Goal: Task Accomplishment & Management: Use online tool/utility

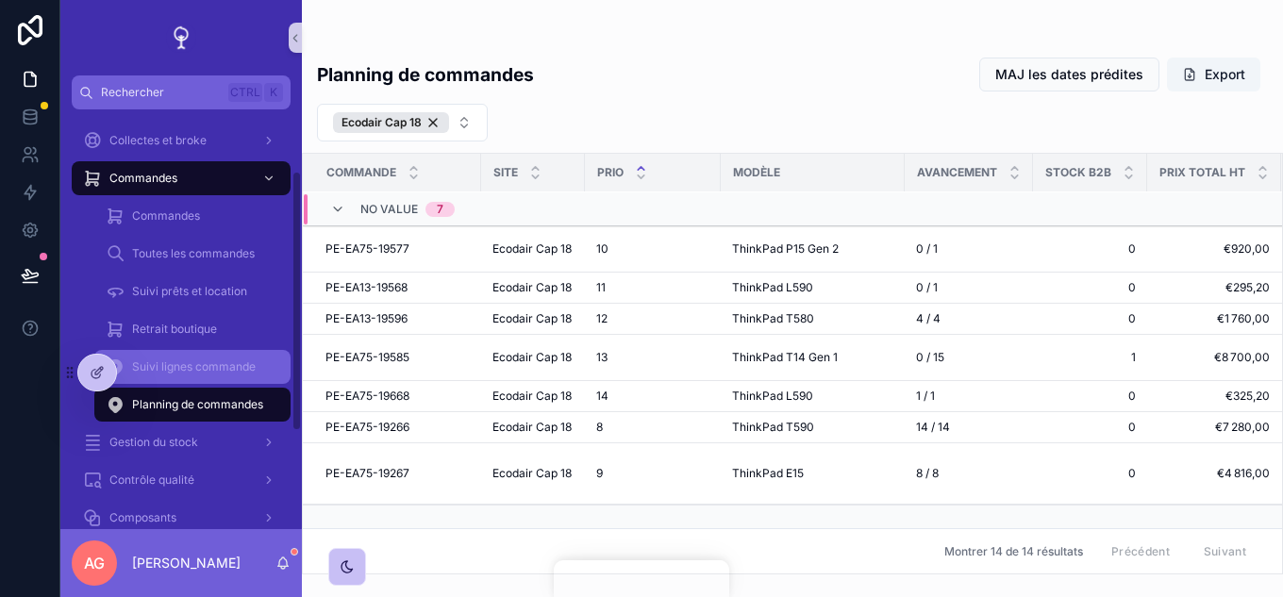
scroll to position [189, 0]
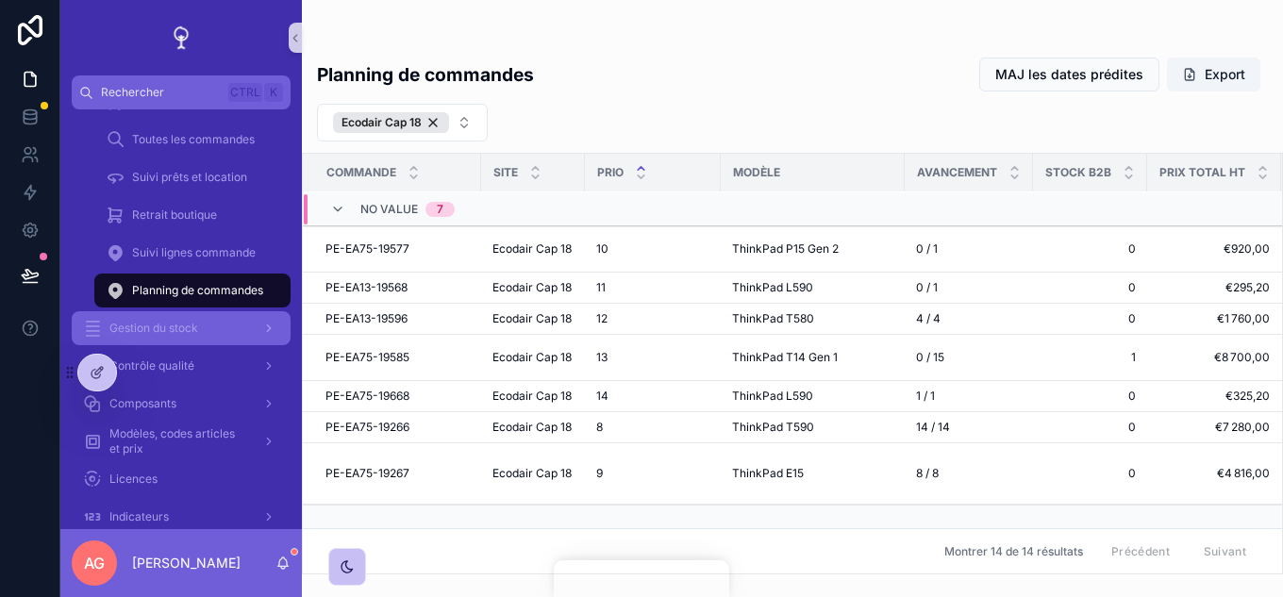
click at [203, 323] on div "Gestion du stock" at bounding box center [181, 328] width 196 height 30
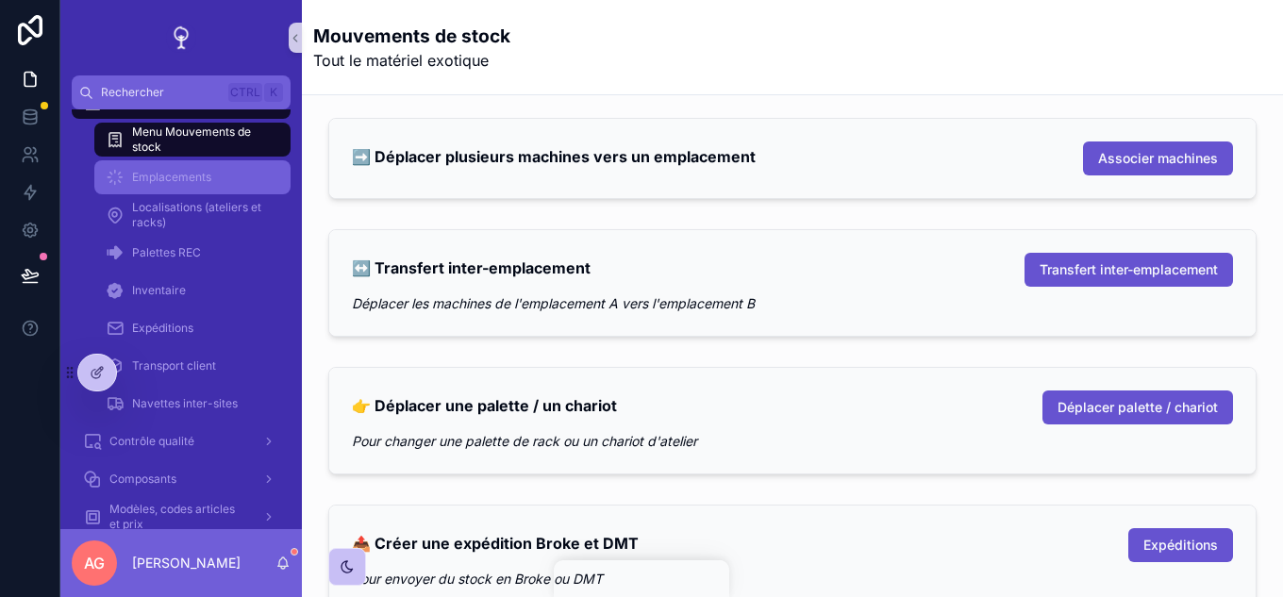
click at [200, 185] on div "Emplacements" at bounding box center [193, 177] width 174 height 30
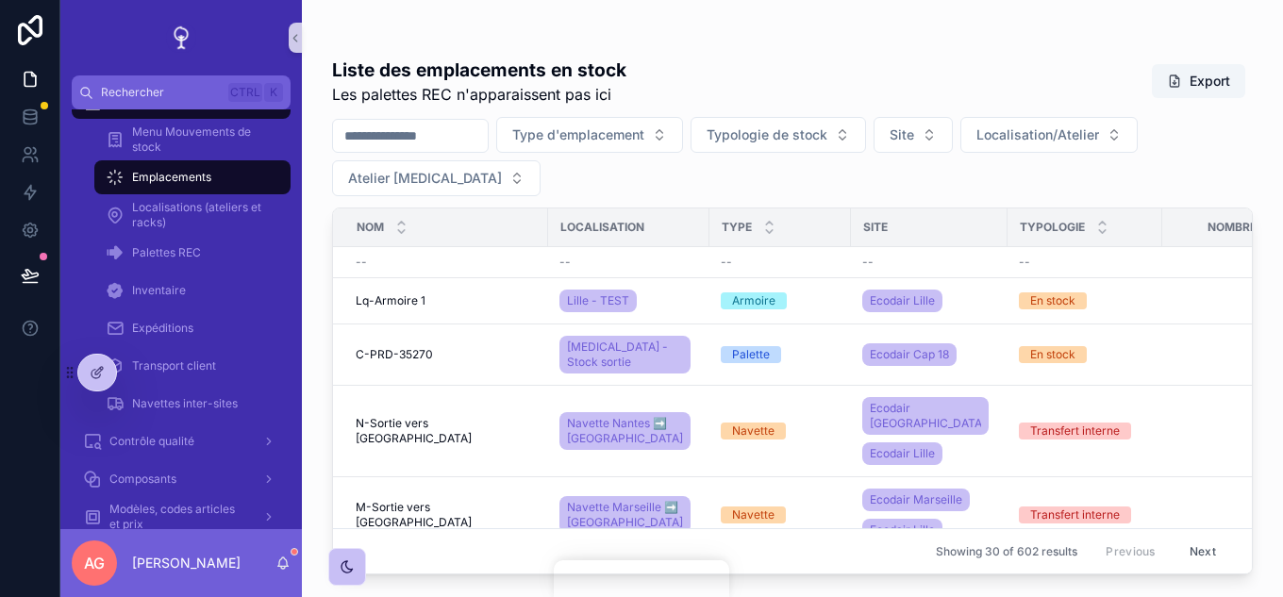
click at [189, 112] on div "Gestion du stock" at bounding box center [181, 102] width 196 height 30
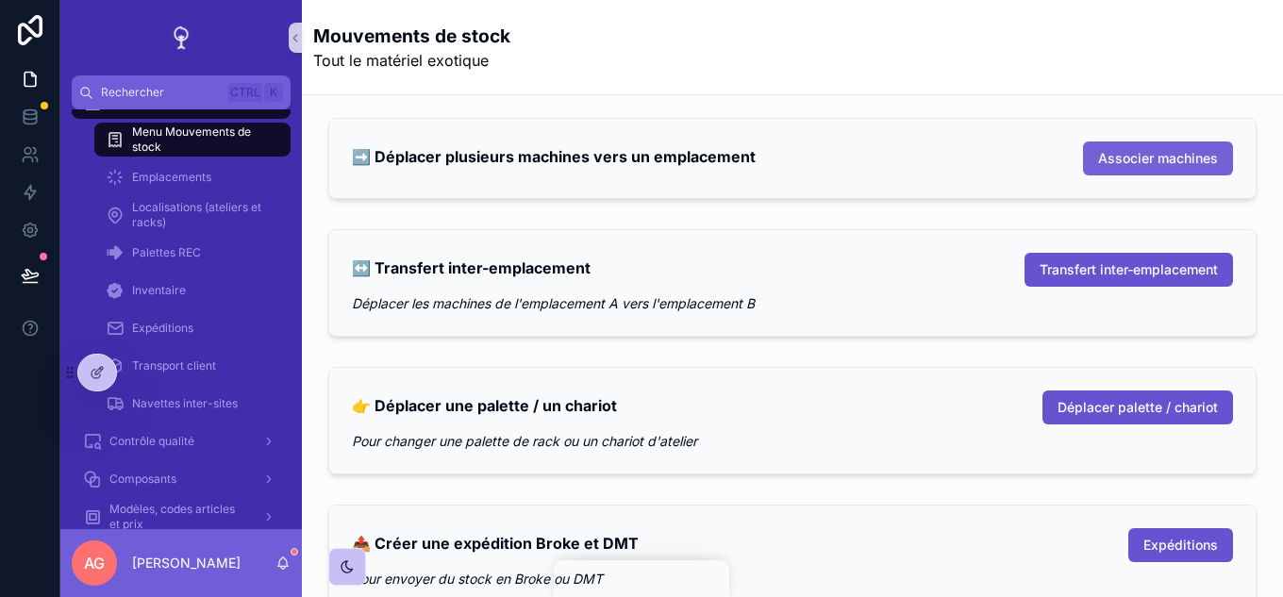
click at [1118, 165] on span "Associer machines" at bounding box center [1158, 158] width 120 height 19
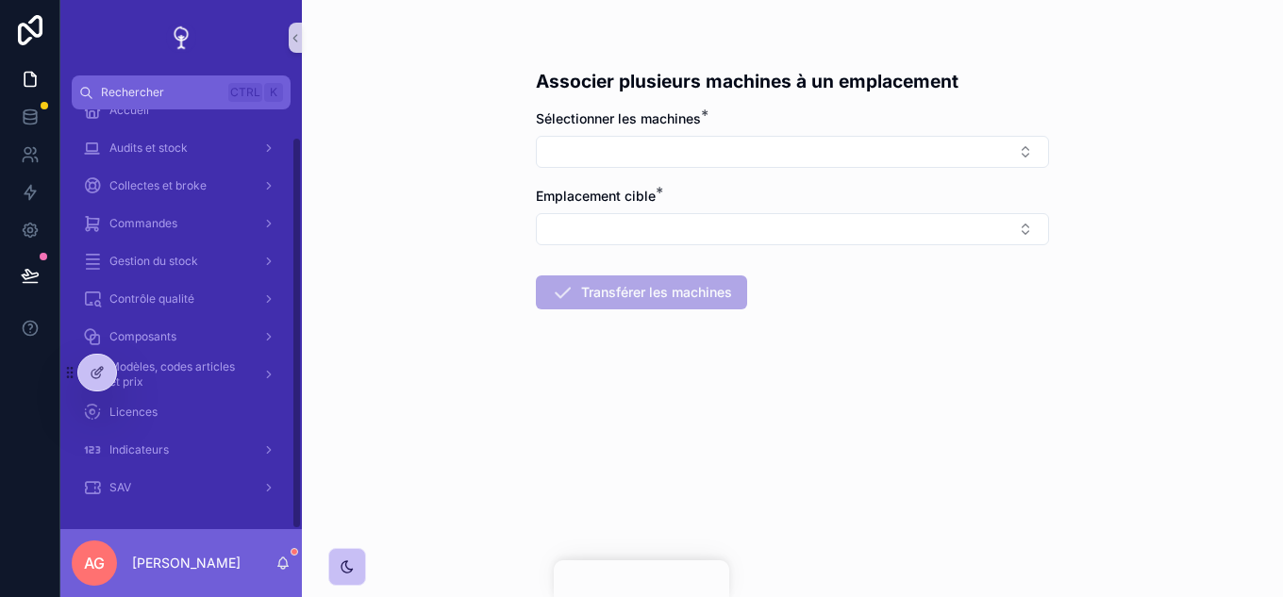
scroll to position [29, 0]
click at [732, 154] on button "Select Button" at bounding box center [792, 152] width 513 height 32
click at [914, 373] on form "Sélectionner les machines * Emplacement cible * Transférer les machines" at bounding box center [792, 269] width 513 height 321
click at [201, 272] on div "Gestion du stock" at bounding box center [181, 261] width 196 height 30
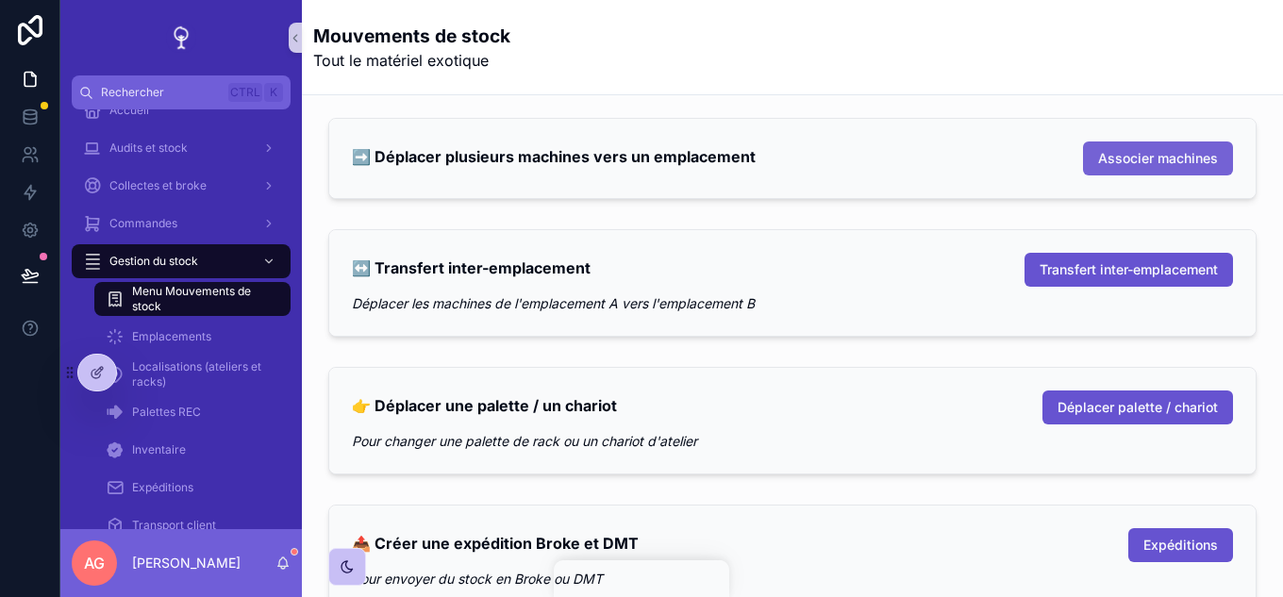
click at [1124, 166] on span "Associer machines" at bounding box center [1158, 158] width 120 height 19
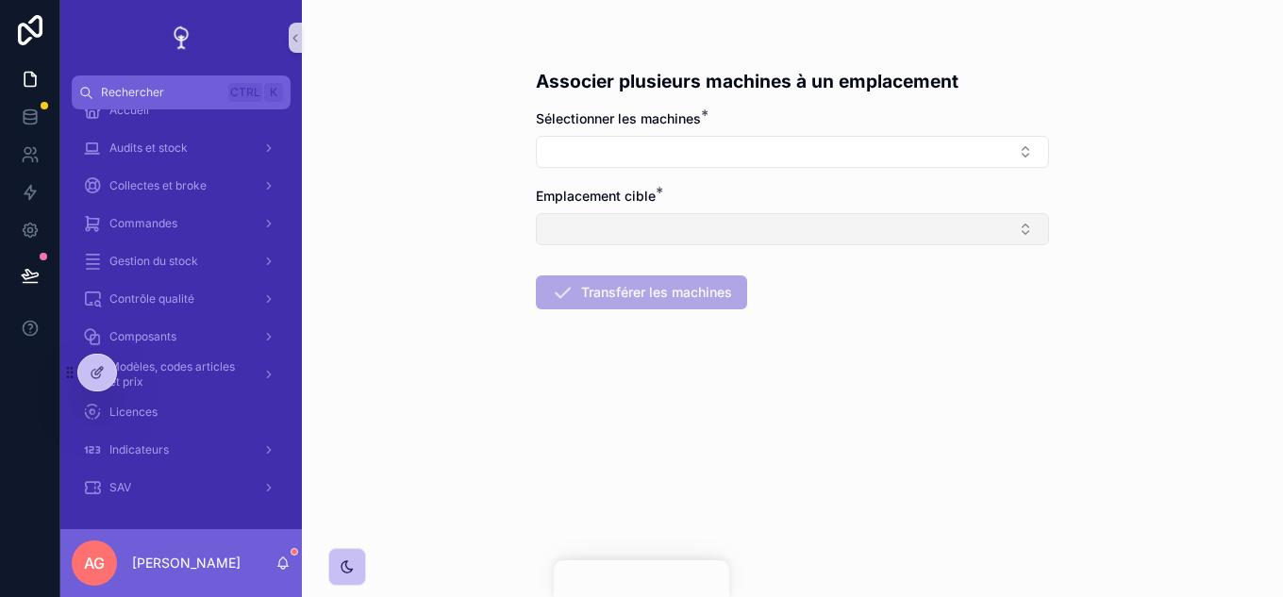
click at [744, 221] on button "Select Button" at bounding box center [792, 229] width 513 height 32
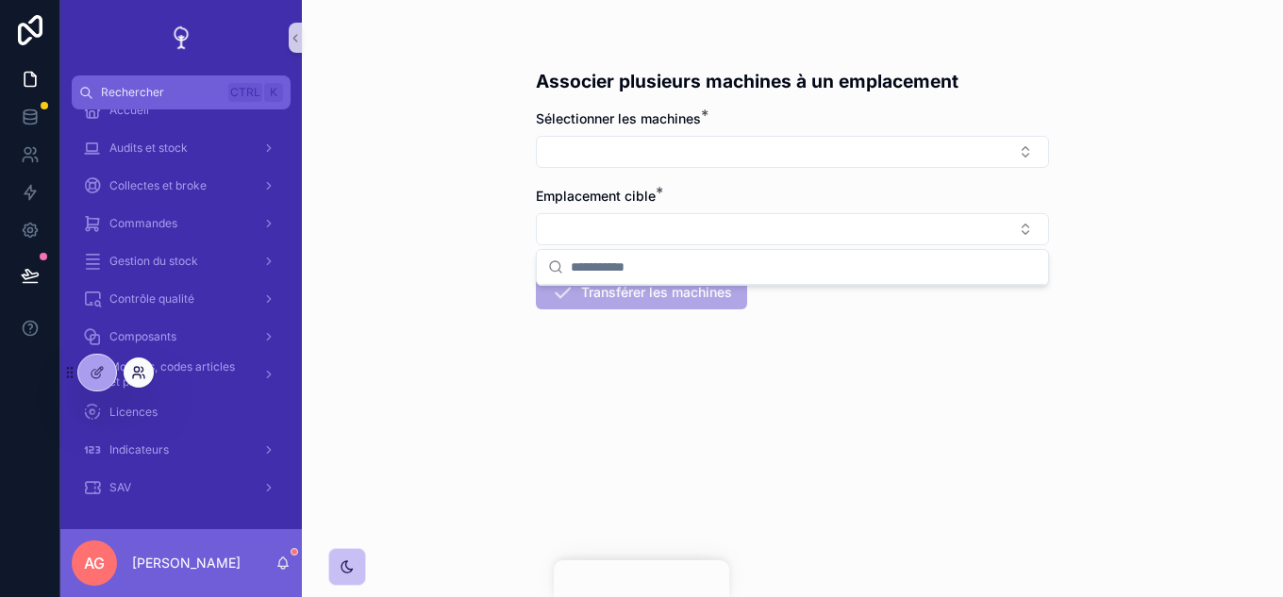
click at [138, 378] on icon at bounding box center [138, 372] width 15 height 15
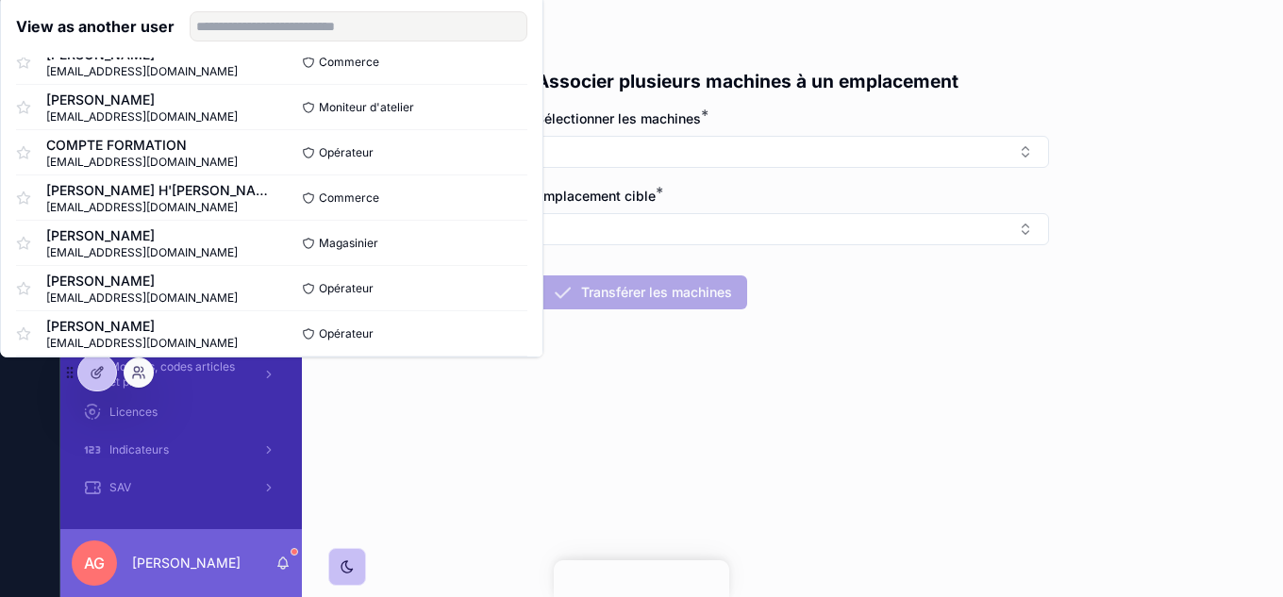
scroll to position [94, 0]
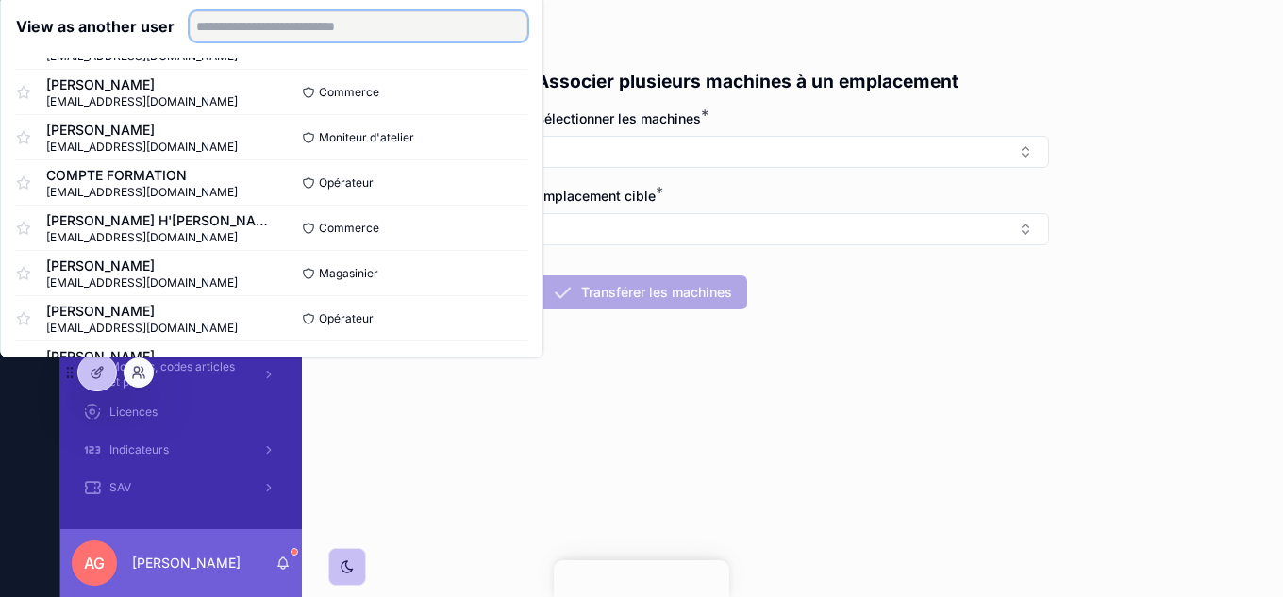
click at [284, 29] on input "text" at bounding box center [359, 26] width 338 height 30
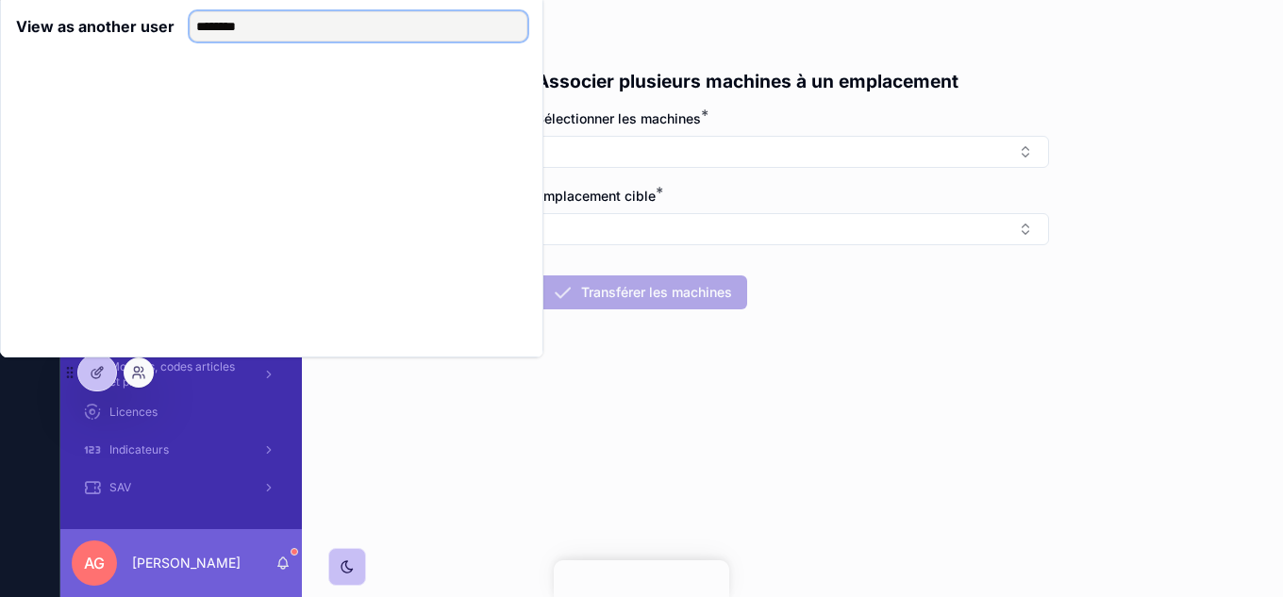
click at [219, 30] on input "********" at bounding box center [359, 26] width 338 height 30
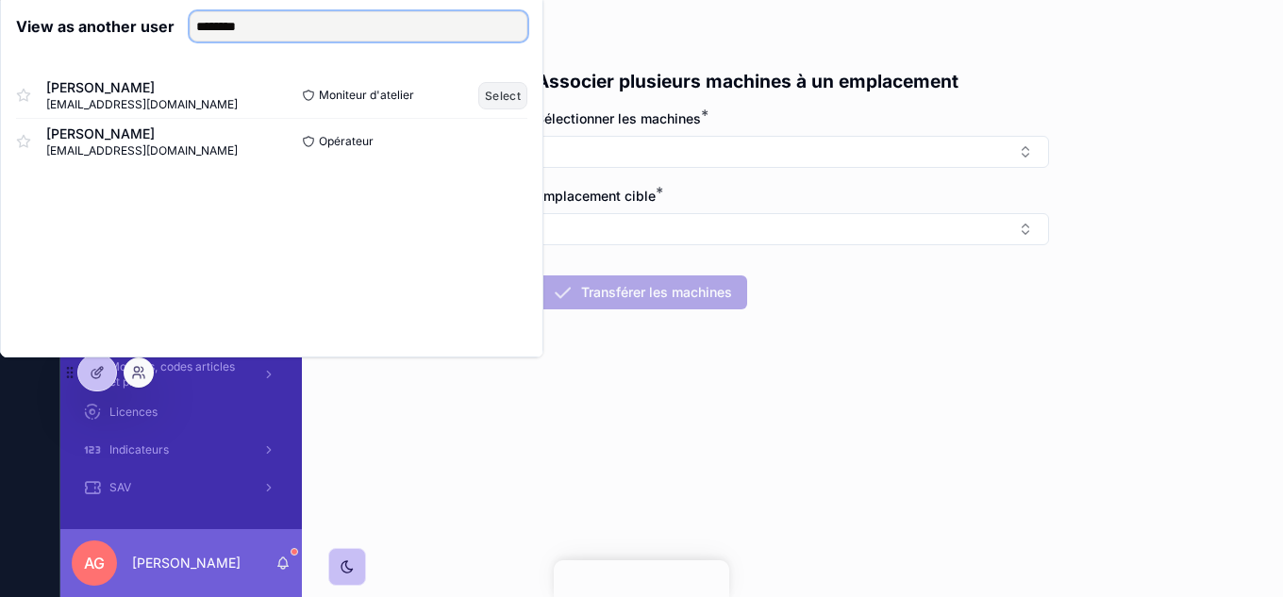
type input "********"
click at [504, 92] on button "Select" at bounding box center [502, 95] width 49 height 27
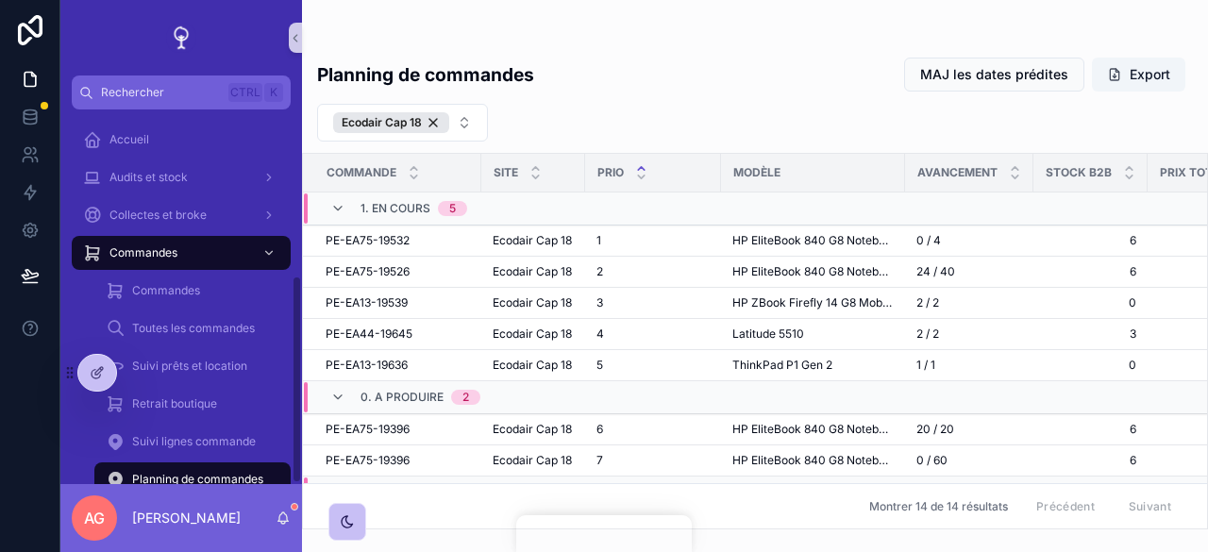
scroll to position [103, 1197]
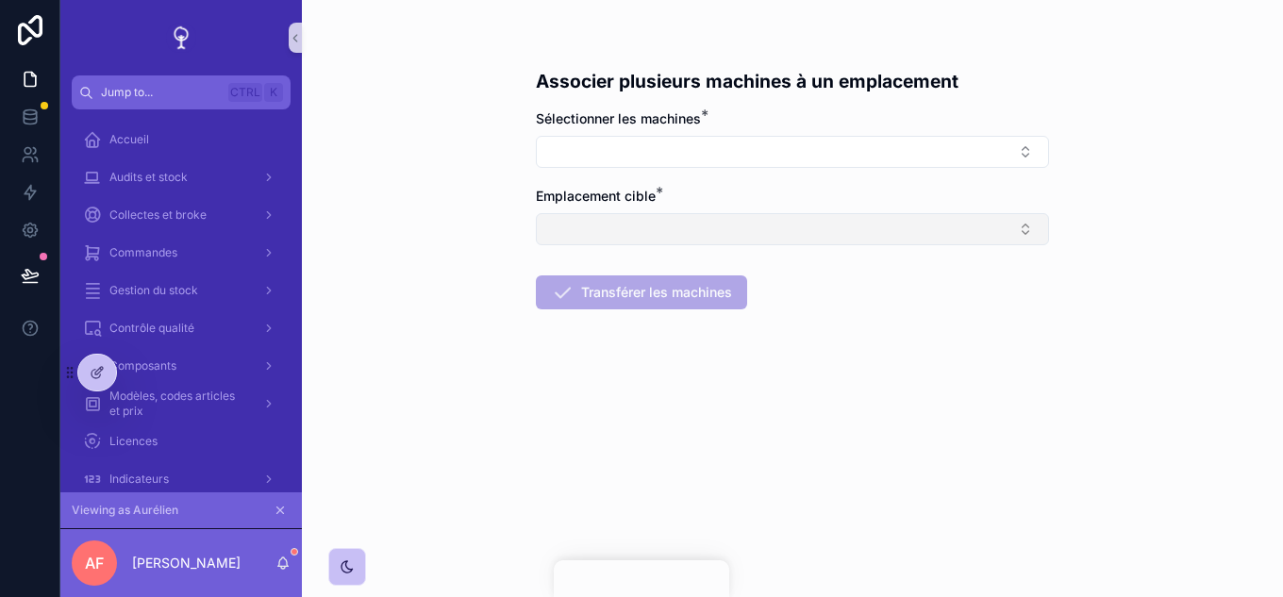
click at [707, 236] on button "Select Button" at bounding box center [792, 229] width 513 height 32
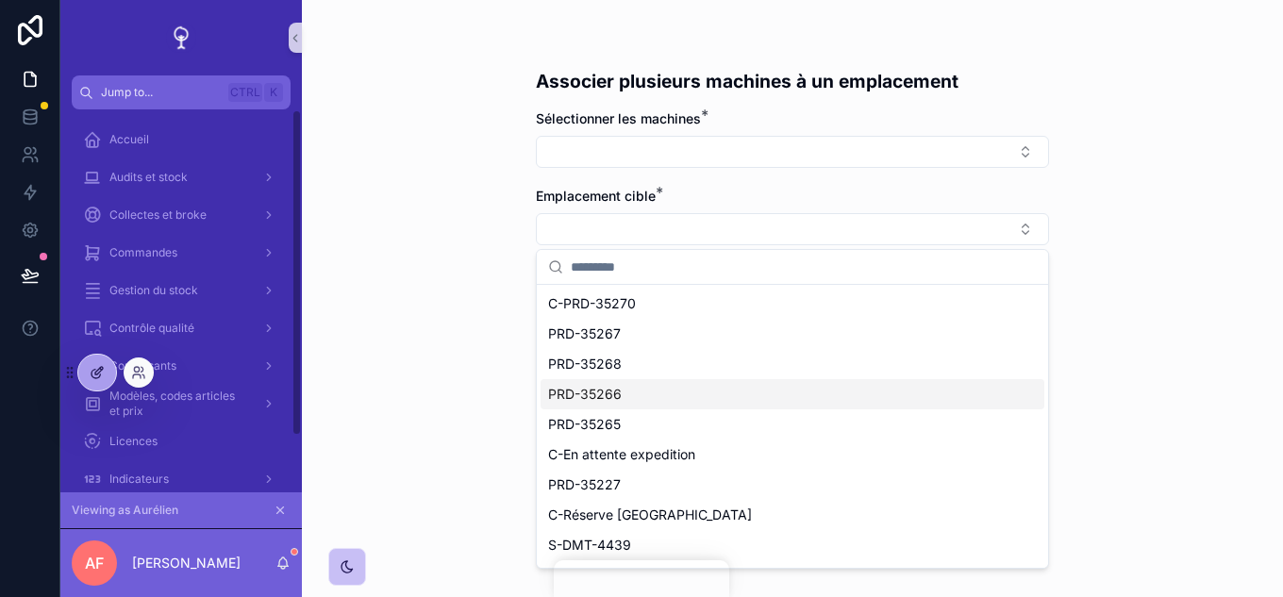
click at [103, 363] on div at bounding box center [97, 373] width 38 height 36
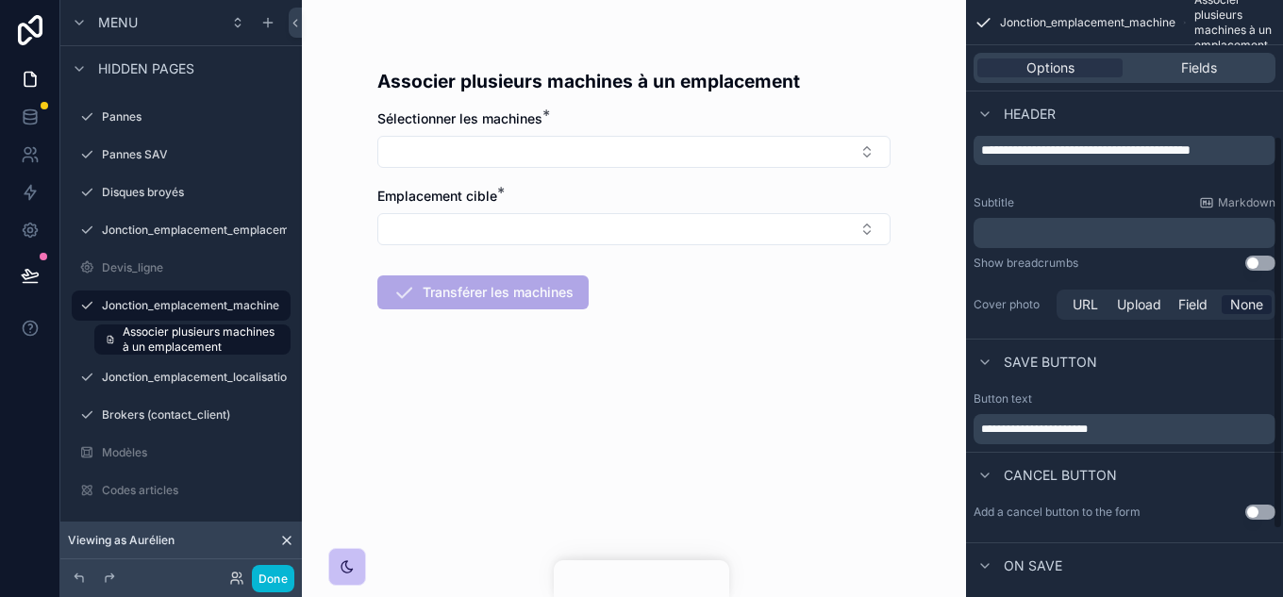
scroll to position [25, 0]
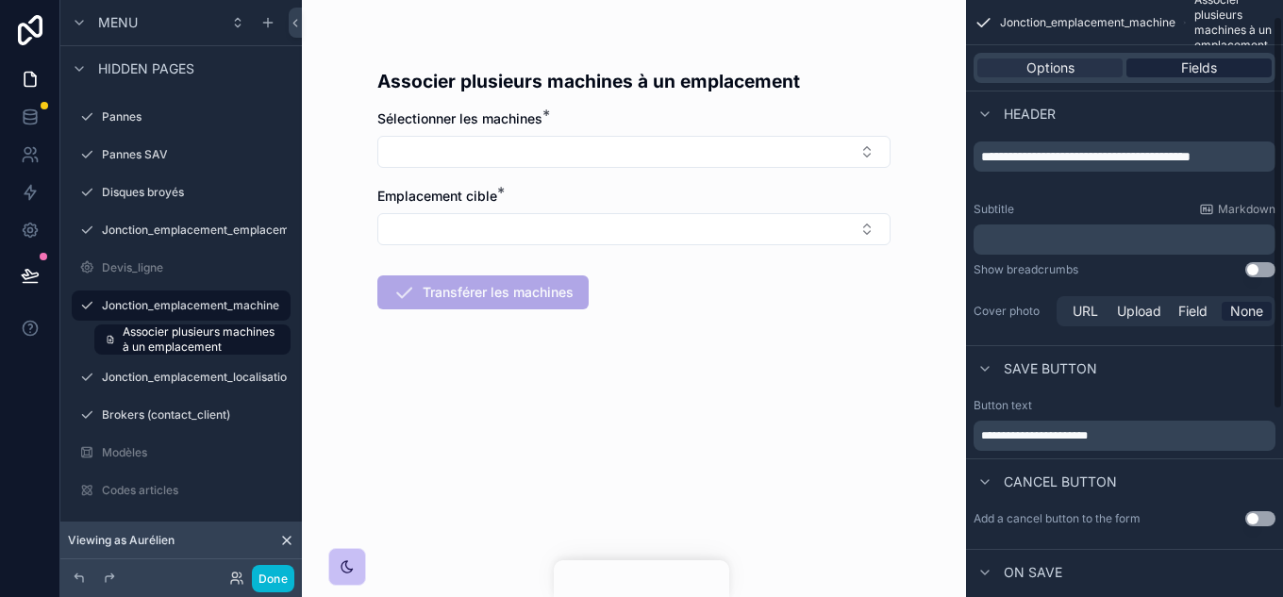
click at [1176, 76] on div "Fields" at bounding box center [1199, 67] width 145 height 19
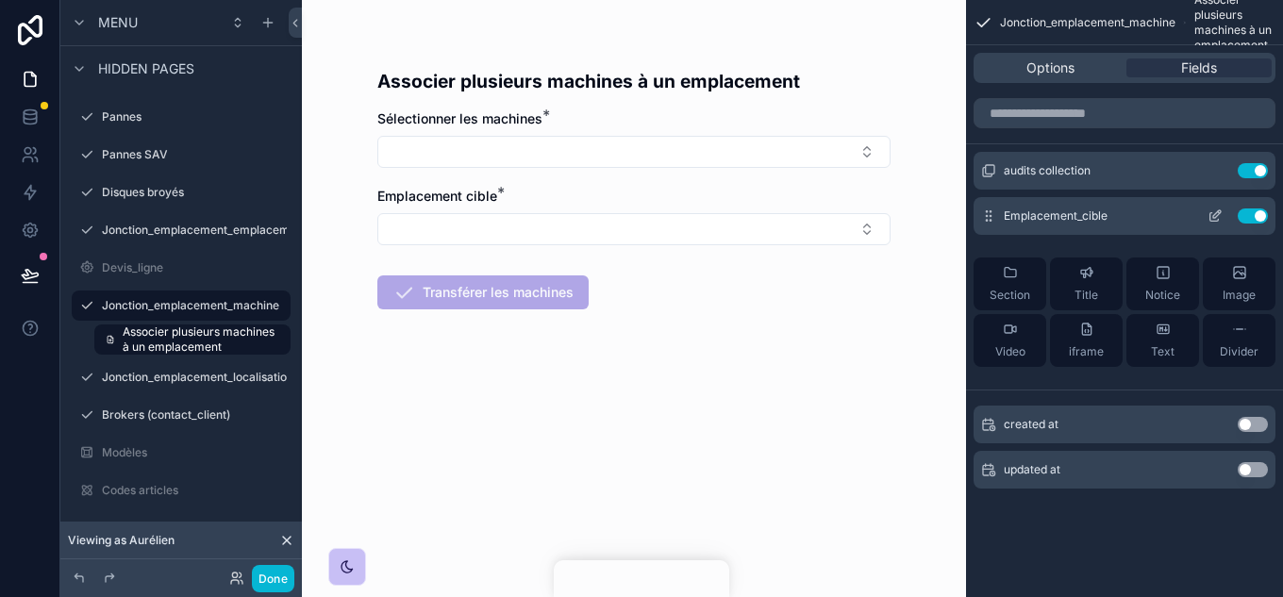
click at [1215, 221] on icon "scrollable content" at bounding box center [1215, 217] width 8 height 8
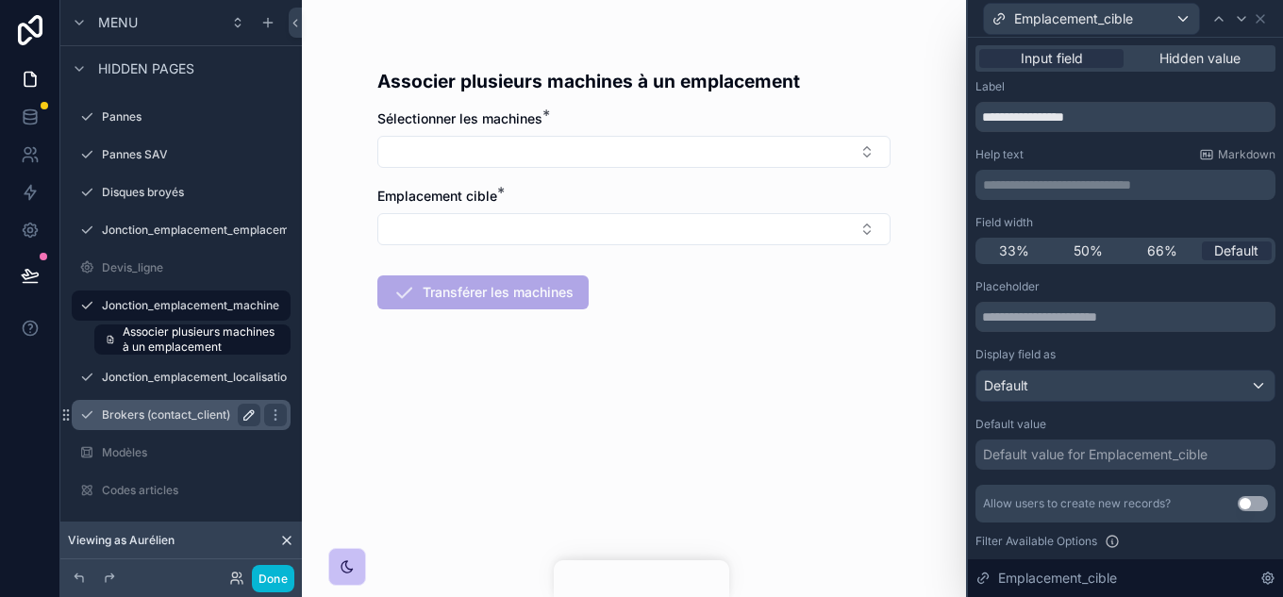
drag, startPoint x: 165, startPoint y: 379, endPoint x: 241, endPoint y: 367, distance: 76.5
click at [165, 379] on label "Jonction_emplacement_localisation" at bounding box center [198, 377] width 192 height 15
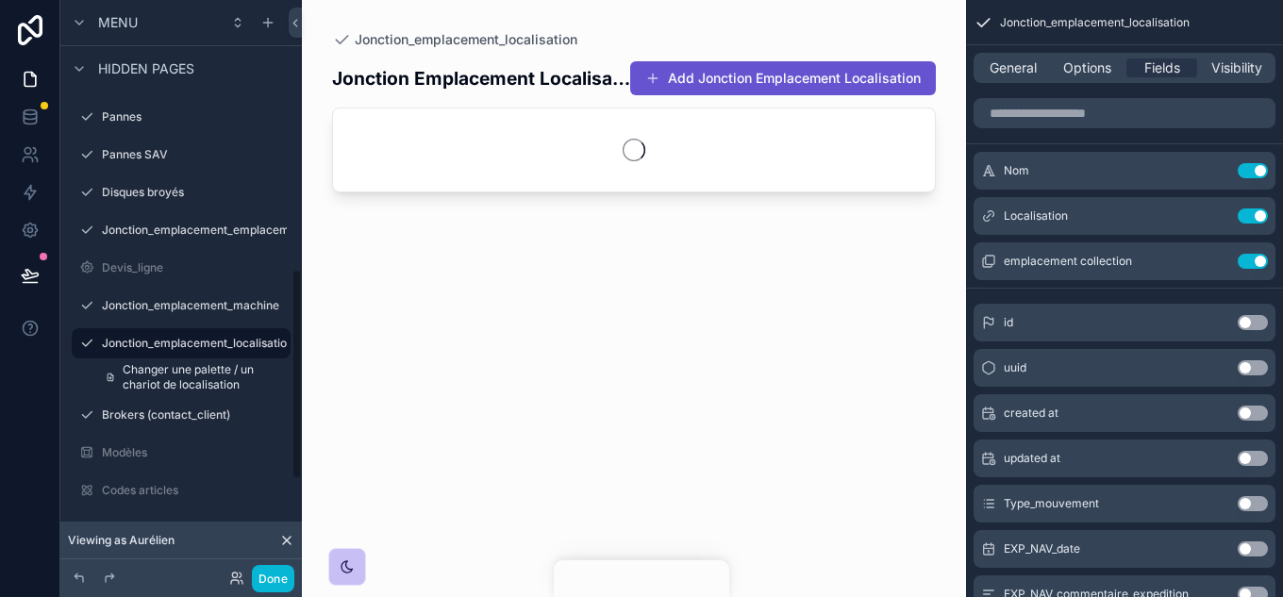
scroll to position [732, 0]
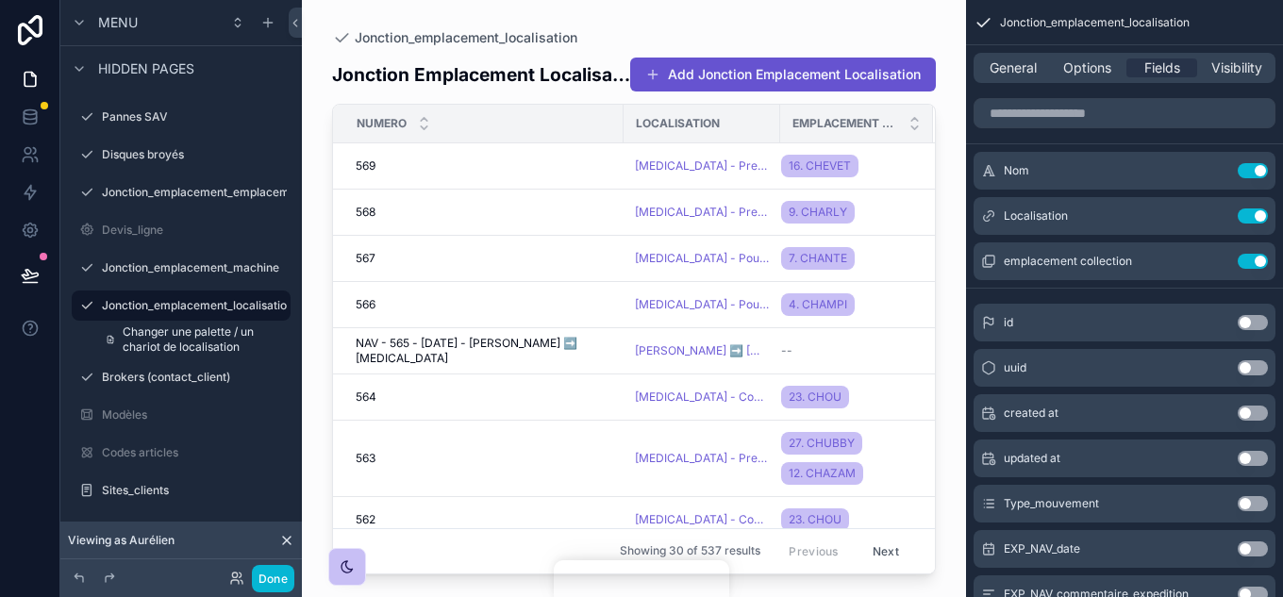
click at [774, 82] on div "scrollable content" at bounding box center [634, 287] width 664 height 575
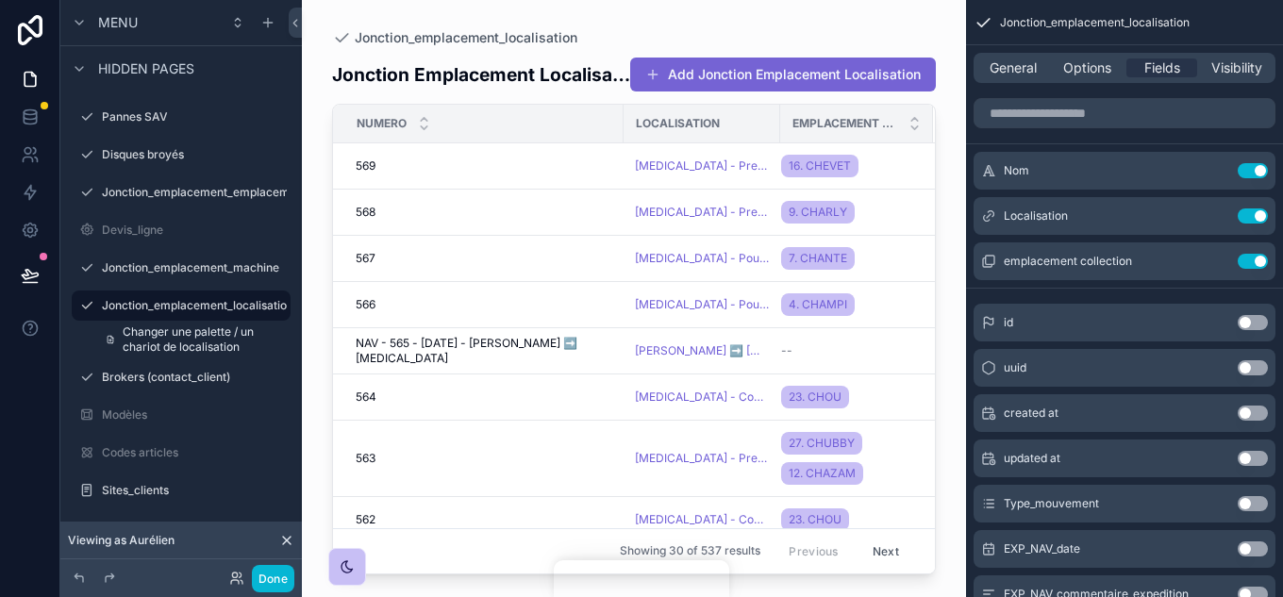
click at [800, 83] on button "Add Jonction Emplacement Localisation" at bounding box center [783, 75] width 306 height 34
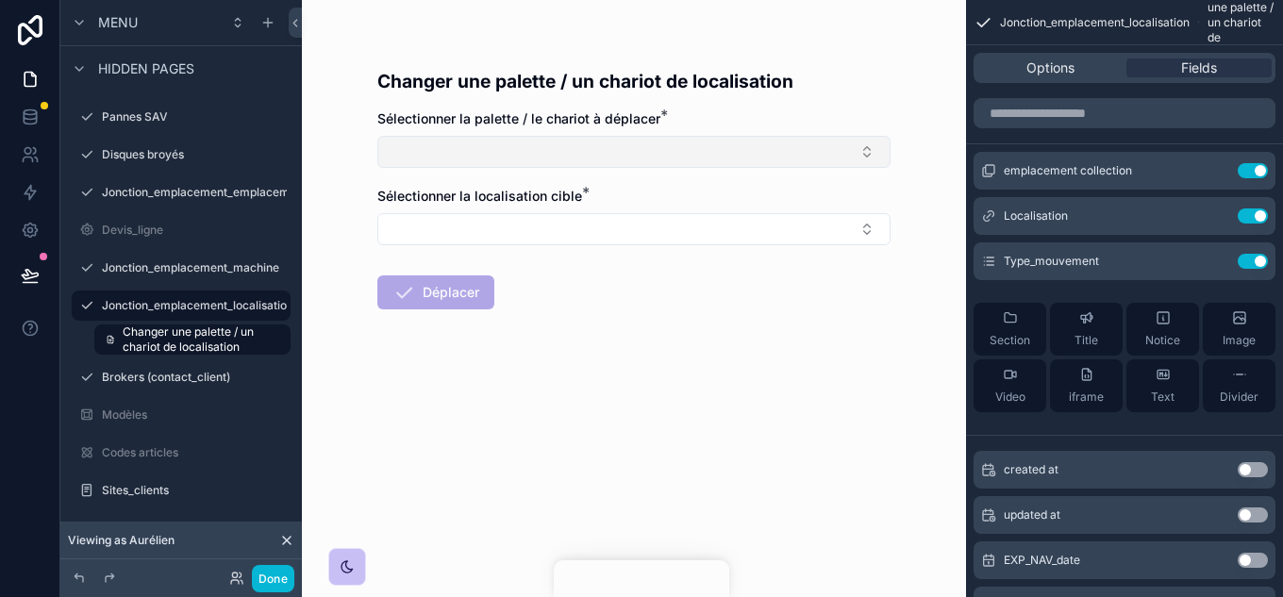
click at [722, 157] on button "Select Button" at bounding box center [633, 152] width 513 height 32
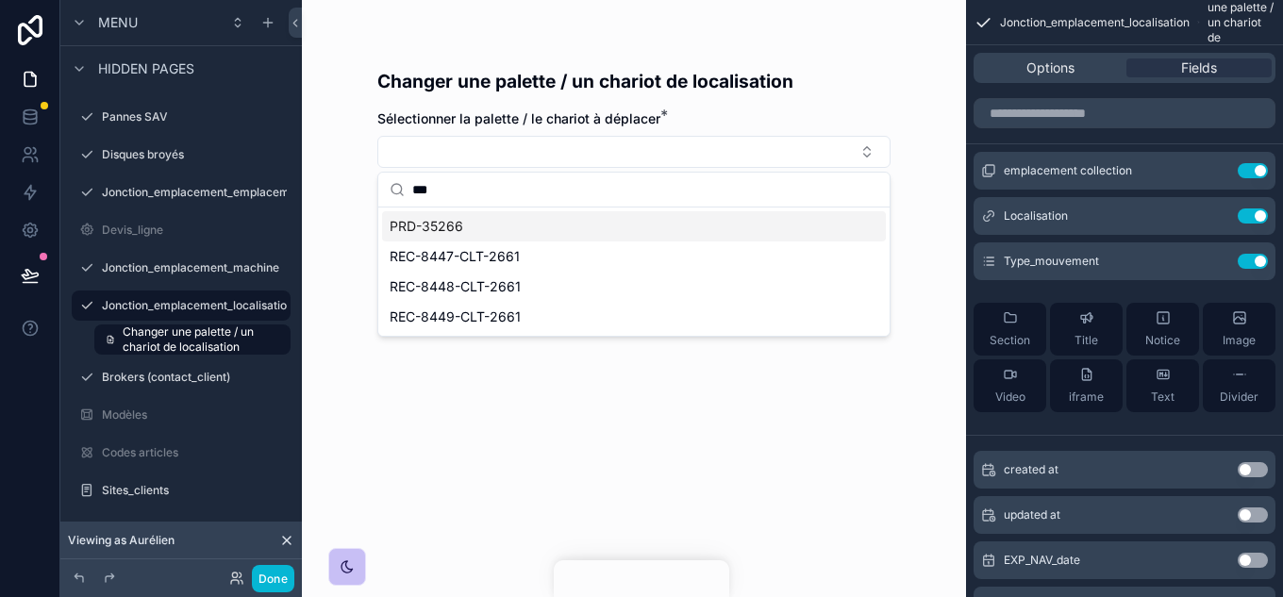
type input "***"
click at [481, 237] on div "PRD-35266" at bounding box center [634, 226] width 504 height 30
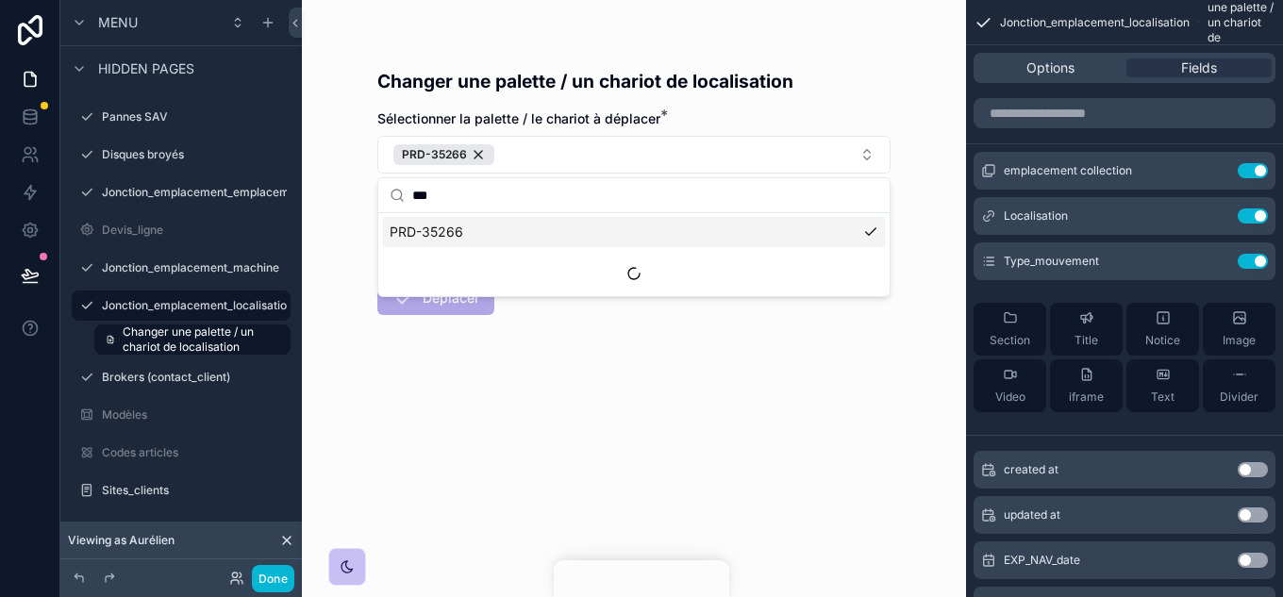
click at [646, 460] on div "Changer une palette / un chariot de localisation Sélectionner la palette / le c…" at bounding box center [634, 298] width 664 height 597
click at [543, 228] on button "Select Button" at bounding box center [633, 235] width 513 height 32
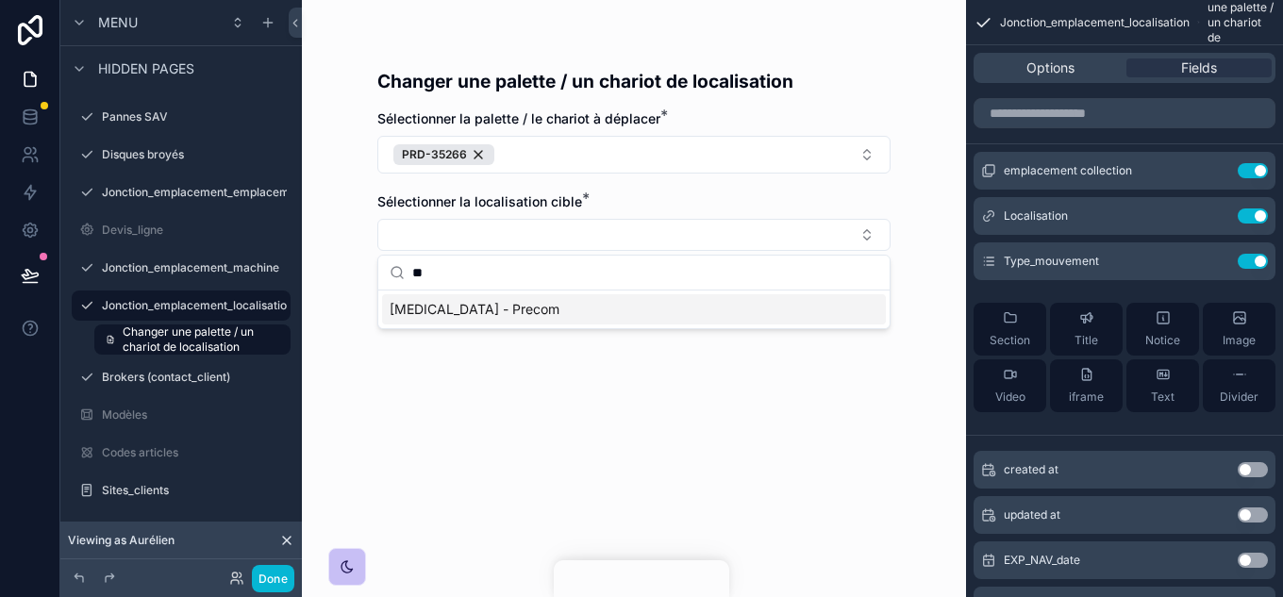
type input "***"
drag, startPoint x: 481, startPoint y: 278, endPoint x: 388, endPoint y: 282, distance: 93.5
click at [388, 282] on div "***" at bounding box center [633, 273] width 511 height 35
click at [532, 402] on form "Sélectionner la palette / le chariot à déplacer * PRD-35266 Sélectionner la loc…" at bounding box center [633, 272] width 513 height 326
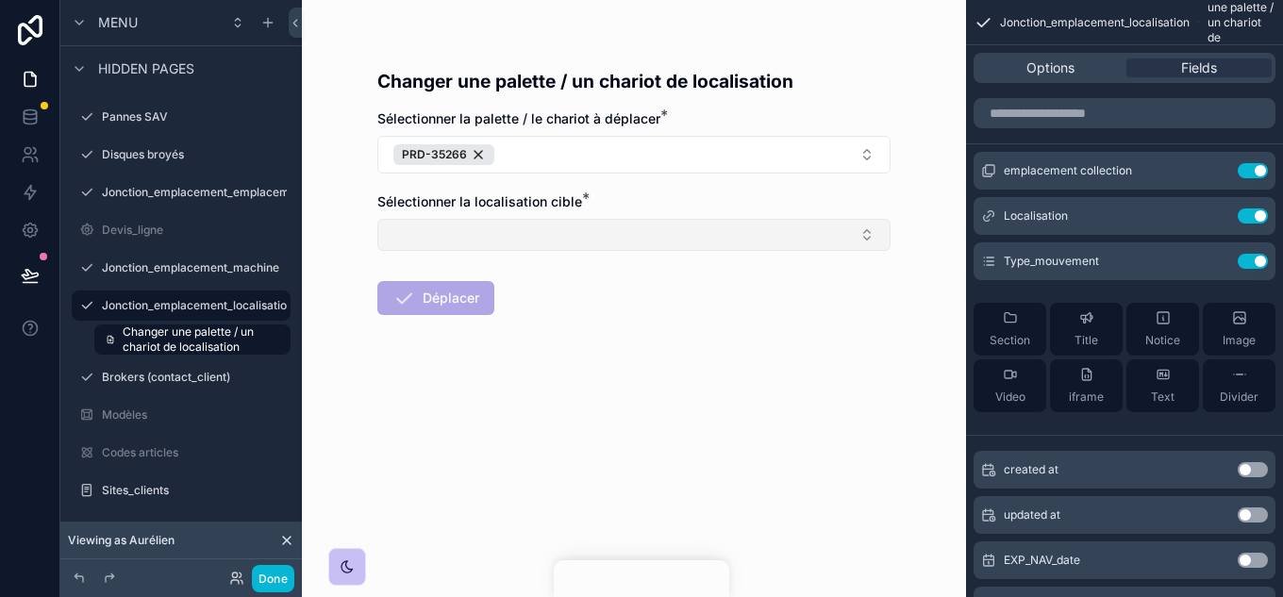
click at [491, 219] on button "Select Button" at bounding box center [633, 235] width 513 height 32
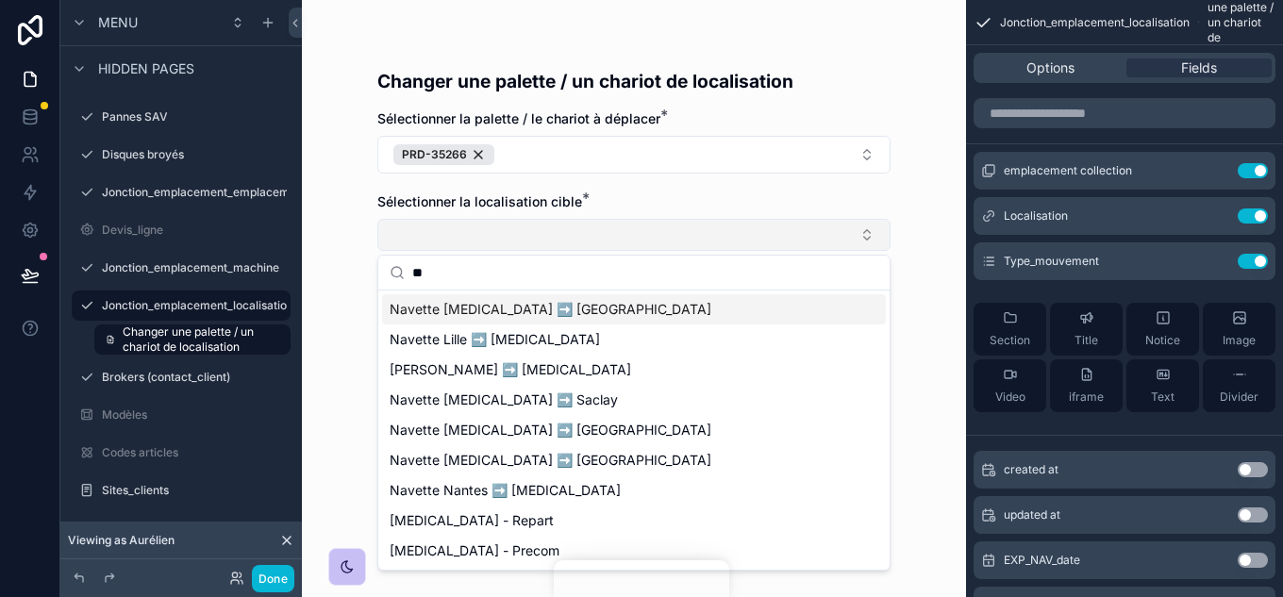
type input "***"
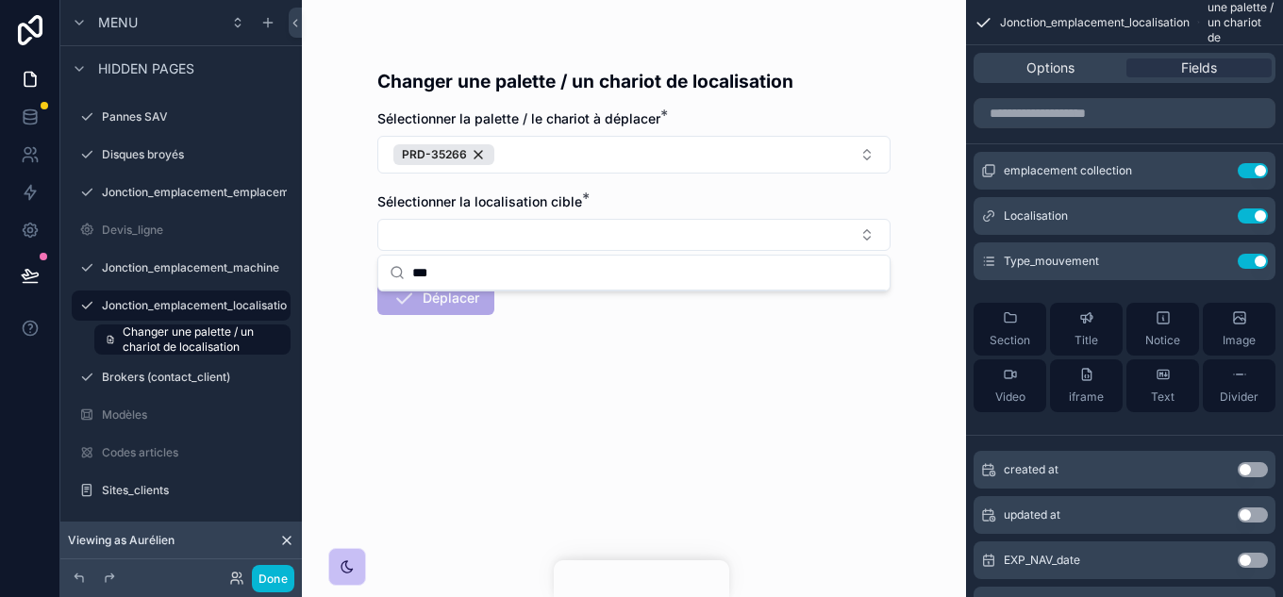
drag, startPoint x: 505, startPoint y: 273, endPoint x: 356, endPoint y: 274, distance: 149.1
click at [356, 274] on div "Jump to... Ctrl K Accueil Audits et stock Collectes et broke Commandes Gestion …" at bounding box center [634, 298] width 664 height 597
drag, startPoint x: 508, startPoint y: 279, endPoint x: 401, endPoint y: 279, distance: 106.6
click at [401, 279] on div "***" at bounding box center [633, 273] width 511 height 35
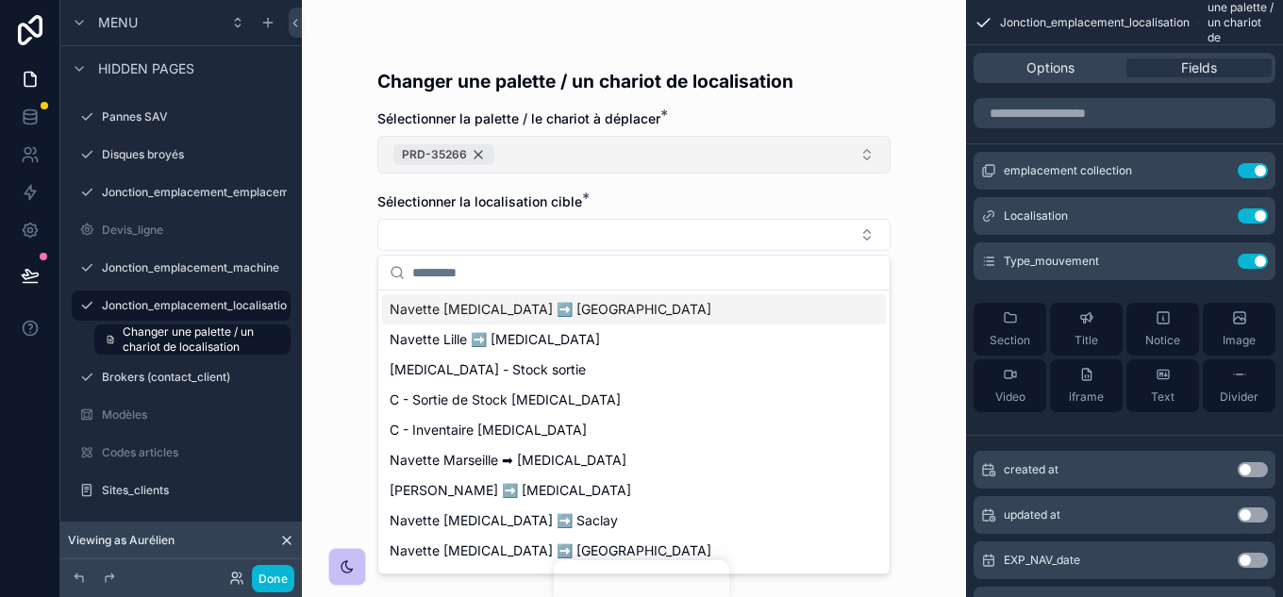
click at [481, 158] on div "PRD-35266" at bounding box center [443, 154] width 101 height 21
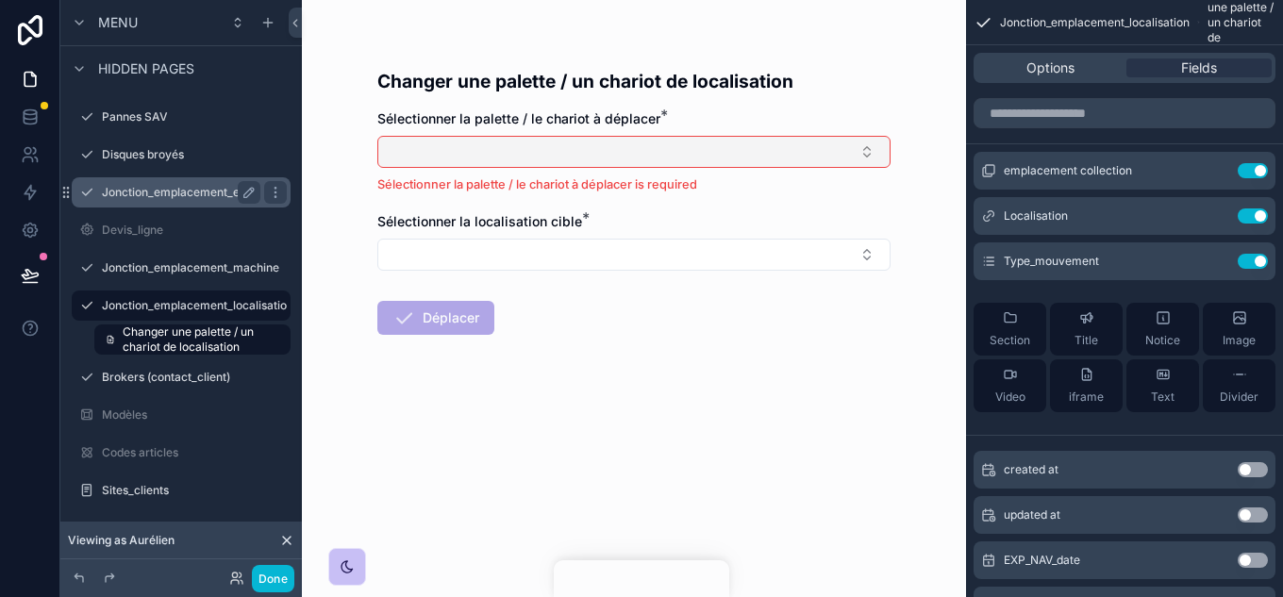
click at [198, 196] on label "Jonction_emplacement_emplacement" at bounding box center [204, 192] width 205 height 15
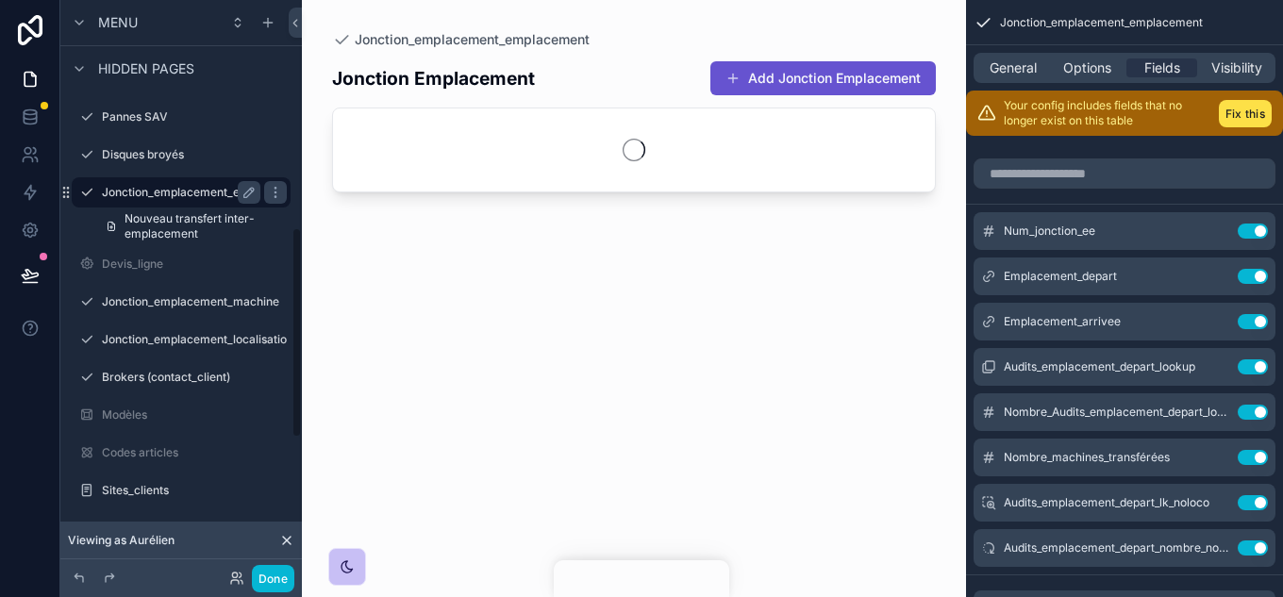
scroll to position [619, 0]
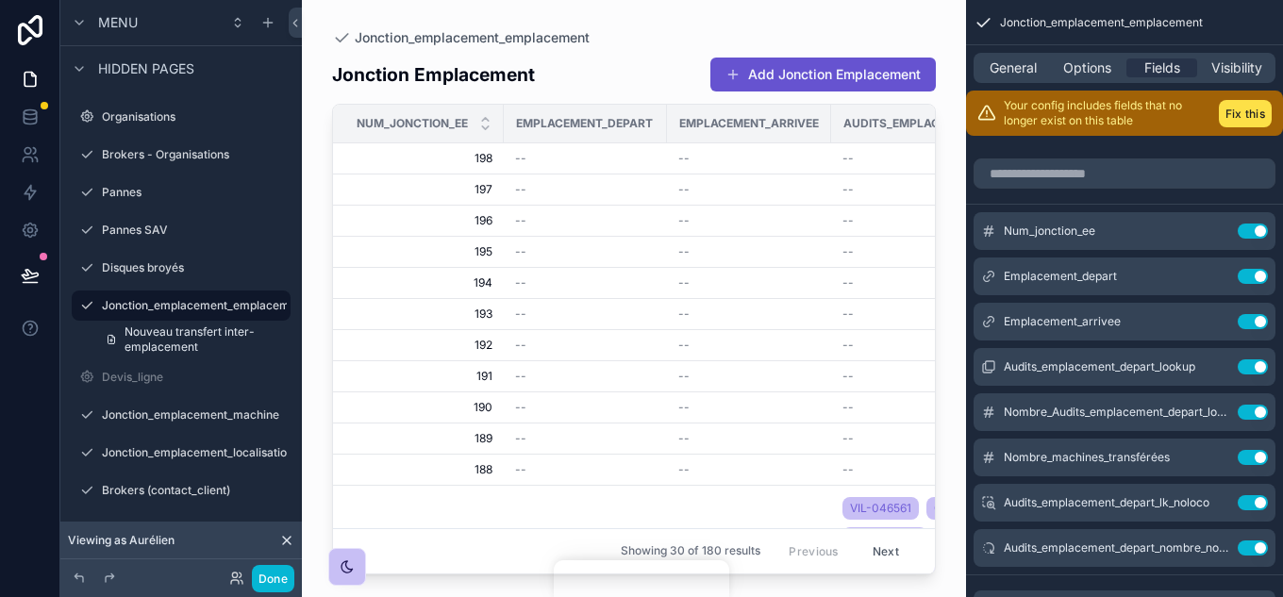
click at [861, 84] on div "scrollable content" at bounding box center [634, 287] width 664 height 575
click at [798, 70] on button "Add Jonction Emplacement" at bounding box center [823, 75] width 226 height 34
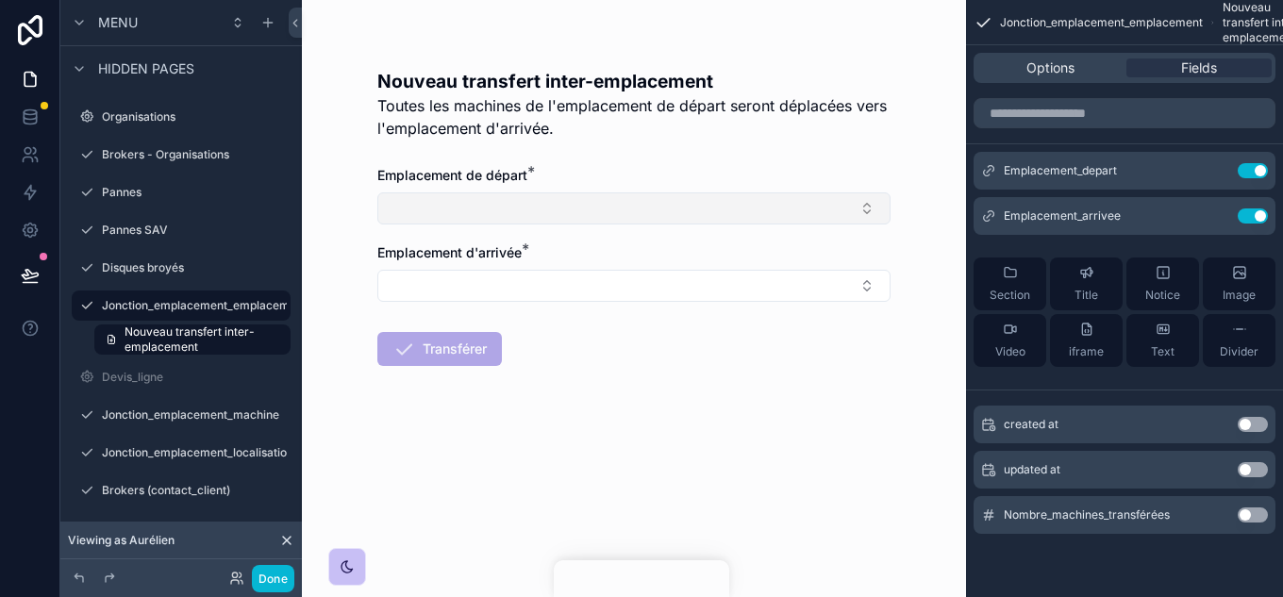
click at [515, 207] on button "Select Button" at bounding box center [633, 208] width 513 height 32
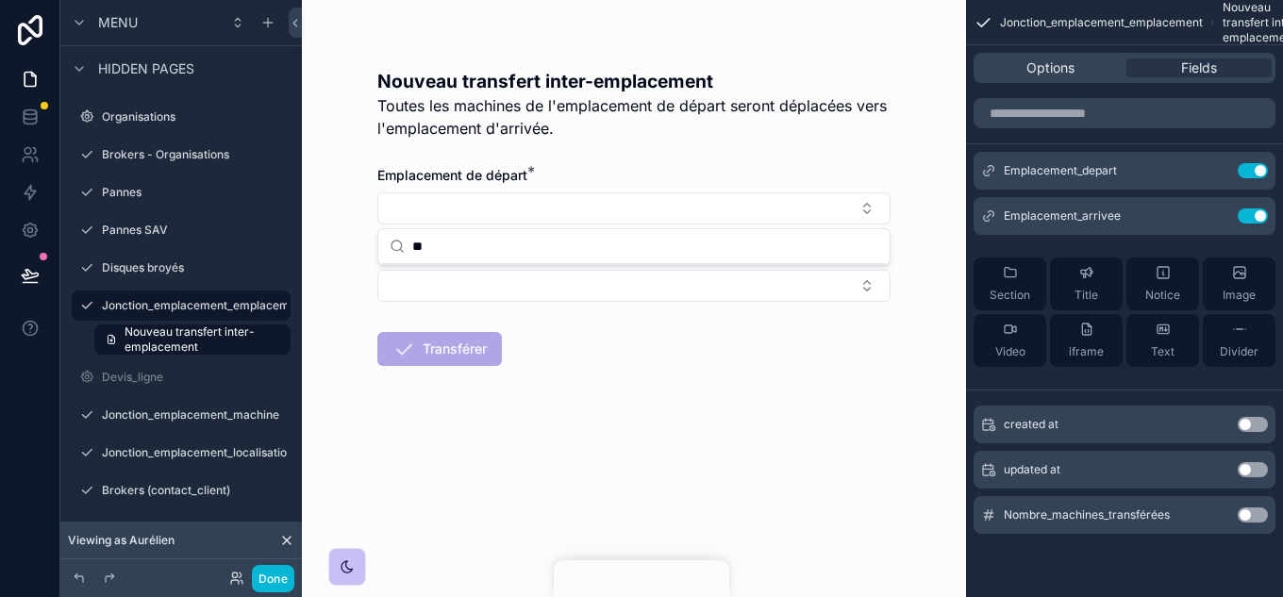
type input "***"
drag, startPoint x: 459, startPoint y: 248, endPoint x: 390, endPoint y: 234, distance: 70.3
click at [390, 234] on div "***" at bounding box center [633, 246] width 511 height 35
click at [474, 242] on input "scrollable content" at bounding box center [645, 246] width 466 height 34
type input "***"
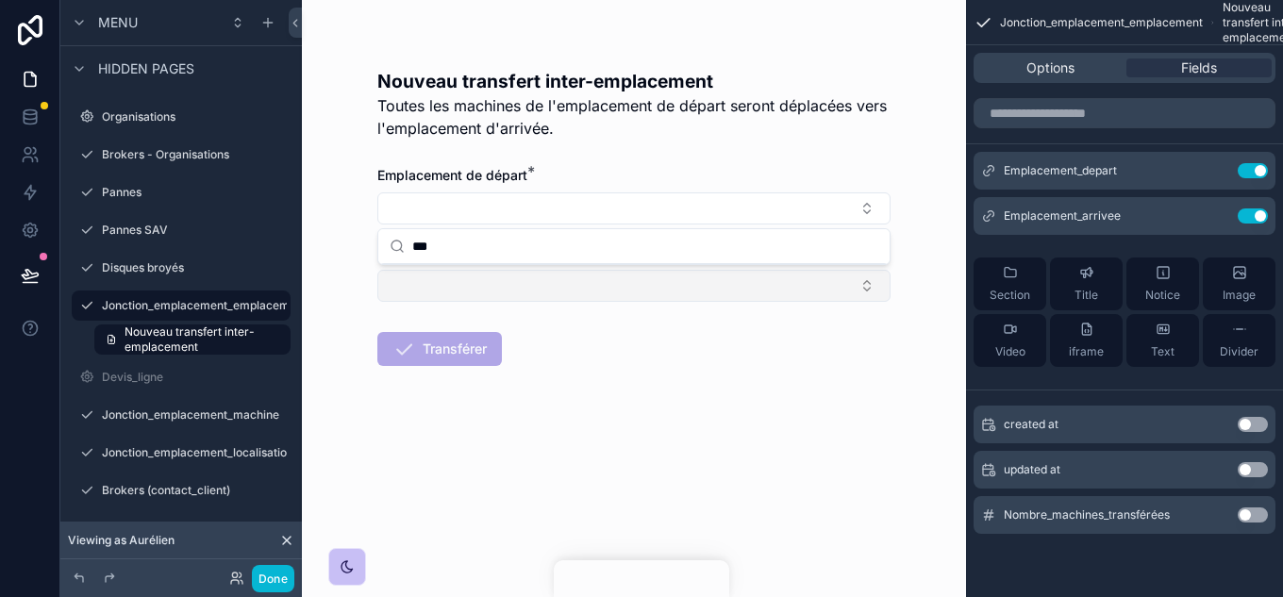
click at [593, 293] on button "Select Button" at bounding box center [633, 286] width 513 height 32
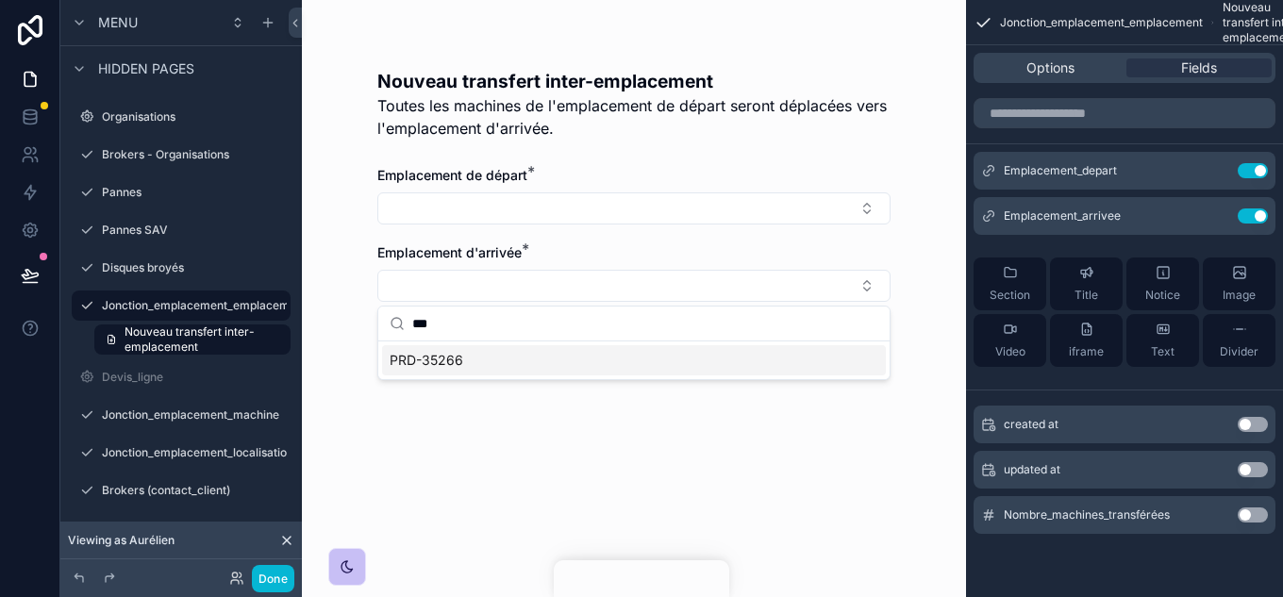
type input "***"
click at [544, 358] on div "PRD-35266" at bounding box center [634, 360] width 504 height 30
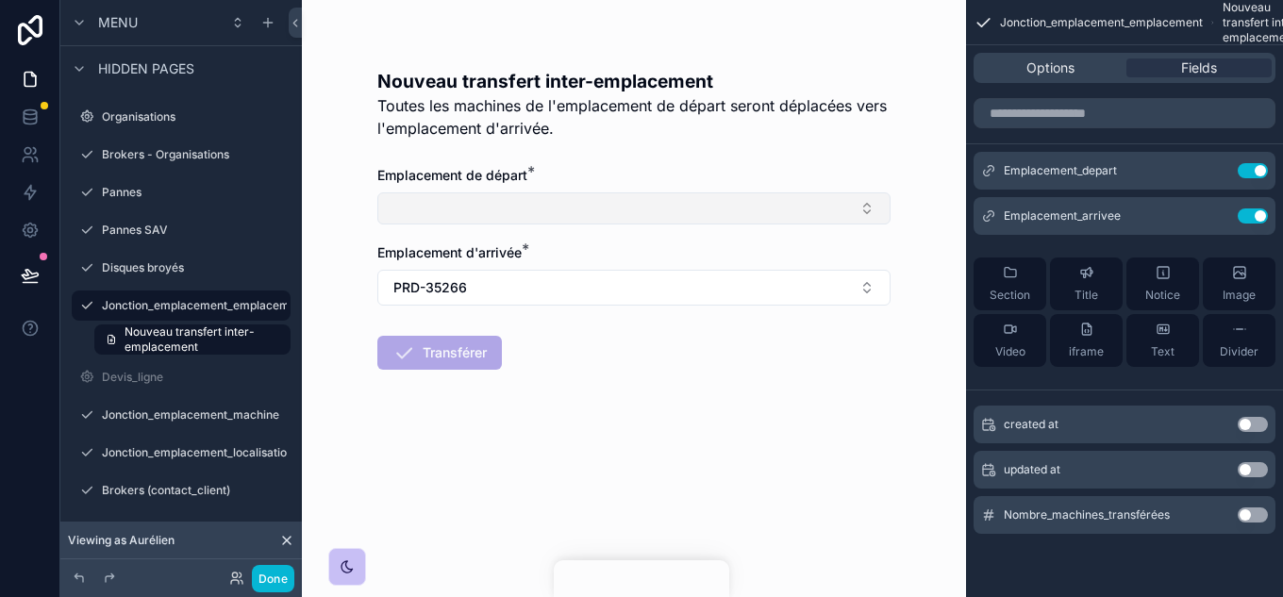
click at [521, 199] on button "Select Button" at bounding box center [633, 208] width 513 height 32
type input "***"
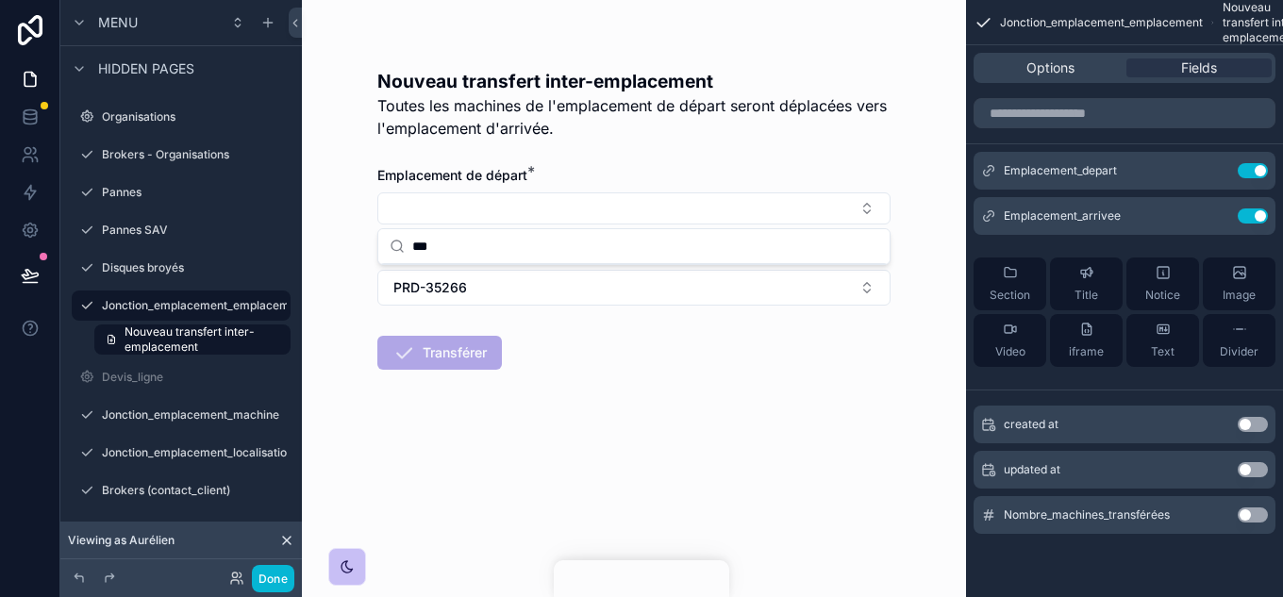
drag, startPoint x: 478, startPoint y: 248, endPoint x: 348, endPoint y: 257, distance: 130.5
click at [348, 257] on div "Jump to... Ctrl K Accueil Audits et stock Collectes et broke Commandes Gestion …" at bounding box center [634, 298] width 664 height 597
drag, startPoint x: 443, startPoint y: 254, endPoint x: 410, endPoint y: 245, distance: 33.2
click at [410, 245] on div "***" at bounding box center [633, 246] width 511 height 35
click at [285, 545] on icon at bounding box center [286, 540] width 15 height 15
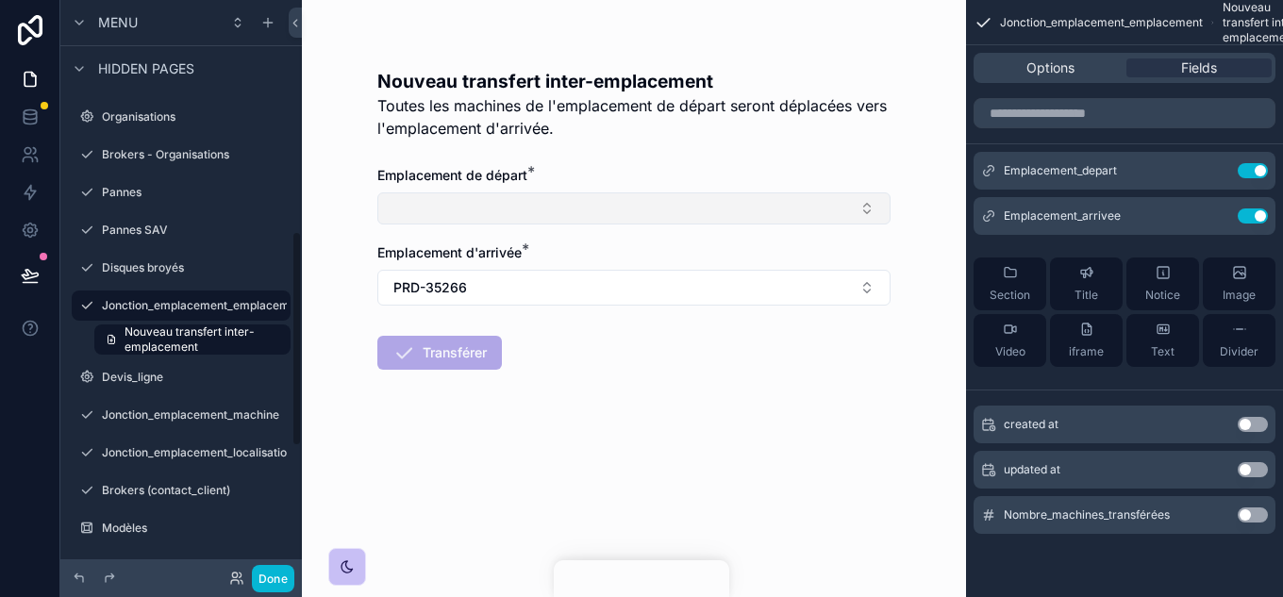
click at [505, 205] on button "Select Button" at bounding box center [633, 208] width 513 height 32
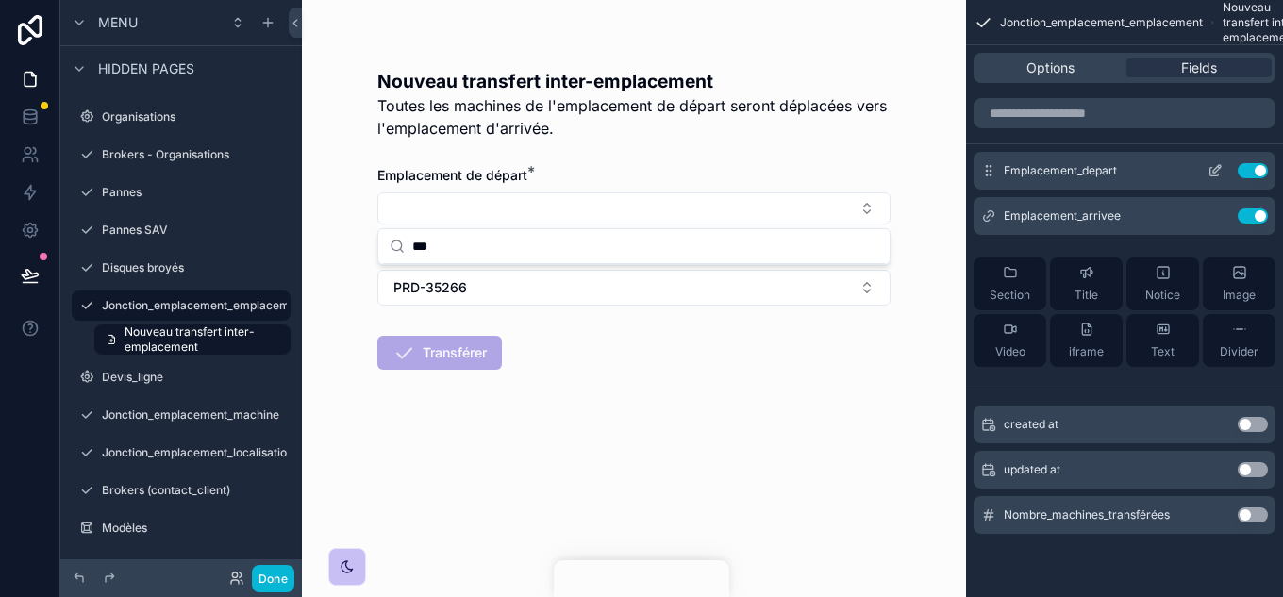
type input "***"
click at [1213, 175] on icon "scrollable content" at bounding box center [1215, 172] width 8 height 8
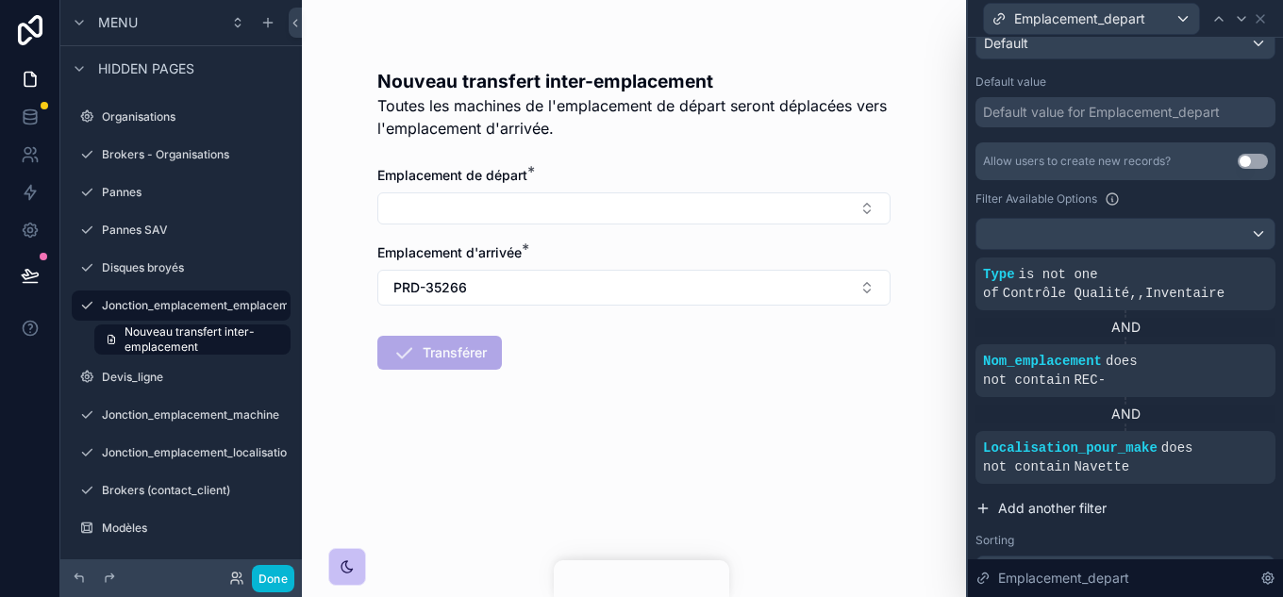
scroll to position [314, 0]
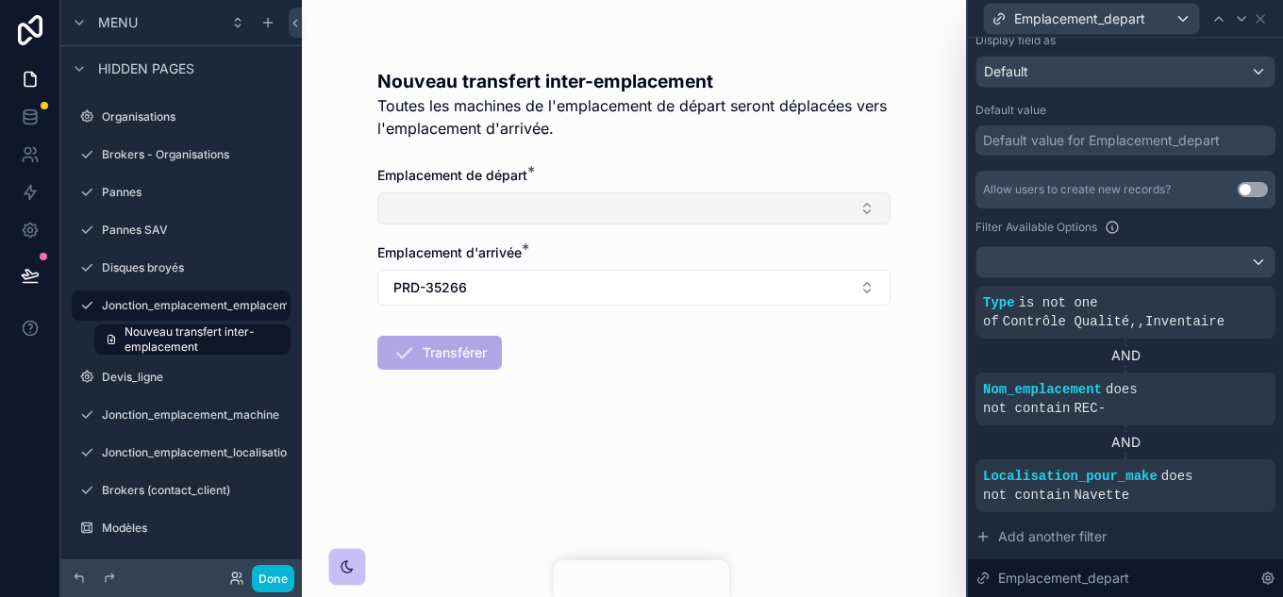
click at [670, 218] on button "Select Button" at bounding box center [633, 208] width 513 height 32
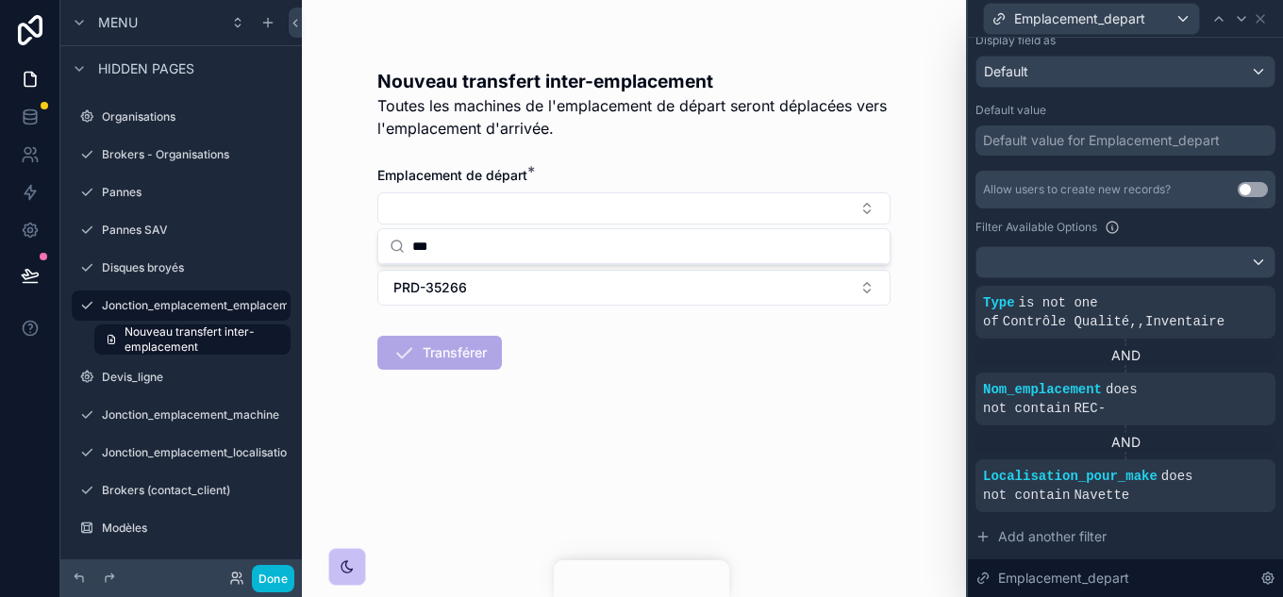
type input "***"
click at [690, 234] on input "***" at bounding box center [645, 246] width 466 height 34
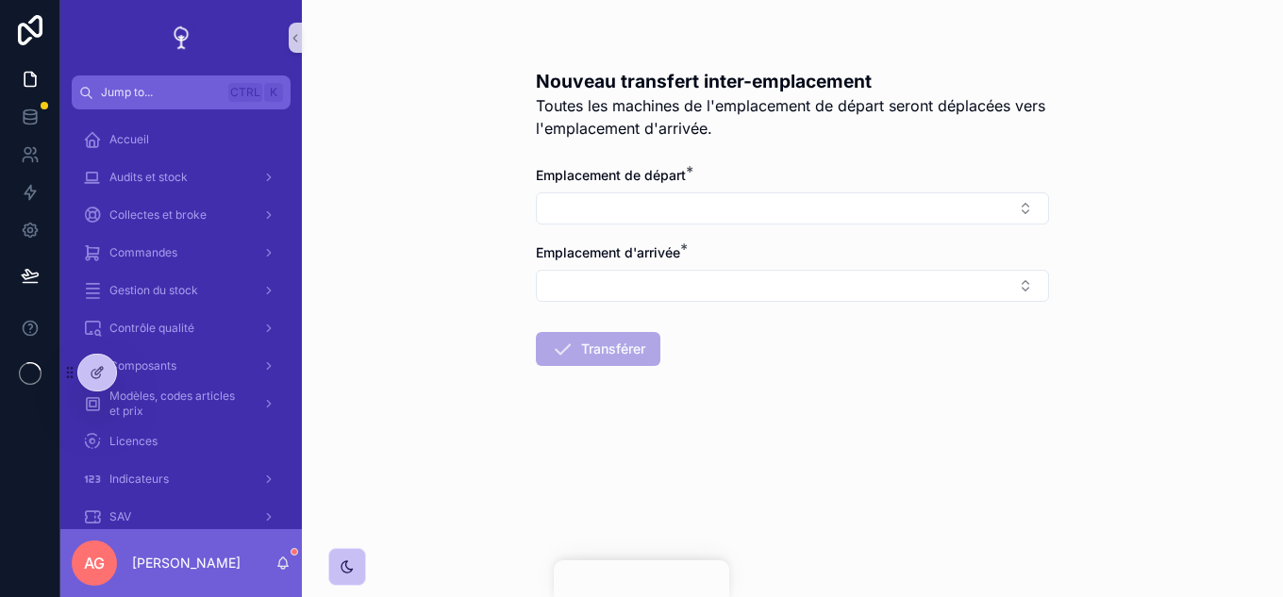
click at [693, 226] on form "Emplacement de départ * Emplacement d'arrivée * Transférer" at bounding box center [792, 326] width 513 height 321
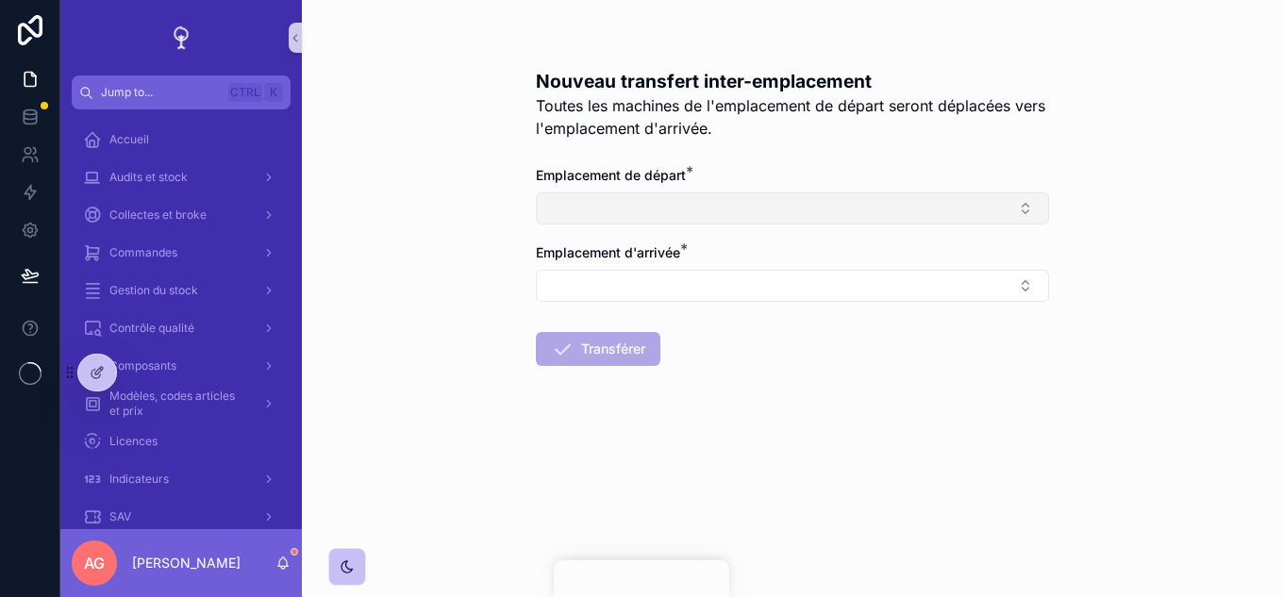
click at [677, 199] on button "Select Button" at bounding box center [792, 208] width 513 height 32
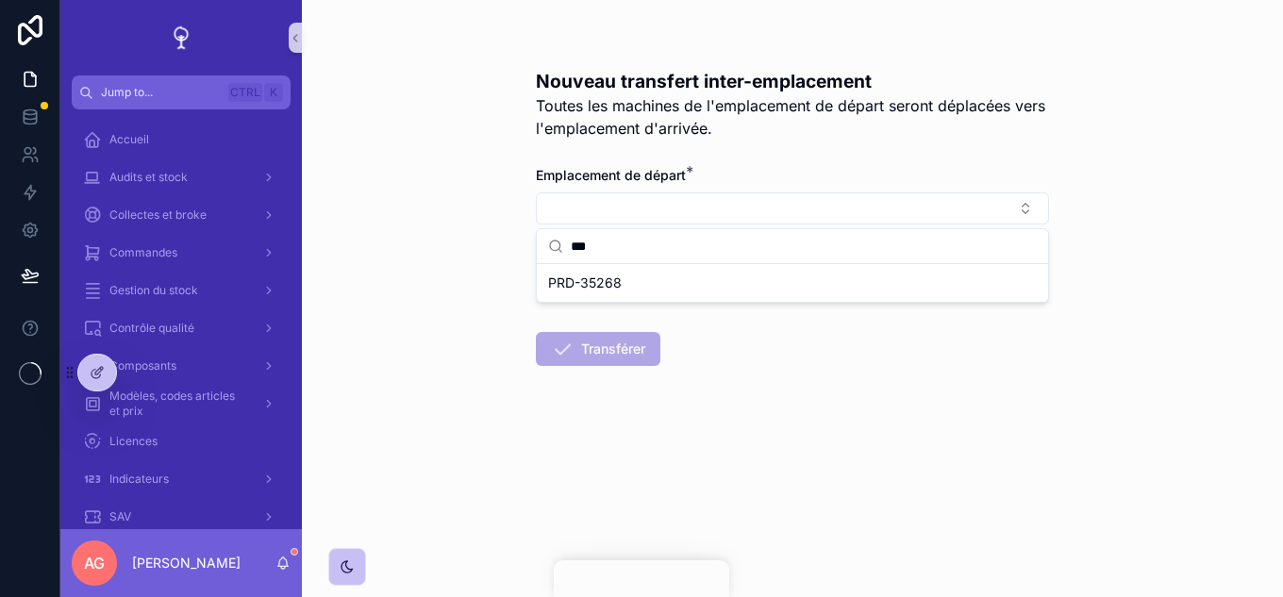
type input "***"
click at [628, 282] on div "PRD-35268" at bounding box center [793, 283] width 504 height 30
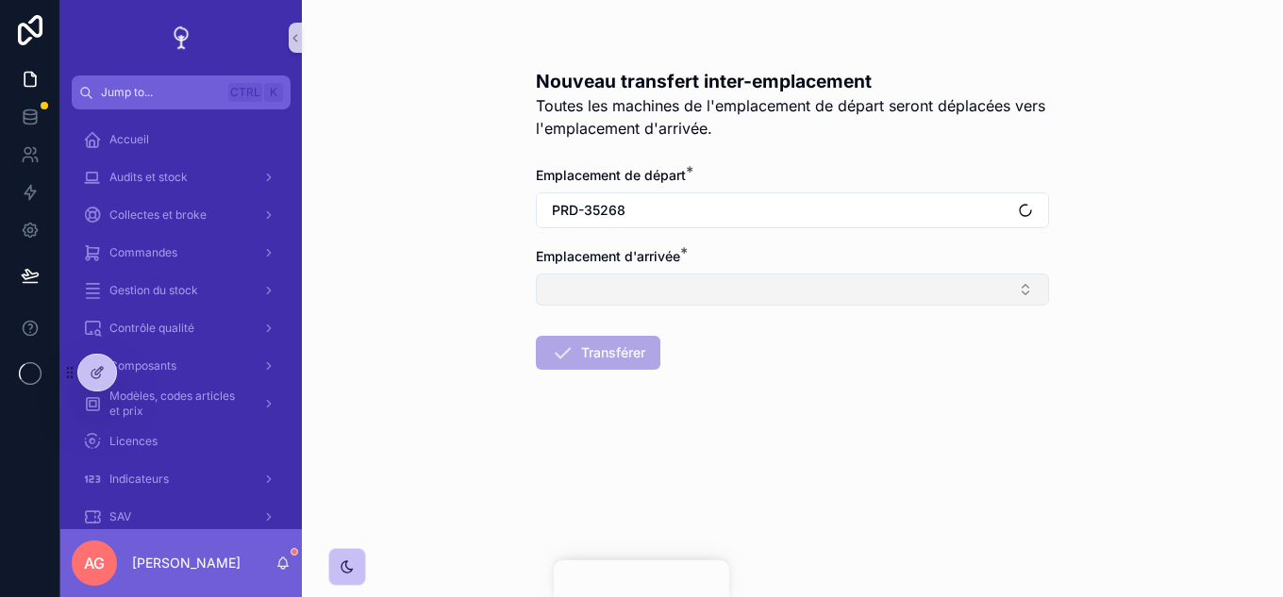
click at [643, 291] on button "Select Button" at bounding box center [792, 290] width 513 height 32
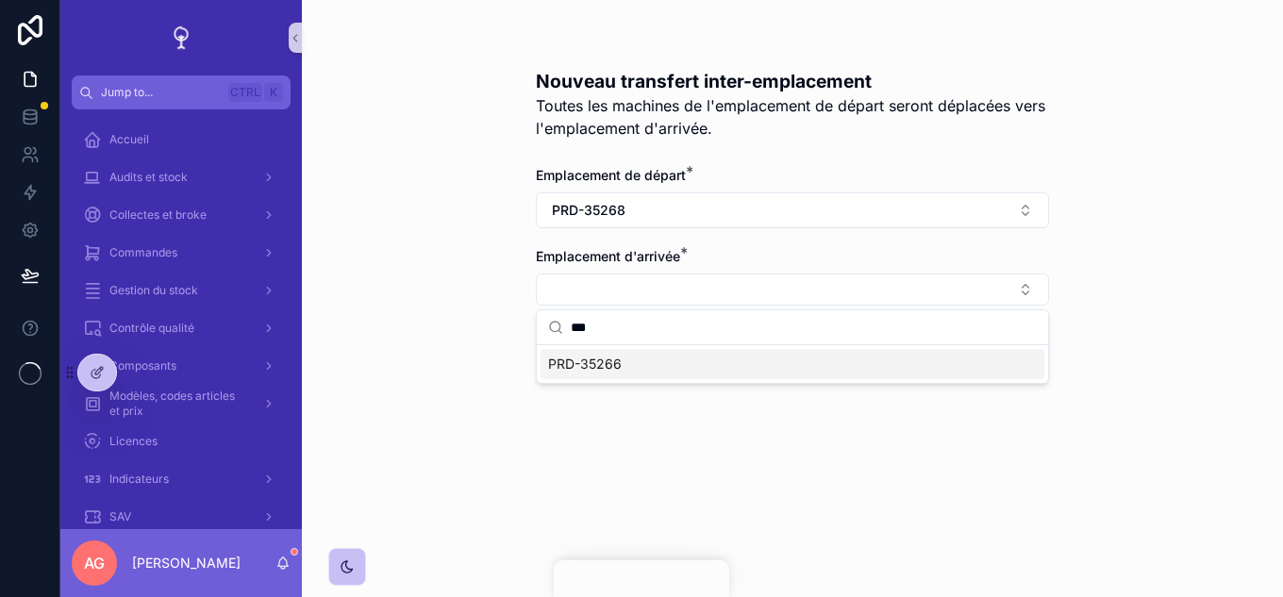
type input "***"
click at [656, 363] on div "PRD-35266" at bounding box center [793, 364] width 504 height 30
click at [627, 356] on button "Transférer" at bounding box center [598, 357] width 125 height 34
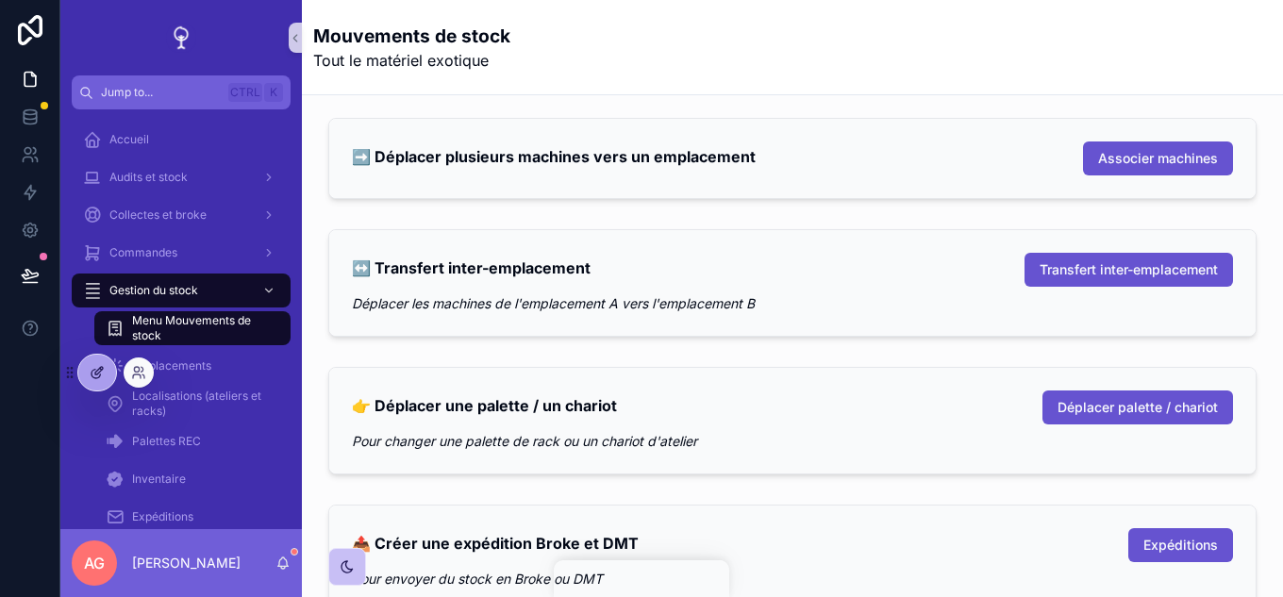
click at [94, 364] on div at bounding box center [97, 373] width 38 height 36
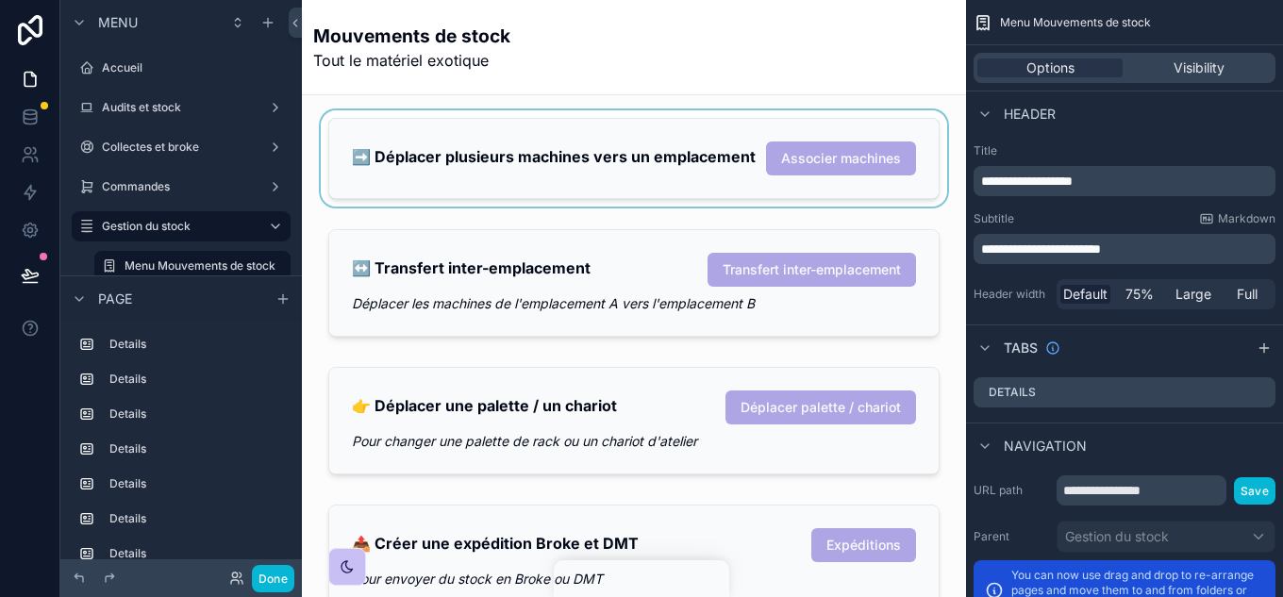
click at [691, 188] on div "scrollable content" at bounding box center [634, 158] width 634 height 96
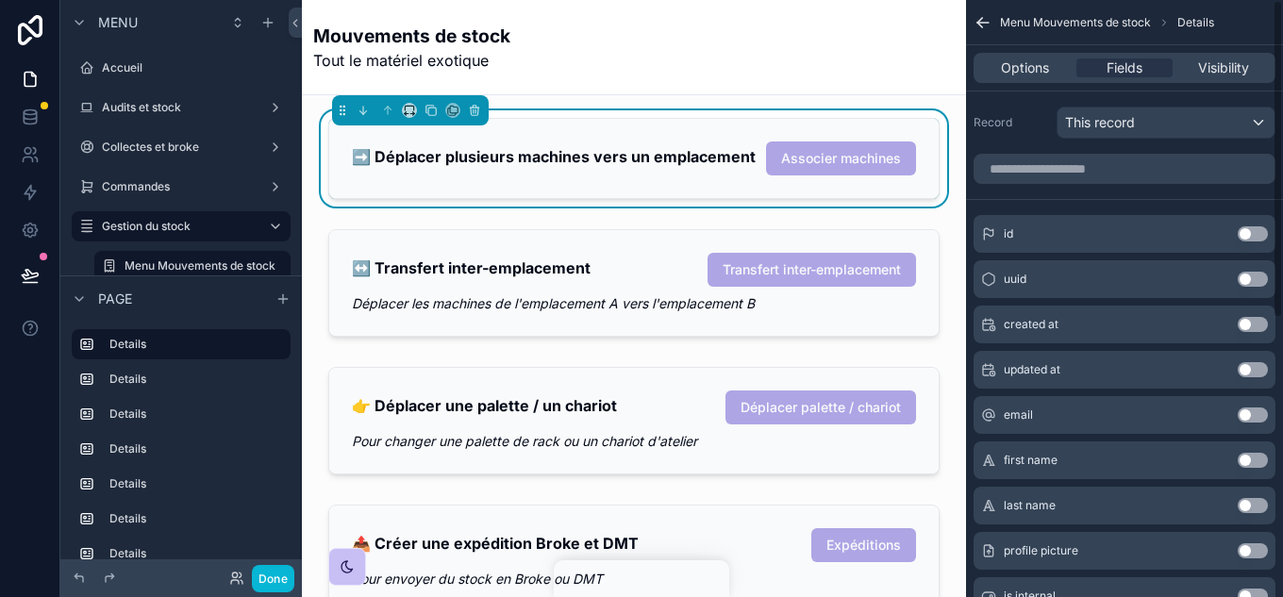
click at [1039, 52] on div "Options Fields Visibility" at bounding box center [1124, 67] width 317 height 45
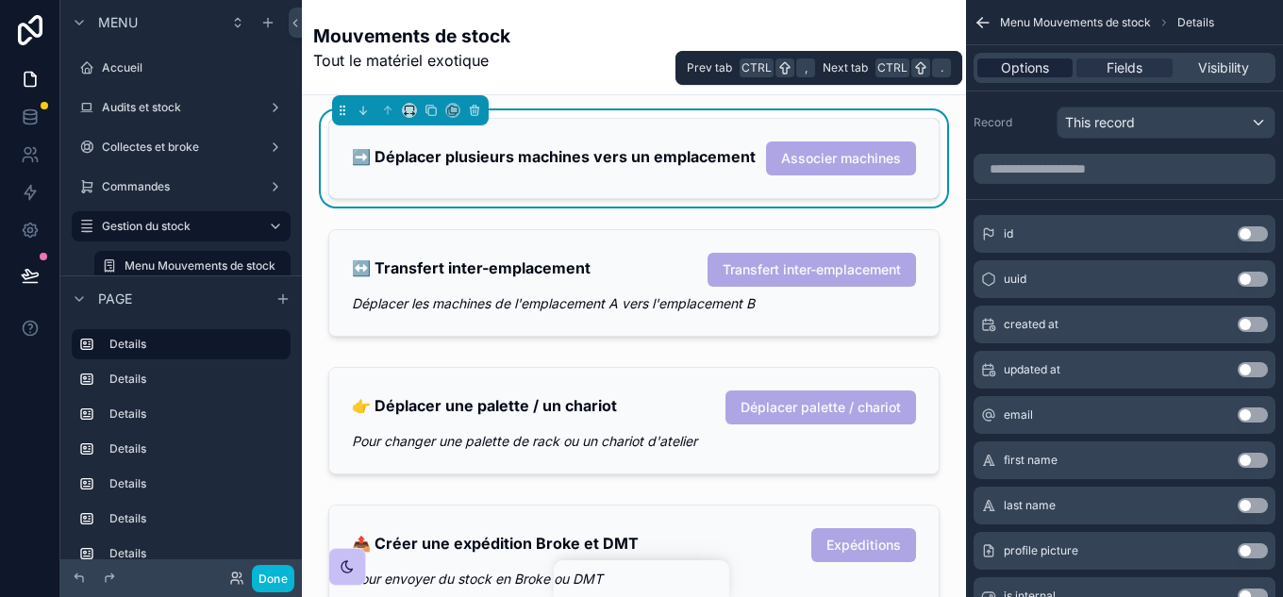
click at [1048, 69] on span "Options" at bounding box center [1025, 67] width 48 height 19
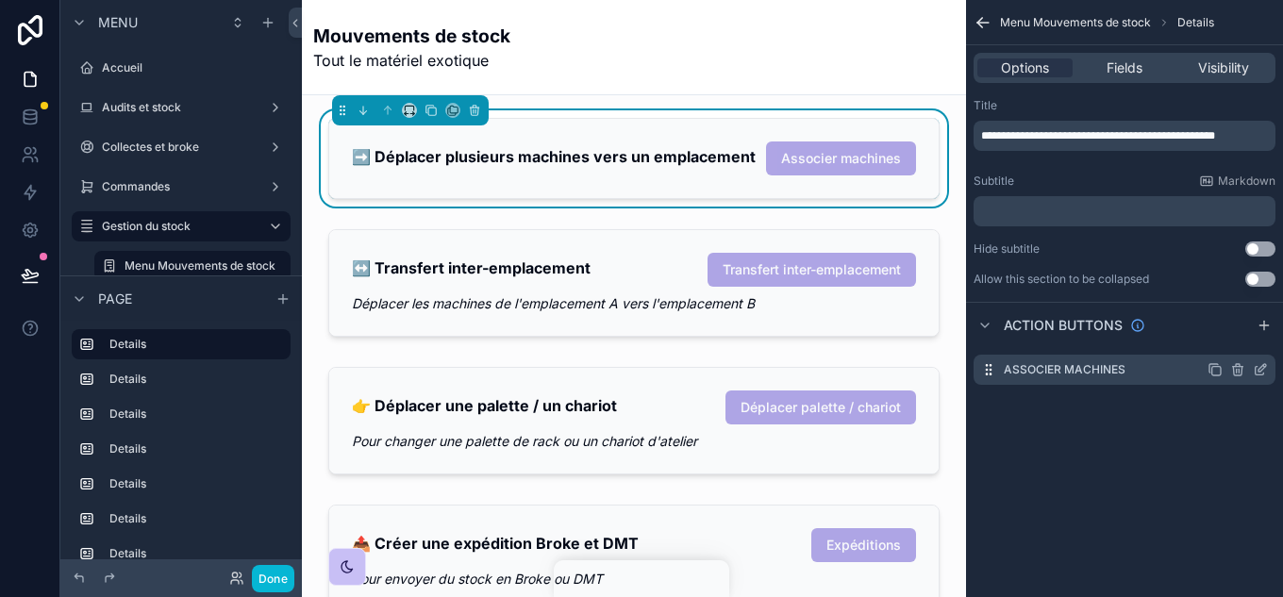
click at [1257, 368] on icon "scrollable content" at bounding box center [1260, 369] width 15 height 15
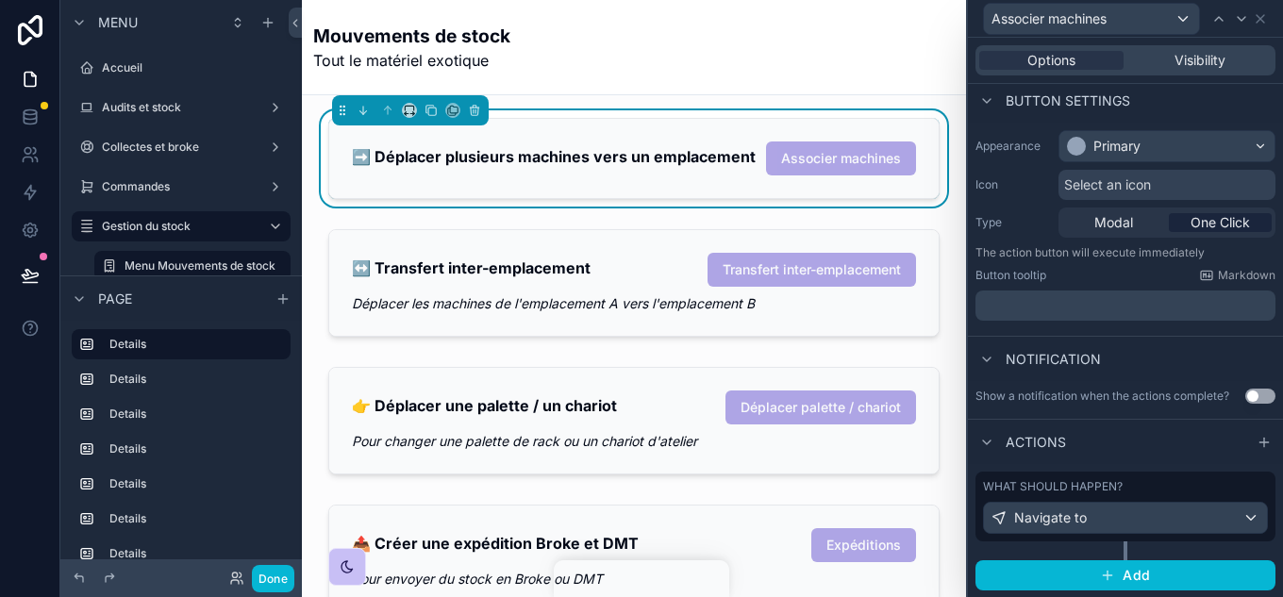
scroll to position [113, 0]
click at [1167, 479] on div "What should happen?" at bounding box center [1125, 485] width 285 height 15
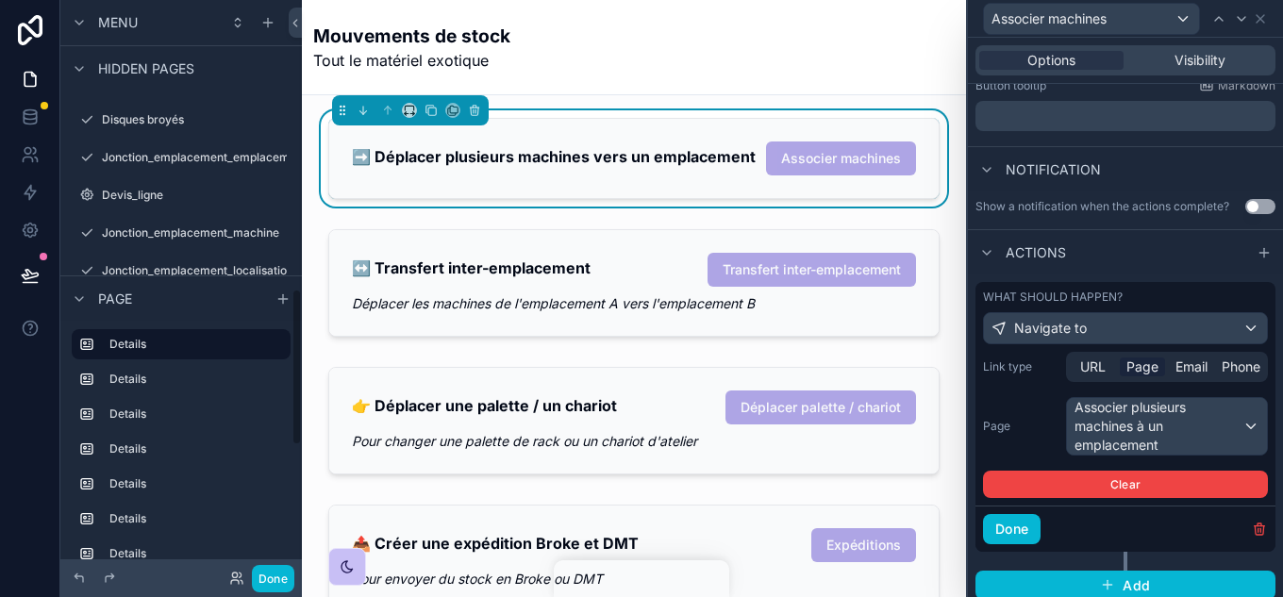
scroll to position [1055, 0]
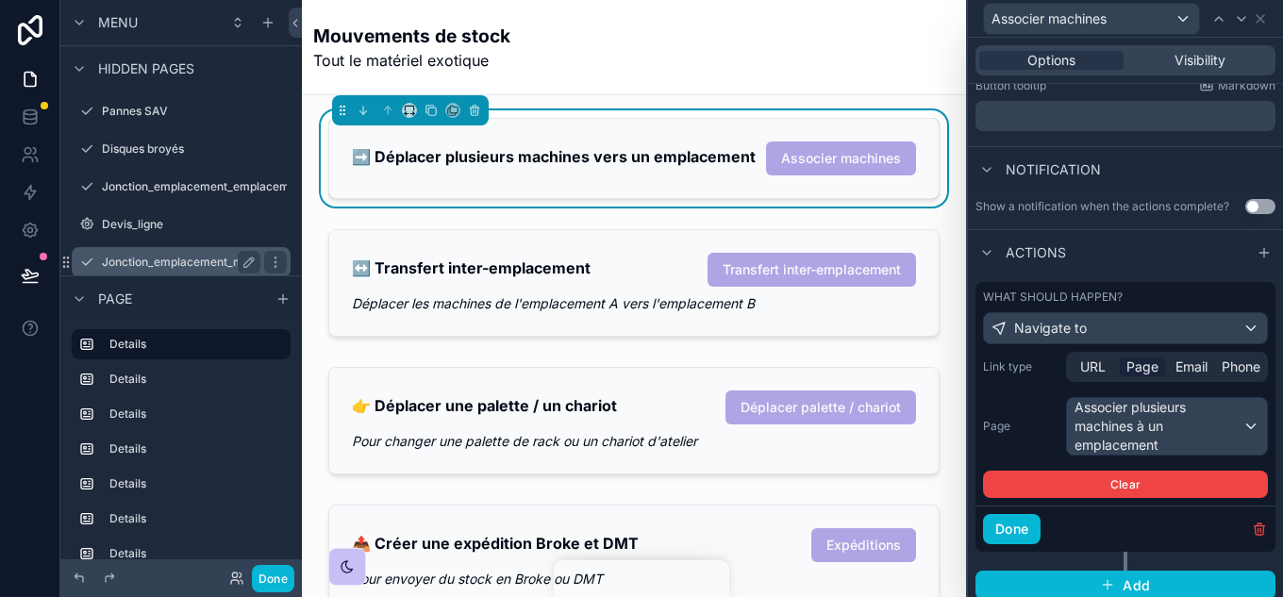
click at [211, 250] on div "Jonction_emplacement_machine" at bounding box center [180, 262] width 211 height 30
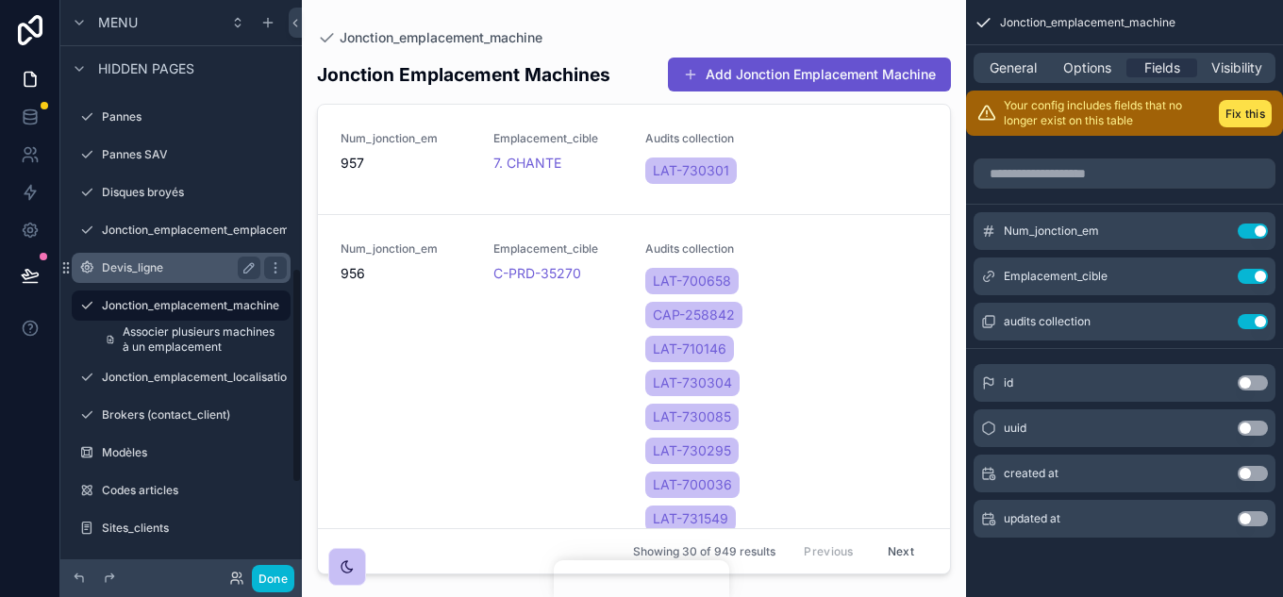
scroll to position [789, 0]
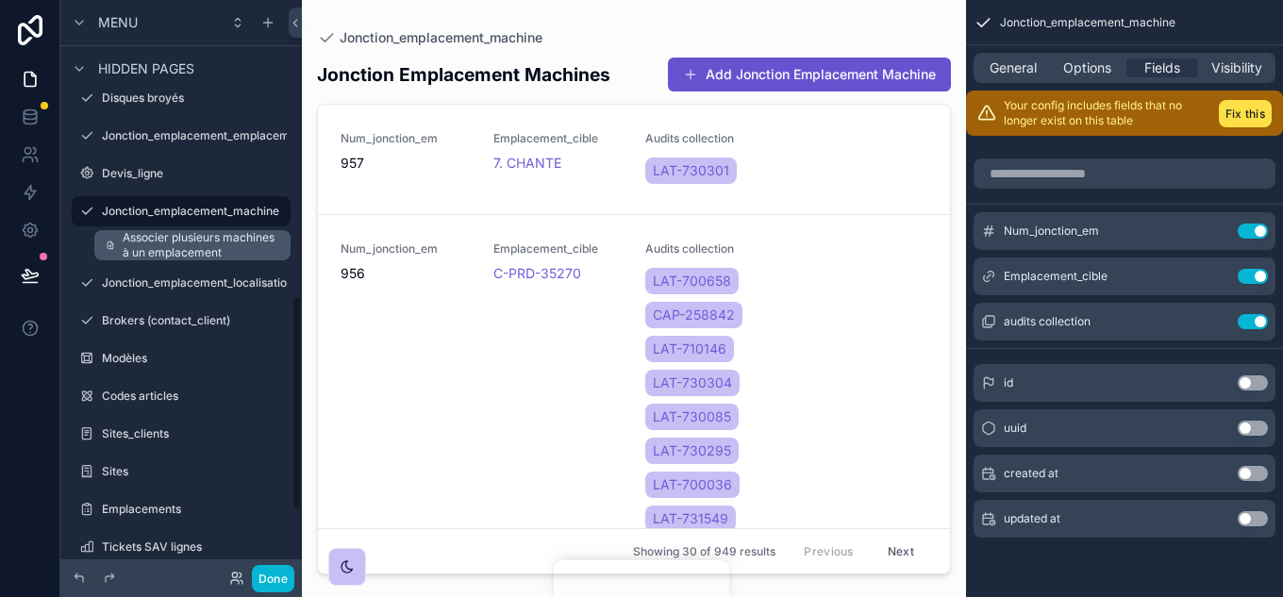
click at [199, 241] on span "Associer plusieurs machines à un emplacement" at bounding box center [201, 245] width 157 height 30
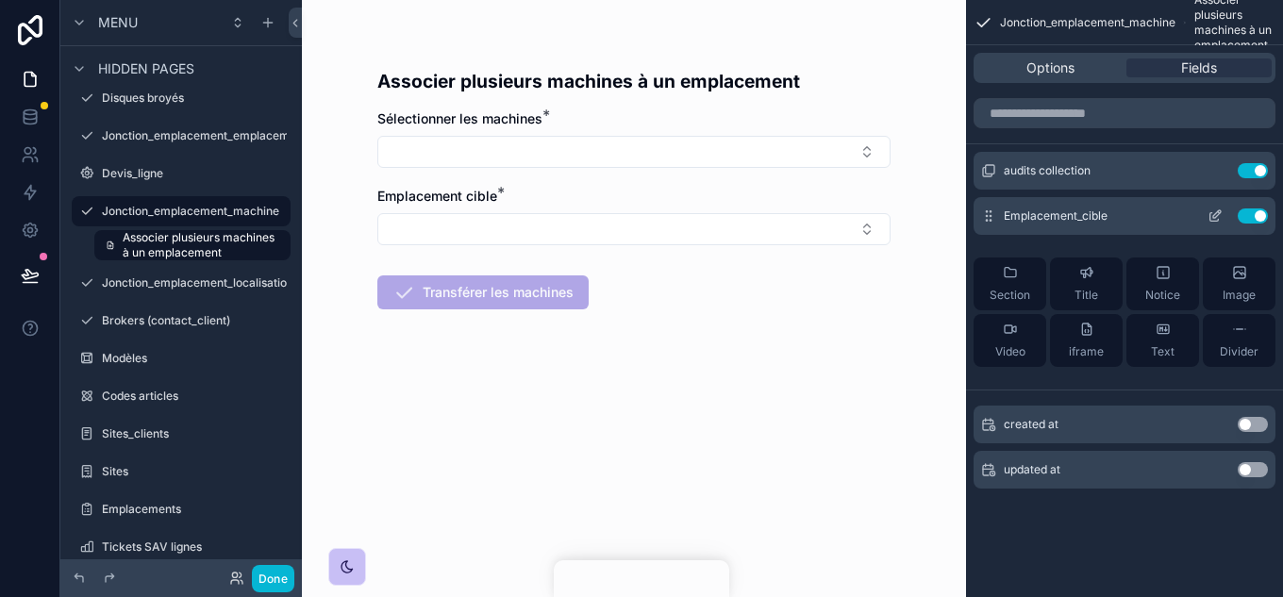
click at [1215, 213] on icon "scrollable content" at bounding box center [1215, 216] width 15 height 15
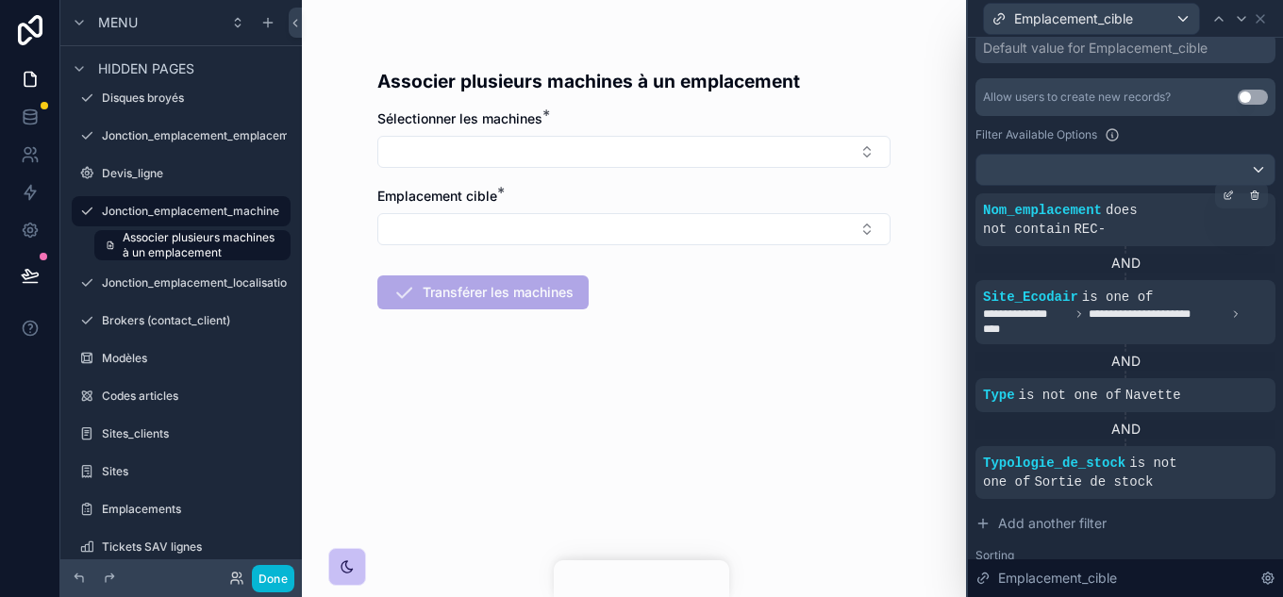
scroll to position [377, 0]
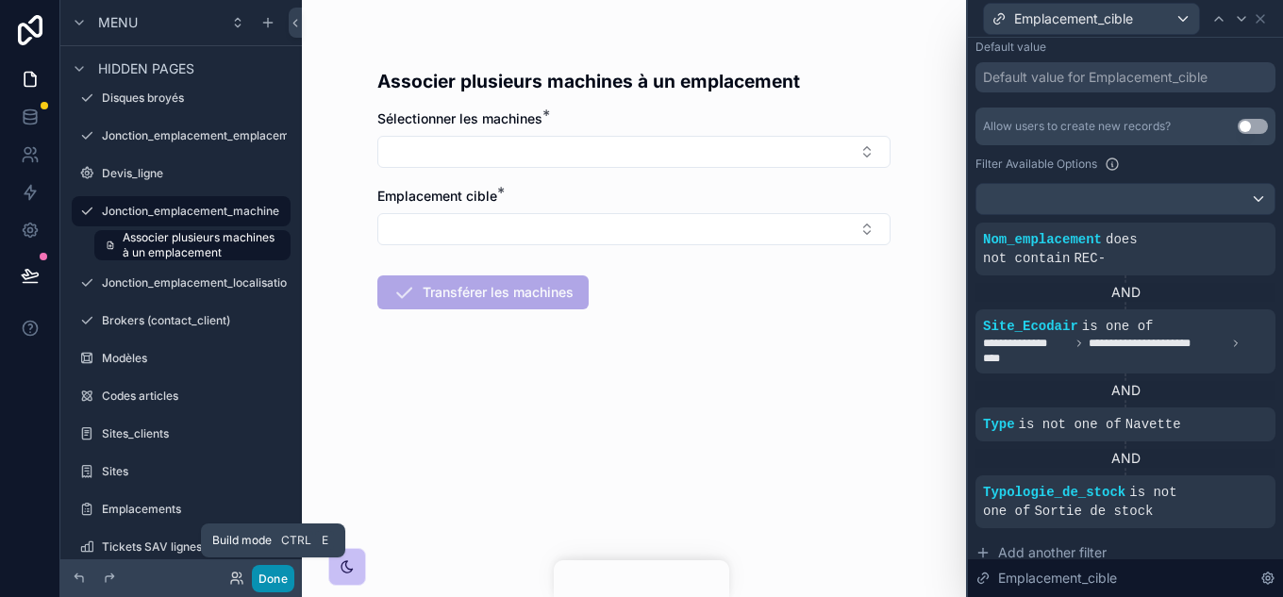
click at [268, 583] on button "Done" at bounding box center [273, 578] width 42 height 27
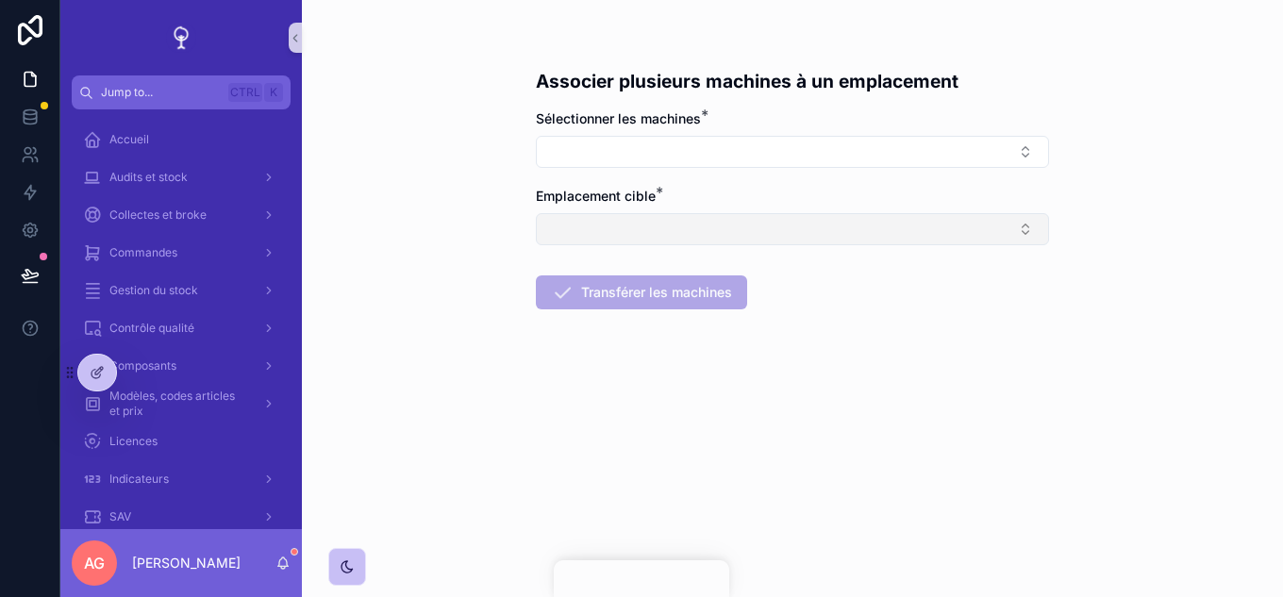
click at [636, 225] on button "Select Button" at bounding box center [792, 229] width 513 height 32
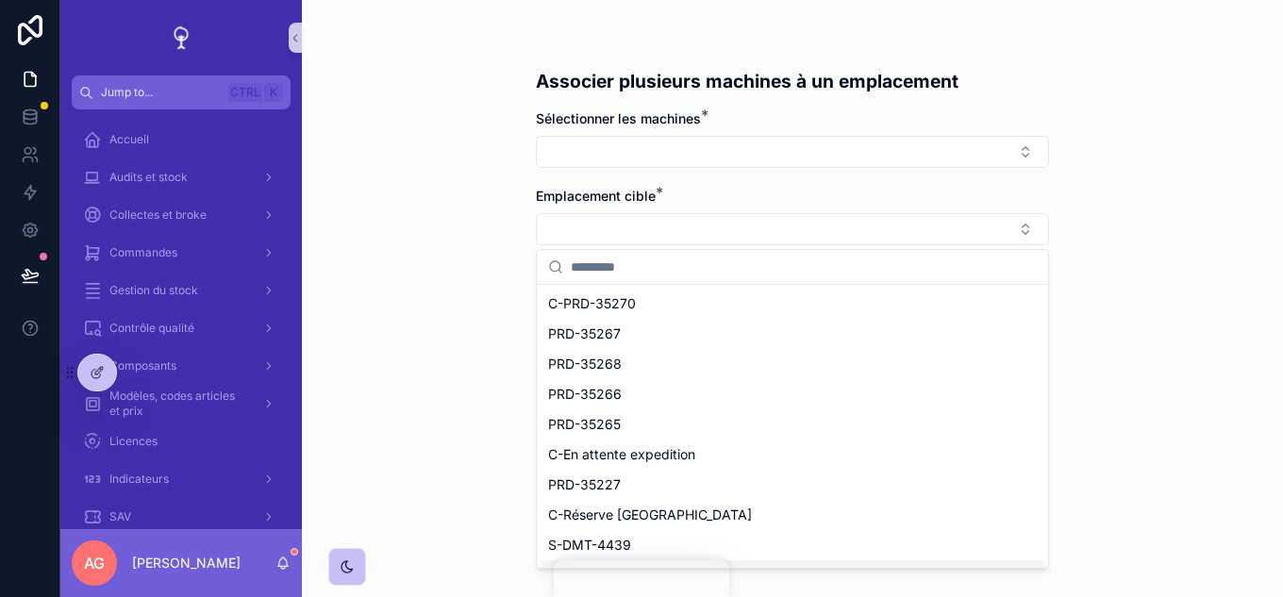
click at [1245, 212] on div "Associer plusieurs machines à un emplacement Sélectionner les machines * Emplac…" at bounding box center [792, 298] width 981 height 597
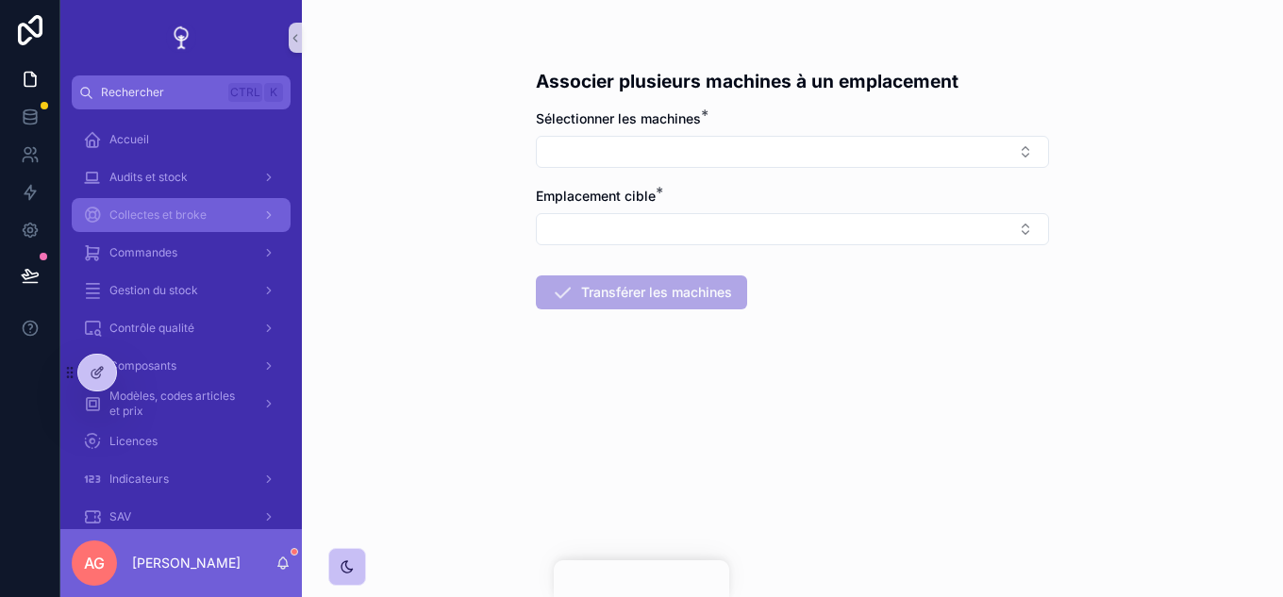
click at [183, 218] on span "Collectes et broke" at bounding box center [157, 215] width 97 height 15
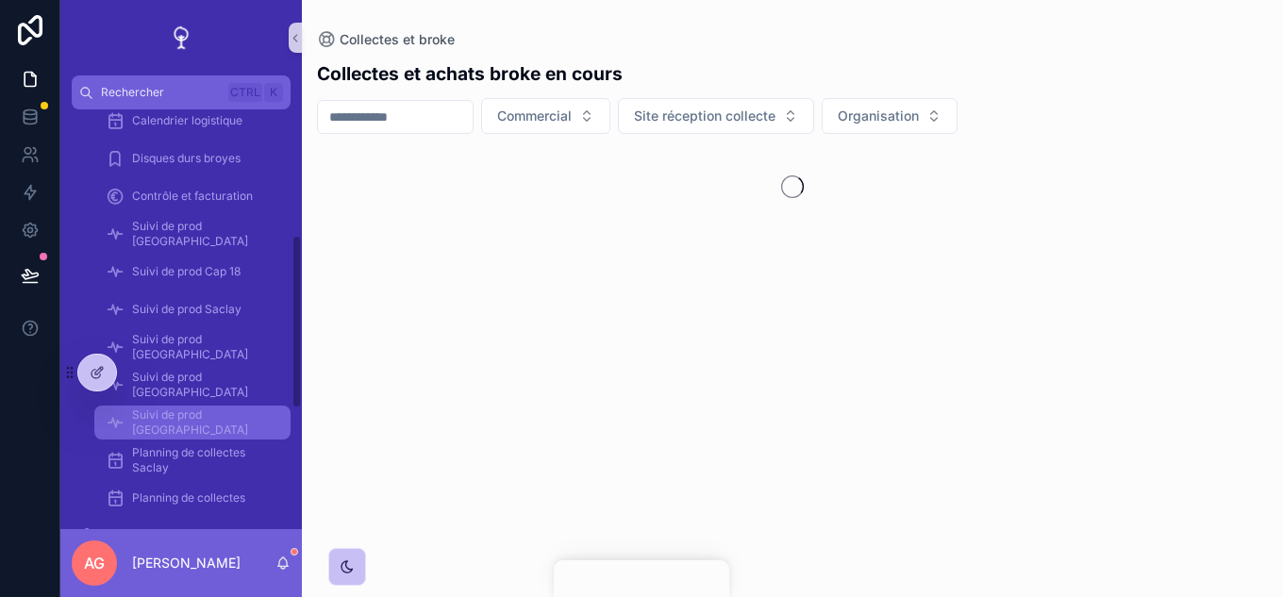
scroll to position [377, 0]
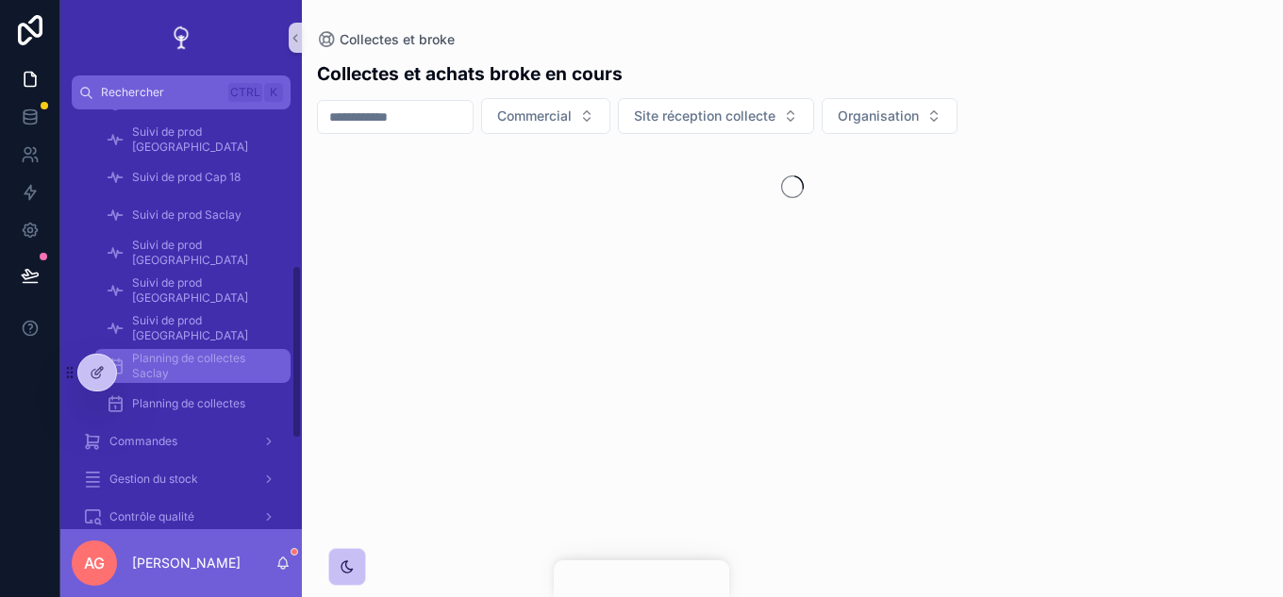
click at [195, 365] on span "Planning de collectes Saclay" at bounding box center [202, 366] width 140 height 30
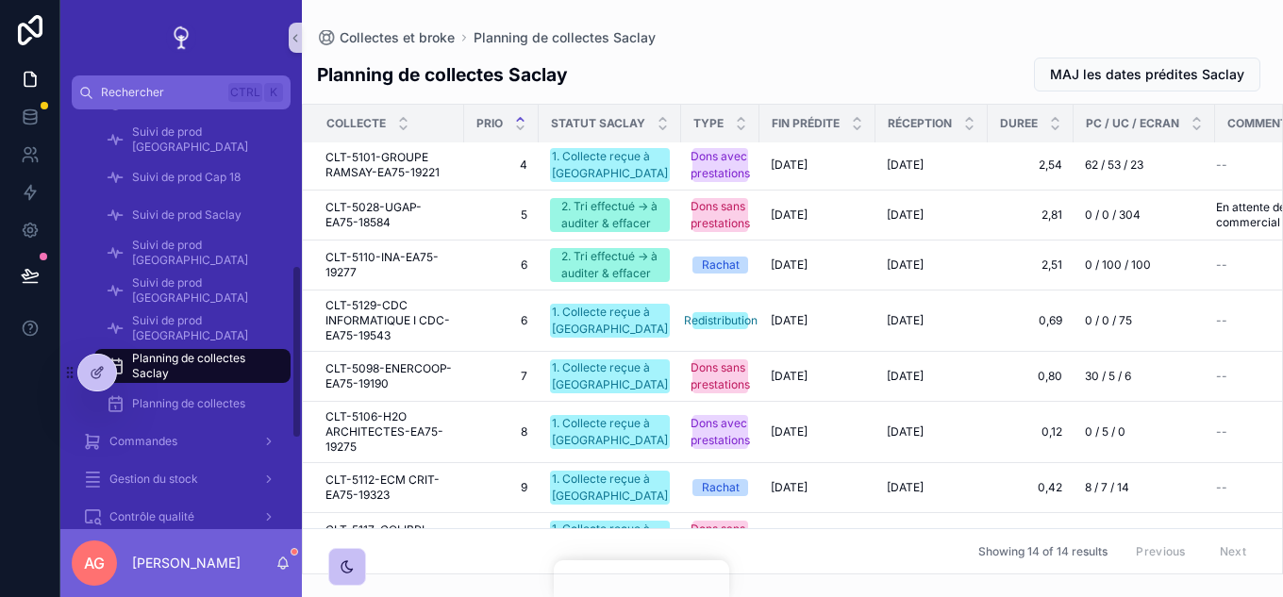
scroll to position [283, 0]
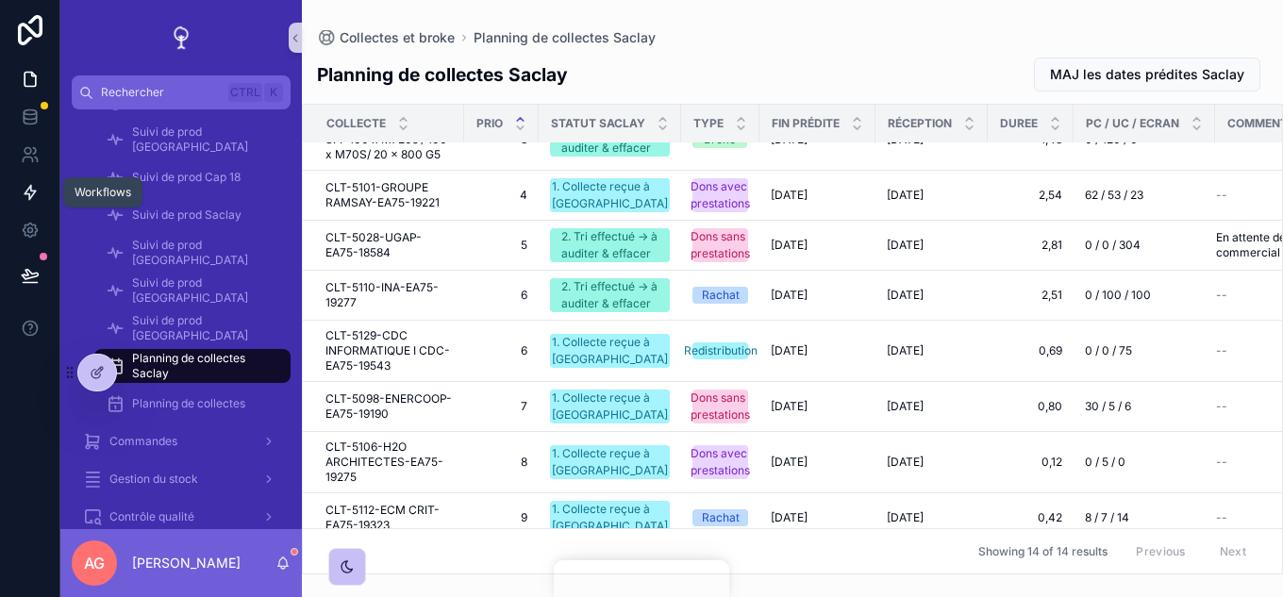
click at [37, 197] on icon at bounding box center [30, 192] width 19 height 19
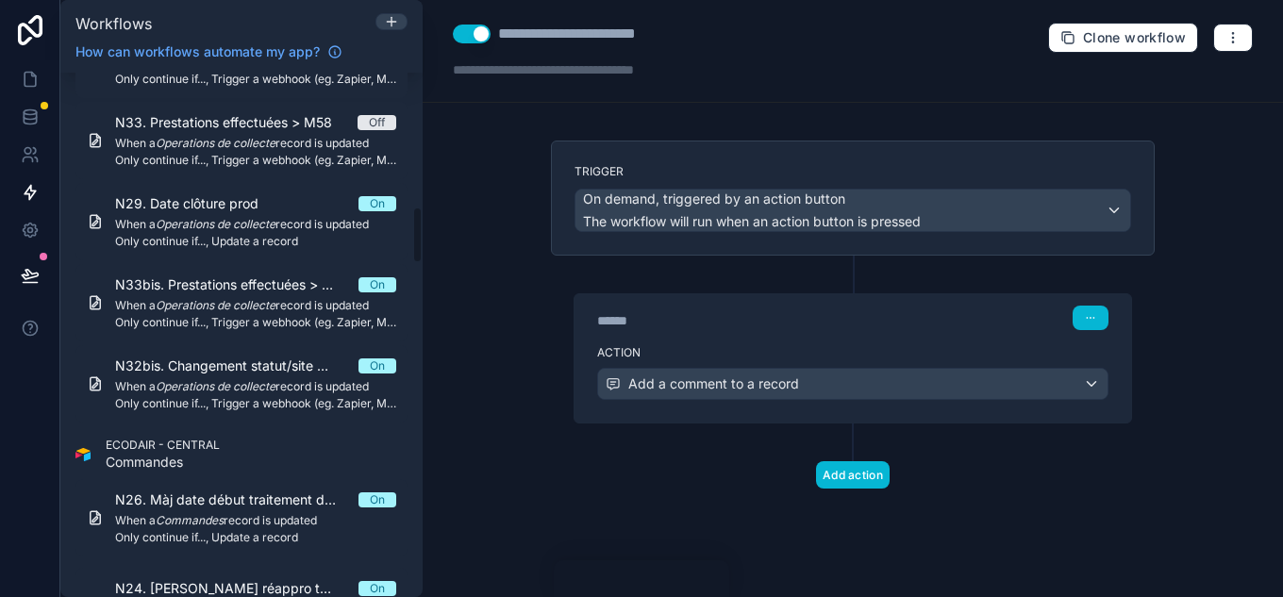
scroll to position [1227, 0]
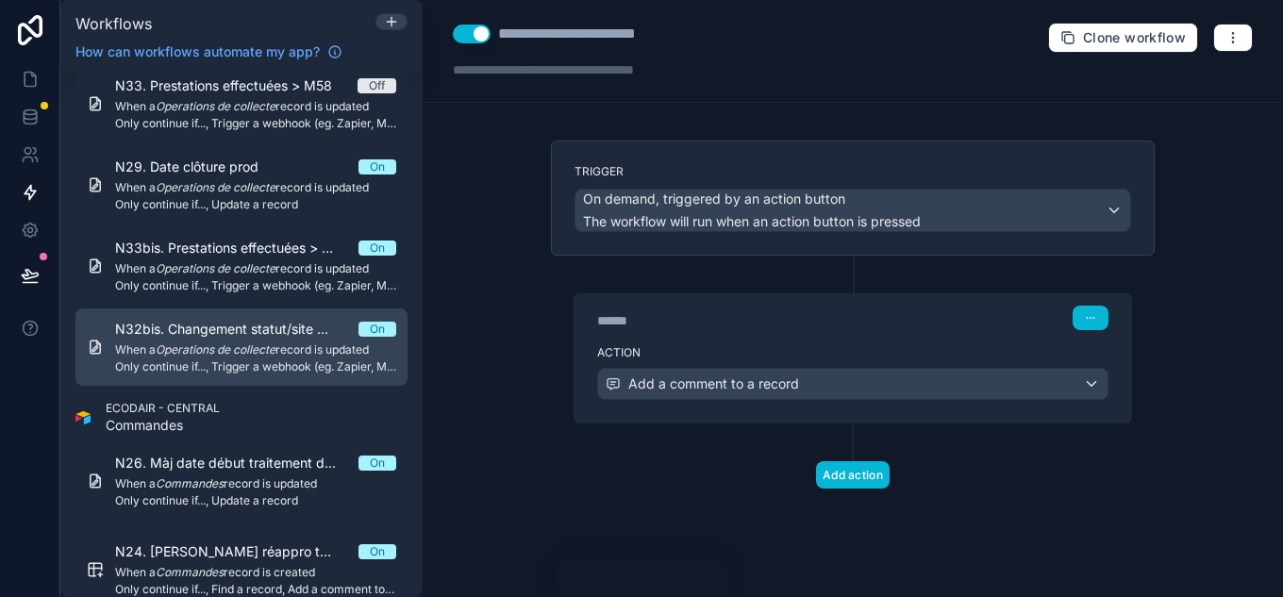
click at [285, 336] on span "N32bis. Changement statut/site > M58" at bounding box center [236, 329] width 243 height 19
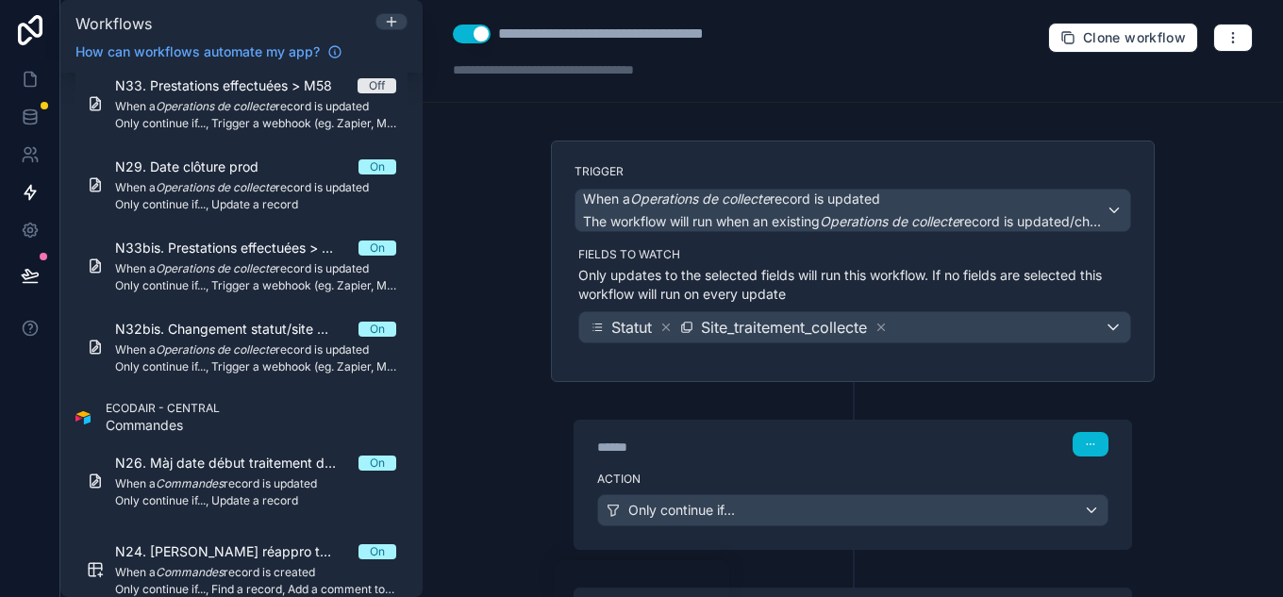
click at [888, 475] on label "Action" at bounding box center [852, 479] width 511 height 15
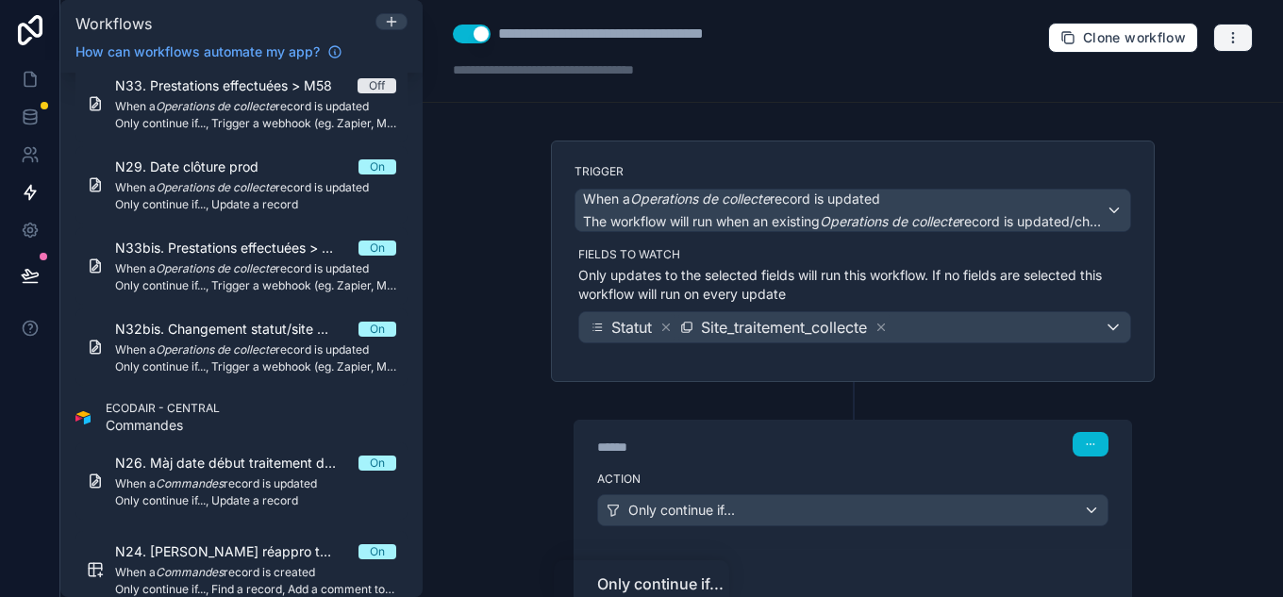
click at [1227, 32] on button "button" at bounding box center [1233, 38] width 40 height 28
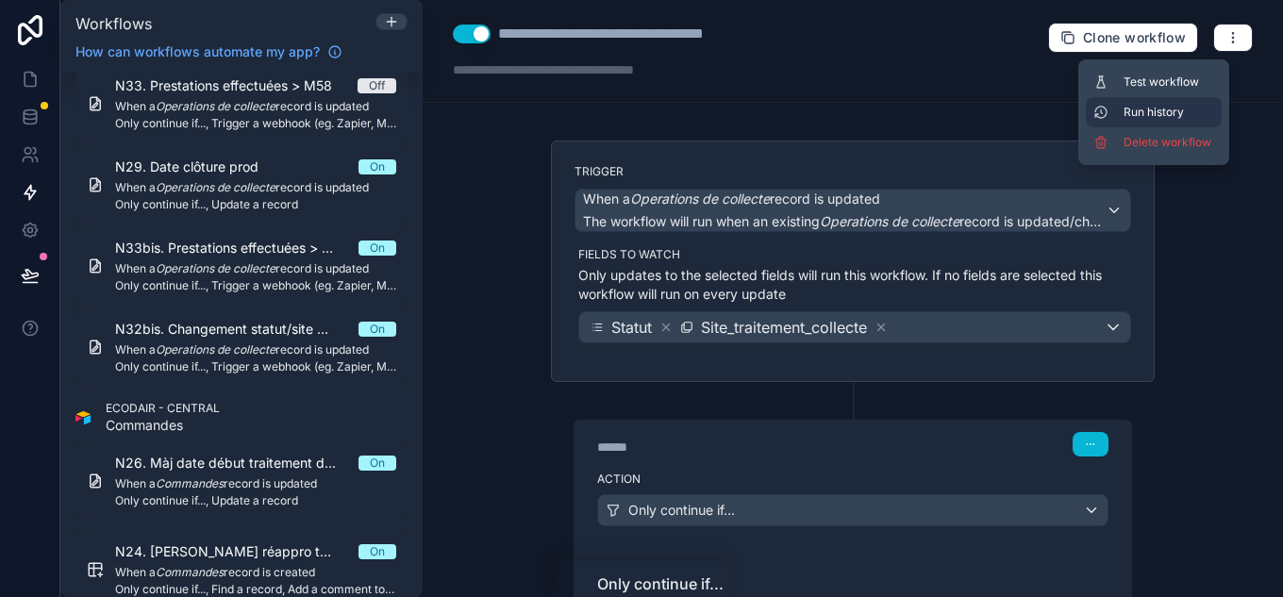
click at [1139, 99] on button "Run history" at bounding box center [1154, 112] width 136 height 30
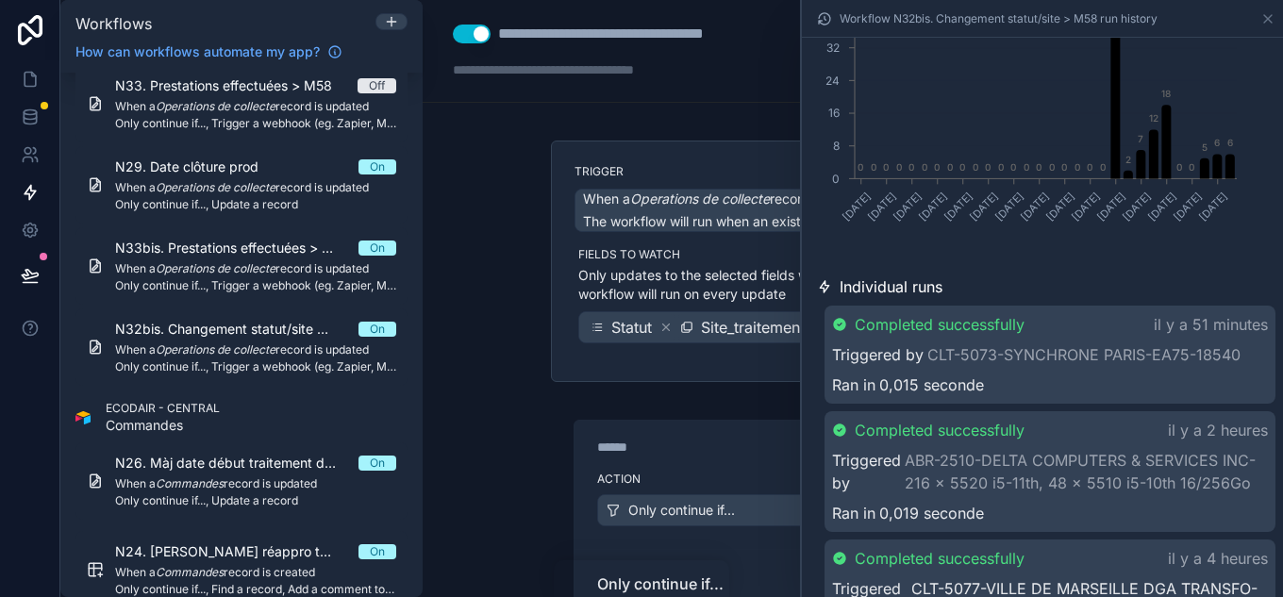
scroll to position [283, 0]
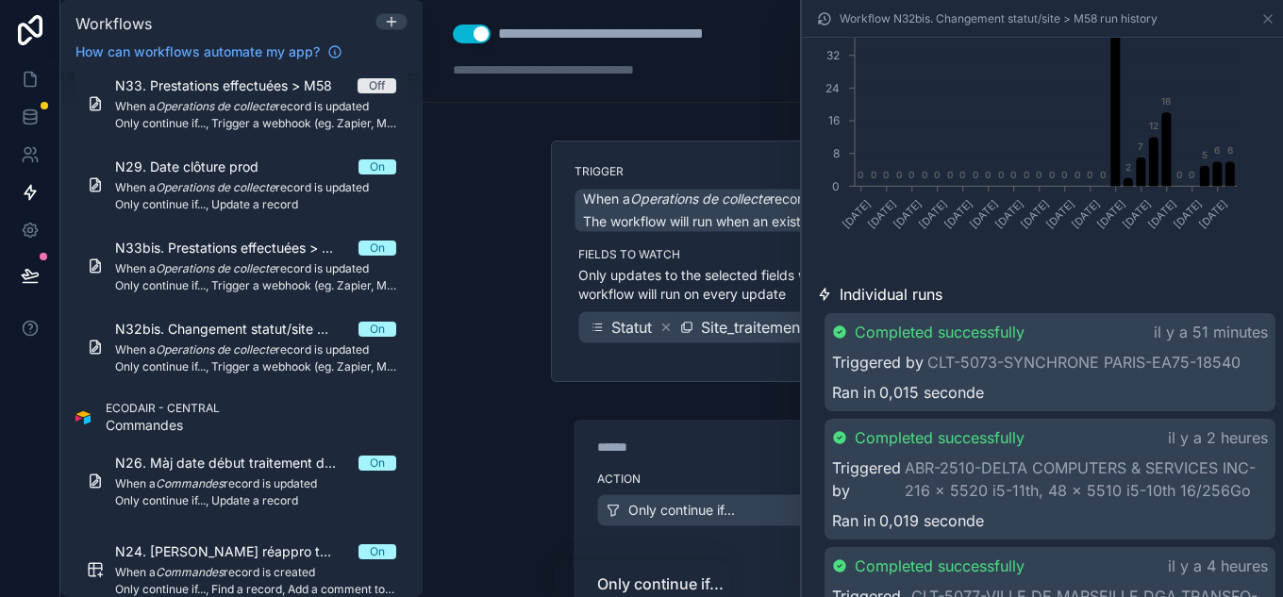
click at [1270, 16] on icon at bounding box center [1268, 19] width 8 height 8
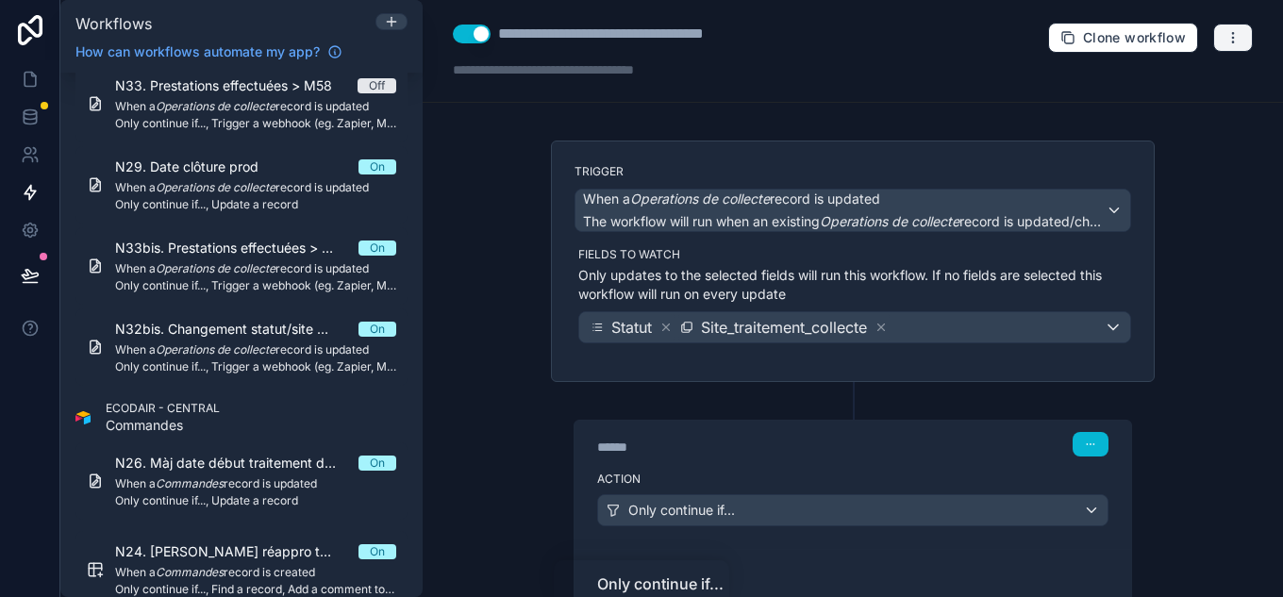
click at [1229, 47] on button "button" at bounding box center [1233, 38] width 40 height 28
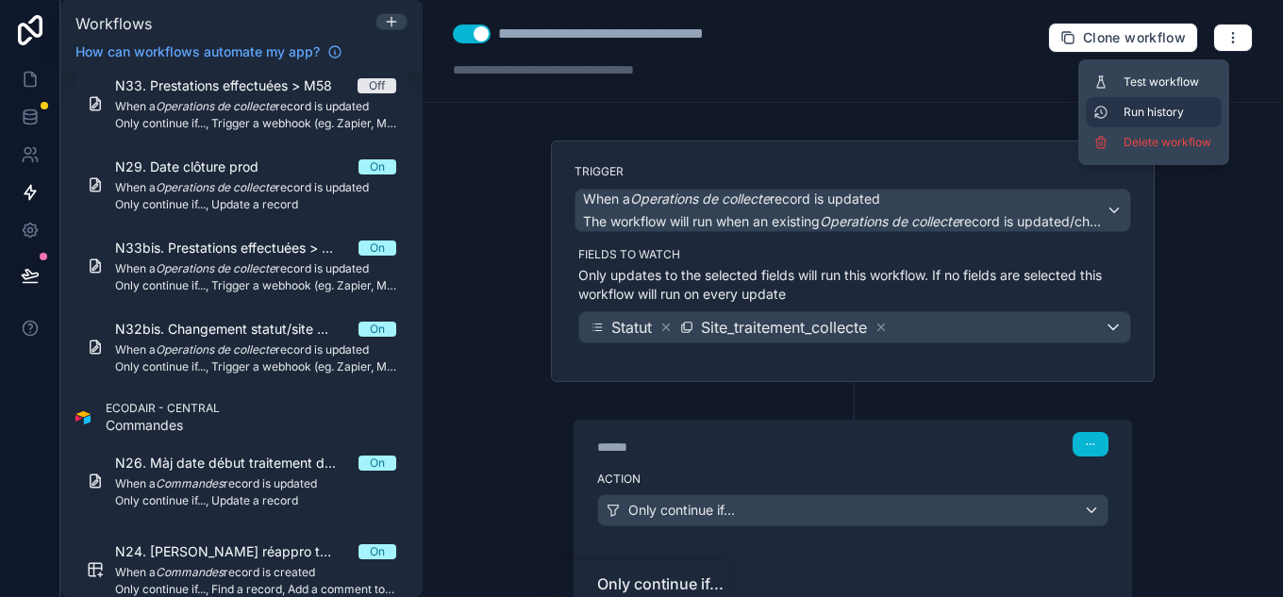
click at [1166, 113] on span "Run history" at bounding box center [1169, 112] width 91 height 15
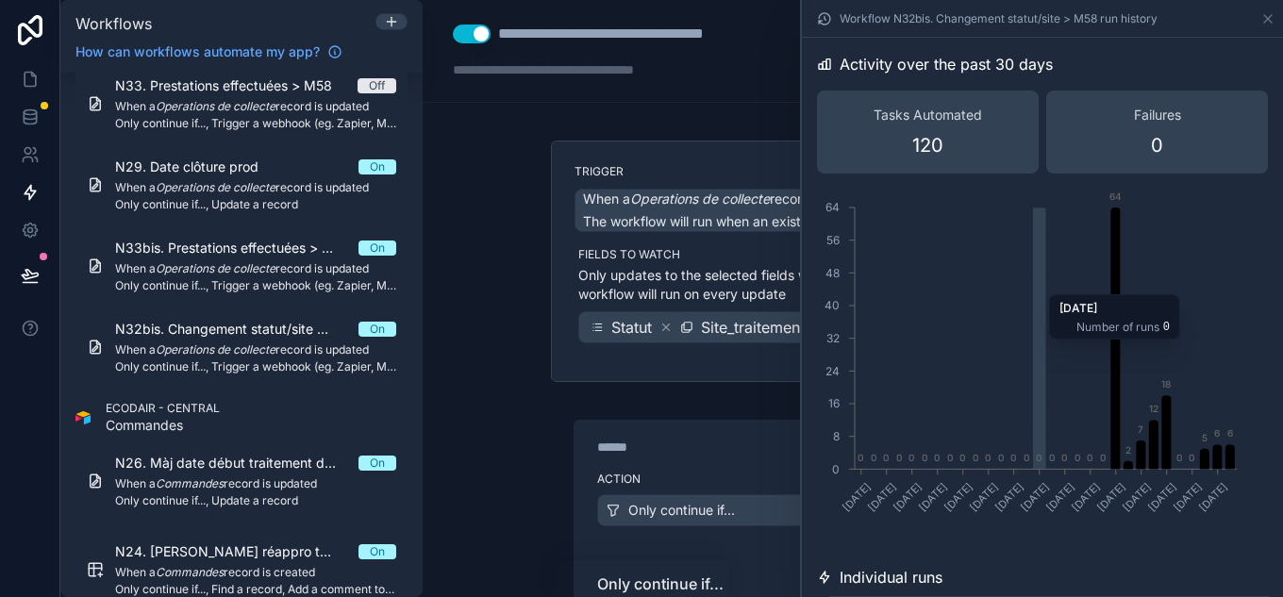
scroll to position [377, 0]
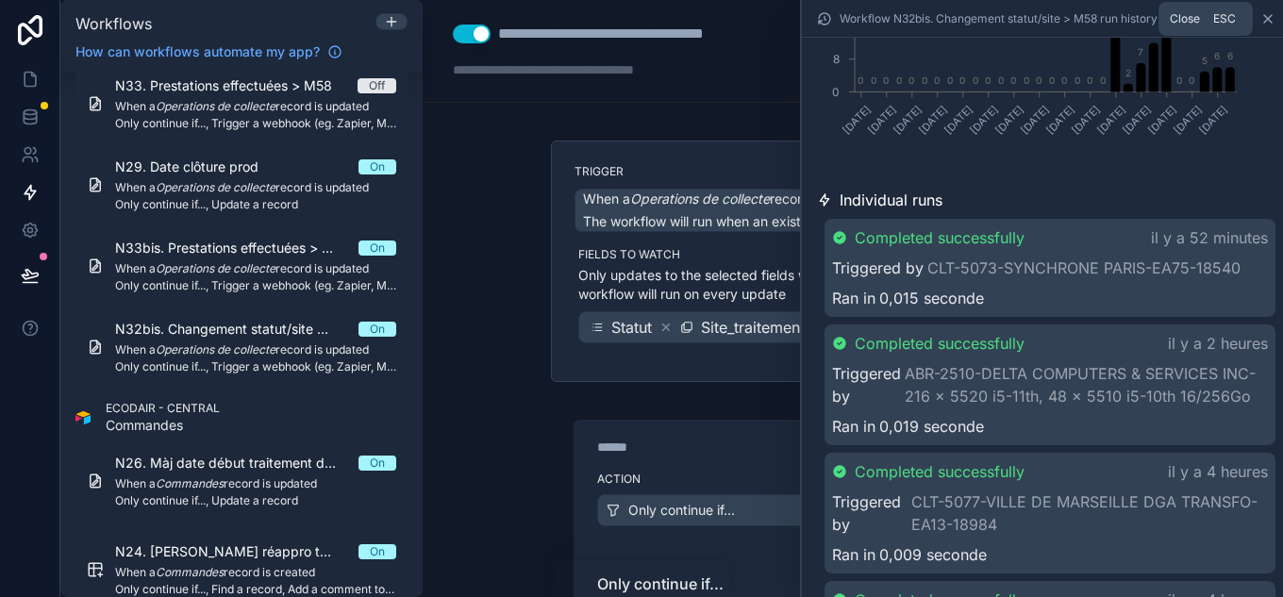
click at [1267, 11] on icon at bounding box center [1268, 18] width 15 height 15
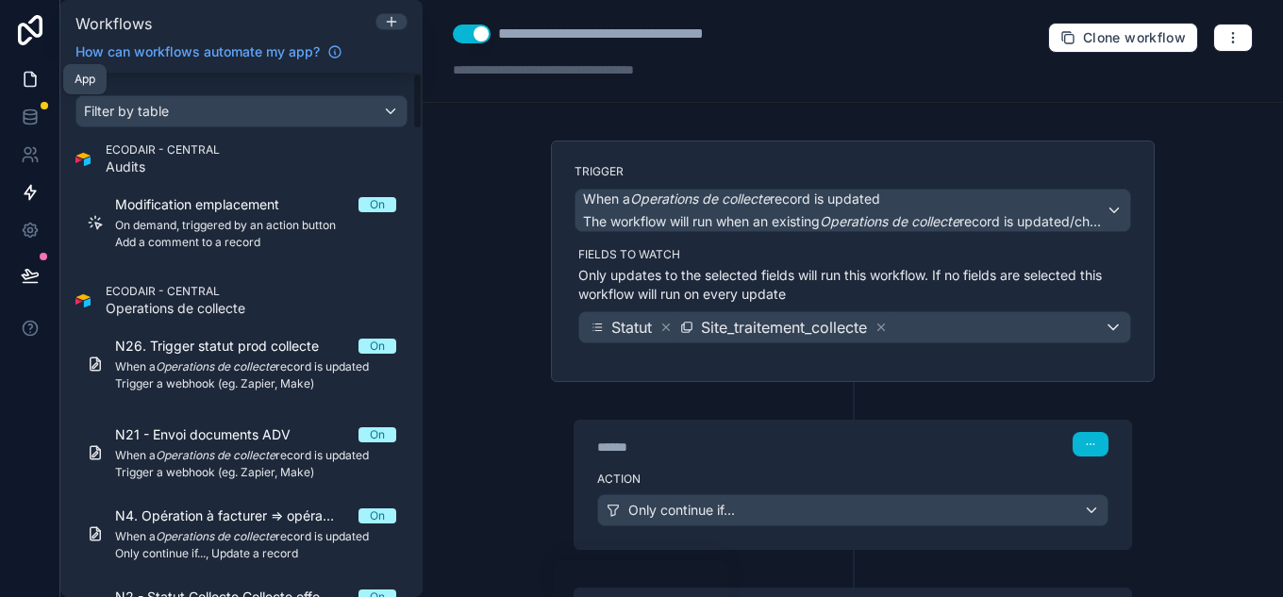
click at [46, 73] on link at bounding box center [29, 79] width 59 height 38
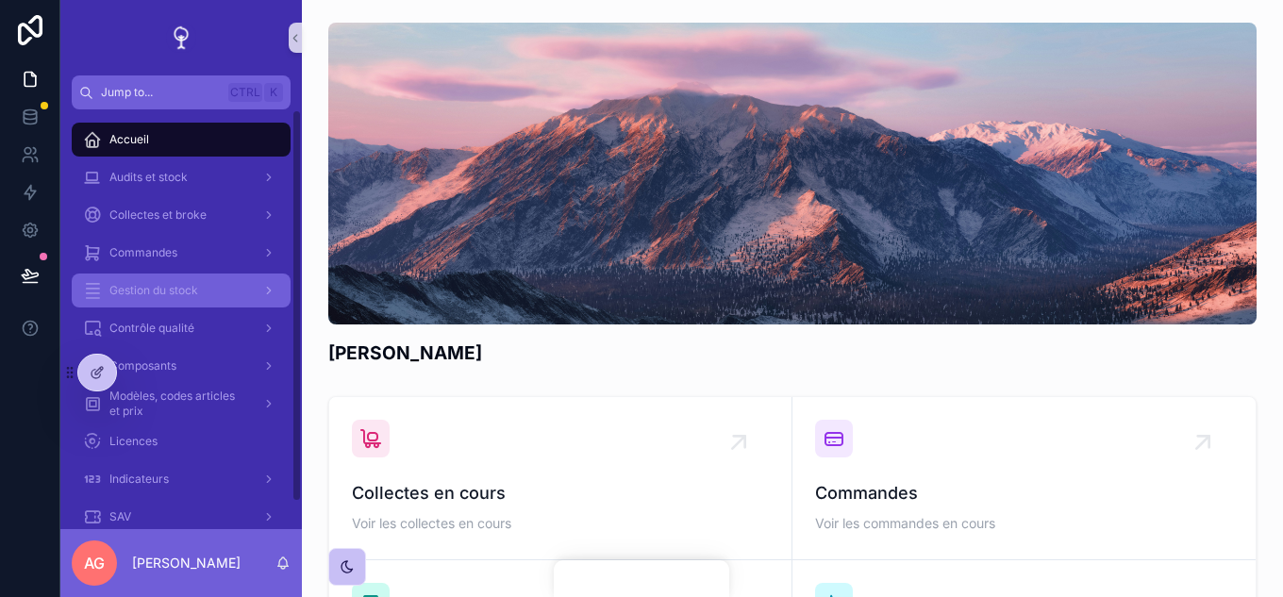
click at [186, 274] on link "Gestion du stock" at bounding box center [181, 291] width 219 height 34
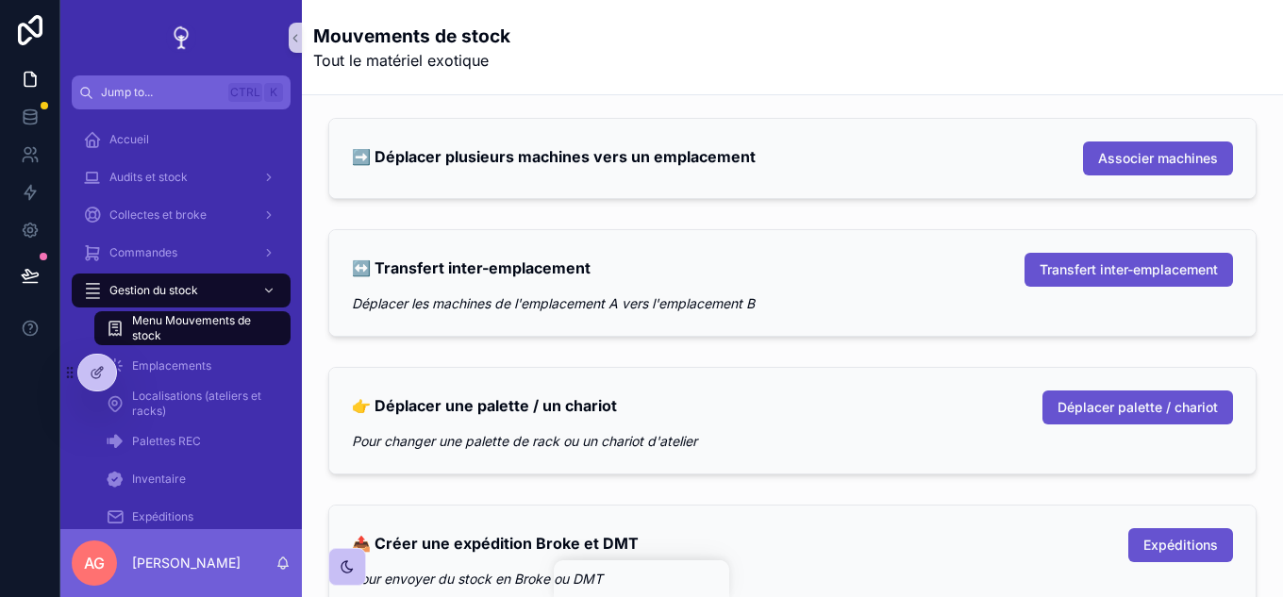
click at [159, 313] on span "Menu Mouvements de stock" at bounding box center [202, 328] width 140 height 30
click at [99, 365] on icon at bounding box center [97, 372] width 15 height 15
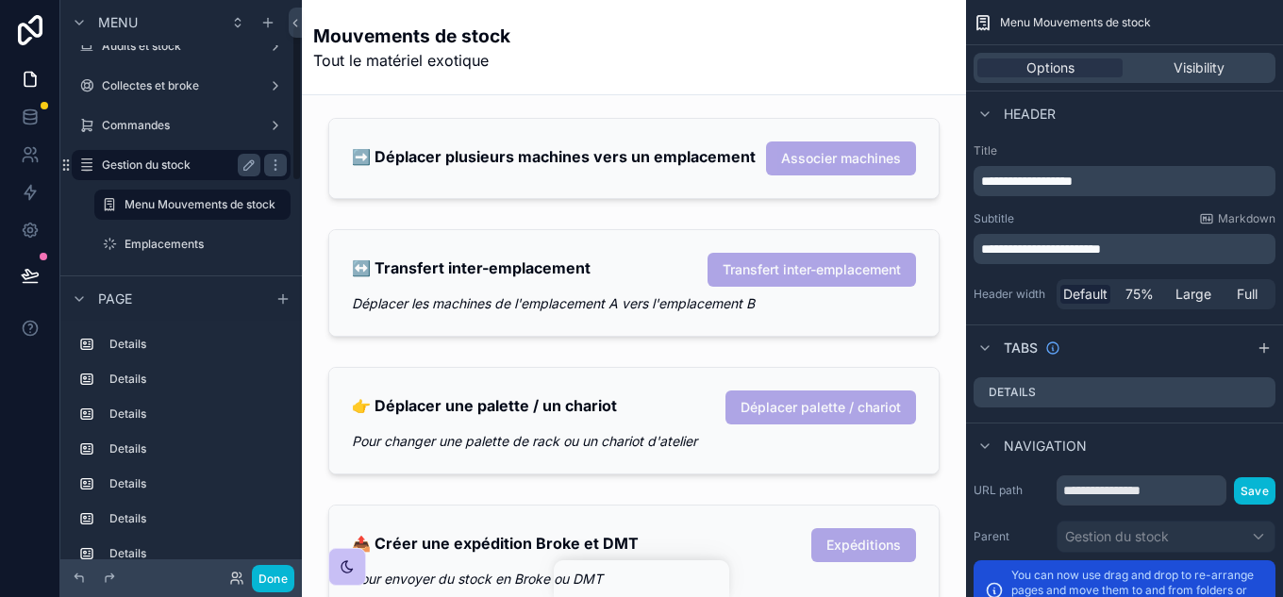
scroll to position [94, 0]
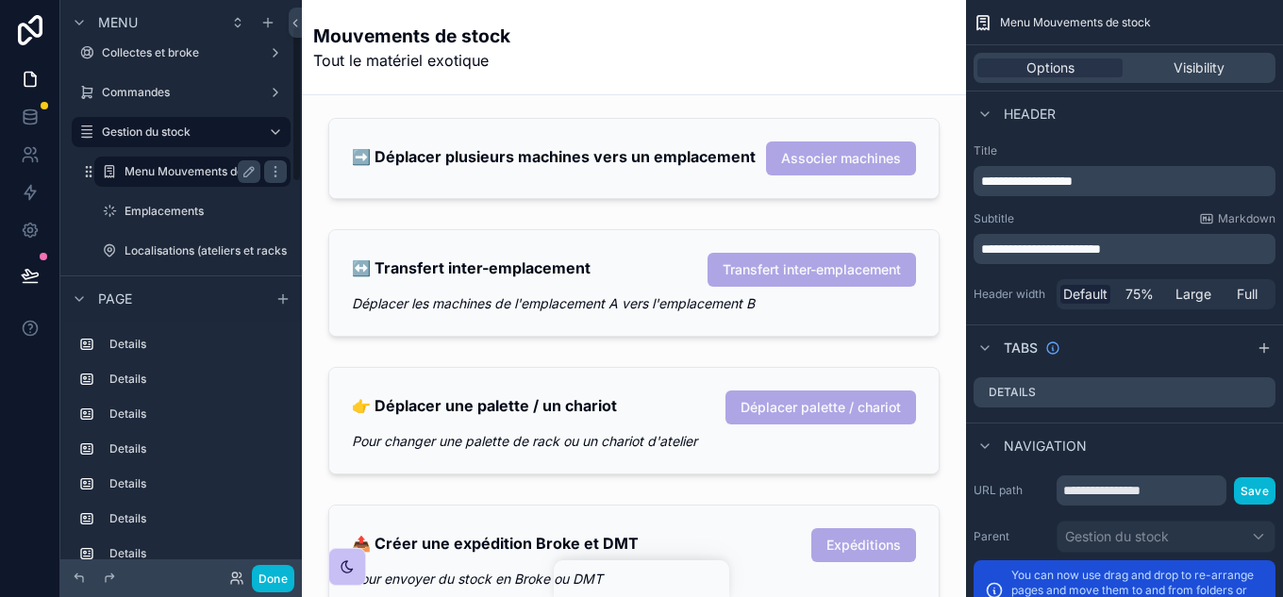
click at [185, 182] on div "Menu Mouvements de stock" at bounding box center [192, 172] width 189 height 30
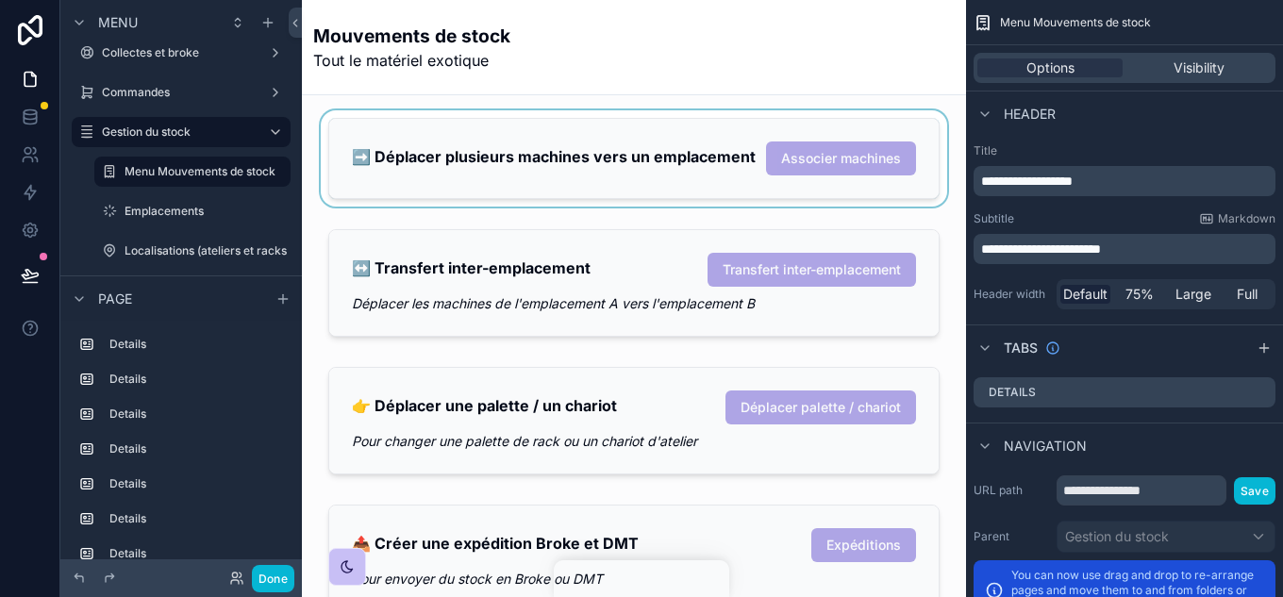
click at [454, 207] on div "scrollable content" at bounding box center [634, 158] width 634 height 96
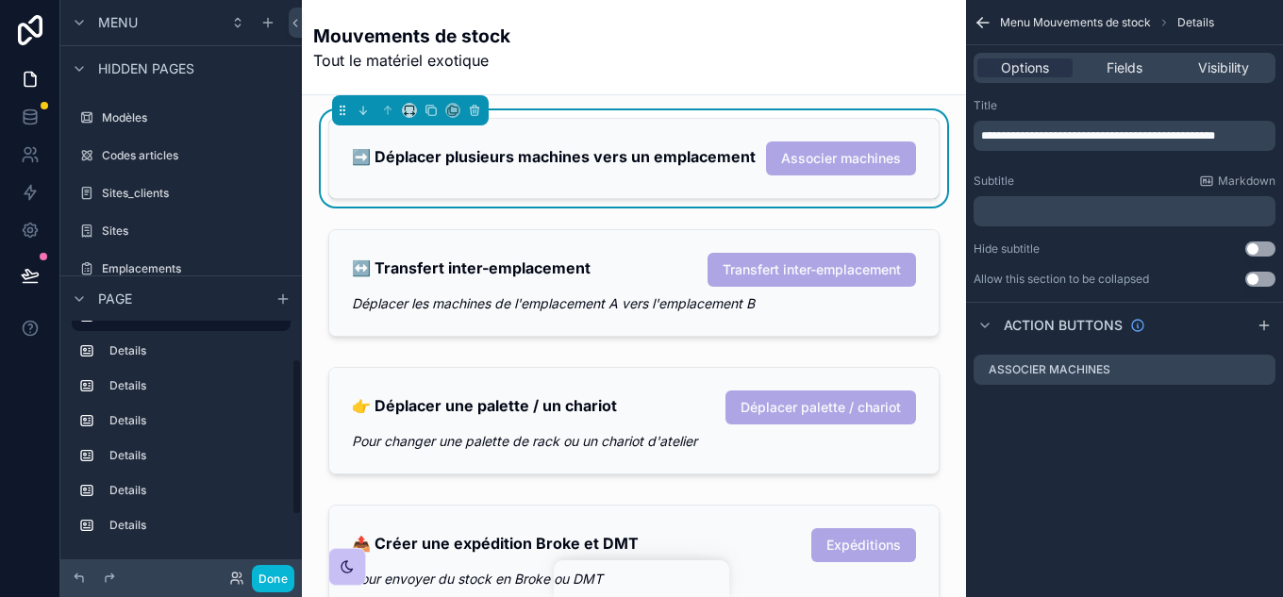
scroll to position [1132, 0]
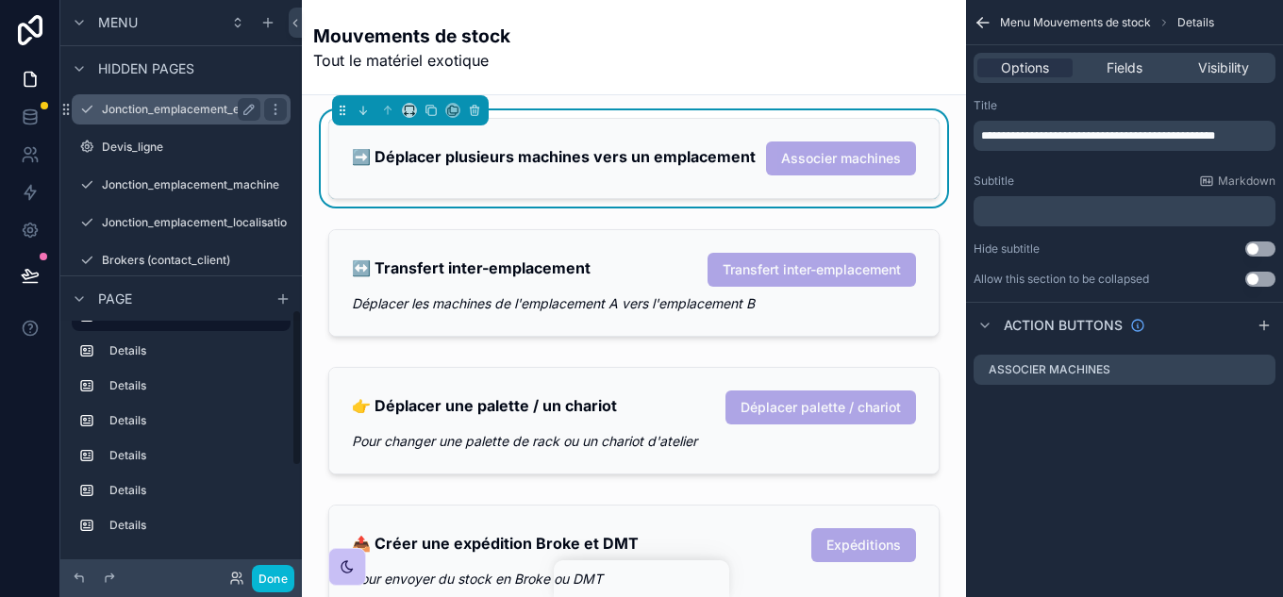
click at [203, 106] on label "Jonction_emplacement_emplacement" at bounding box center [204, 109] width 205 height 15
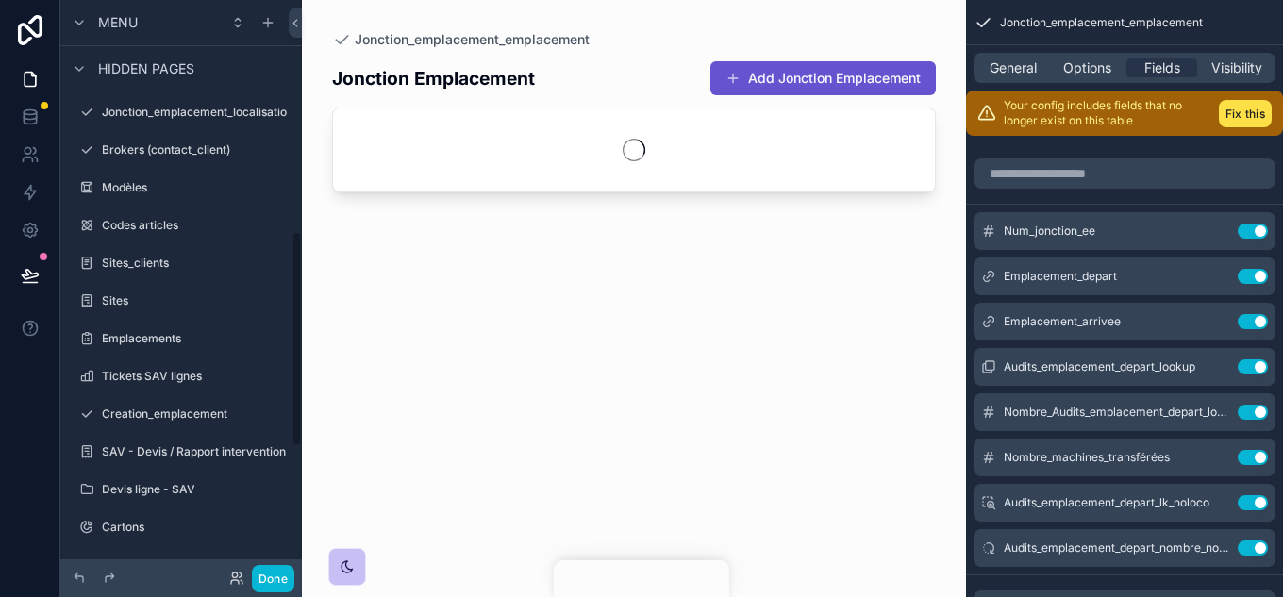
scroll to position [619, 0]
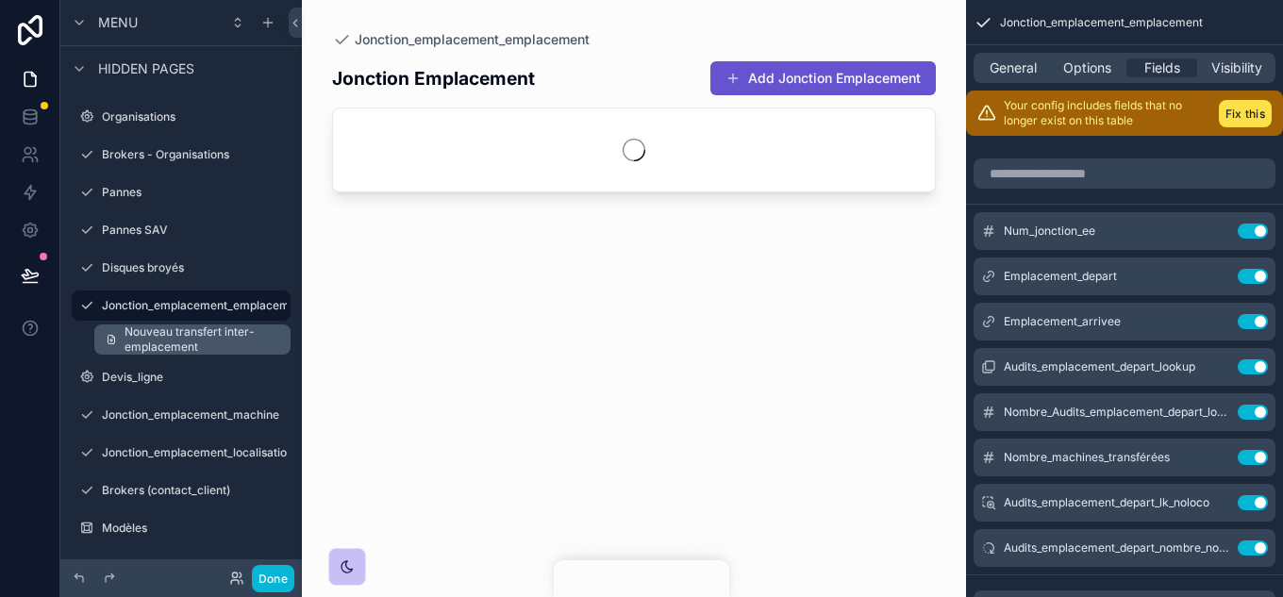
click at [176, 340] on span "Nouveau transfert inter-emplacement" at bounding box center [202, 340] width 155 height 30
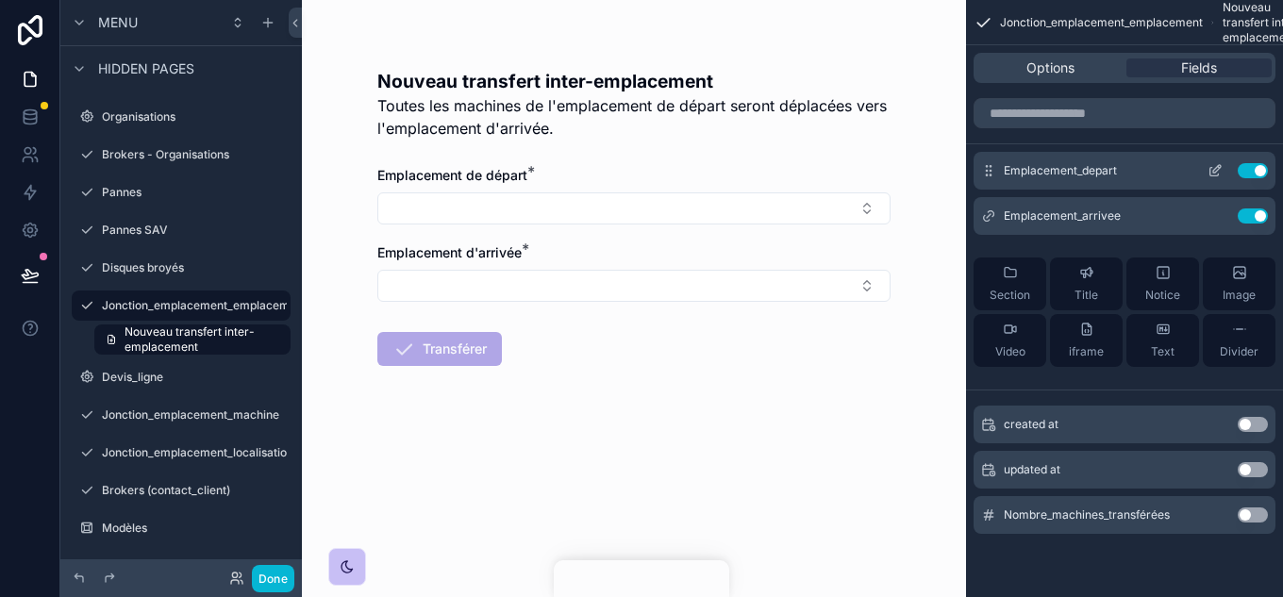
click at [1212, 171] on icon "scrollable content" at bounding box center [1215, 170] width 15 height 15
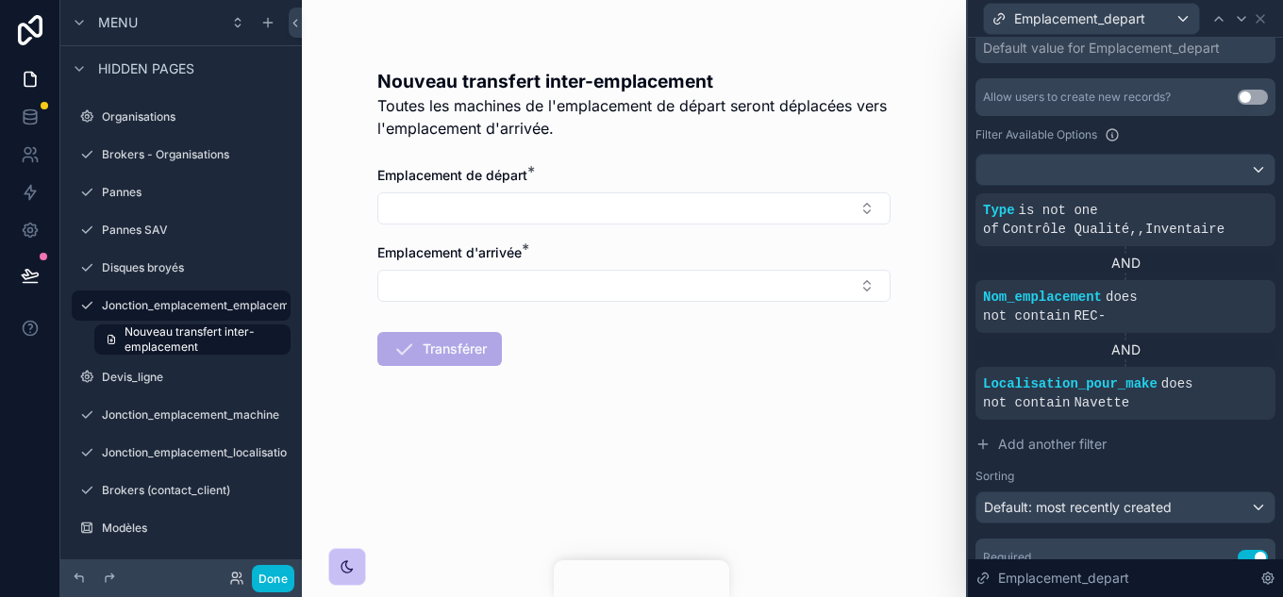
scroll to position [503, 0]
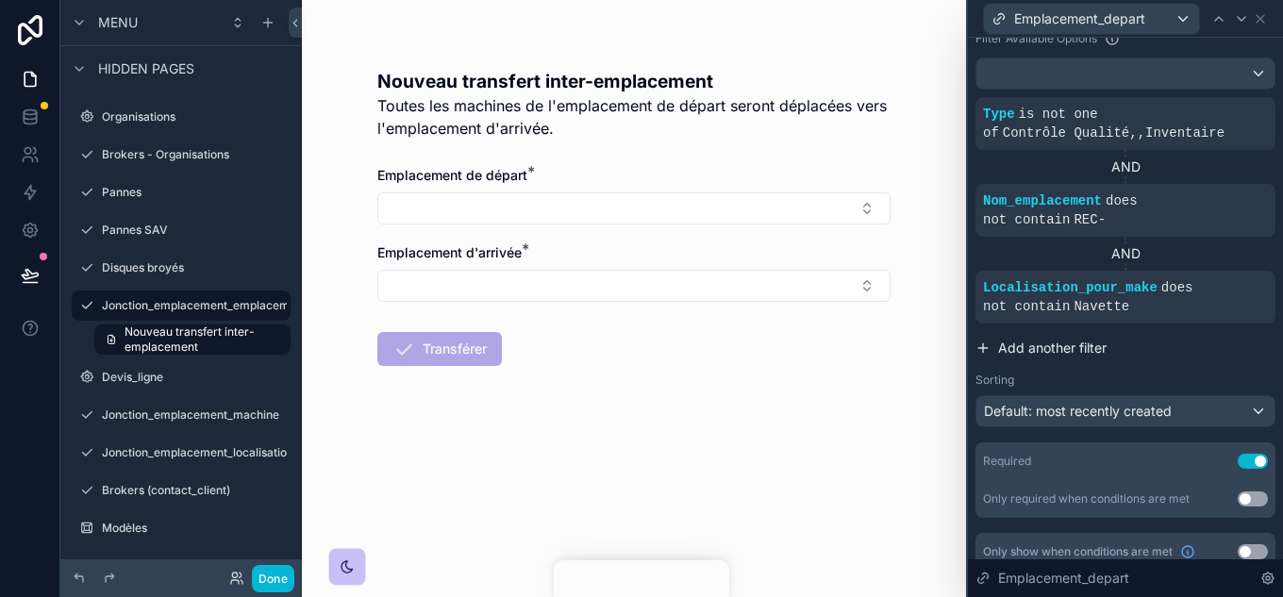
click at [1035, 339] on span "Add another filter" at bounding box center [1052, 348] width 109 height 19
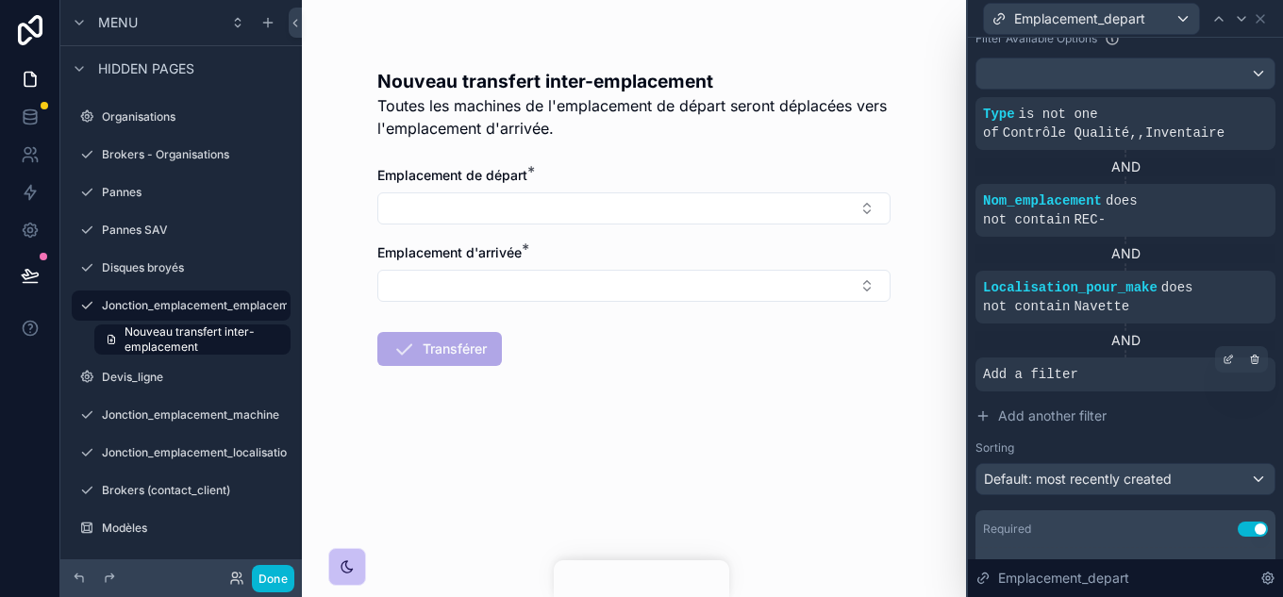
click at [1051, 365] on span "Add a filter" at bounding box center [1030, 374] width 95 height 19
click at [1228, 355] on icon at bounding box center [1231, 358] width 6 height 6
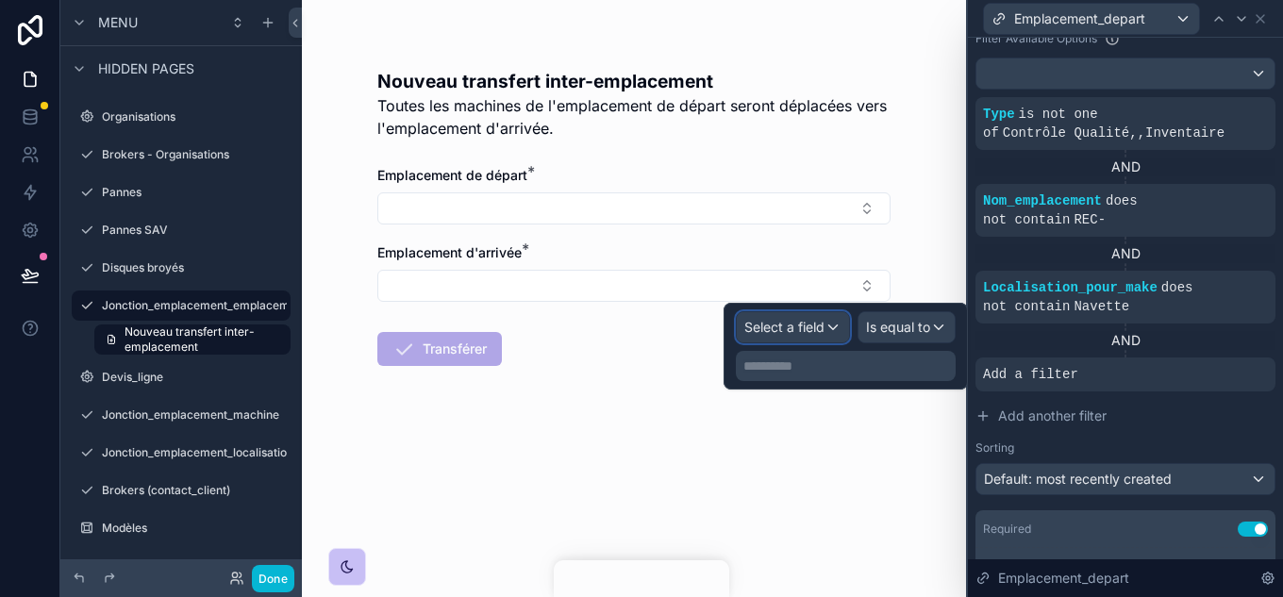
click at [811, 329] on span "Select a field" at bounding box center [784, 327] width 80 height 16
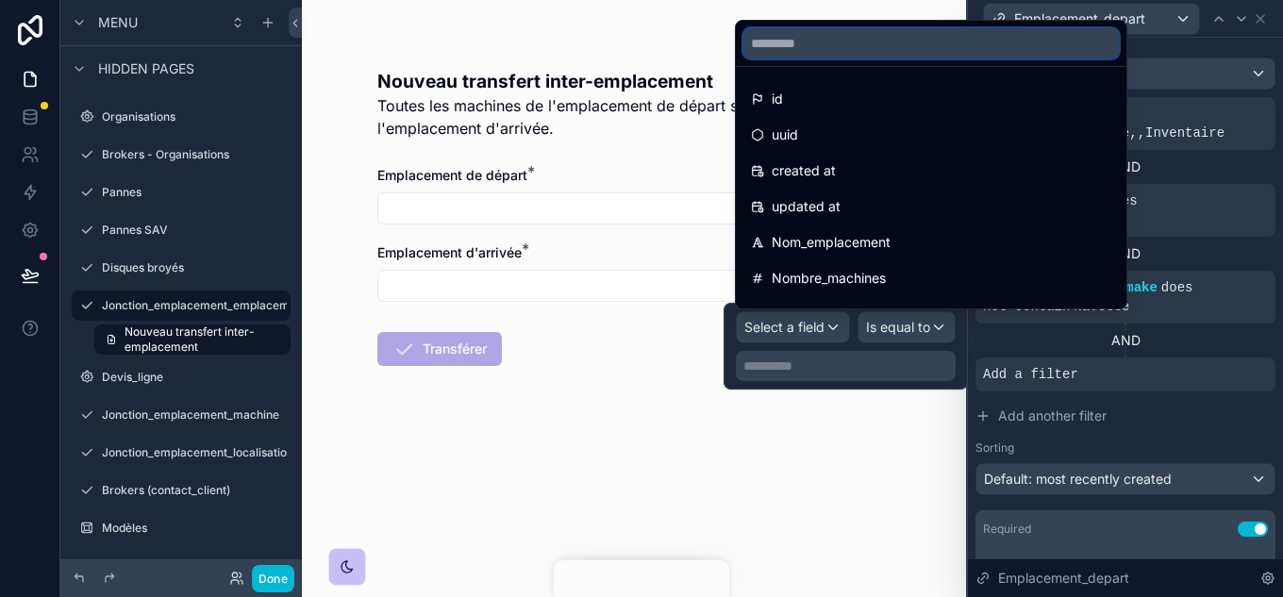
click at [809, 52] on input "text" at bounding box center [932, 43] width 376 height 30
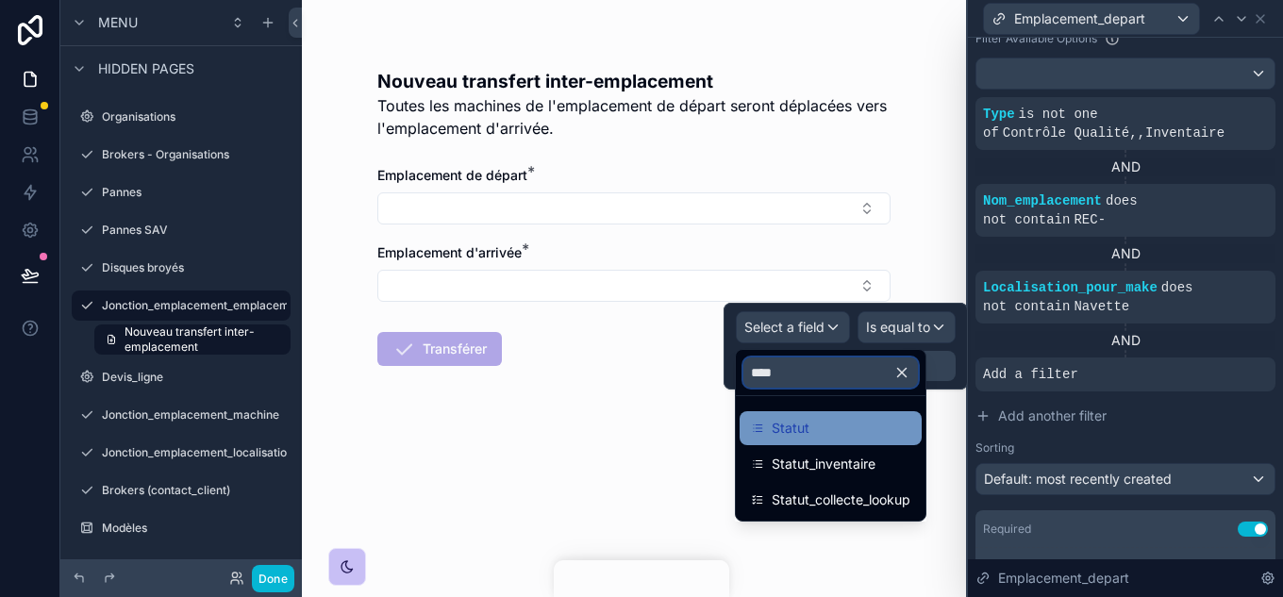
type input "****"
click at [835, 430] on div "Statut" at bounding box center [830, 428] width 159 height 23
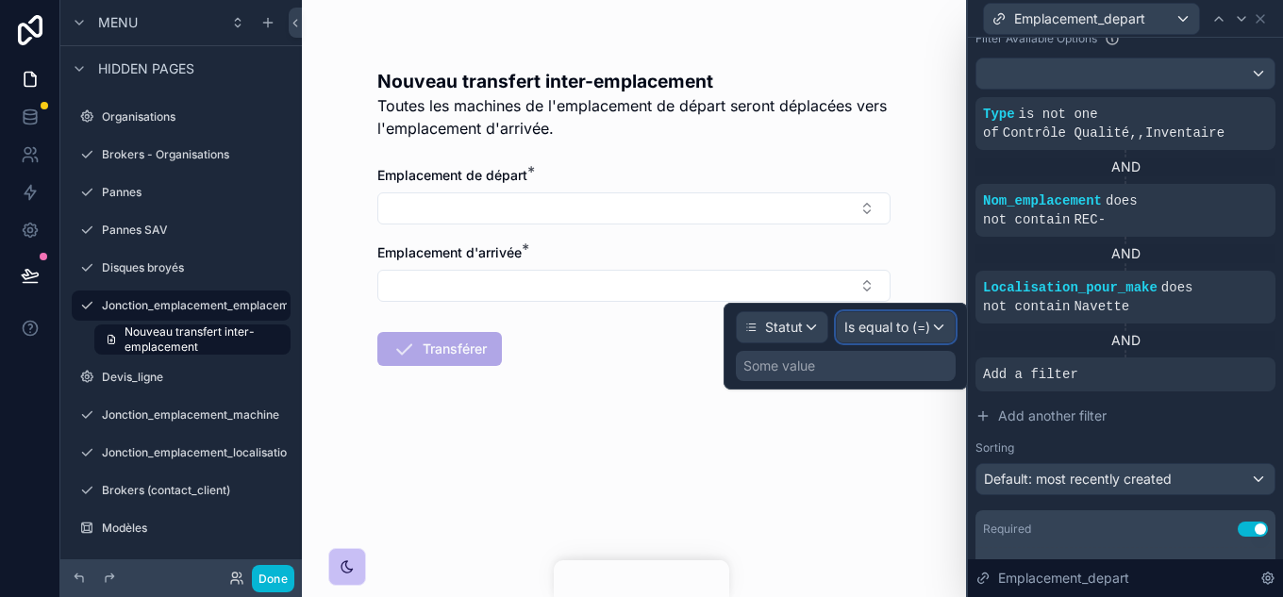
click at [903, 332] on span "Is equal to (=)" at bounding box center [887, 327] width 86 height 19
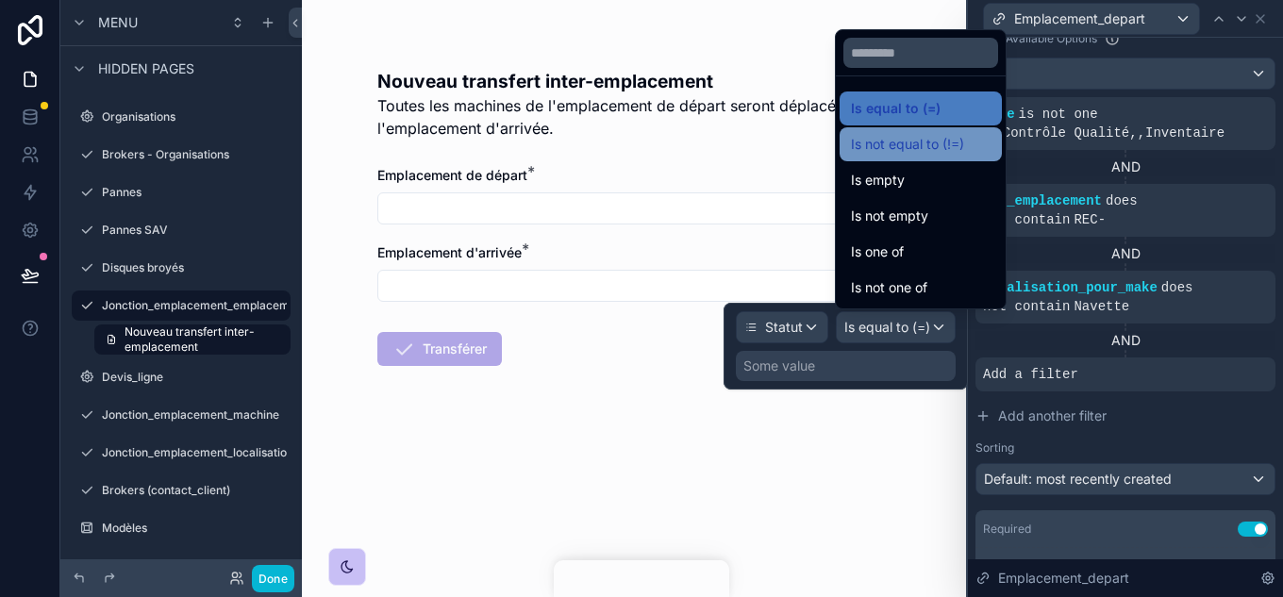
click at [911, 146] on span "Is not equal to (!=)" at bounding box center [907, 144] width 113 height 23
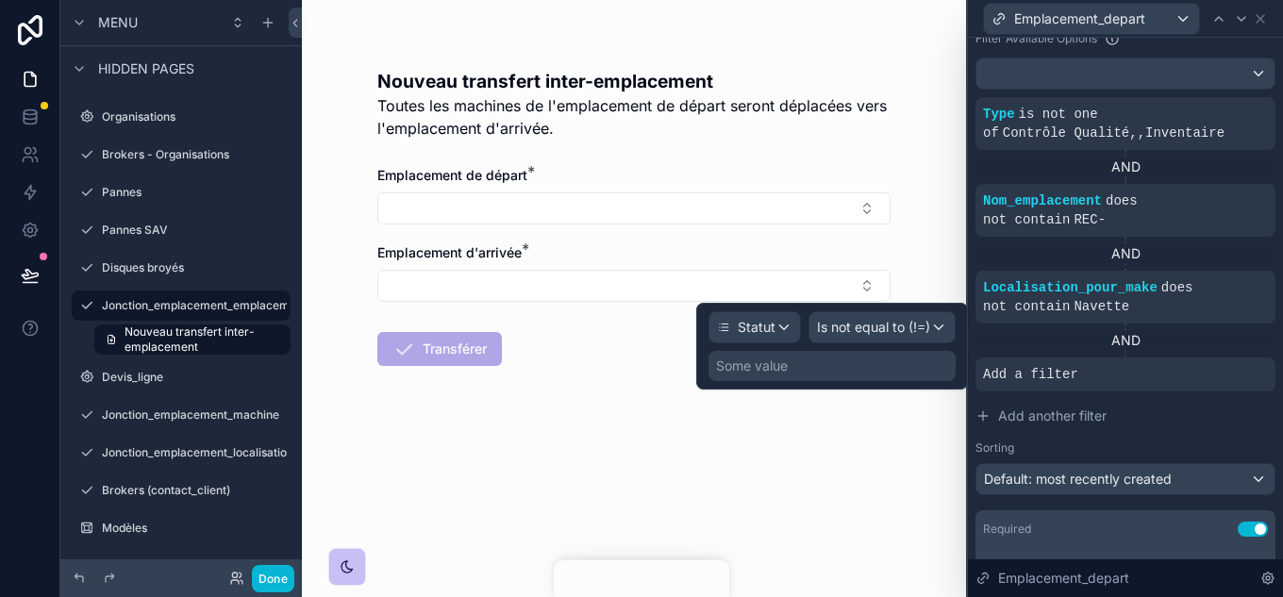
click at [810, 361] on div "Some value" at bounding box center [832, 366] width 247 height 30
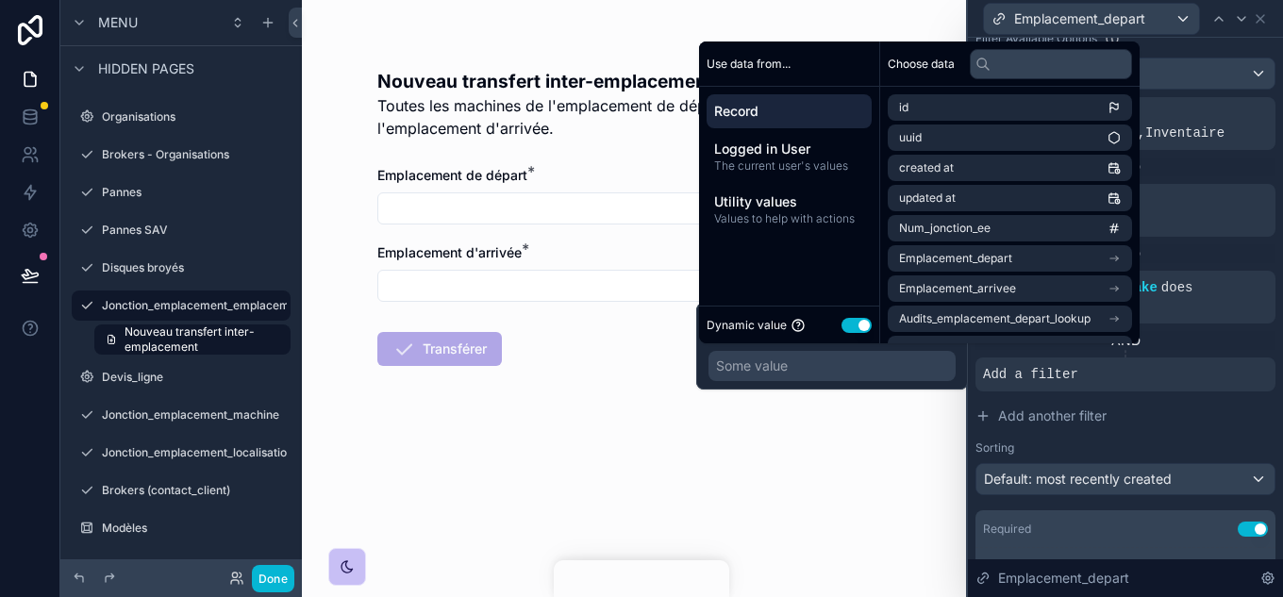
click at [866, 319] on button "Use setting" at bounding box center [857, 325] width 30 height 15
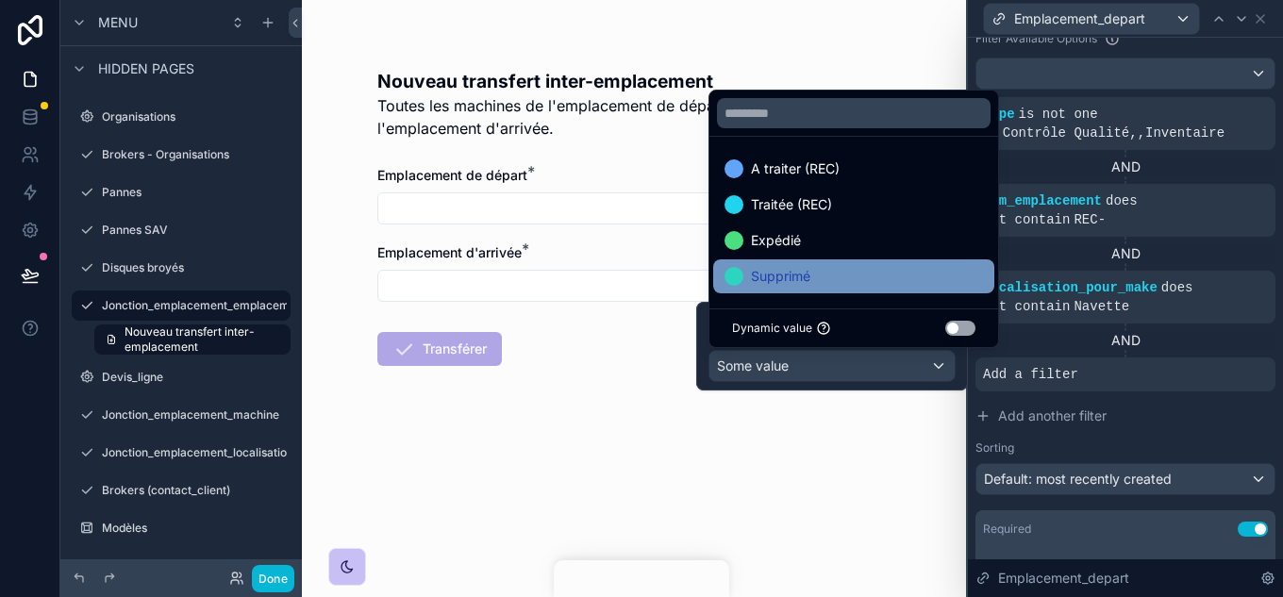
click at [810, 271] on span "Supprimé" at bounding box center [780, 276] width 59 height 23
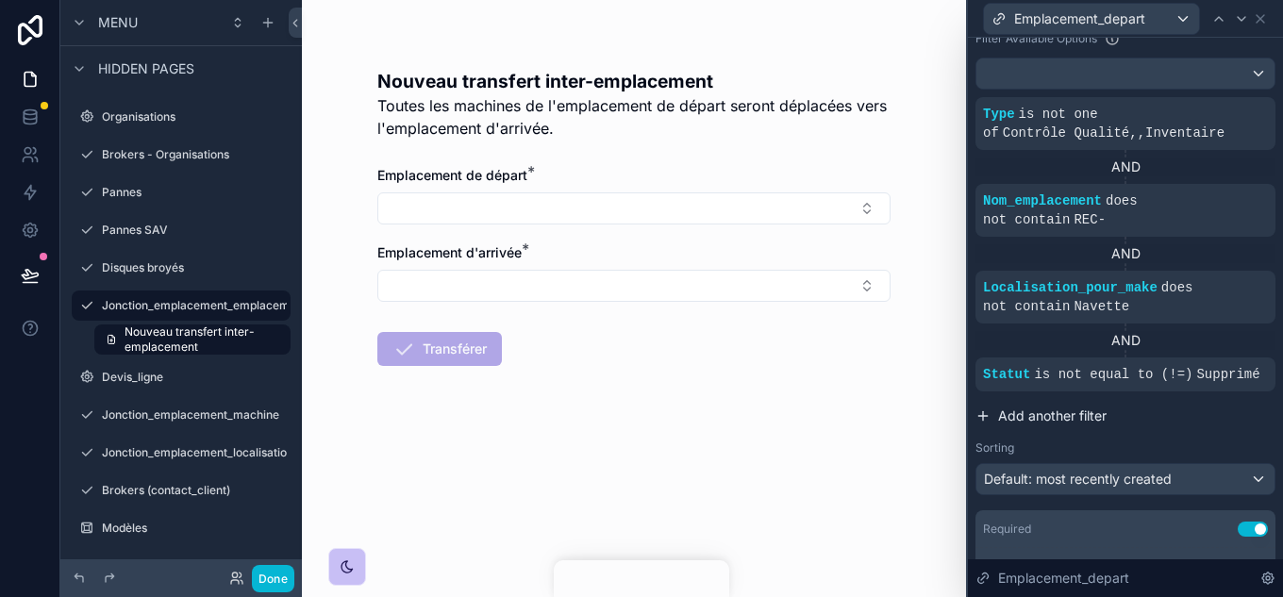
click at [1202, 399] on button "Add another filter" at bounding box center [1126, 416] width 300 height 34
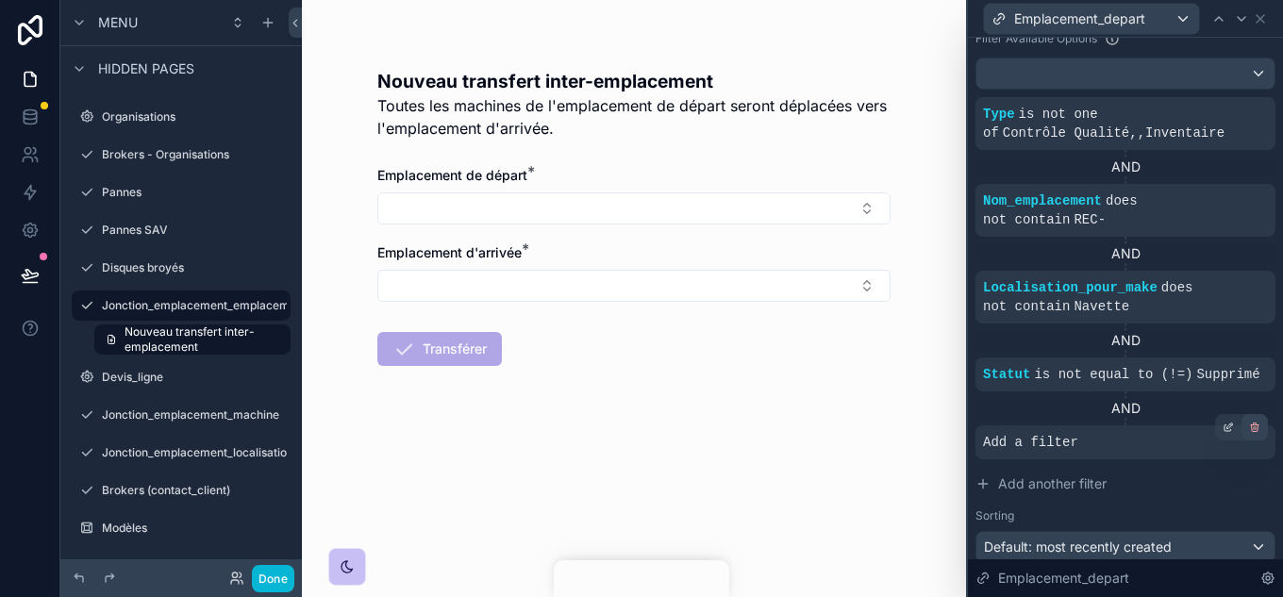
click at [1253, 414] on div at bounding box center [1255, 427] width 26 height 26
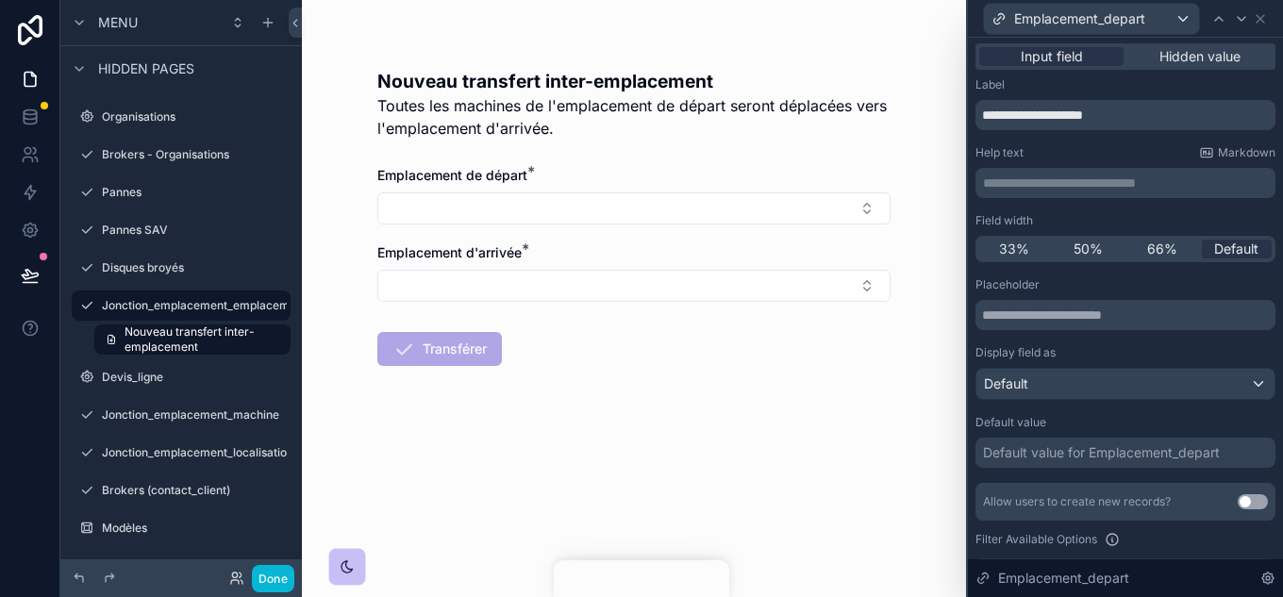
scroll to position [0, 0]
click at [1262, 18] on icon at bounding box center [1260, 18] width 15 height 15
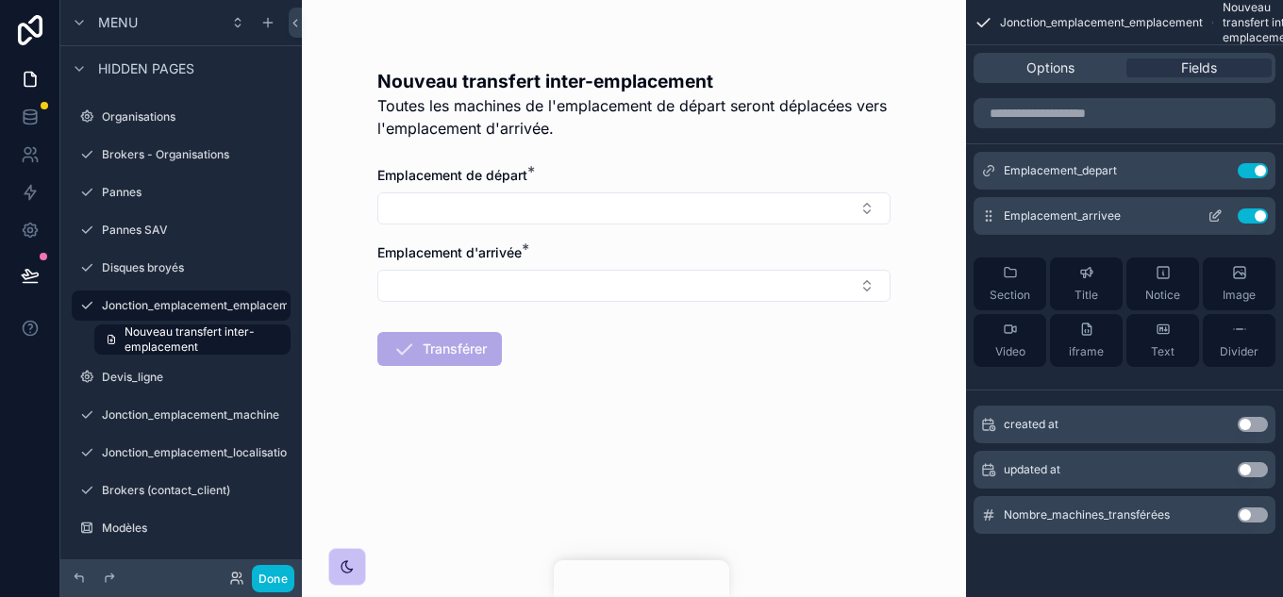
click at [1217, 214] on icon "scrollable content" at bounding box center [1215, 216] width 15 height 15
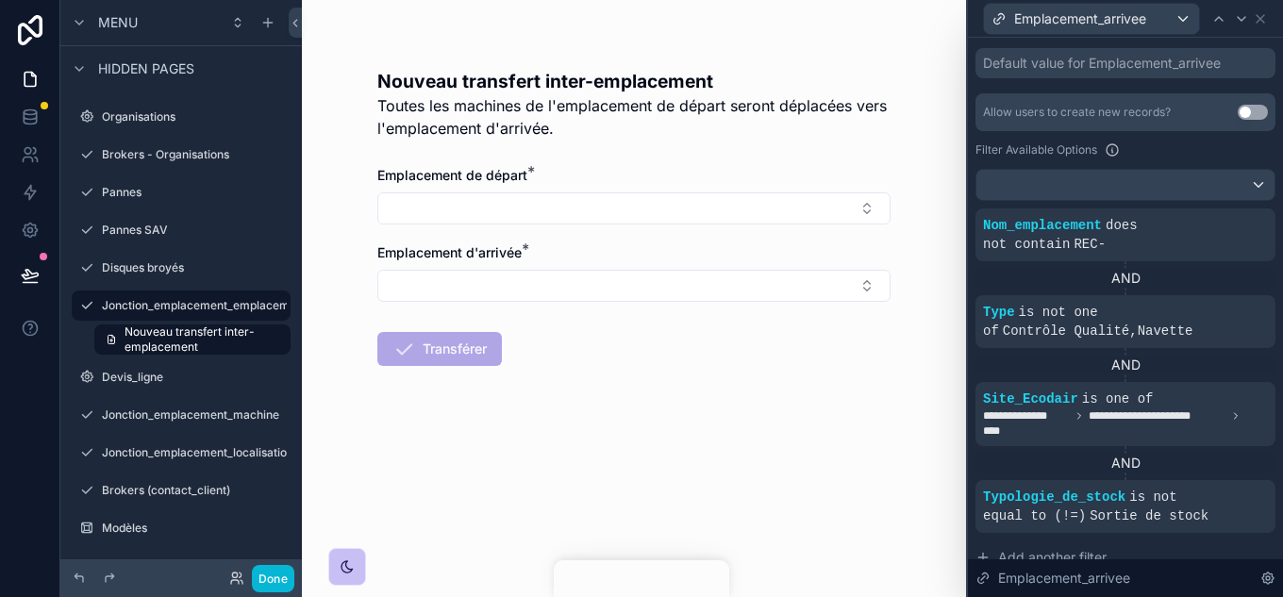
scroll to position [472, 0]
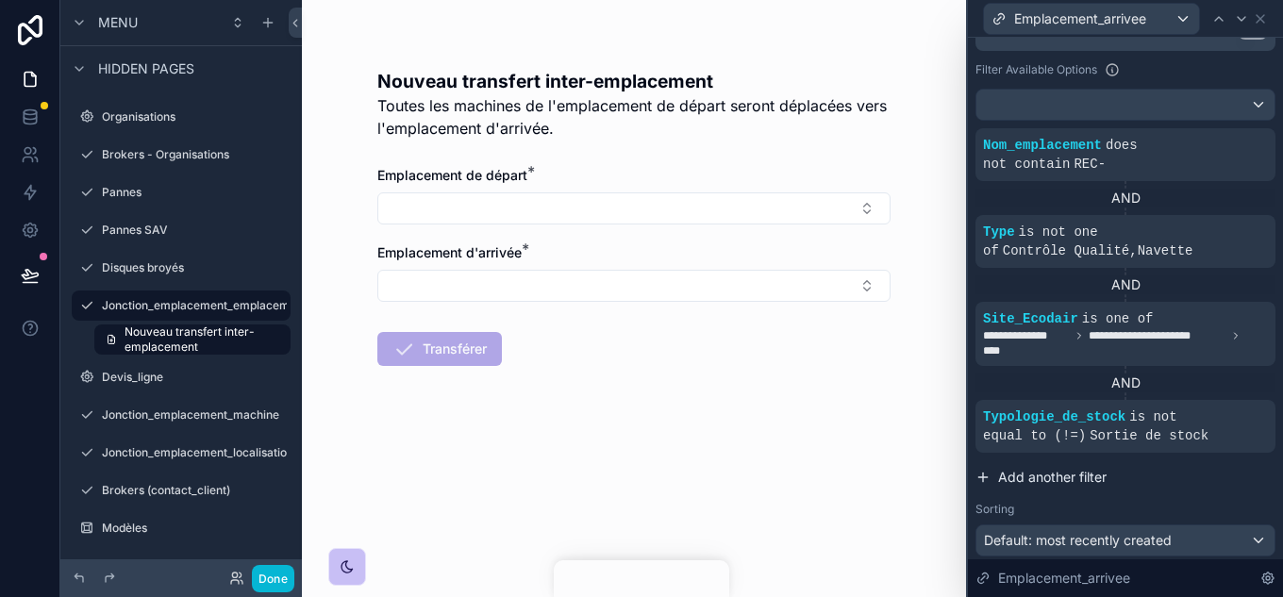
click at [1031, 468] on span "Add another filter" at bounding box center [1052, 477] width 109 height 19
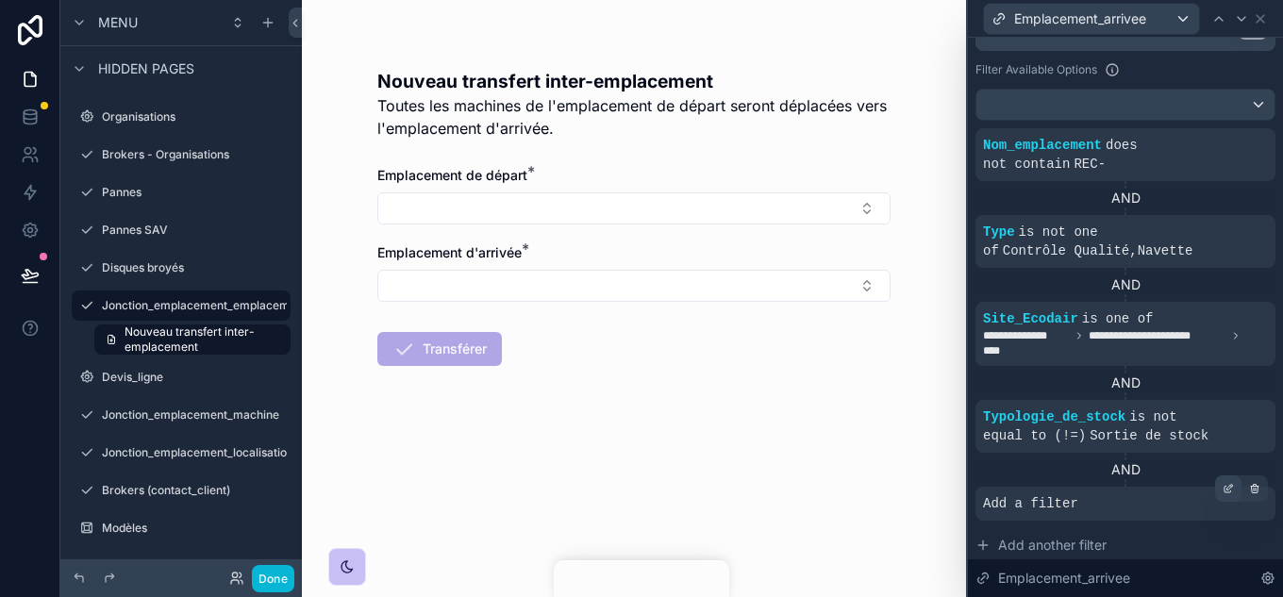
click at [1215, 476] on div at bounding box center [1228, 489] width 26 height 26
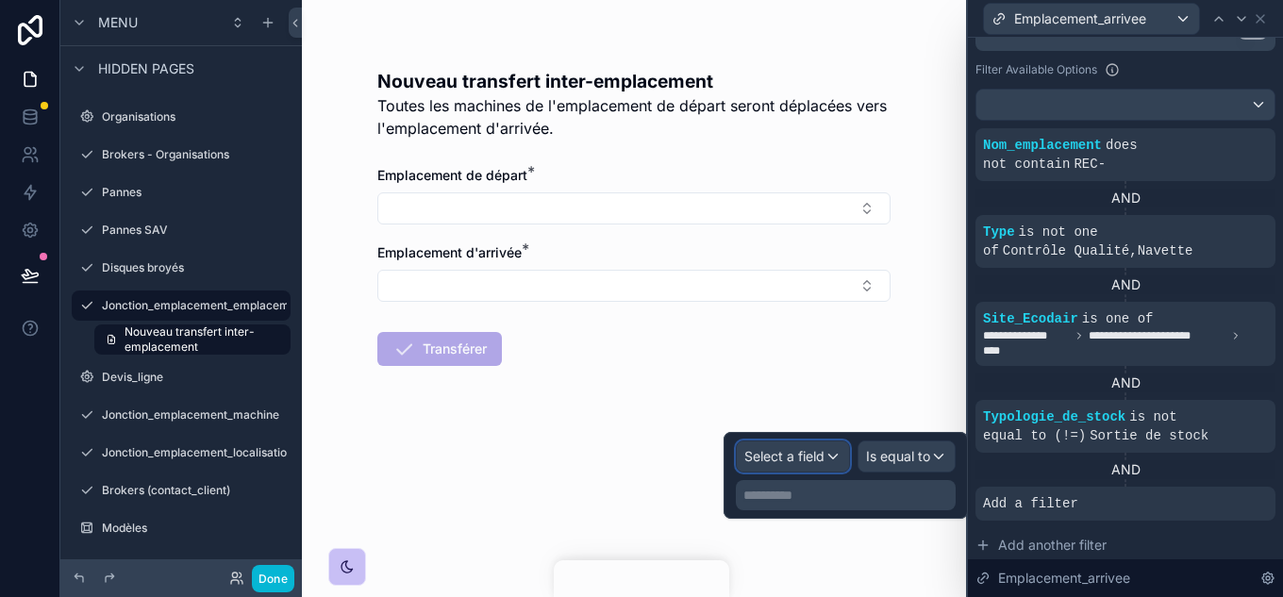
click at [831, 459] on div "Select a field" at bounding box center [793, 457] width 112 height 30
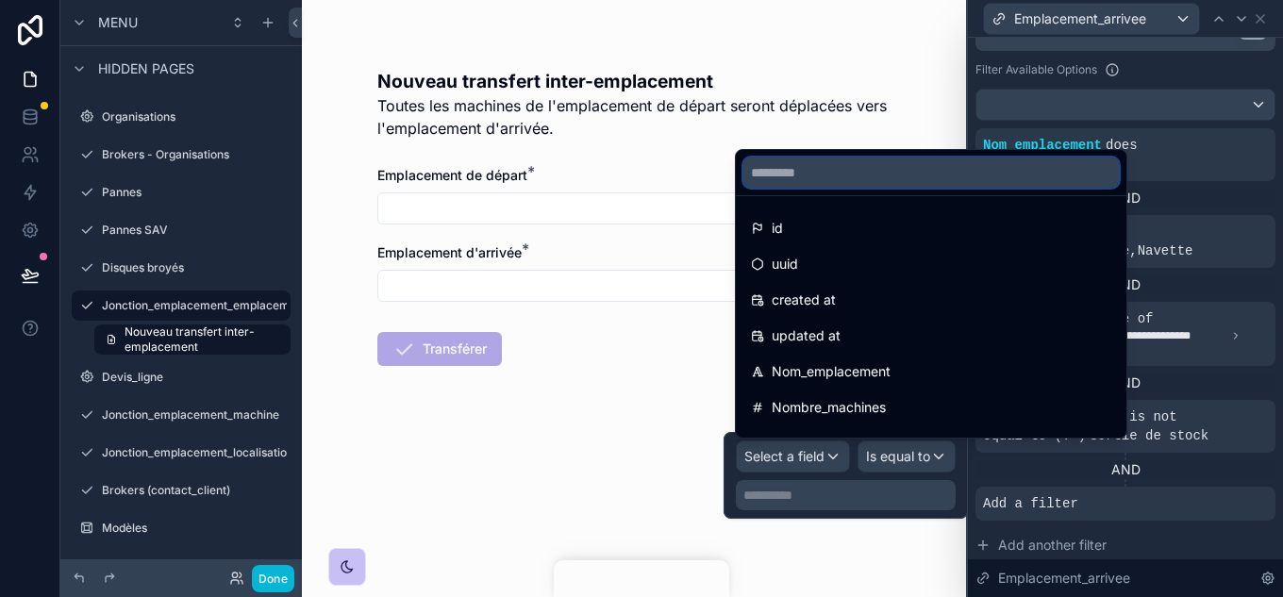
click at [800, 161] on input "text" at bounding box center [932, 173] width 376 height 30
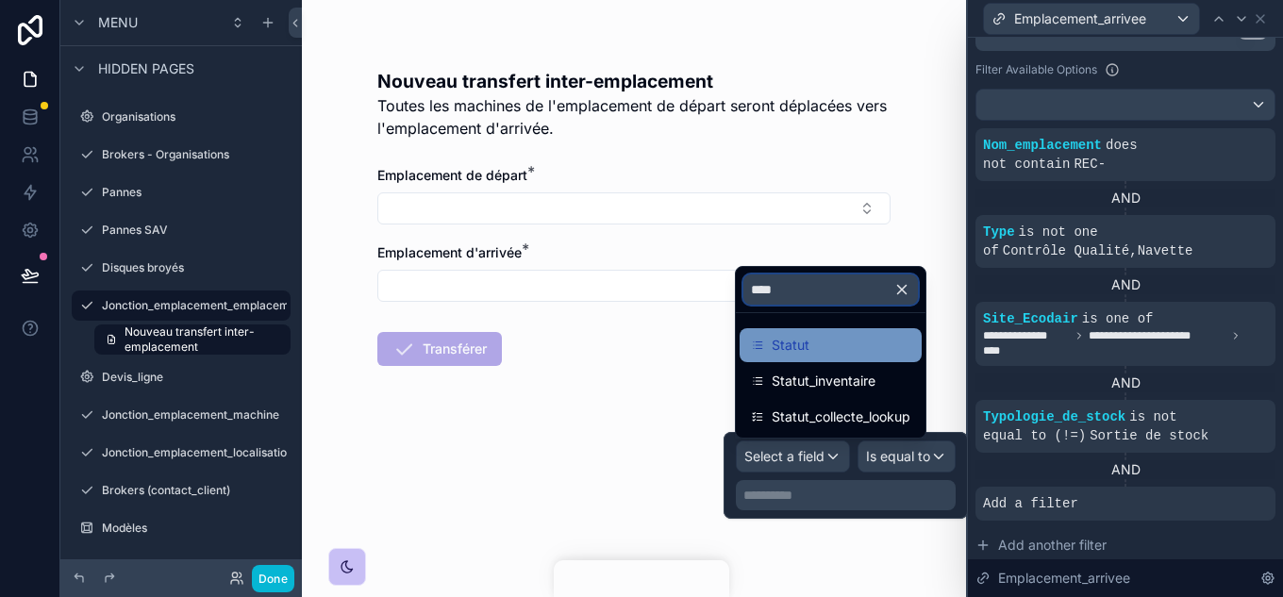
type input "****"
click at [807, 359] on div "Statut" at bounding box center [831, 345] width 182 height 34
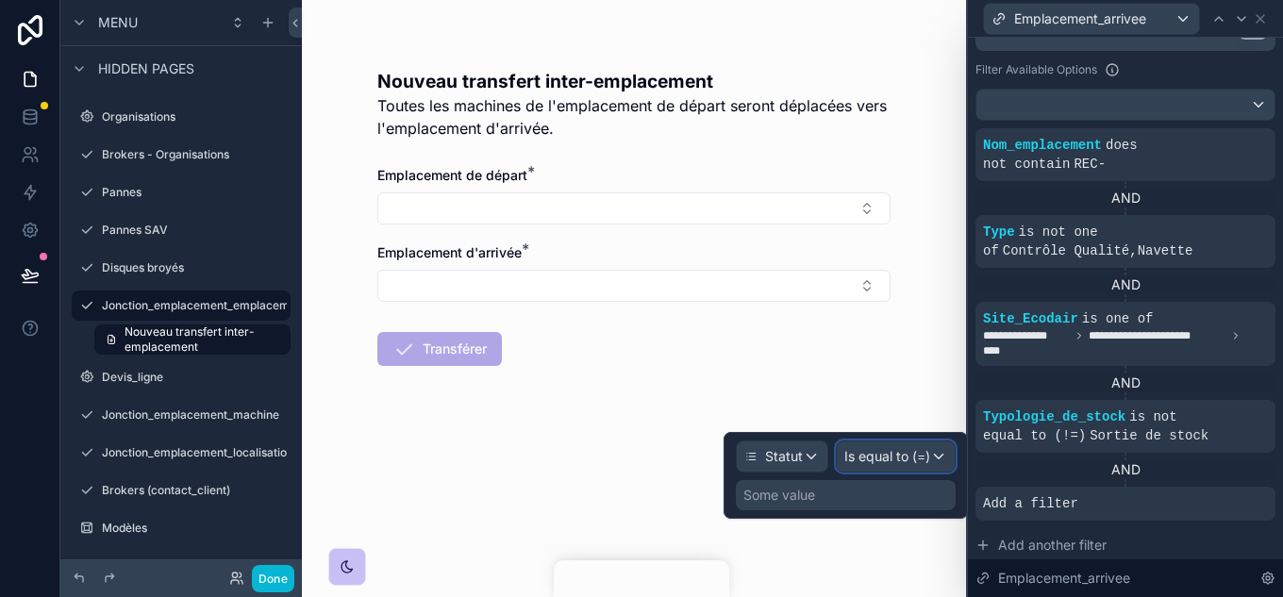
click at [911, 465] on span "Is equal to (=)" at bounding box center [887, 456] width 86 height 19
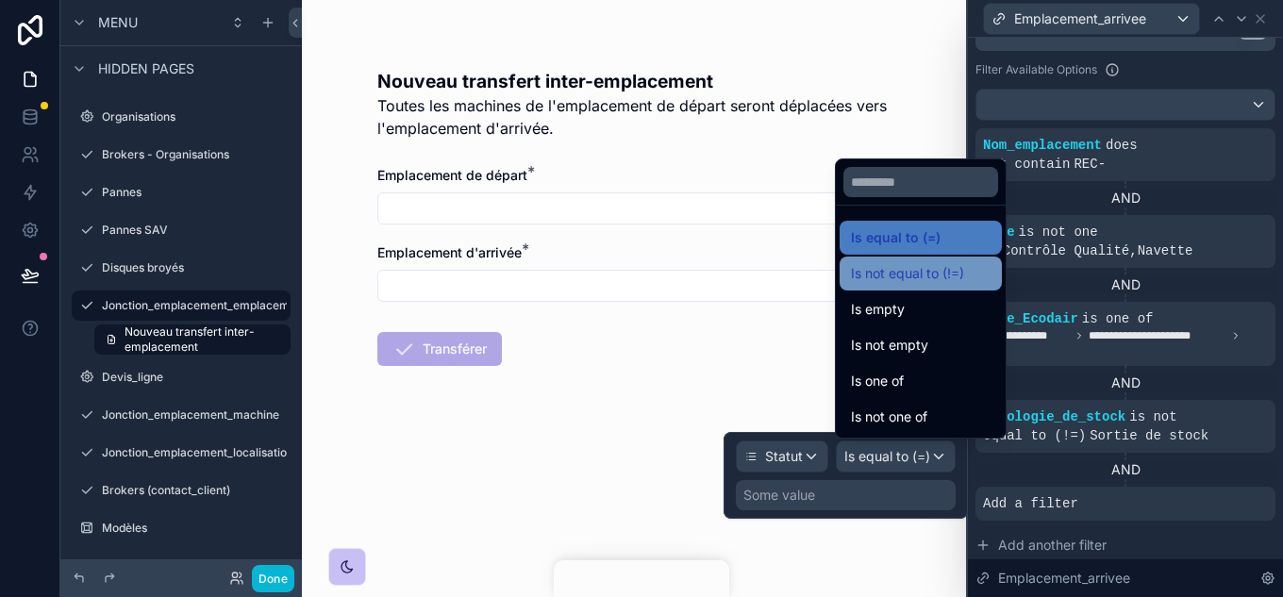
click at [920, 276] on span "Is not equal to (!=)" at bounding box center [907, 273] width 113 height 23
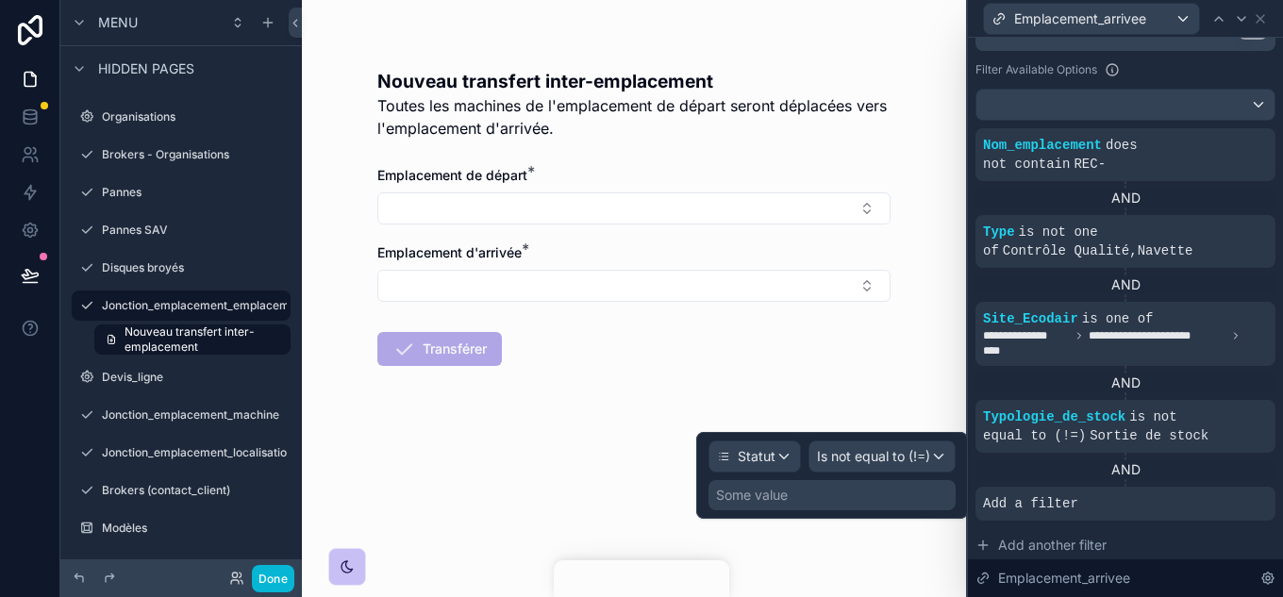
click at [810, 490] on div "Some value" at bounding box center [832, 495] width 247 height 30
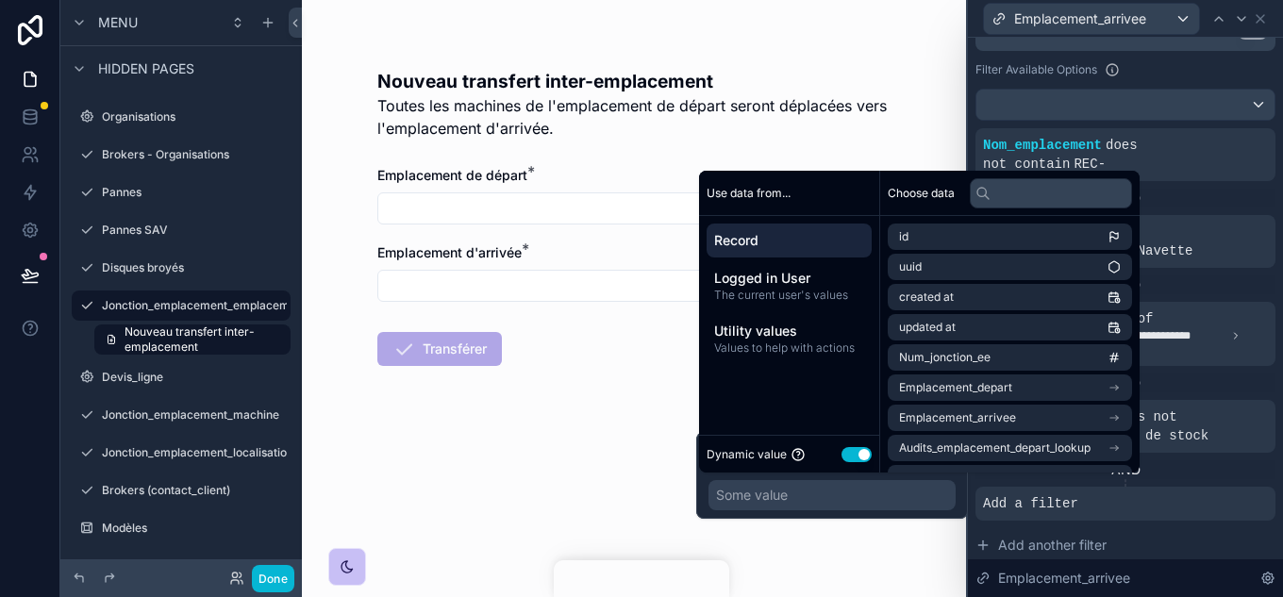
click at [860, 457] on button "Use setting" at bounding box center [857, 454] width 30 height 15
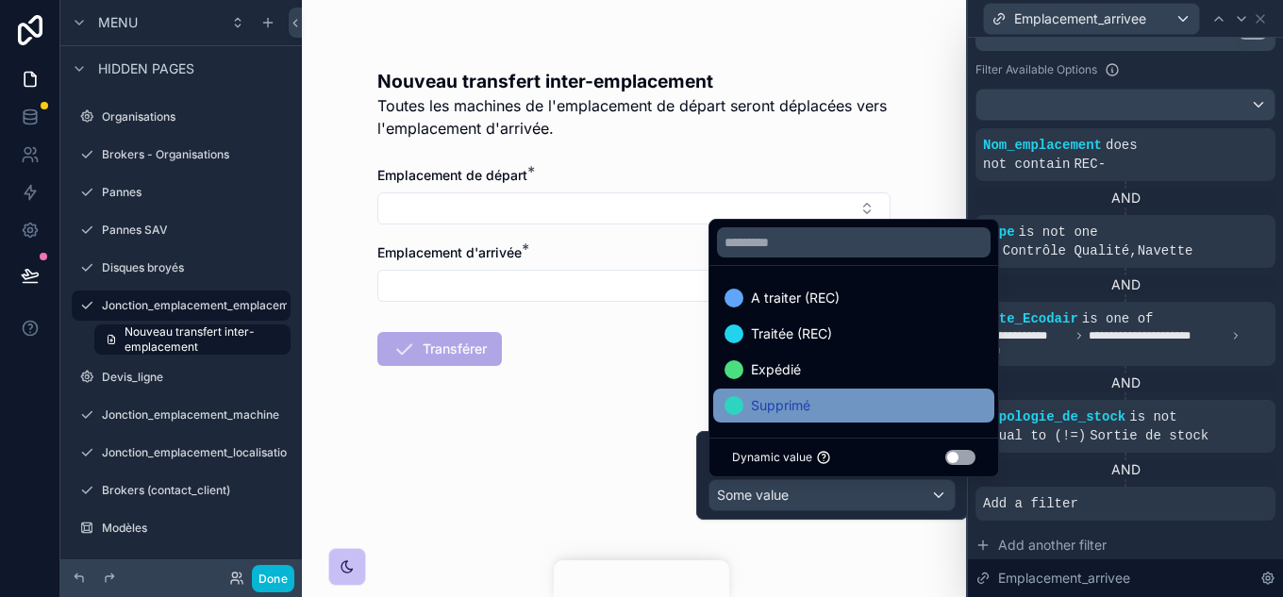
click at [794, 391] on div "Supprimé" at bounding box center [853, 406] width 281 height 34
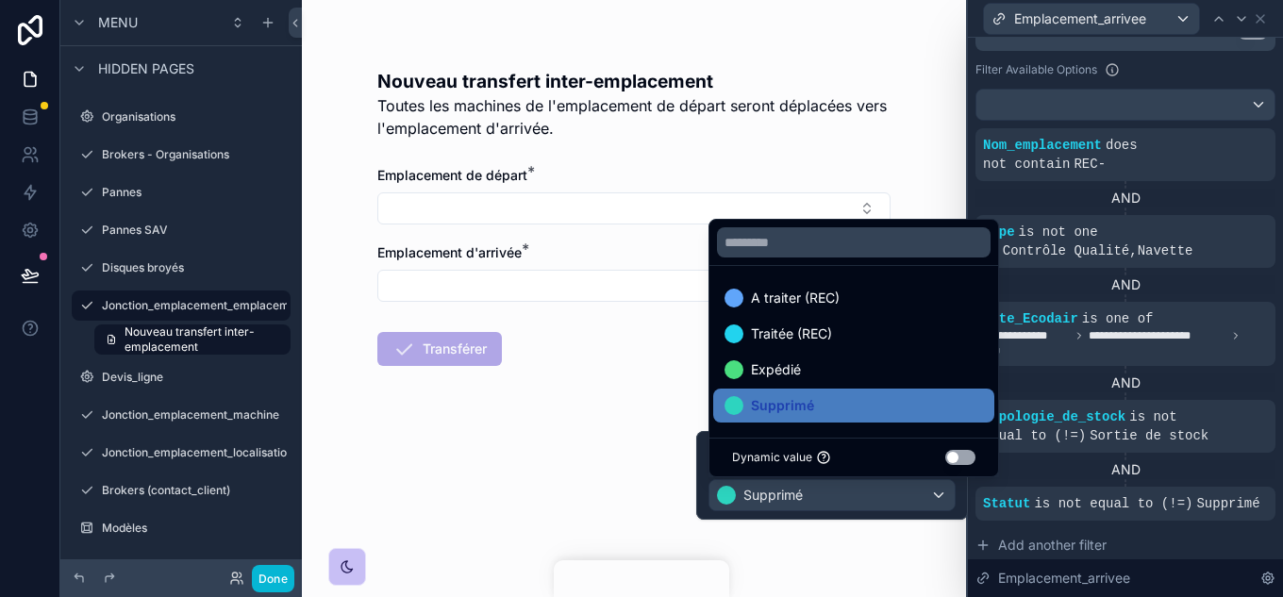
click at [924, 543] on div "Nouveau transfert inter-emplacement Toutes les machines de l'emplacement de dép…" at bounding box center [634, 298] width 664 height 597
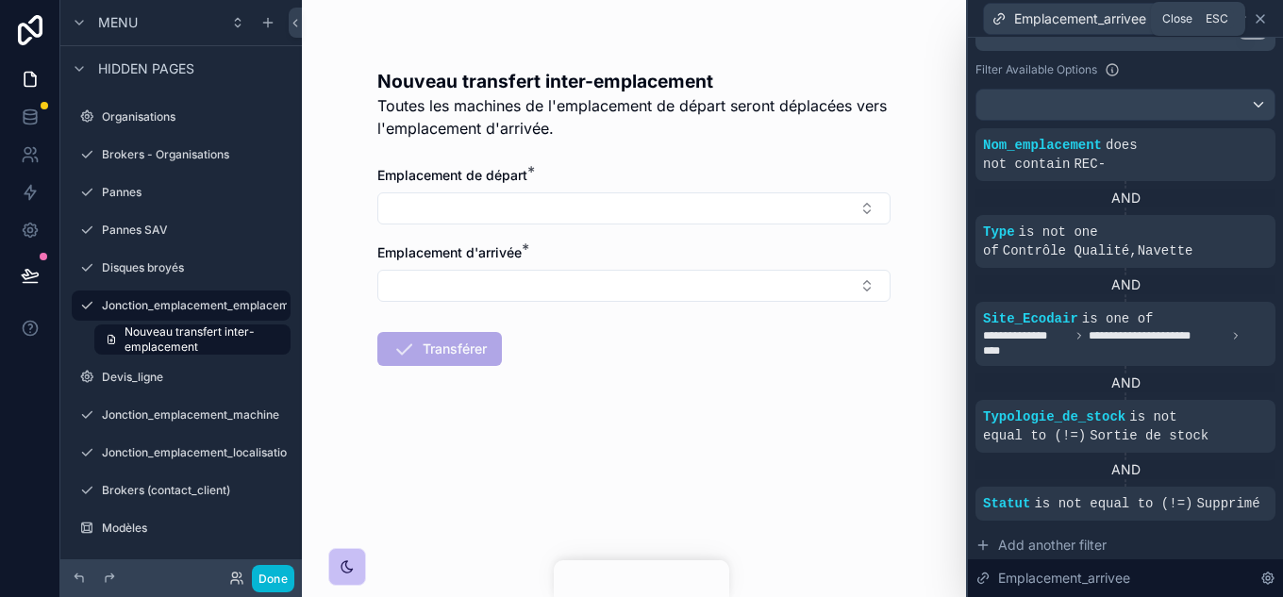
click at [1256, 12] on icon at bounding box center [1260, 18] width 15 height 15
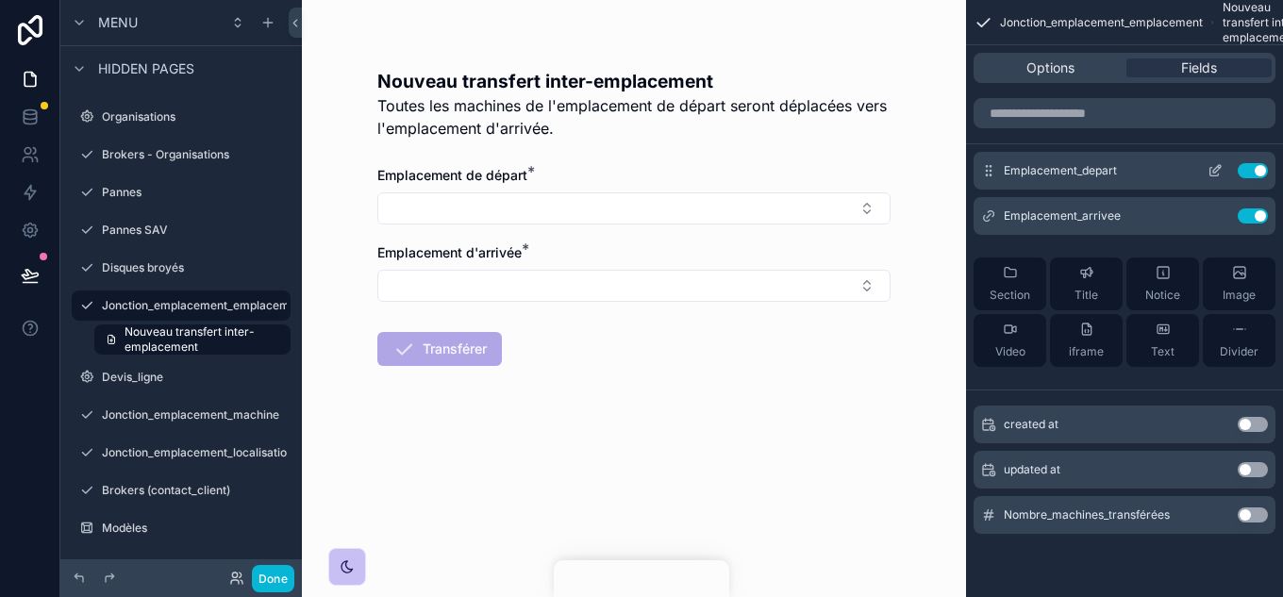
click at [1215, 173] on icon "scrollable content" at bounding box center [1217, 169] width 8 height 8
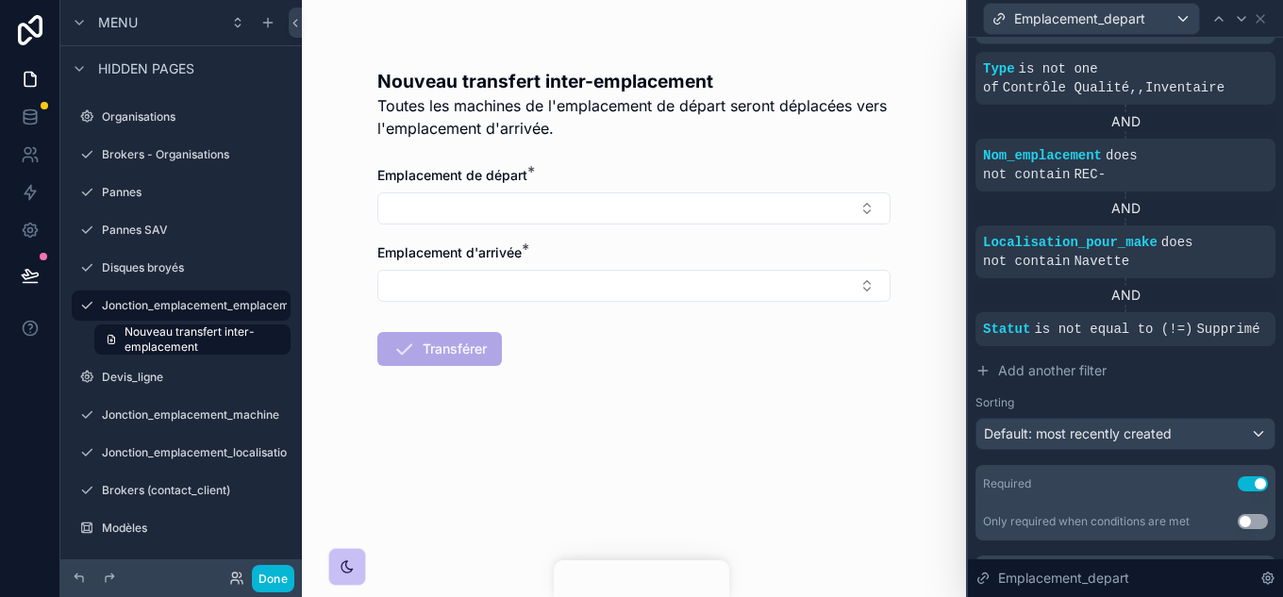
scroll to position [566, 0]
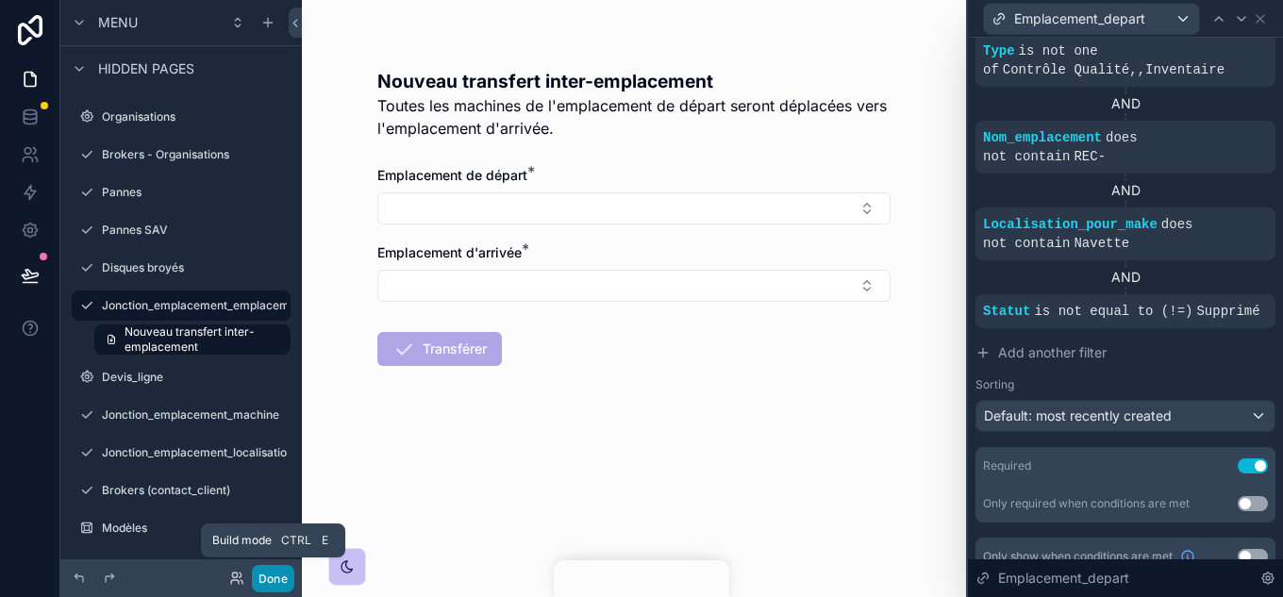
click at [272, 582] on button "Done" at bounding box center [273, 578] width 42 height 27
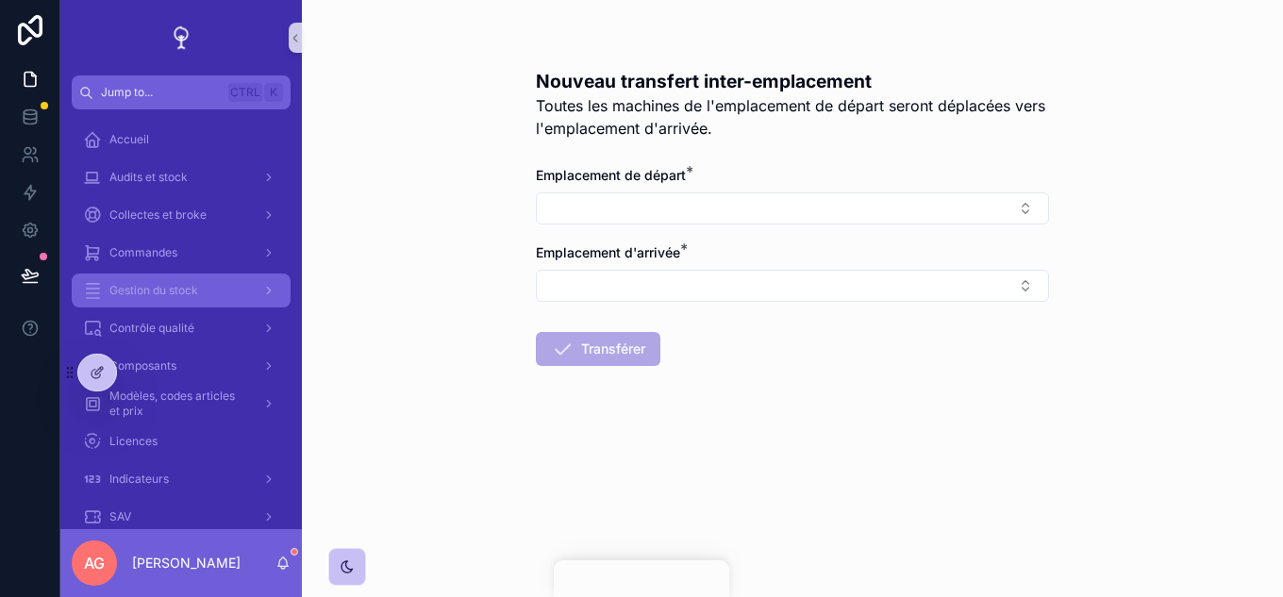
click at [191, 297] on span "Gestion du stock" at bounding box center [153, 290] width 89 height 15
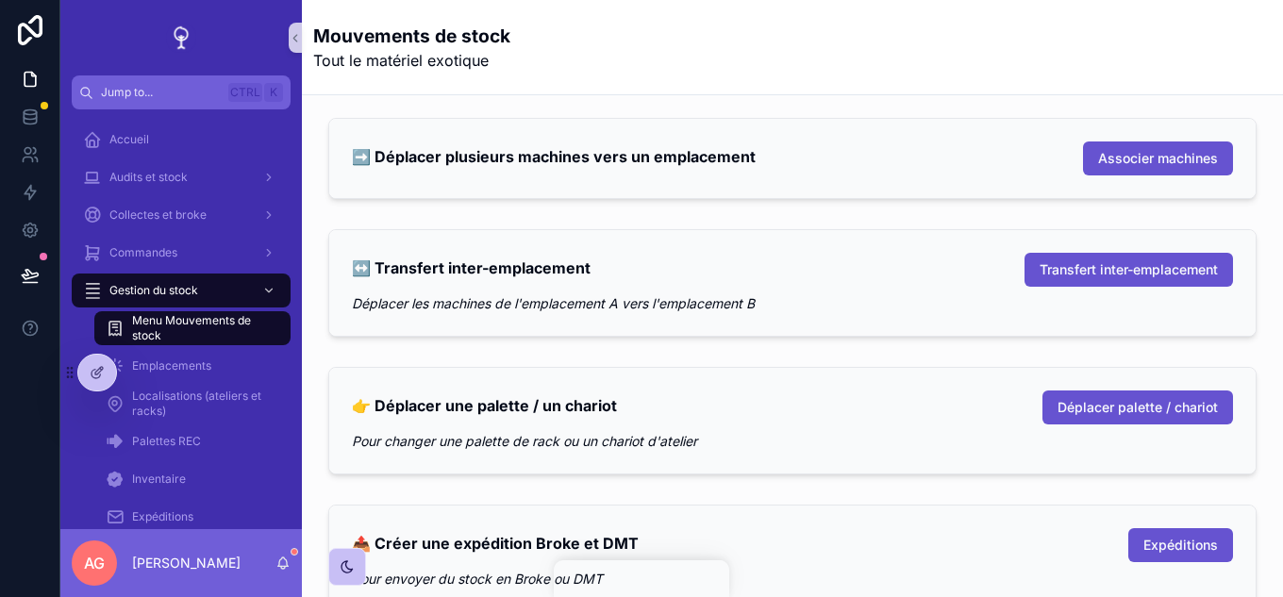
click at [922, 161] on div "➡️ Déplacer plusieurs machines vers un emplacement Associer machines" at bounding box center [792, 159] width 881 height 34
click at [92, 365] on icon at bounding box center [97, 372] width 15 height 15
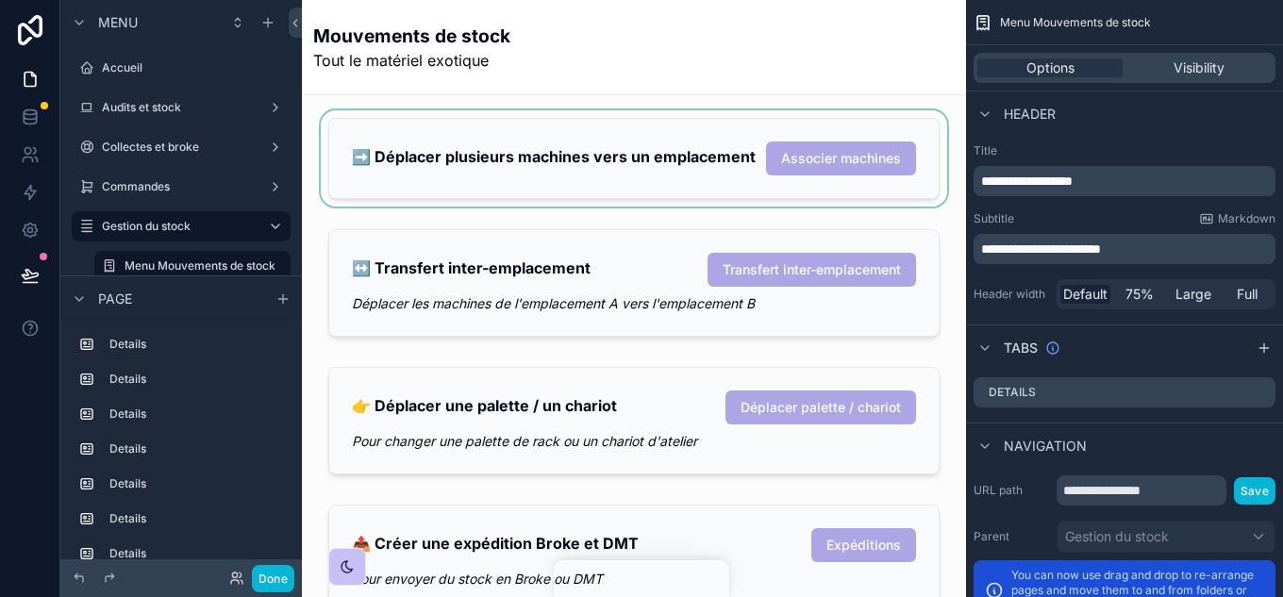
click at [524, 159] on div "scrollable content" at bounding box center [634, 158] width 634 height 96
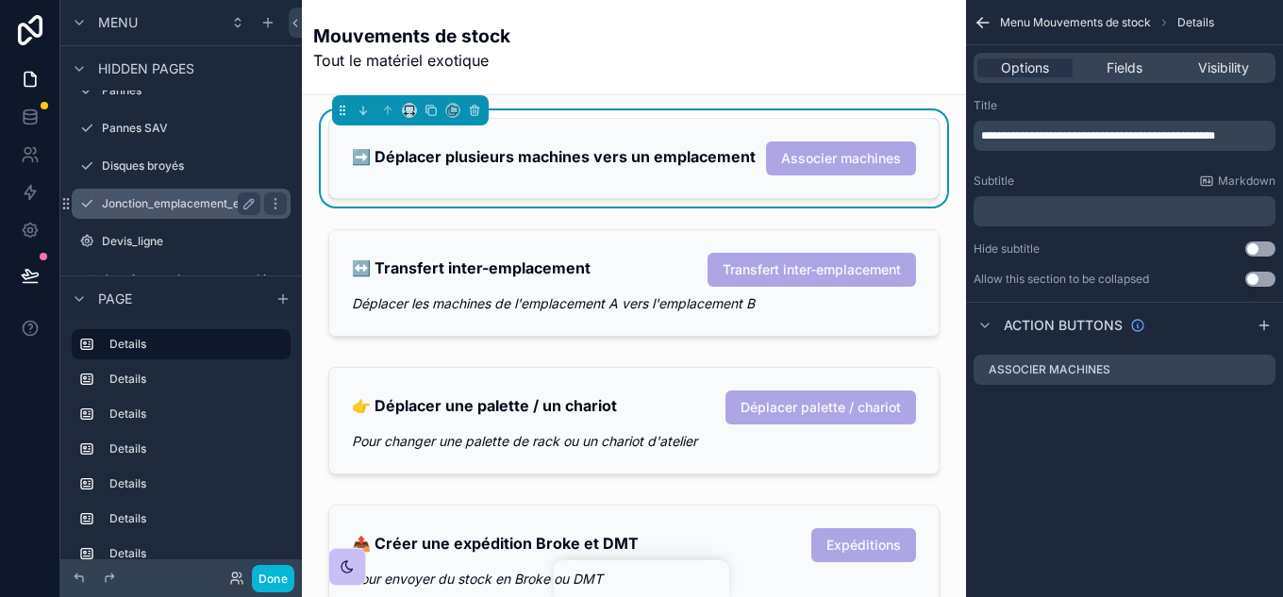
scroll to position [1132, 0]
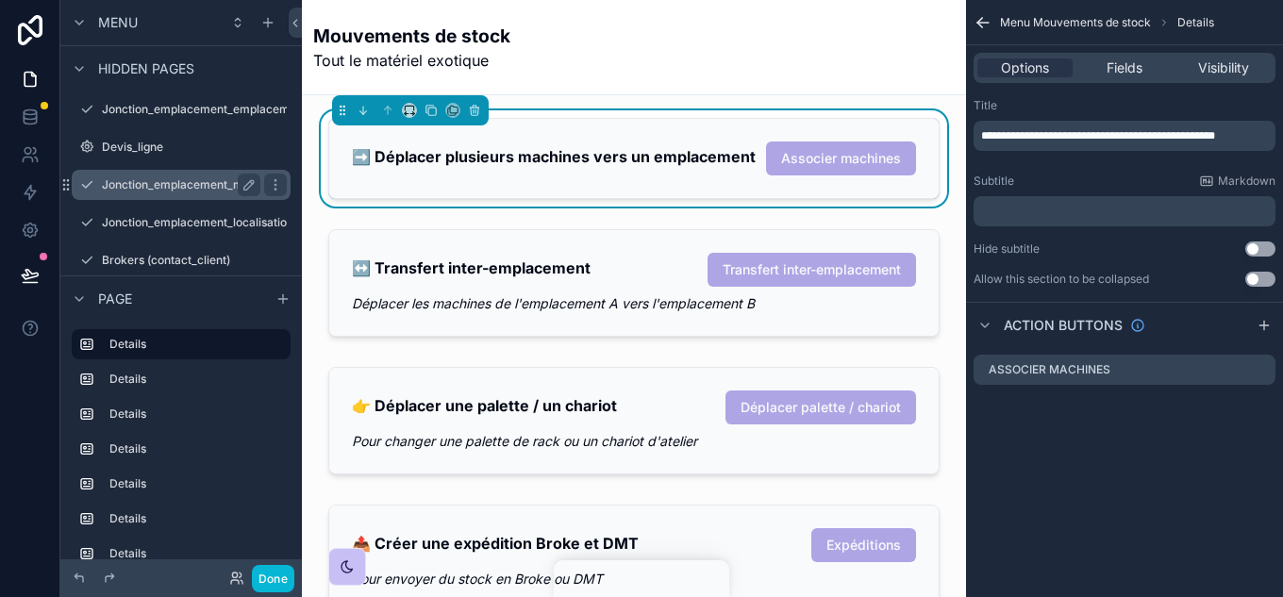
click at [192, 190] on label "Jonction_emplacement_machine" at bounding box center [190, 184] width 177 height 15
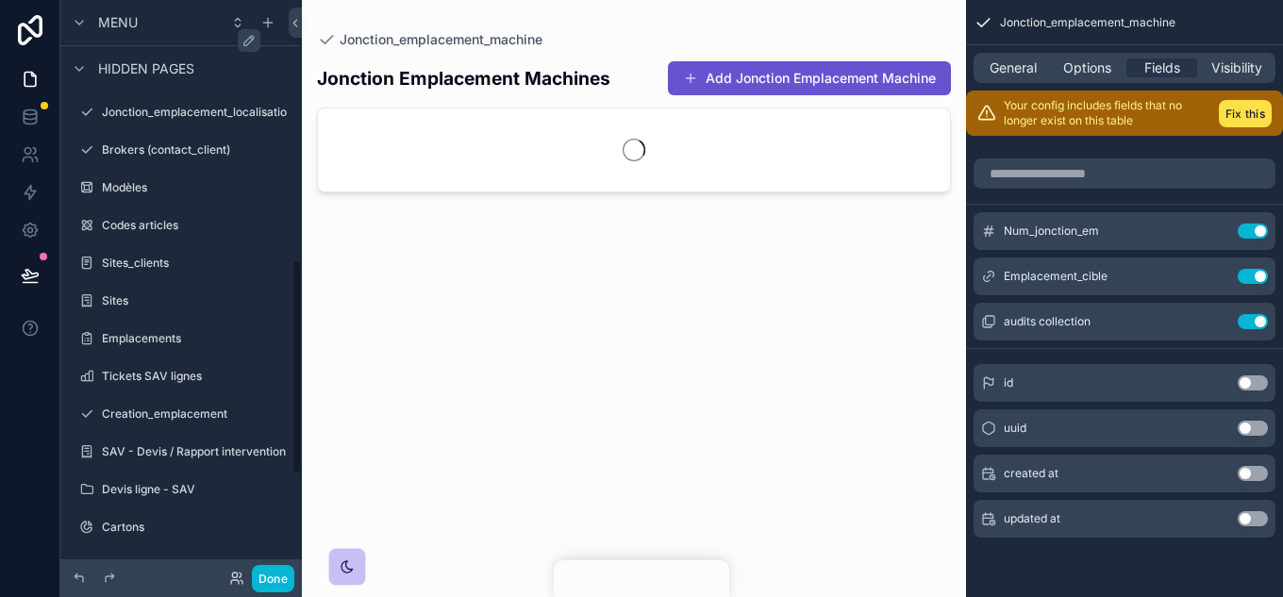
scroll to position [694, 0]
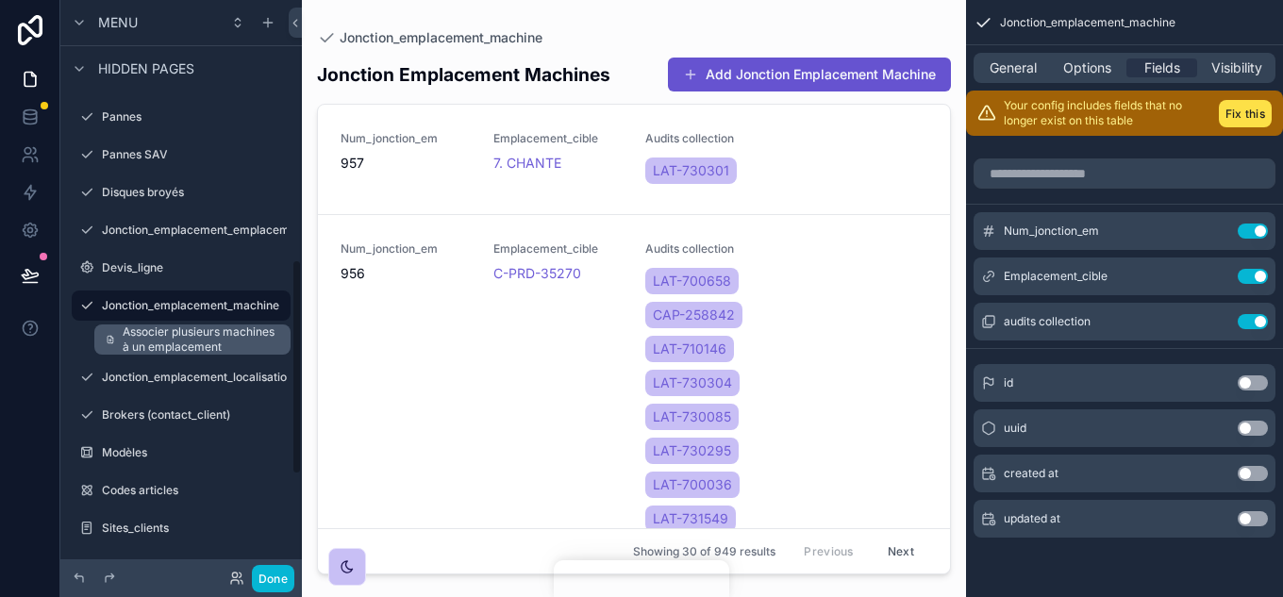
click at [149, 335] on span "Associer plusieurs machines à un emplacement" at bounding box center [201, 340] width 157 height 30
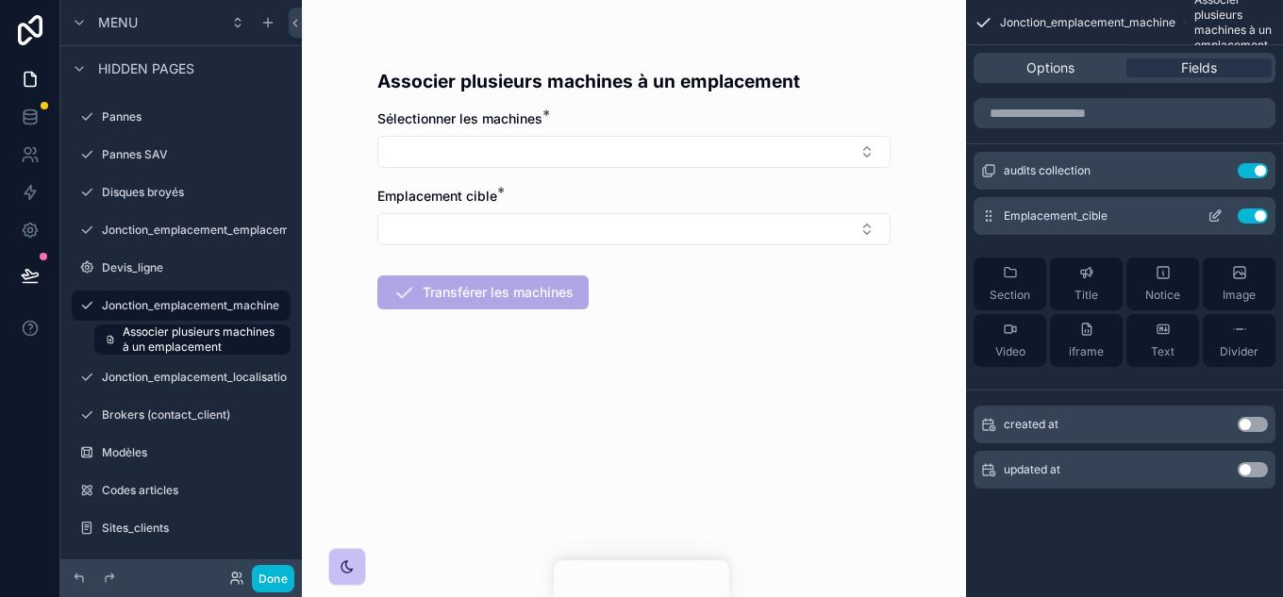
click at [1211, 213] on icon "scrollable content" at bounding box center [1215, 217] width 8 height 8
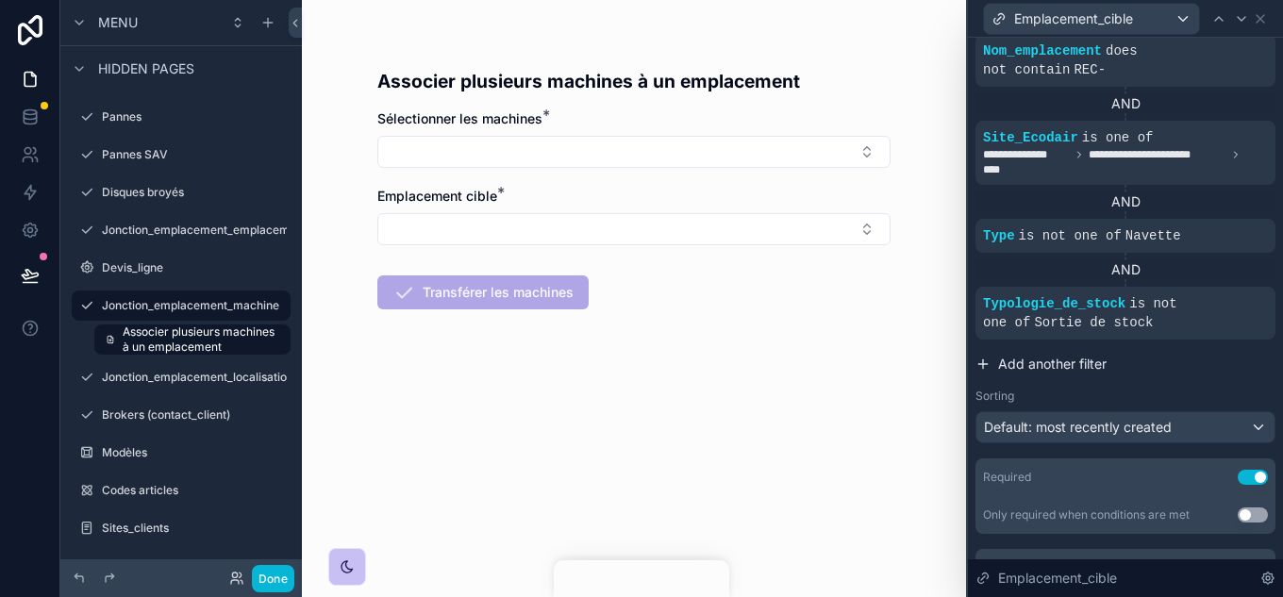
scroll to position [472, 0]
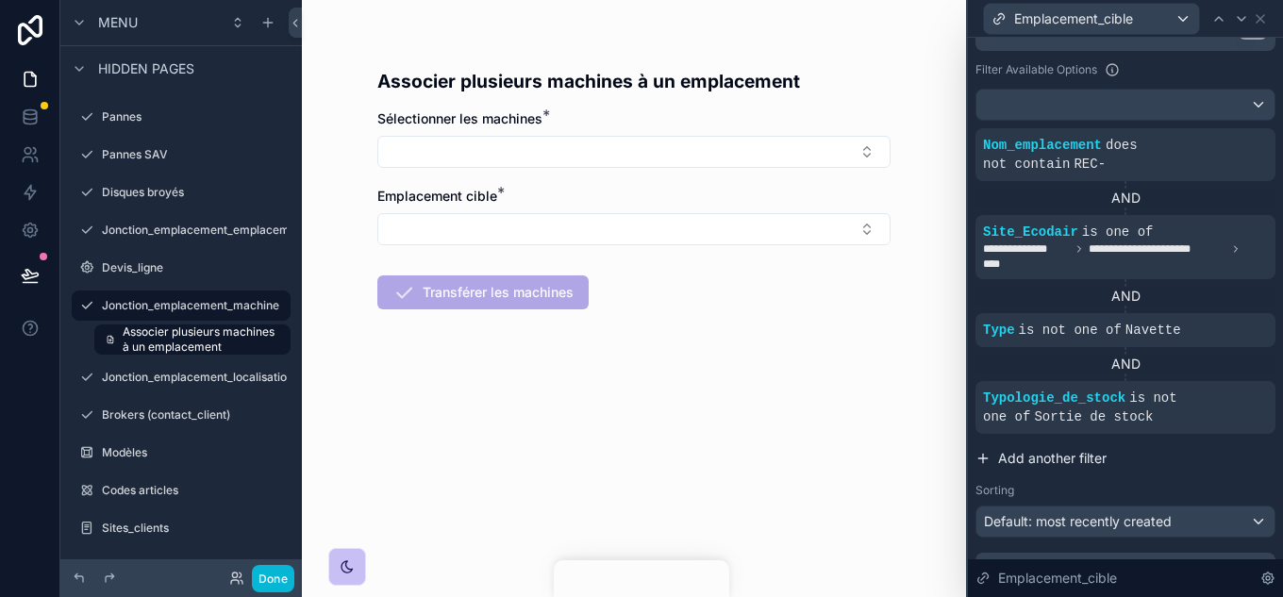
click at [1025, 449] on span "Add another filter" at bounding box center [1052, 458] width 109 height 19
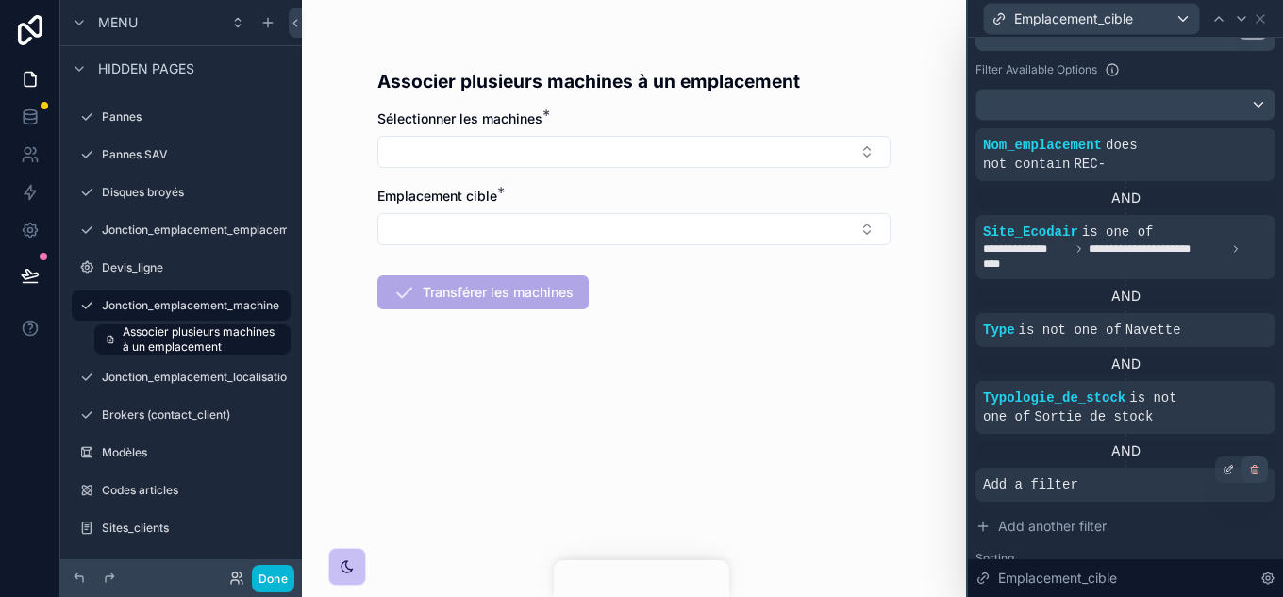
click at [1242, 457] on div at bounding box center [1255, 470] width 26 height 26
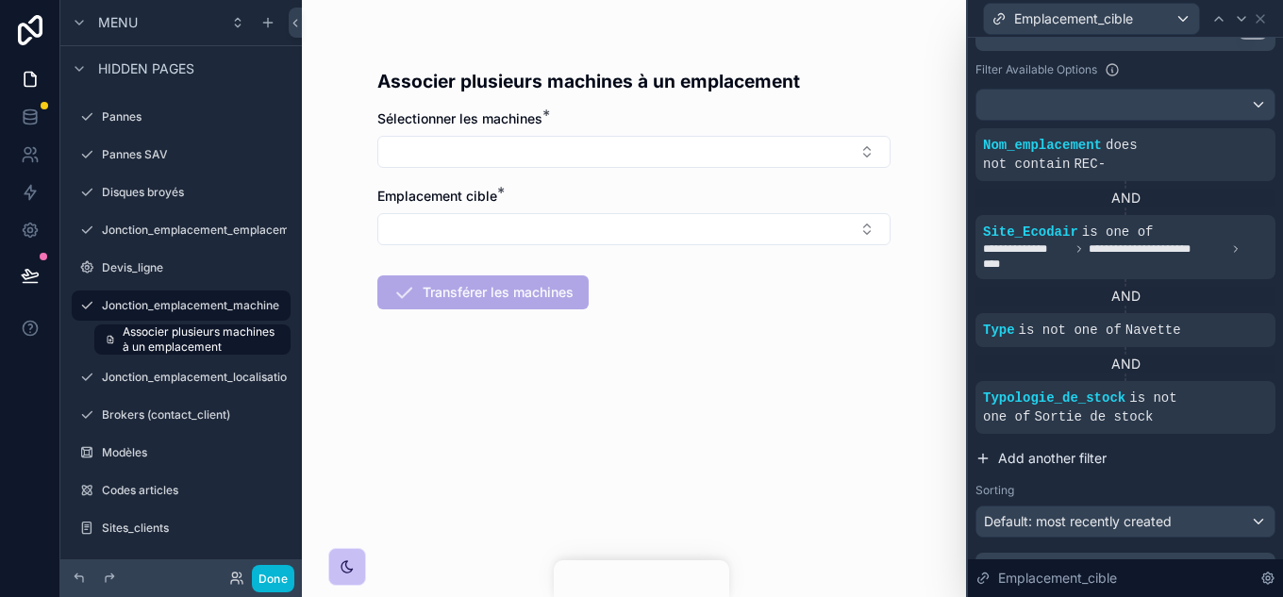
click at [1078, 449] on span "Add another filter" at bounding box center [1052, 458] width 109 height 19
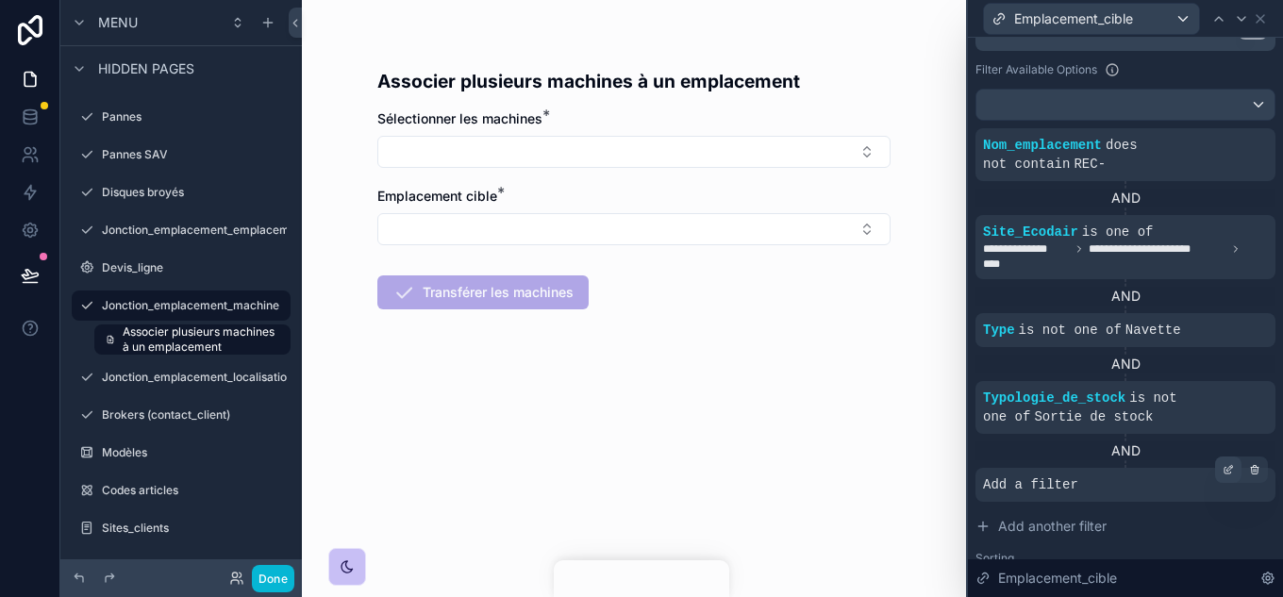
click at [1223, 464] on icon at bounding box center [1228, 469] width 11 height 11
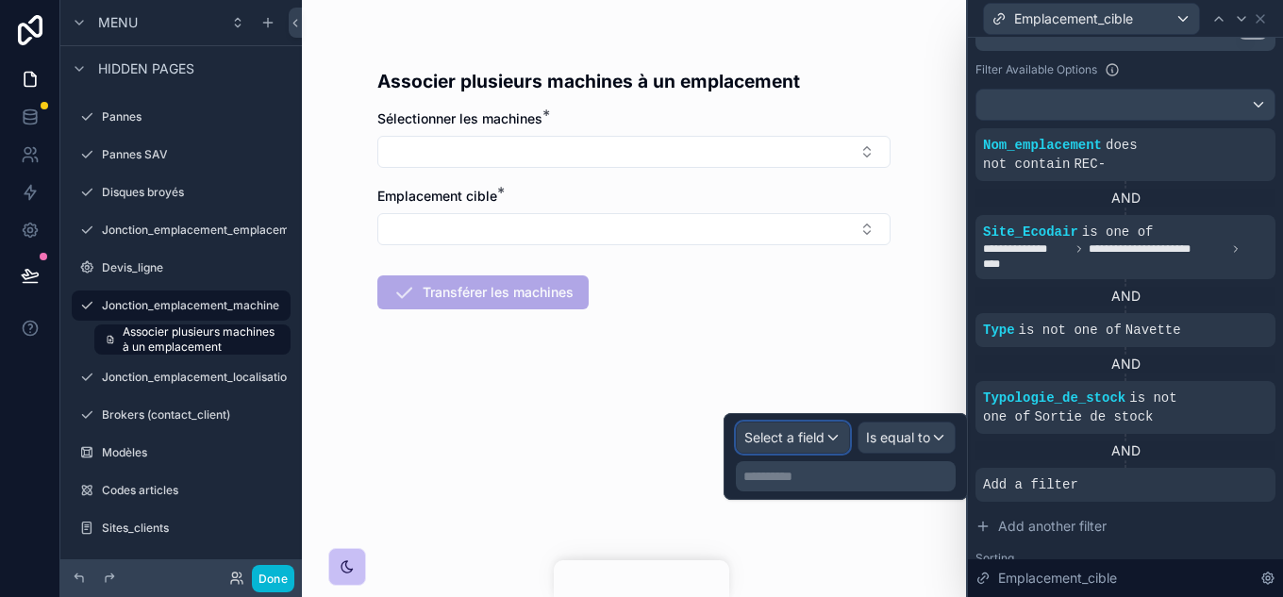
click at [828, 437] on div "Select a field" at bounding box center [793, 438] width 112 height 30
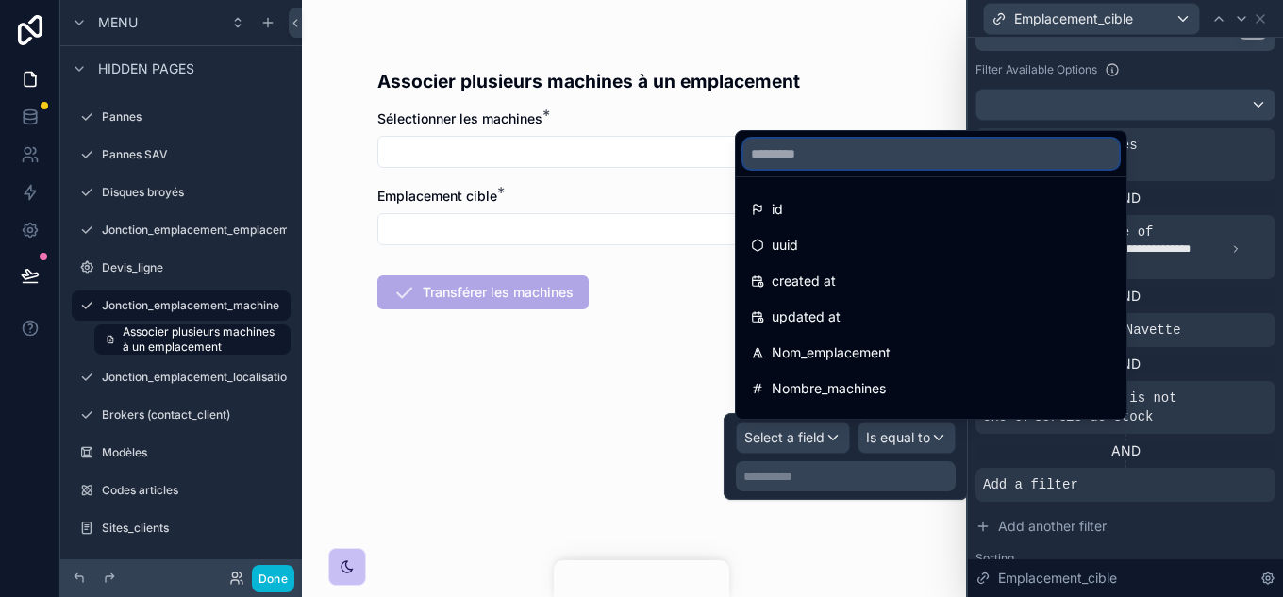
click at [821, 147] on input "text" at bounding box center [932, 154] width 376 height 30
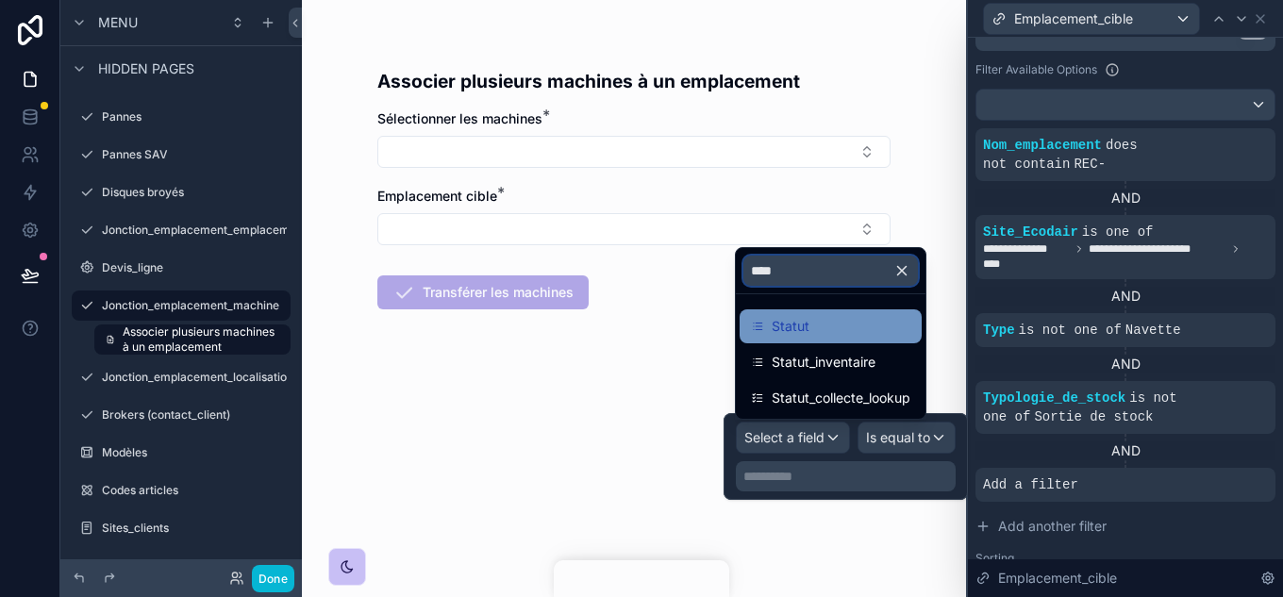
type input "****"
click at [825, 339] on div "Statut" at bounding box center [831, 326] width 182 height 34
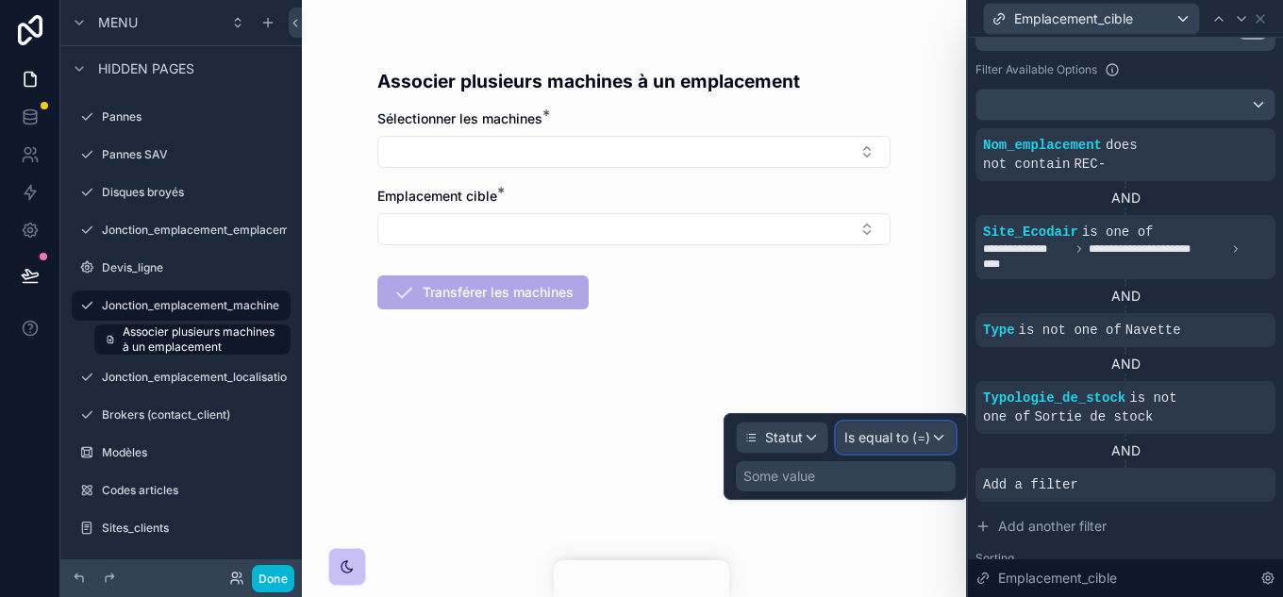
click at [931, 441] on div "Is equal to (=)" at bounding box center [896, 438] width 118 height 30
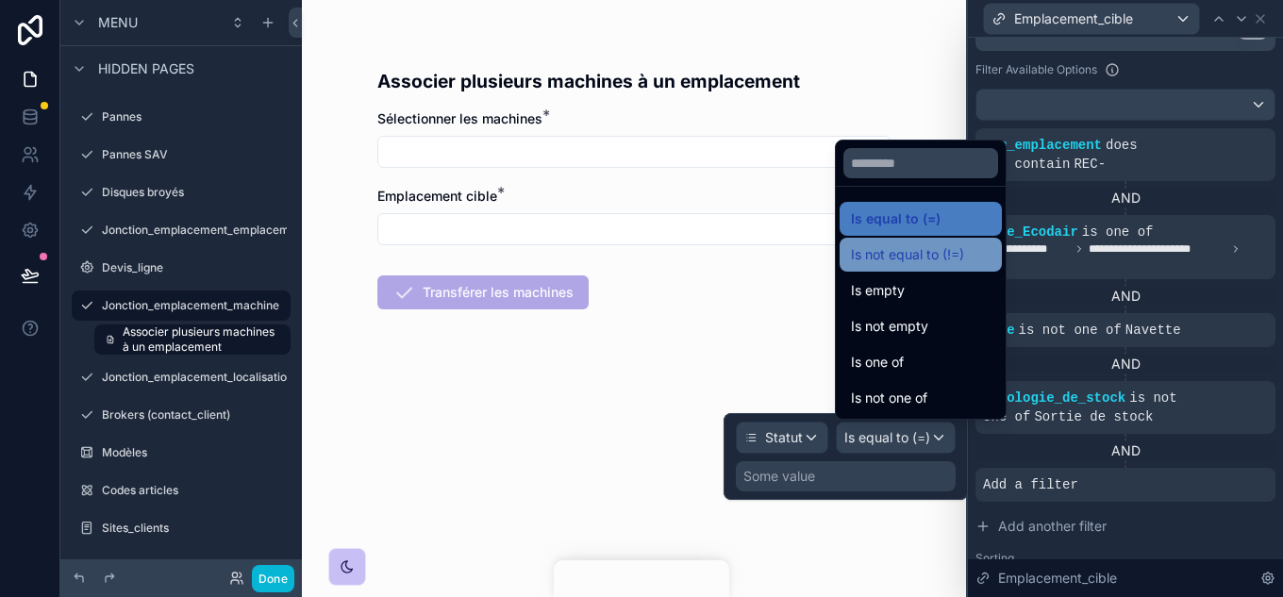
click at [925, 259] on span "Is not equal to (!=)" at bounding box center [907, 254] width 113 height 23
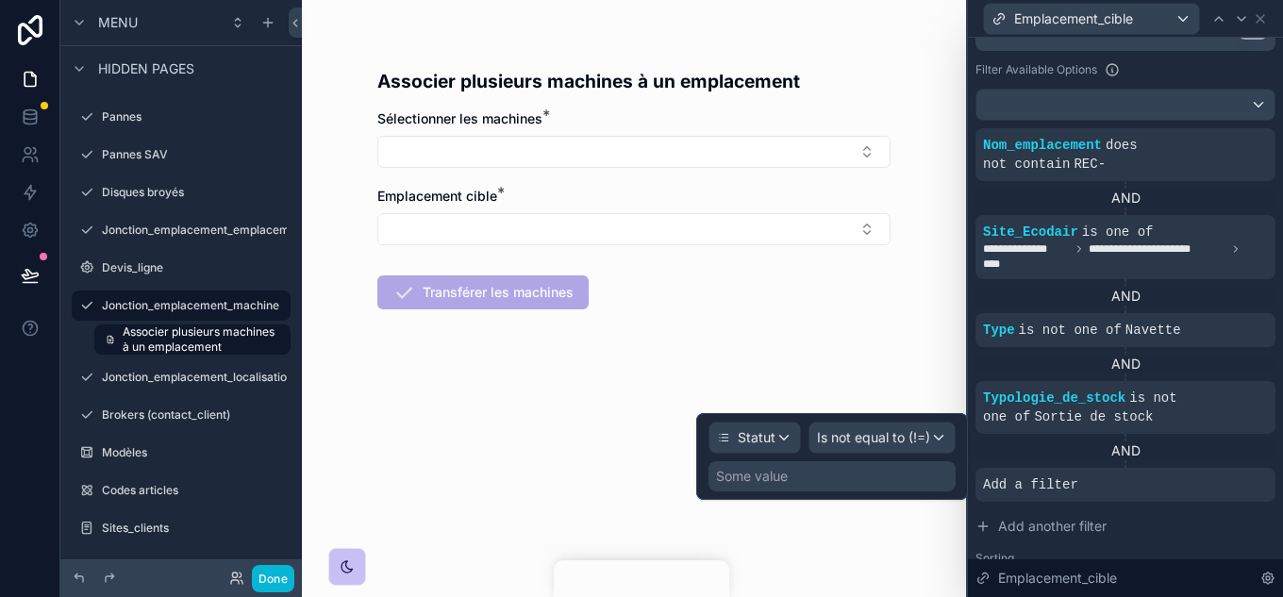
click at [817, 479] on div "Some value" at bounding box center [832, 476] width 247 height 30
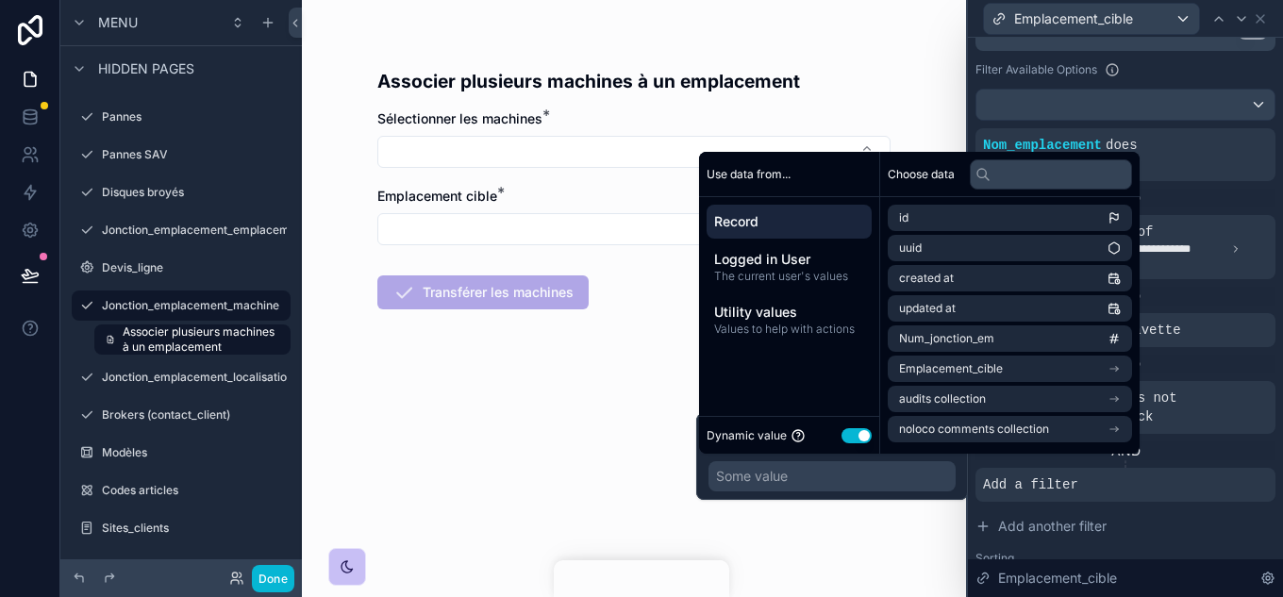
click at [852, 435] on button "Use setting" at bounding box center [857, 435] width 30 height 15
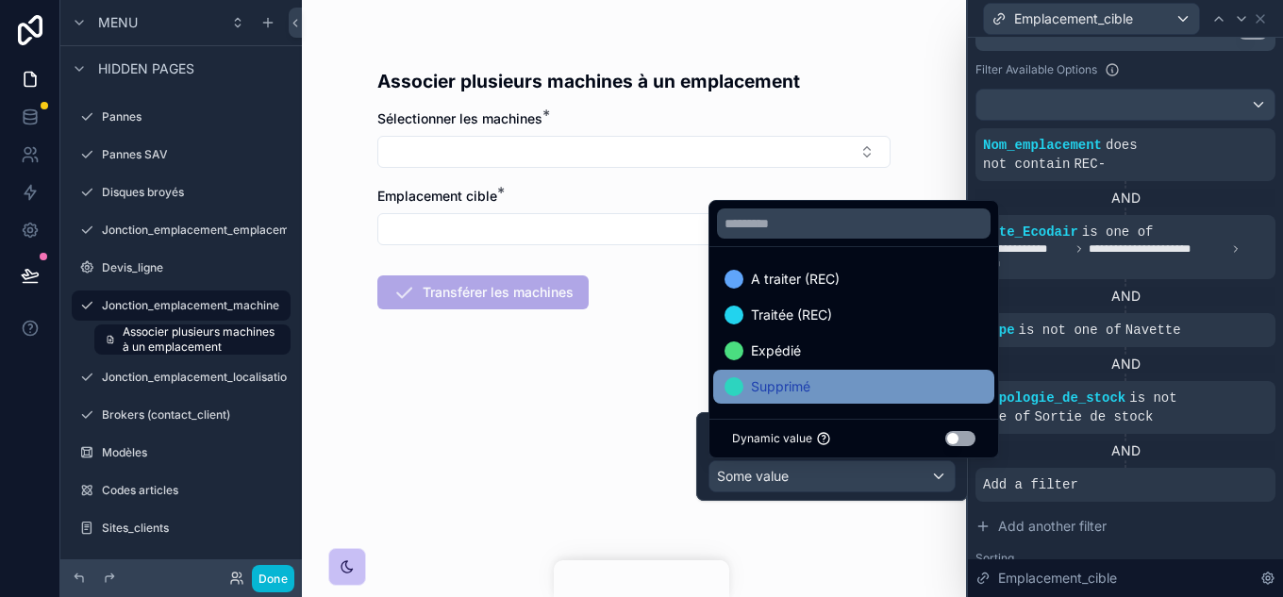
click at [806, 387] on span "Supprimé" at bounding box center [780, 387] width 59 height 23
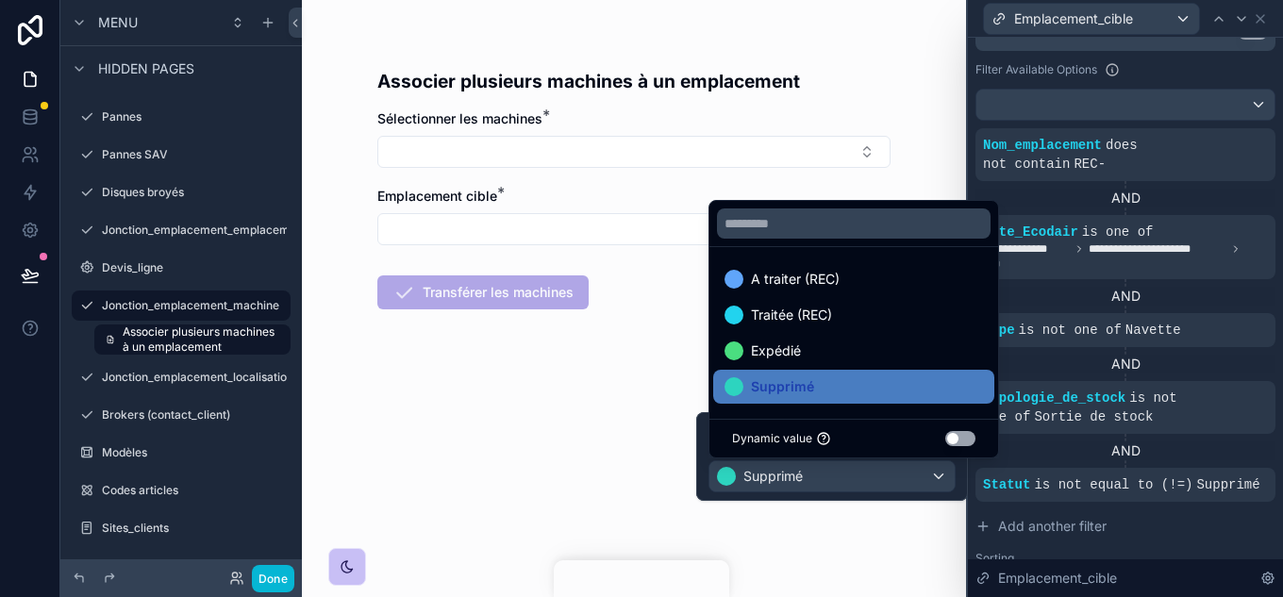
click at [844, 533] on div "Associer plusieurs machines à un emplacement Sélectionner les machines * Emplac…" at bounding box center [634, 298] width 664 height 597
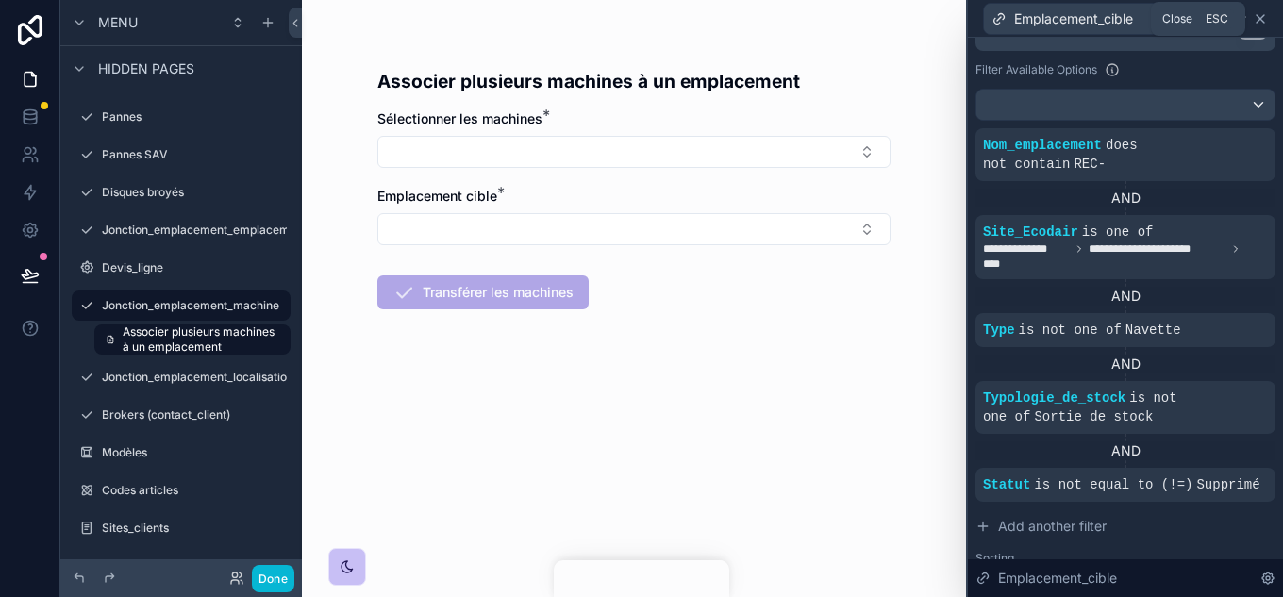
click at [1257, 15] on icon at bounding box center [1261, 19] width 8 height 8
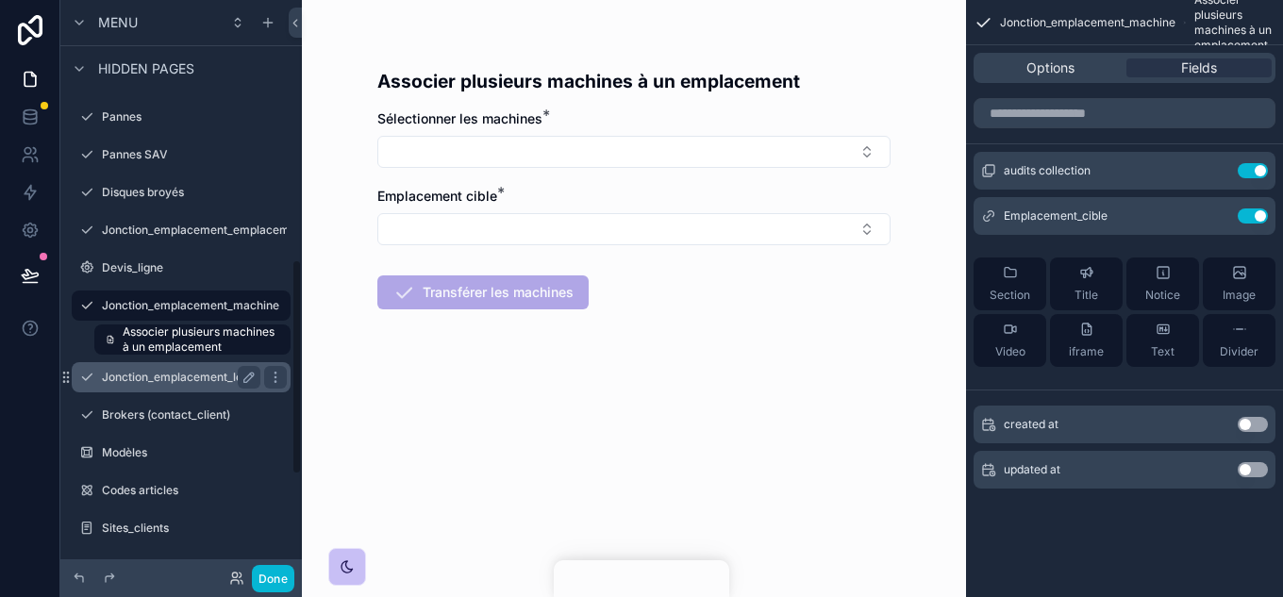
click at [216, 373] on label "Jonction_emplacement_localisation" at bounding box center [198, 377] width 192 height 15
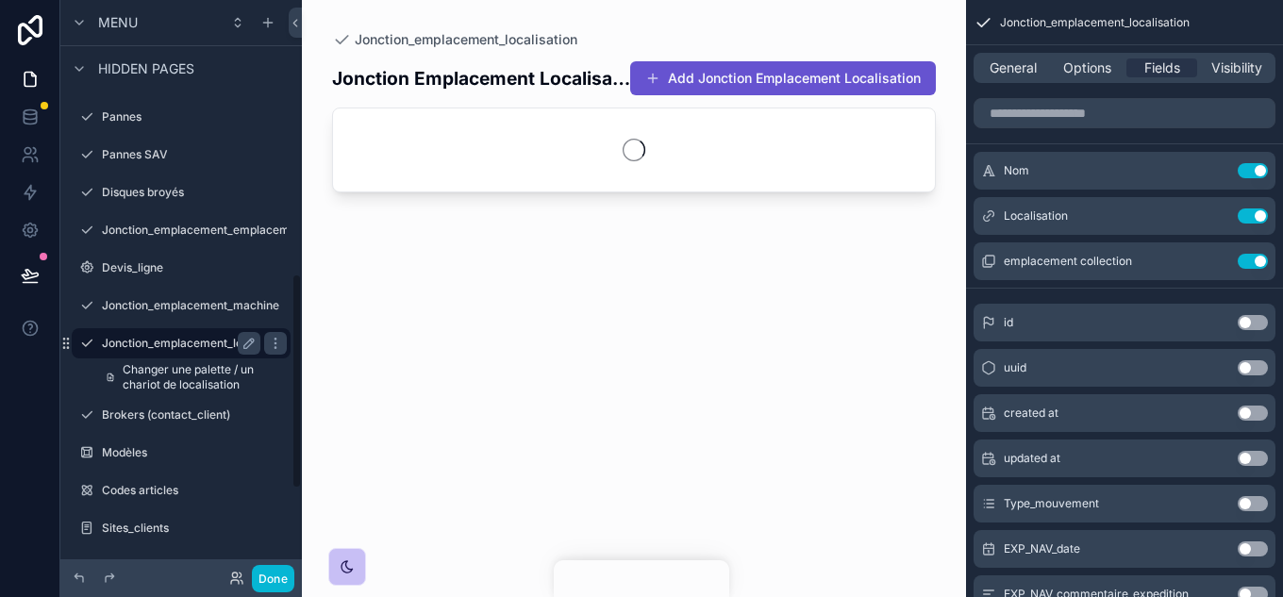
scroll to position [732, 0]
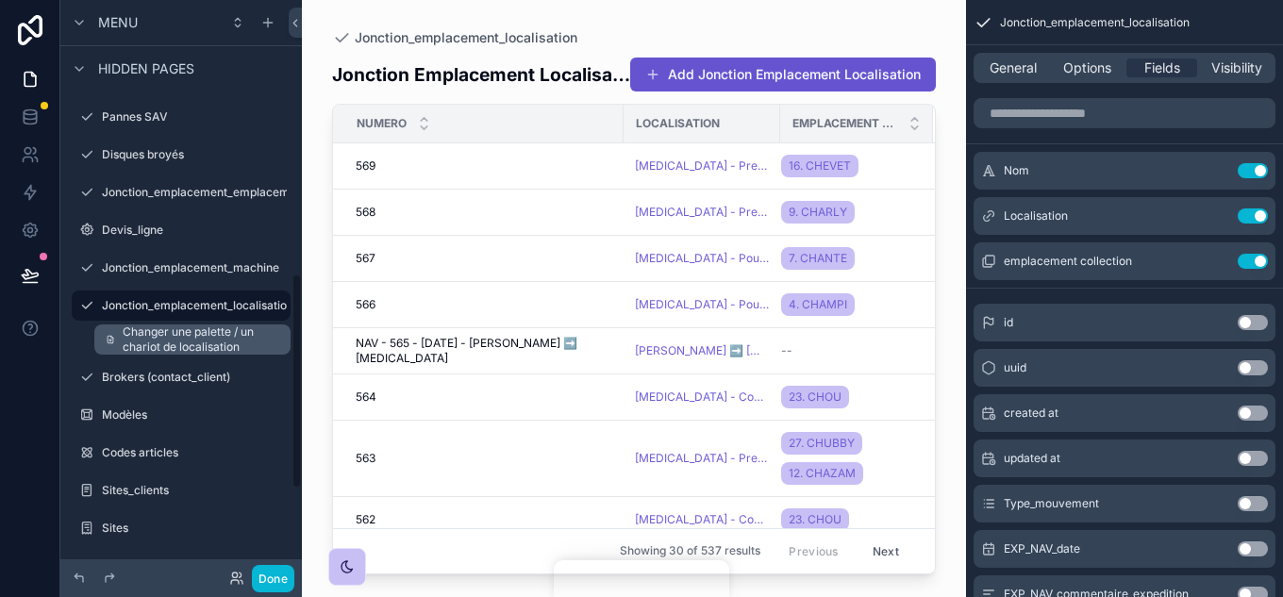
click at [158, 332] on span "Changer une palette / un chariot de localisation" at bounding box center [201, 340] width 157 height 30
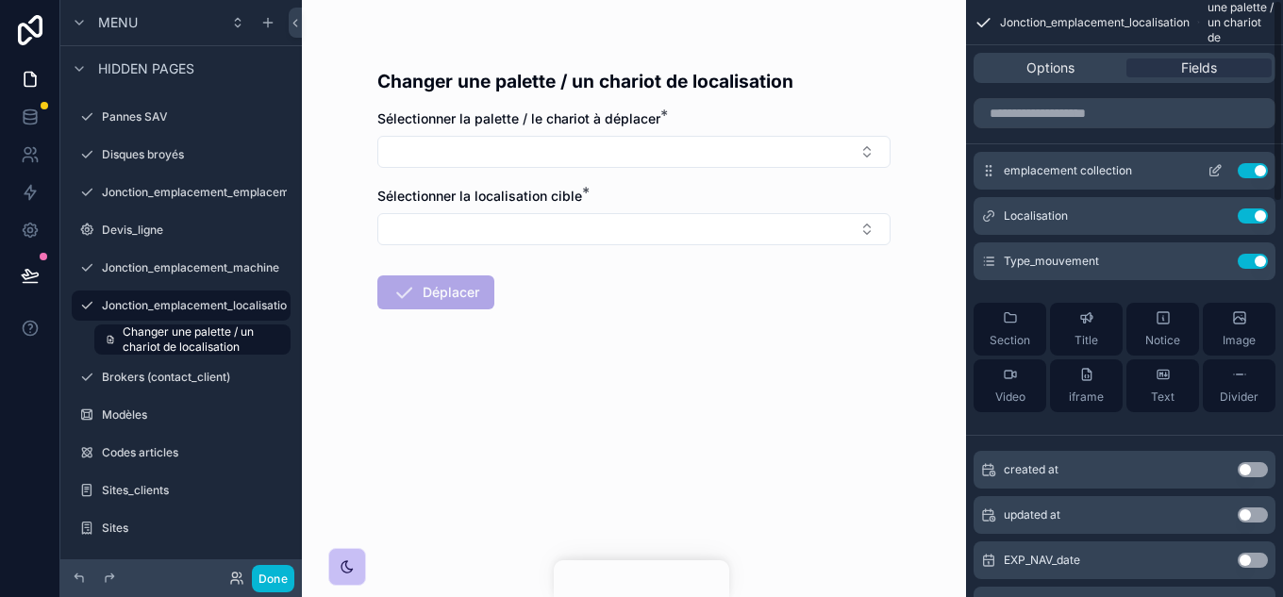
click at [1212, 172] on icon "scrollable content" at bounding box center [1215, 170] width 15 height 15
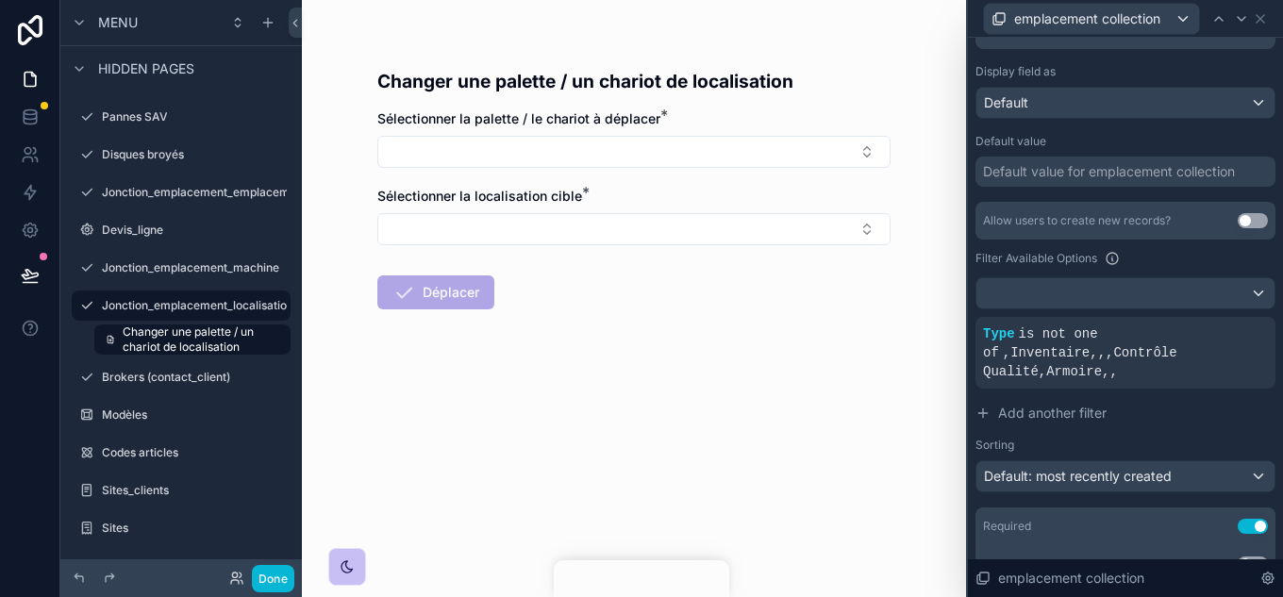
scroll to position [367, 0]
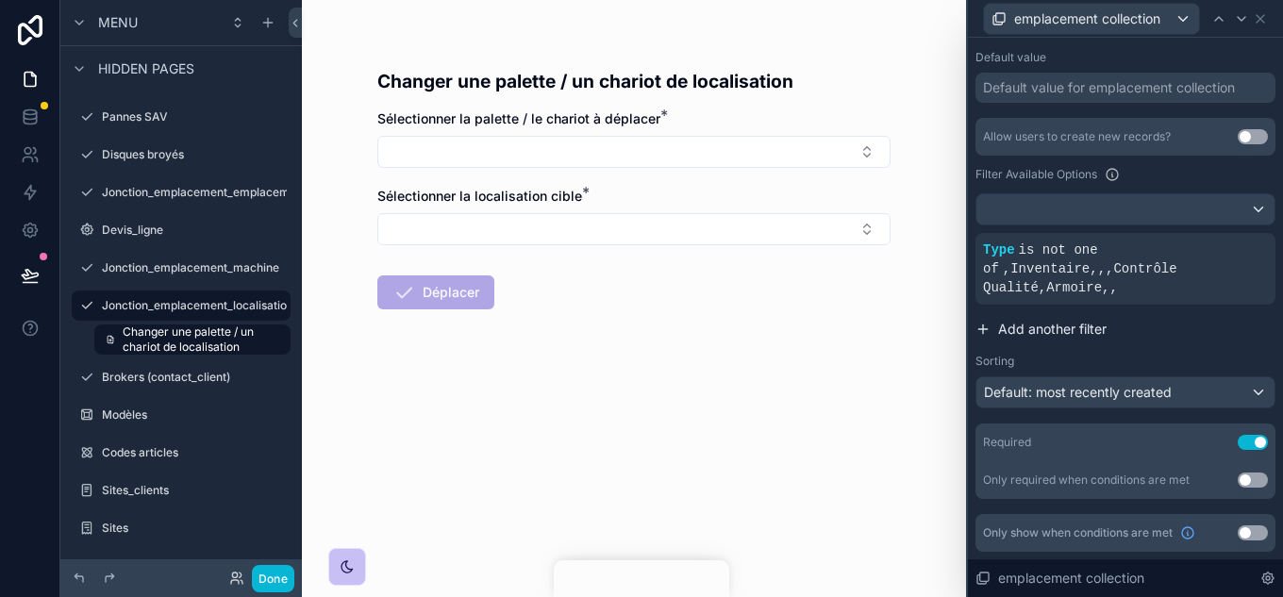
click at [1059, 333] on span "Add another filter" at bounding box center [1052, 329] width 109 height 19
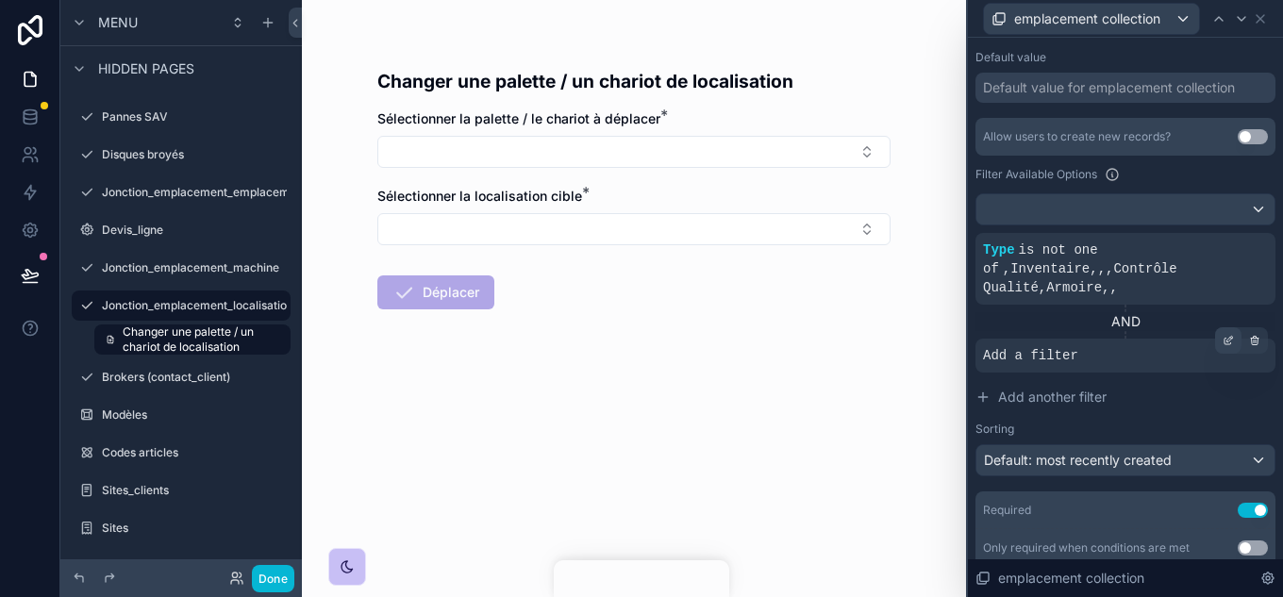
click at [1224, 345] on div at bounding box center [1228, 340] width 26 height 26
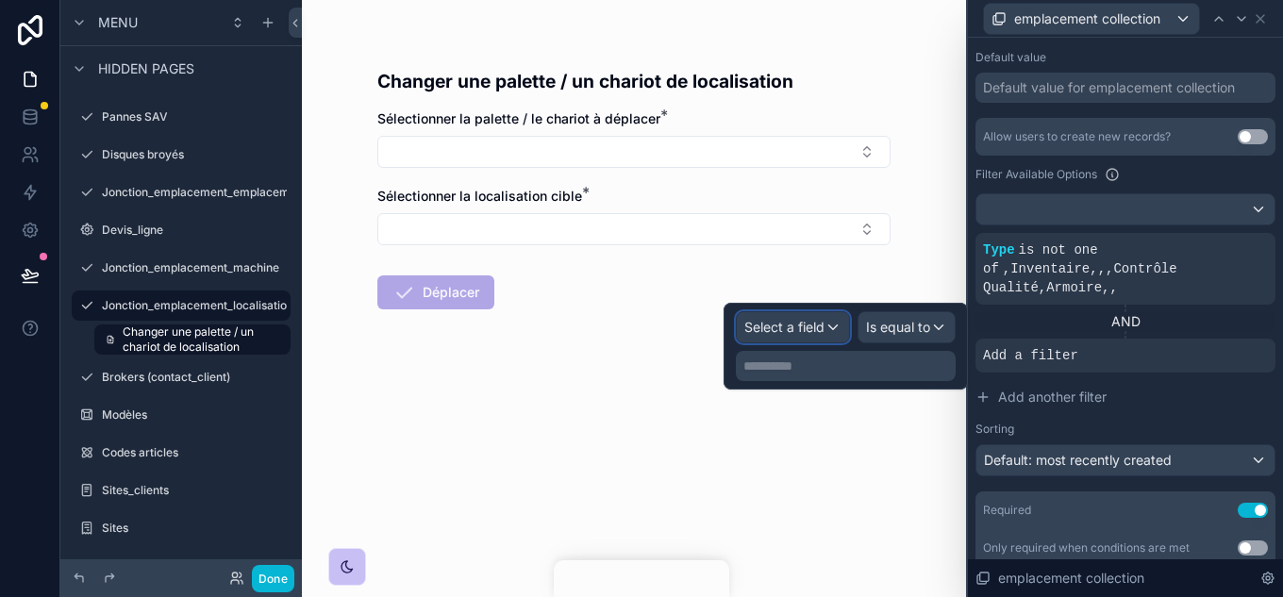
click at [793, 326] on span "Select a field" at bounding box center [784, 327] width 80 height 16
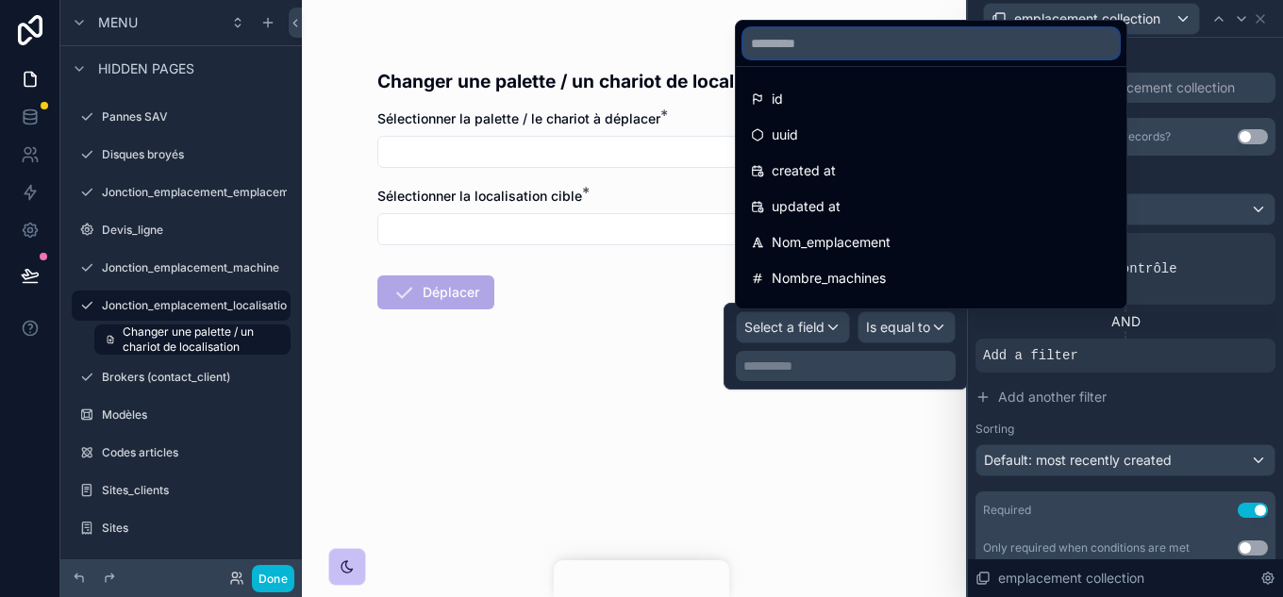
click at [801, 45] on input "text" at bounding box center [932, 43] width 376 height 30
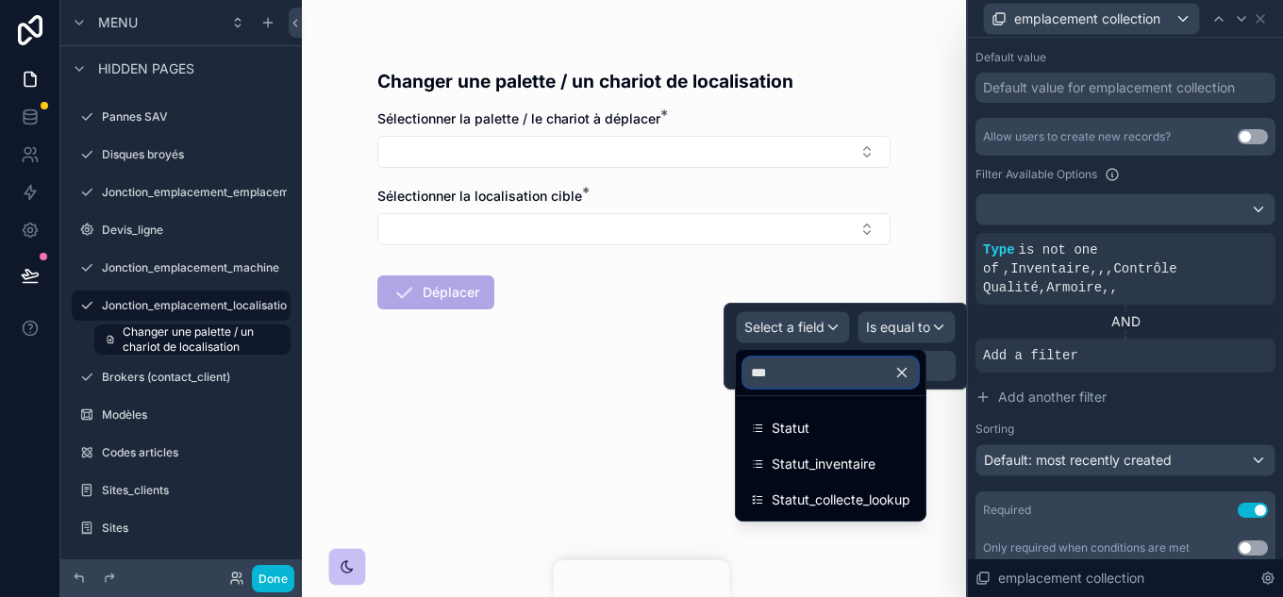
type input "****"
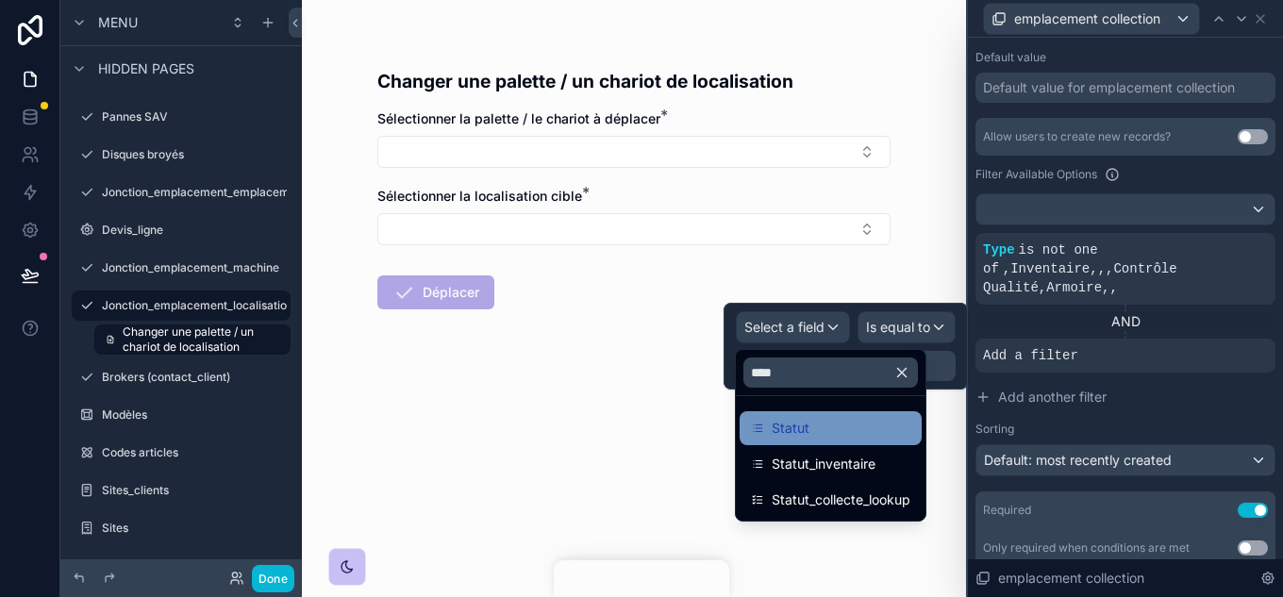
click at [810, 436] on div "Statut" at bounding box center [830, 428] width 159 height 23
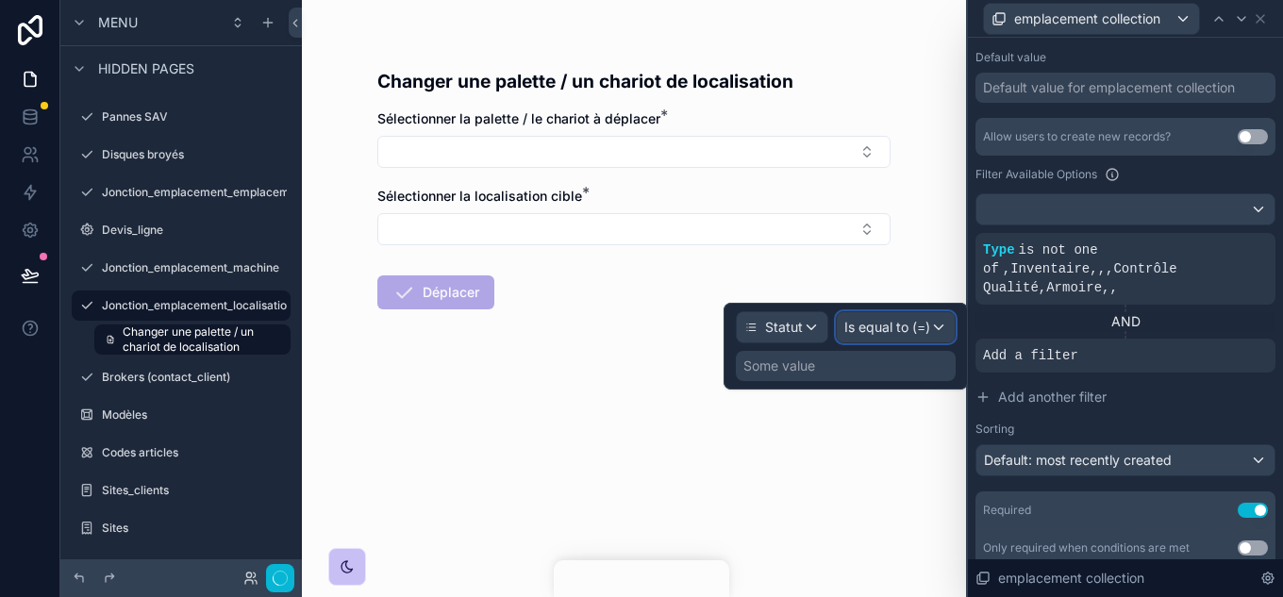
click at [931, 328] on div "Is equal to (=)" at bounding box center [896, 327] width 118 height 30
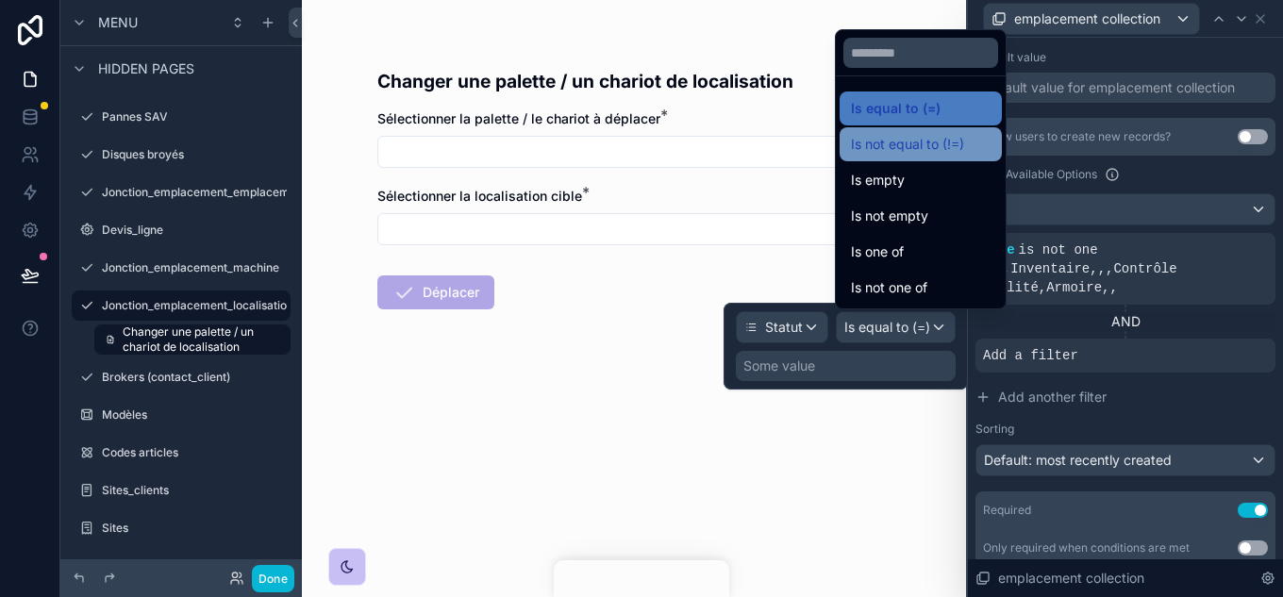
click at [913, 148] on span "Is not equal to (!=)" at bounding box center [907, 144] width 113 height 23
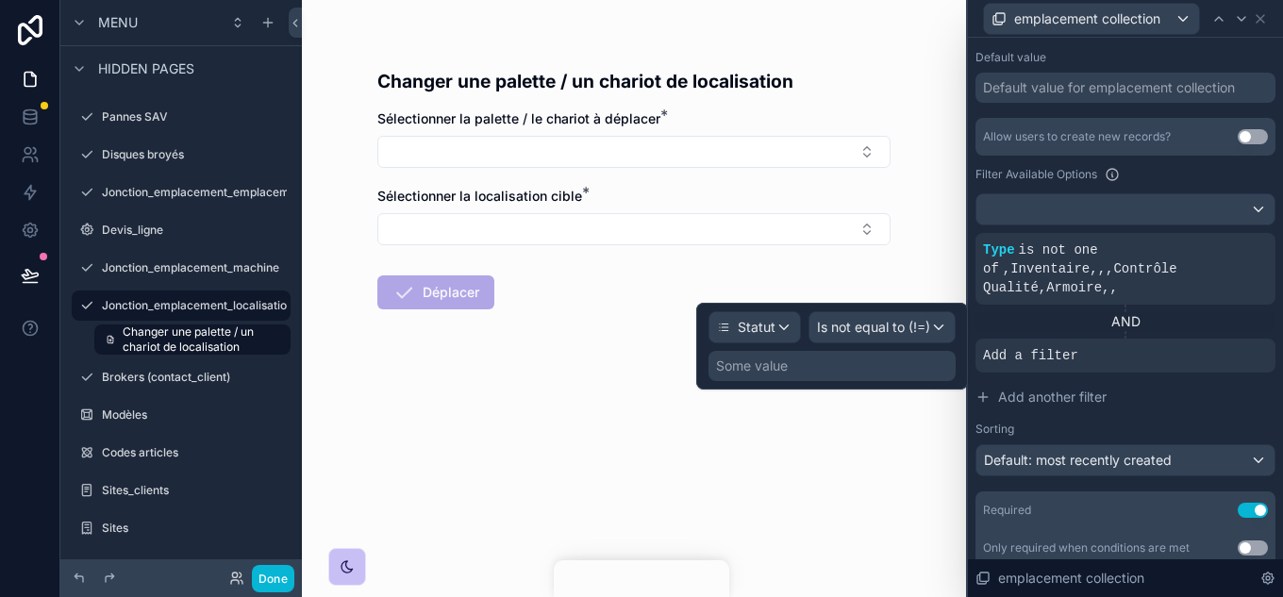
click at [810, 373] on div "Some value" at bounding box center [832, 366] width 247 height 30
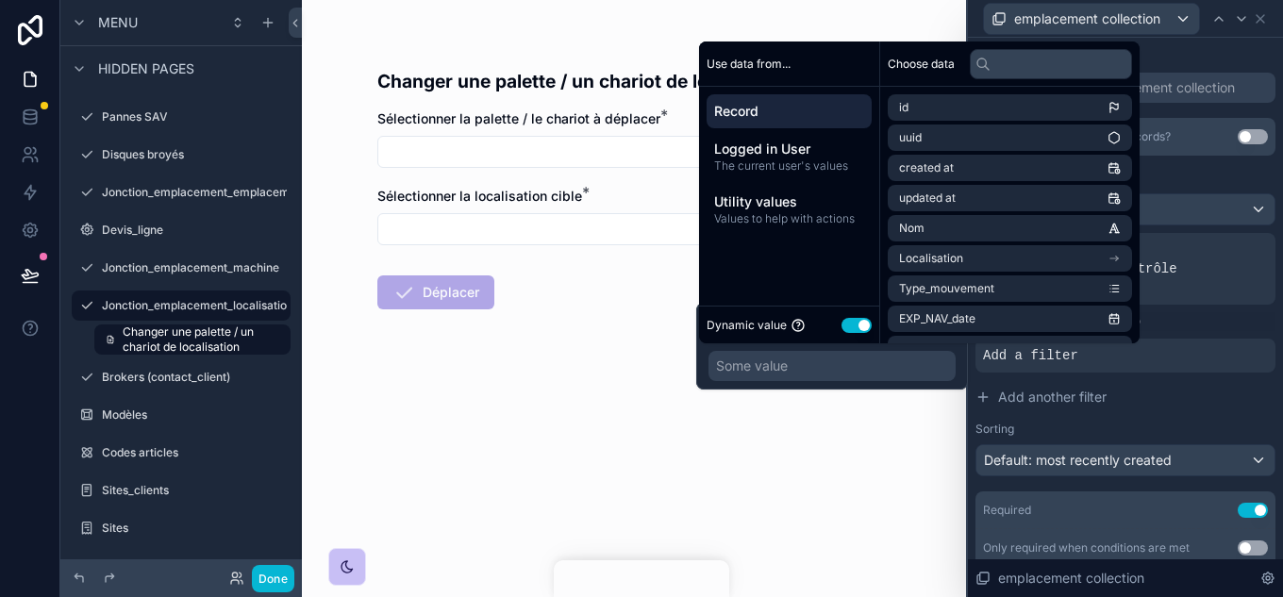
click at [862, 327] on button "Use setting" at bounding box center [857, 325] width 30 height 15
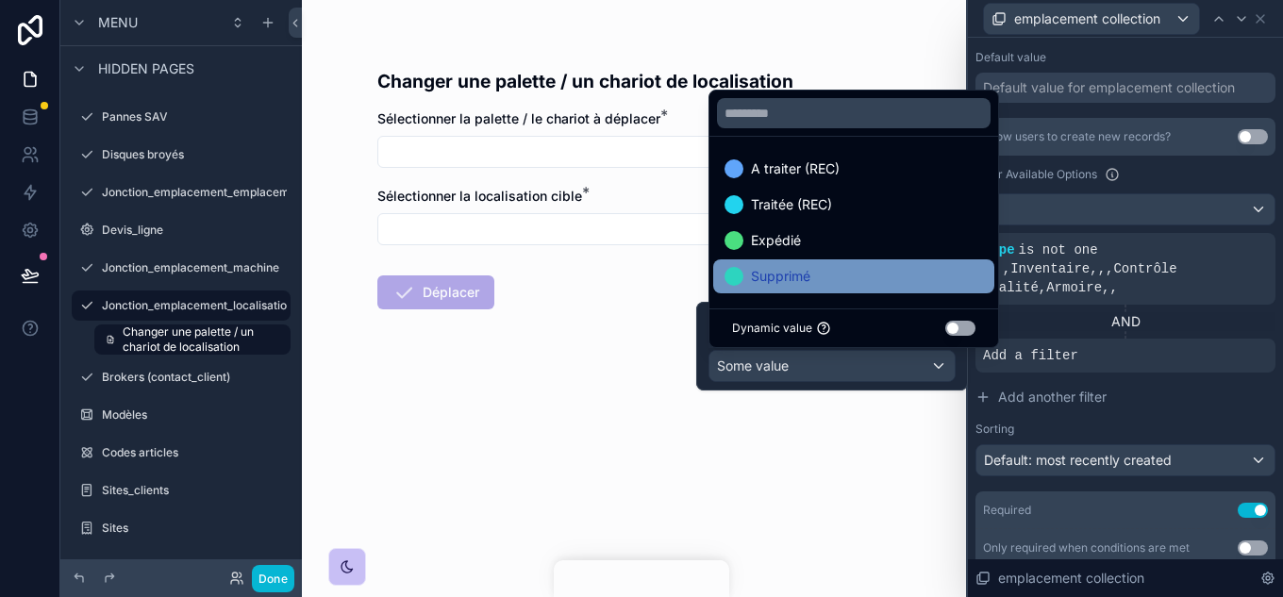
click at [801, 265] on span "Supprimé" at bounding box center [780, 276] width 59 height 23
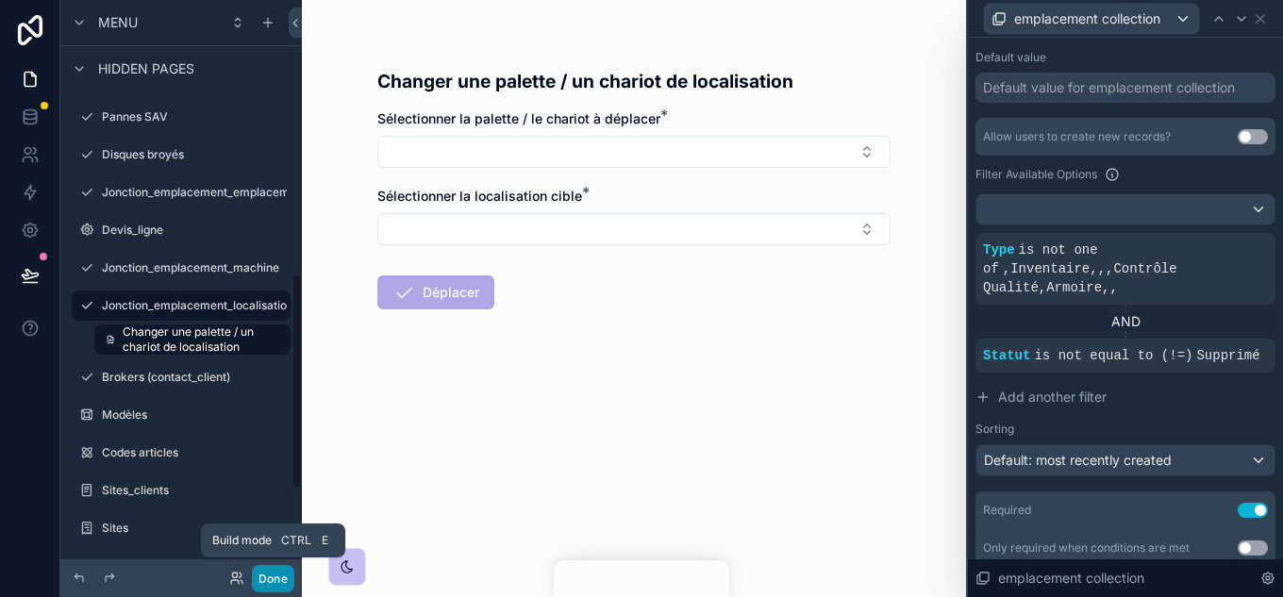
click at [274, 575] on button "Done" at bounding box center [273, 578] width 42 height 27
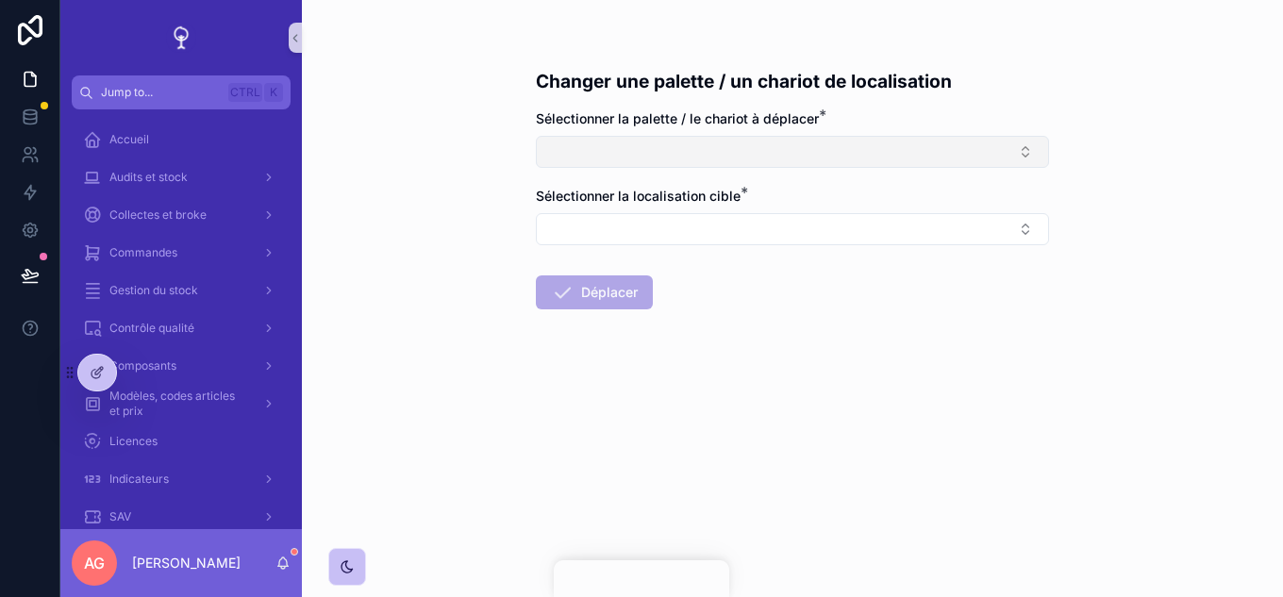
click at [636, 150] on button "Select Button" at bounding box center [792, 152] width 513 height 32
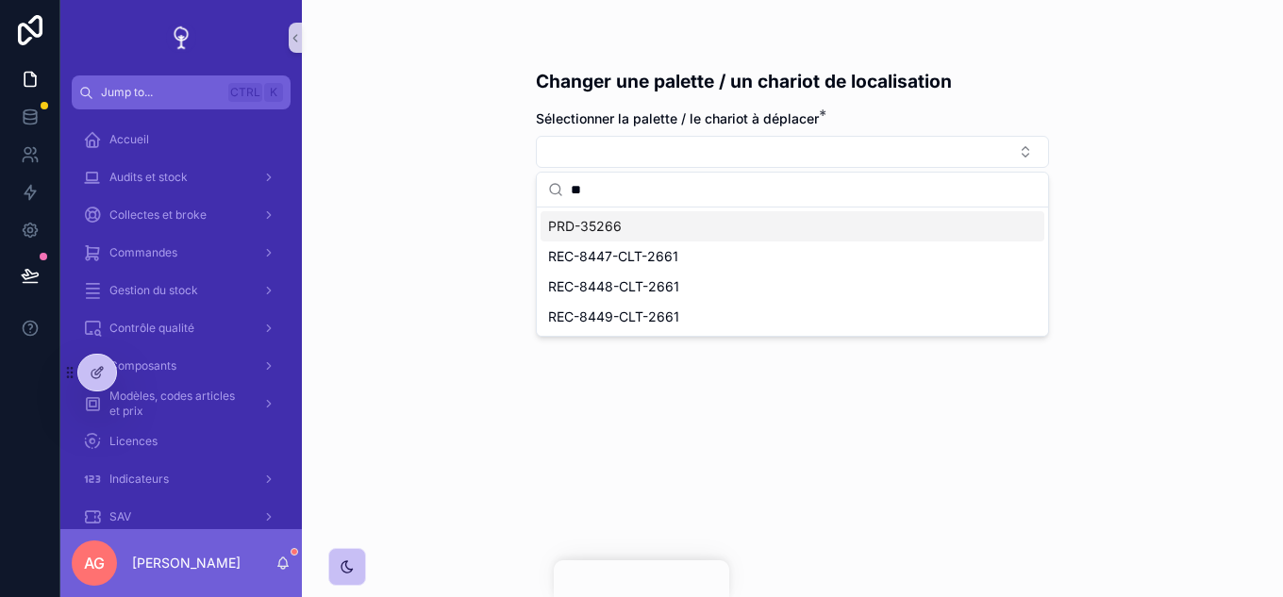
type input "*"
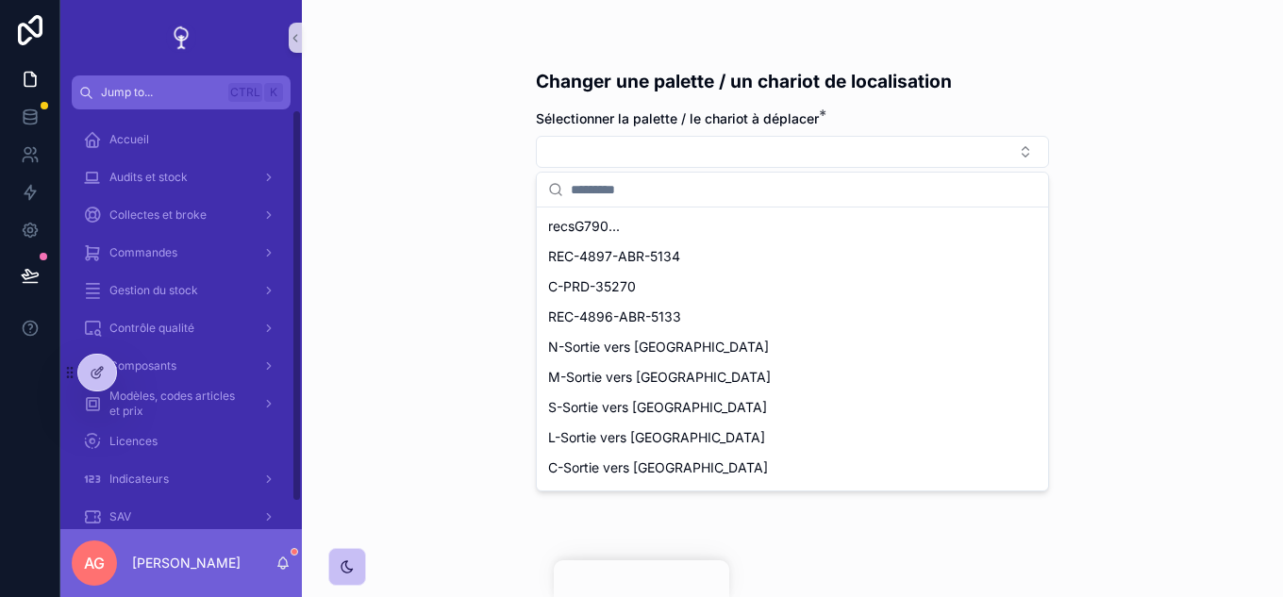
click at [393, 165] on div "Changer une palette / un chariot de localisation Sélectionner la palette / le c…" at bounding box center [792, 298] width 981 height 597
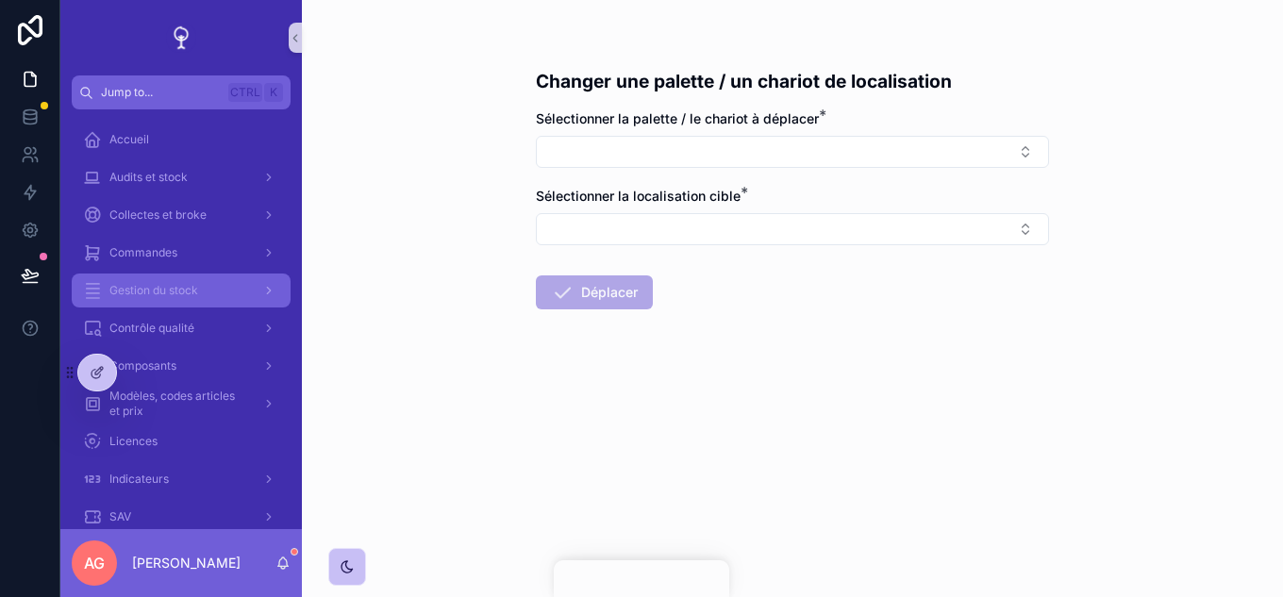
click at [181, 289] on span "Gestion du stock" at bounding box center [153, 290] width 89 height 15
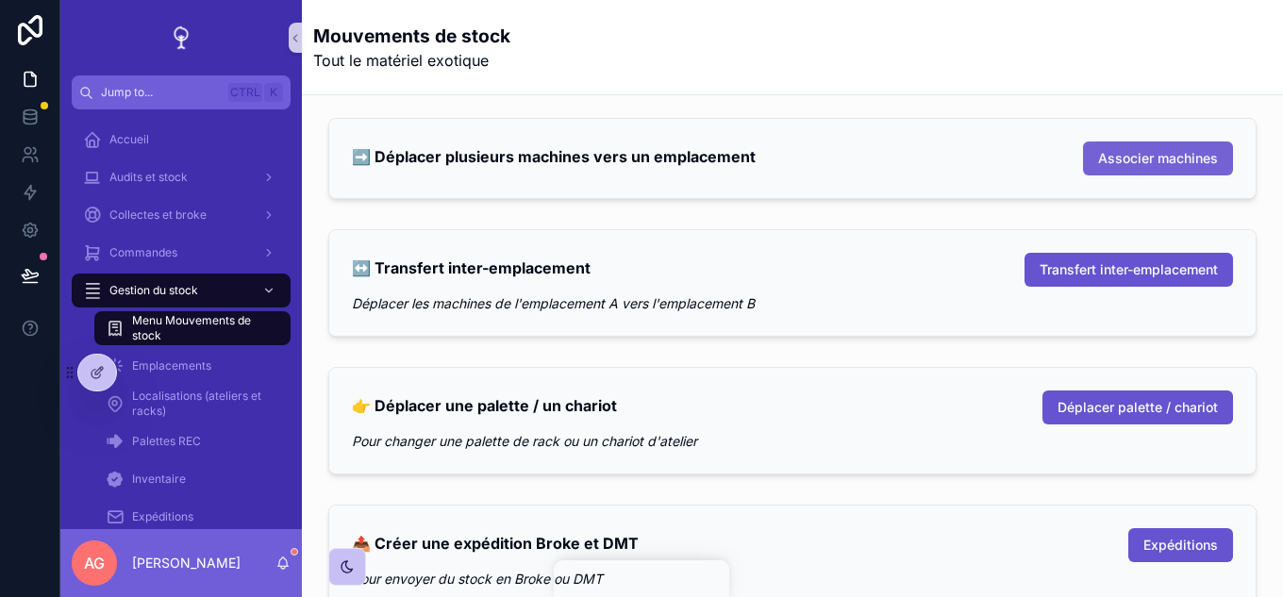
click at [1136, 154] on span "Associer machines" at bounding box center [1158, 158] width 120 height 19
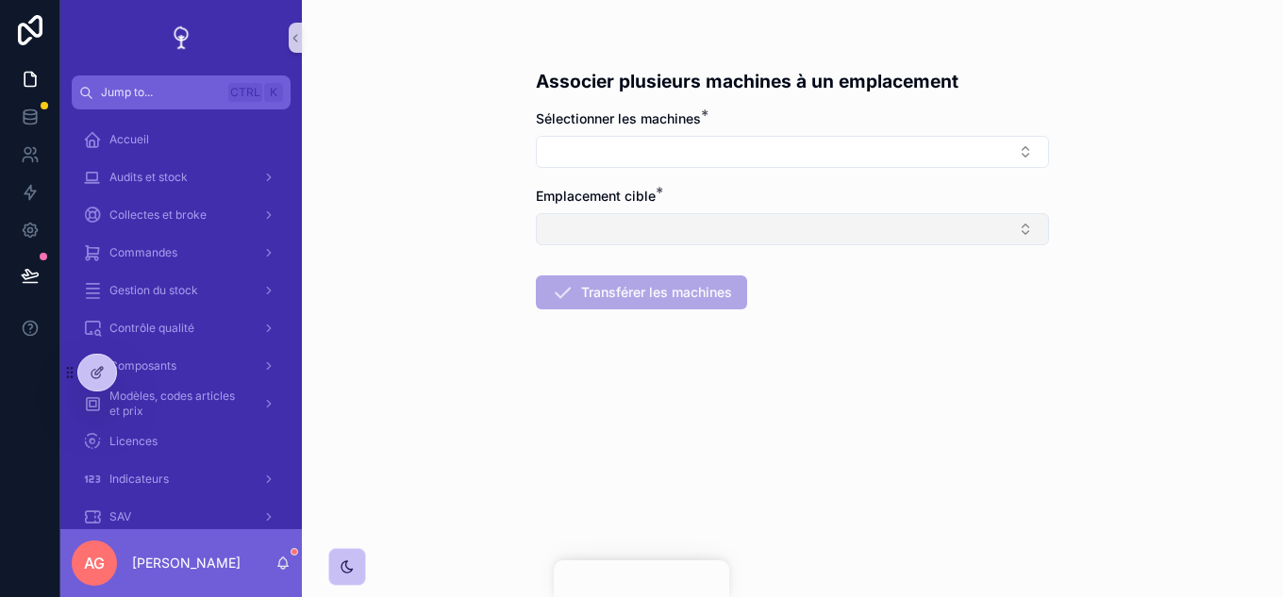
click at [630, 226] on button "Select Button" at bounding box center [792, 229] width 513 height 32
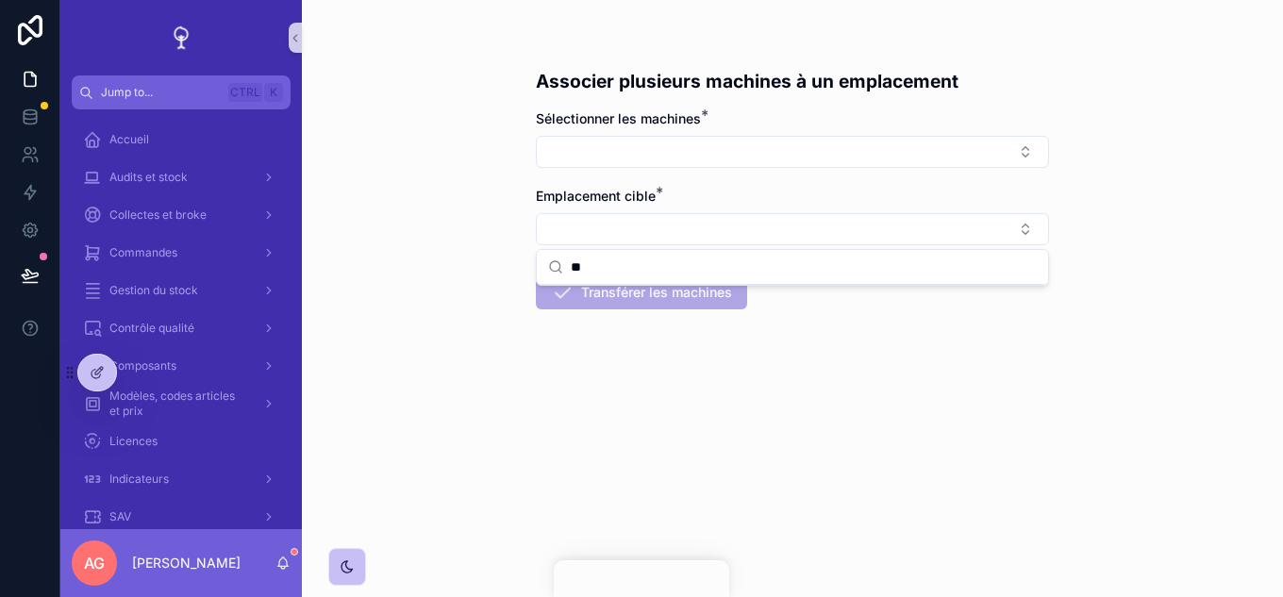
type input "***"
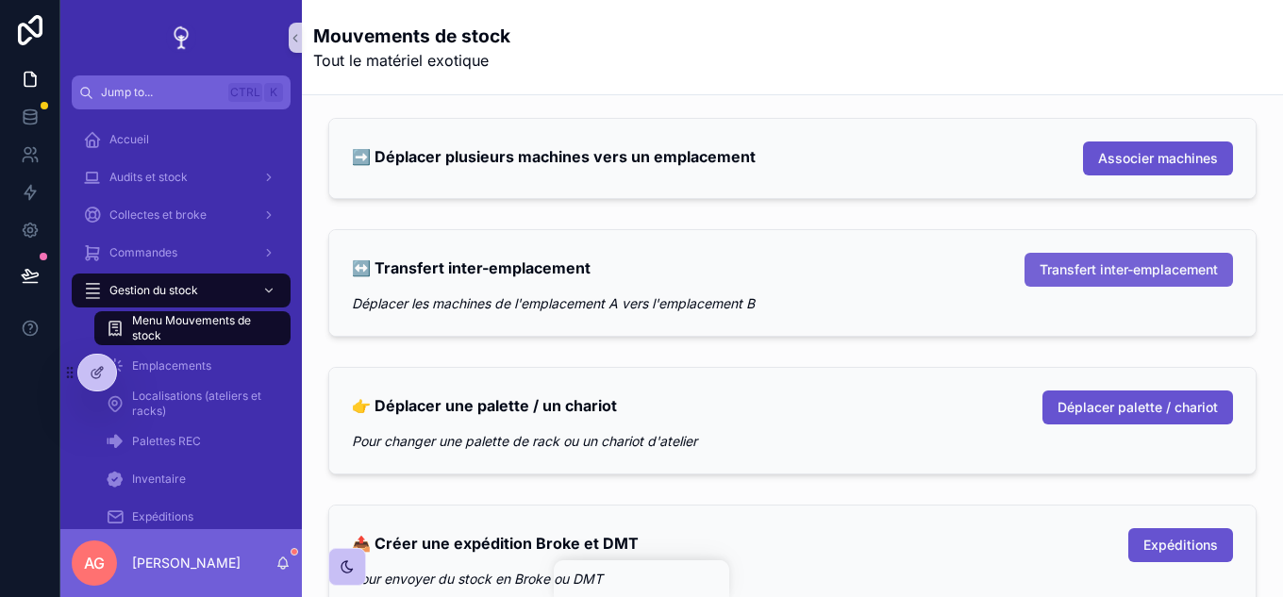
click at [1078, 264] on span "Transfert inter-emplacement" at bounding box center [1129, 269] width 178 height 19
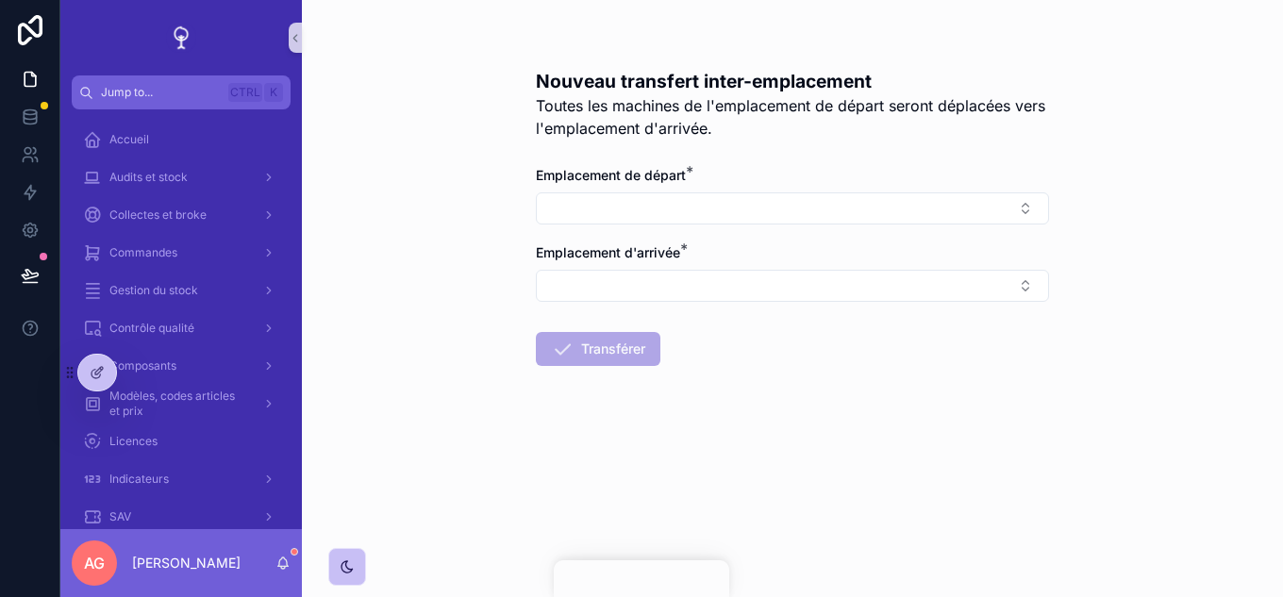
click at [728, 178] on div "Emplacement de départ *" at bounding box center [792, 175] width 513 height 19
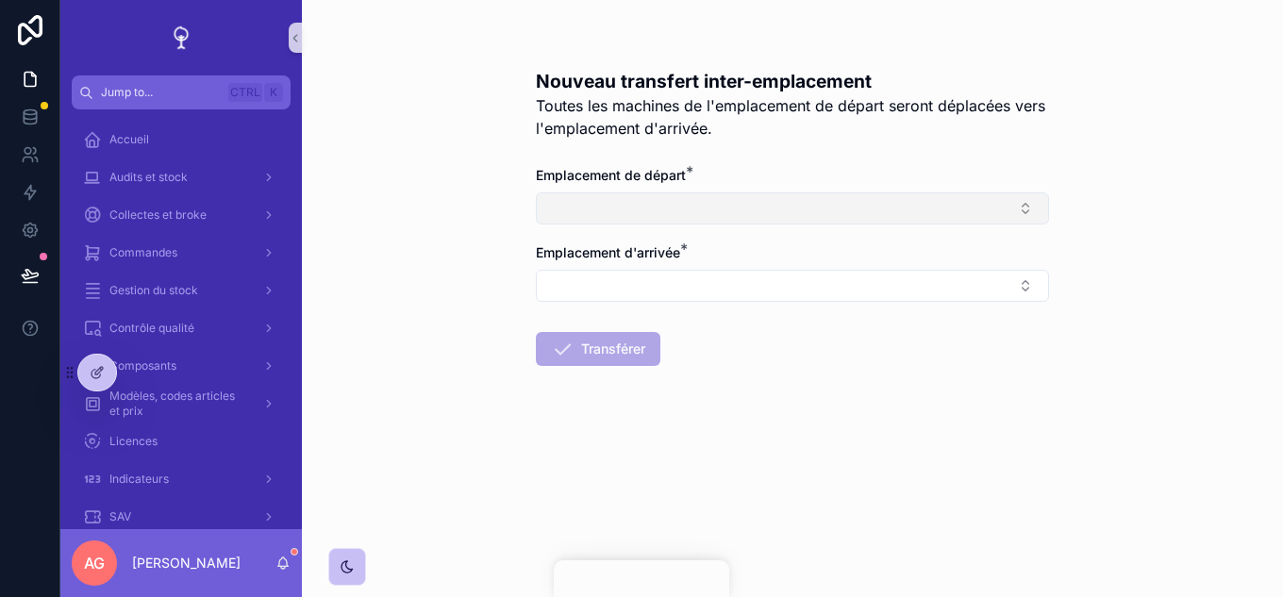
click at [727, 198] on button "Select Button" at bounding box center [792, 208] width 513 height 32
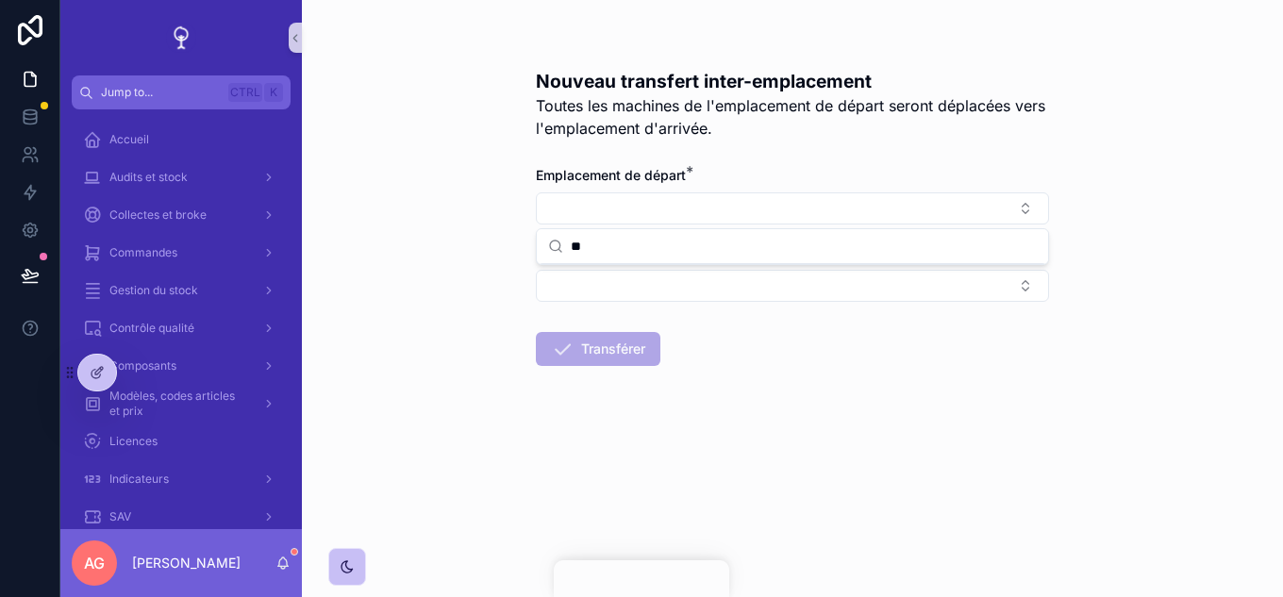
type input "*"
type input "***"
click at [688, 284] on button "Select Button" at bounding box center [792, 286] width 513 height 32
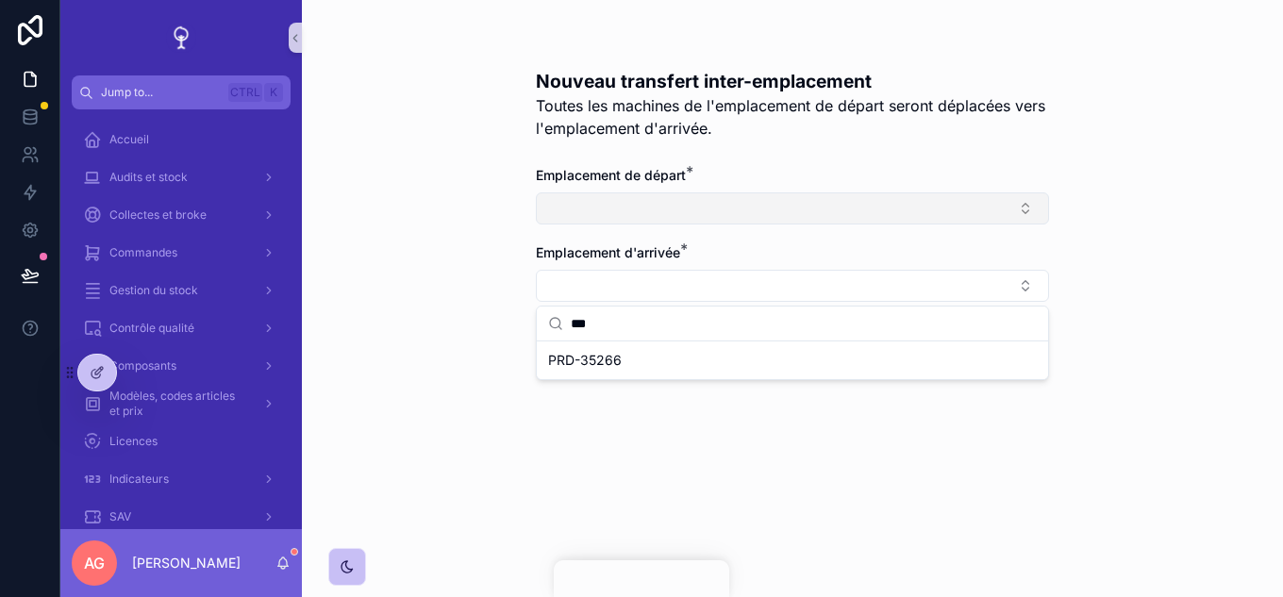
type input "***"
click at [670, 209] on button "Select Button" at bounding box center [792, 208] width 513 height 32
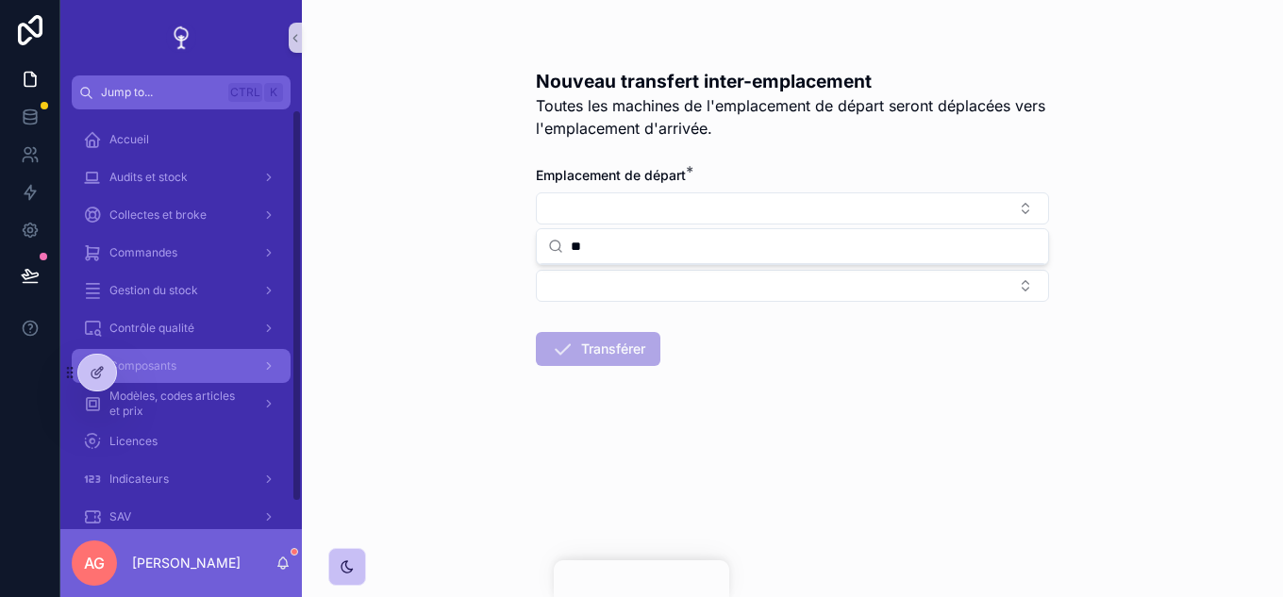
type input "*"
click at [89, 368] on div at bounding box center [97, 373] width 38 height 36
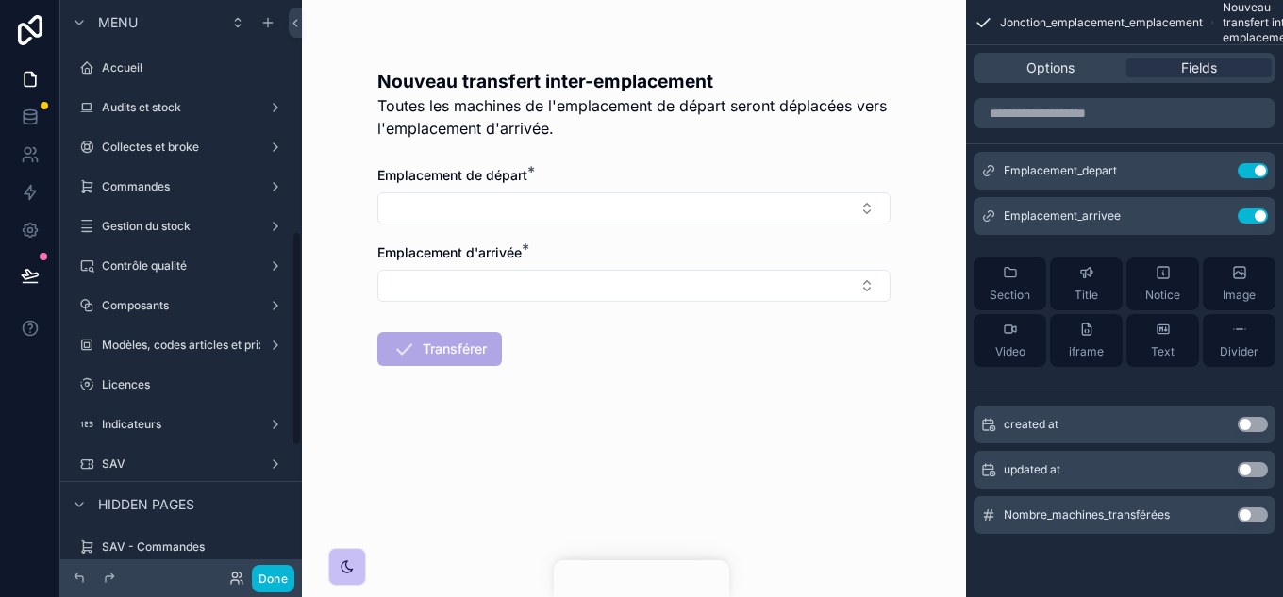
scroll to position [619, 0]
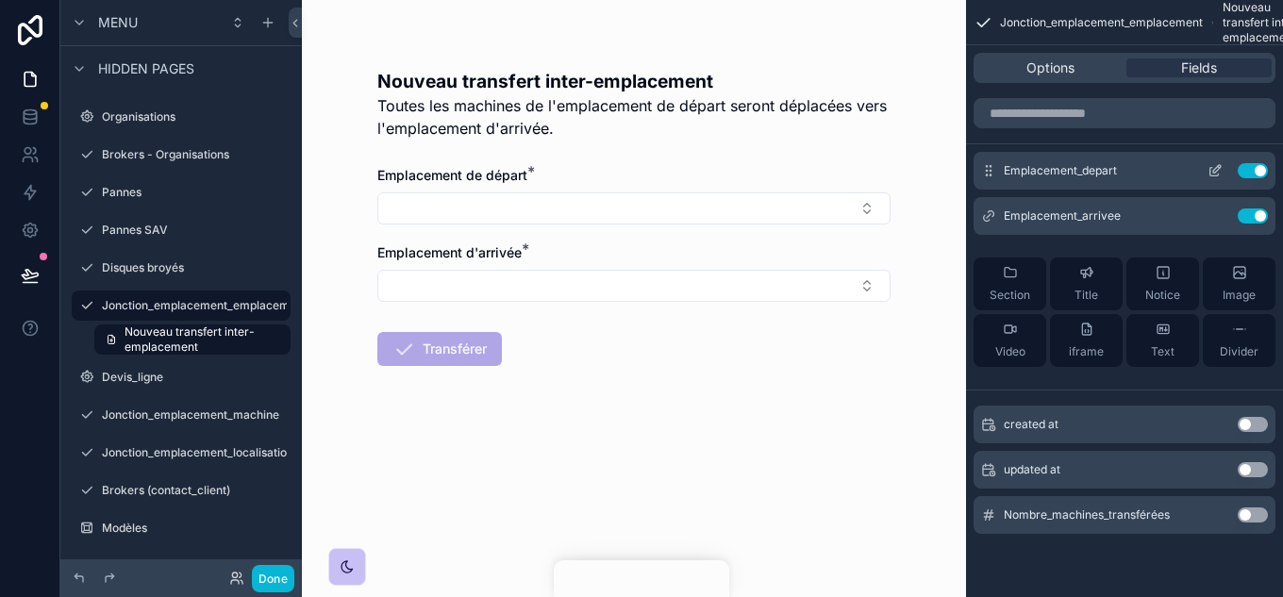
click at [1225, 164] on button "scrollable content" at bounding box center [1215, 170] width 30 height 15
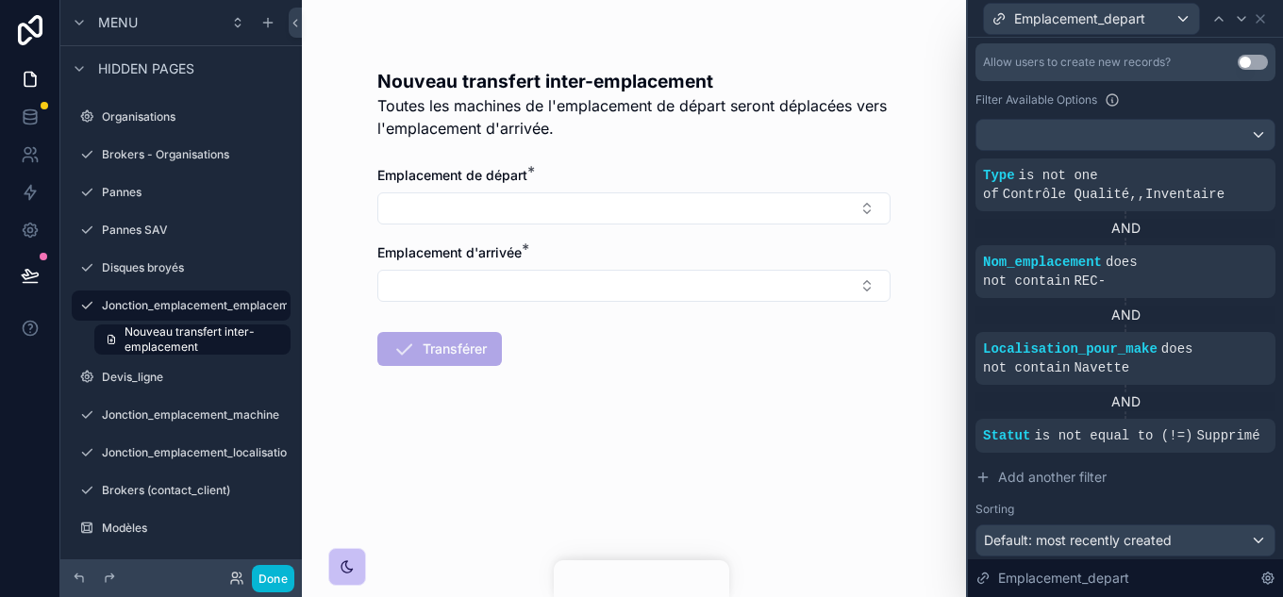
scroll to position [472, 0]
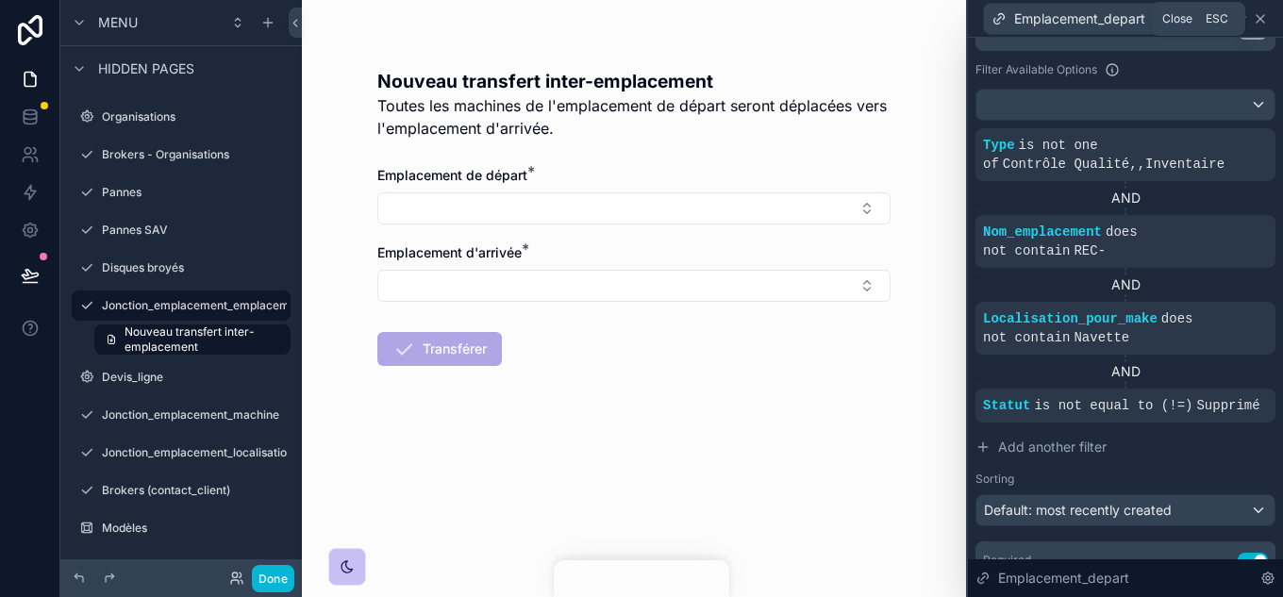
click at [1260, 22] on icon at bounding box center [1260, 18] width 15 height 15
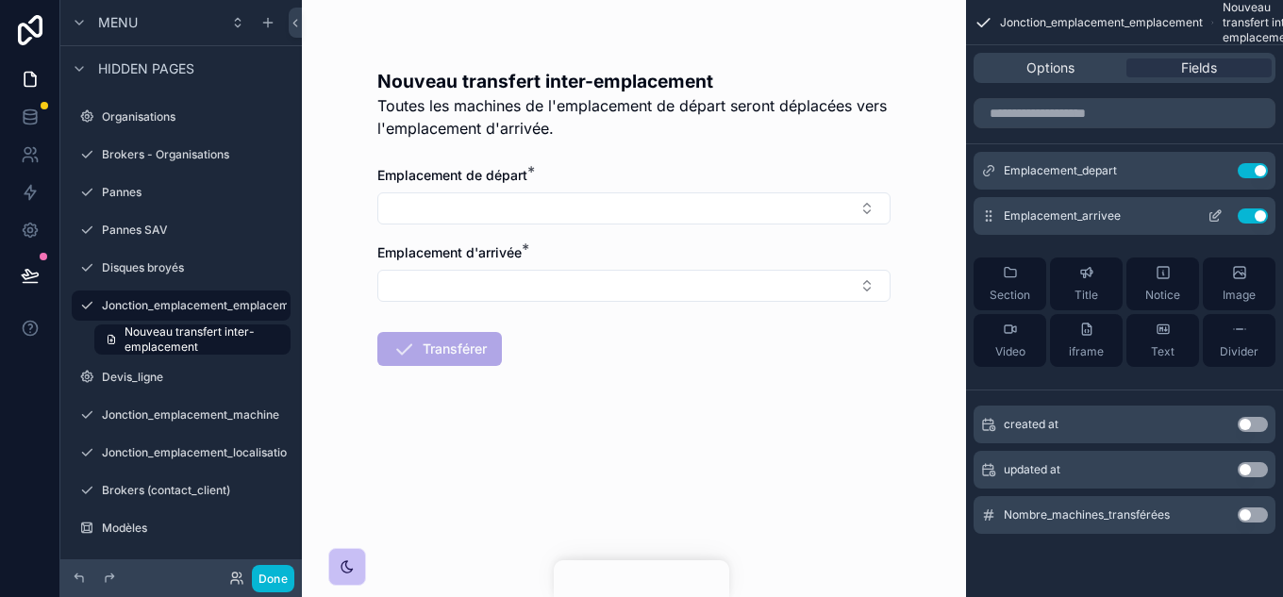
click at [1211, 217] on icon "scrollable content" at bounding box center [1215, 216] width 15 height 15
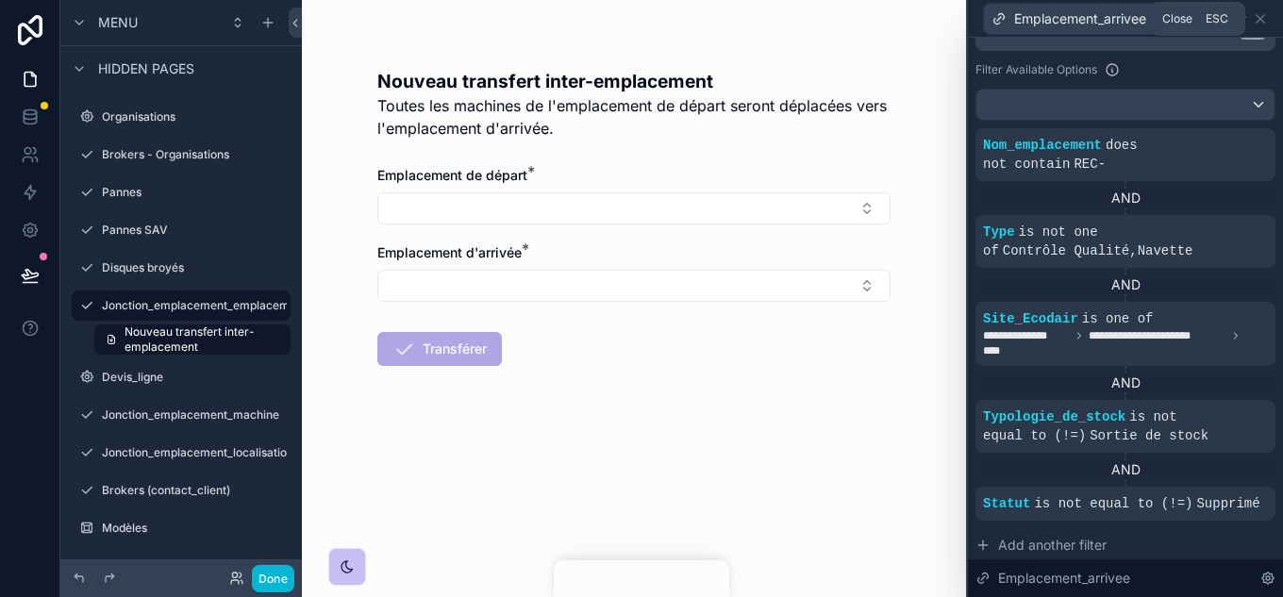
click at [1259, 19] on icon at bounding box center [1260, 18] width 15 height 15
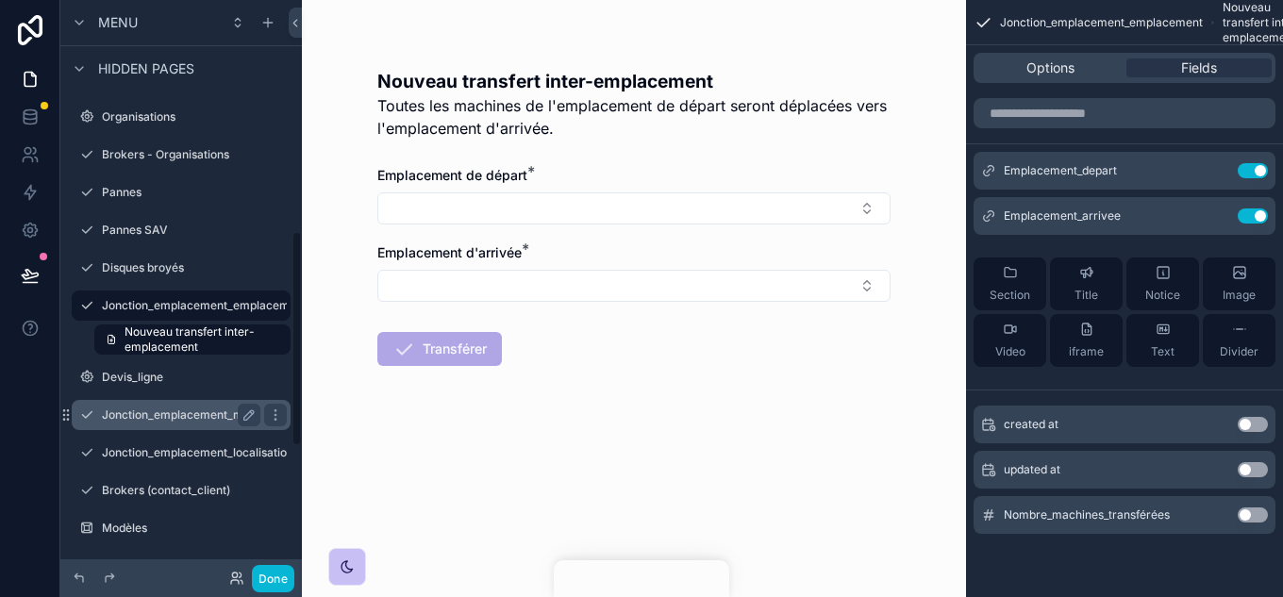
click at [230, 408] on label "Jonction_emplacement_machine" at bounding box center [190, 415] width 177 height 15
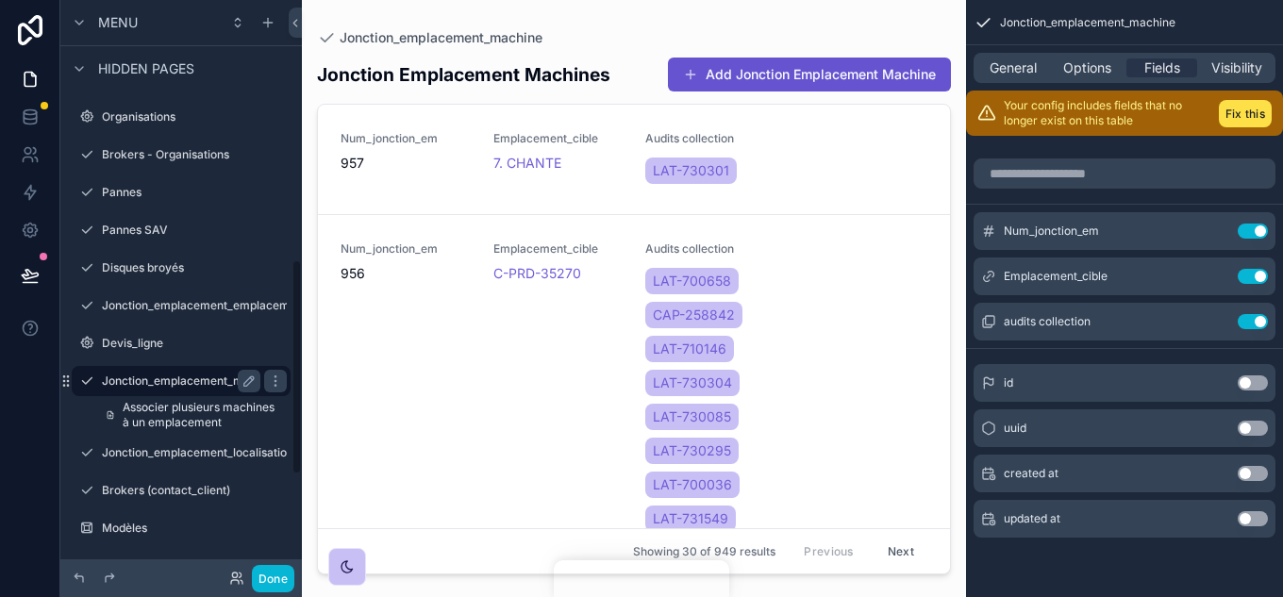
scroll to position [694, 0]
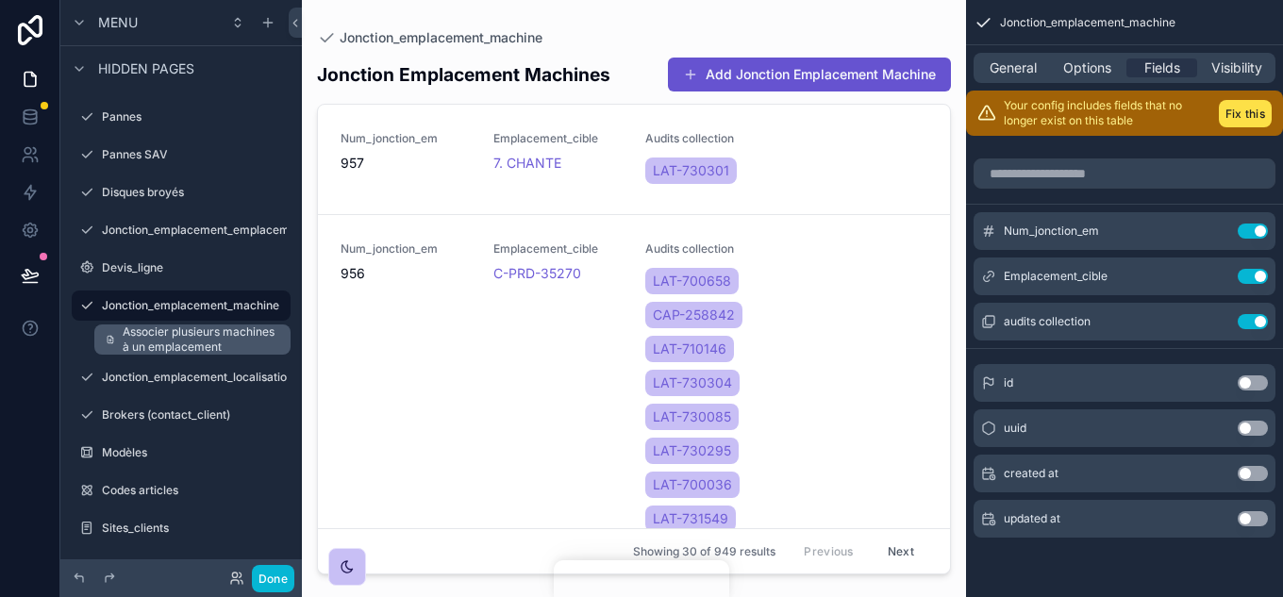
click at [205, 342] on span "Associer plusieurs machines à un emplacement" at bounding box center [201, 340] width 157 height 30
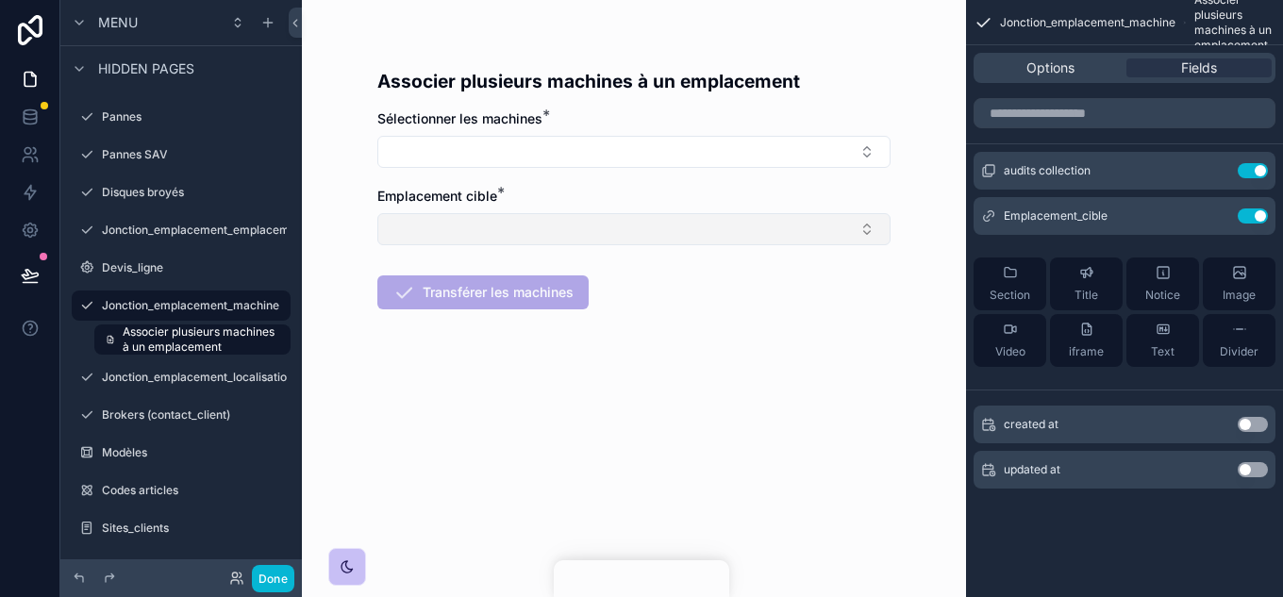
click at [661, 224] on button "Select Button" at bounding box center [633, 229] width 513 height 32
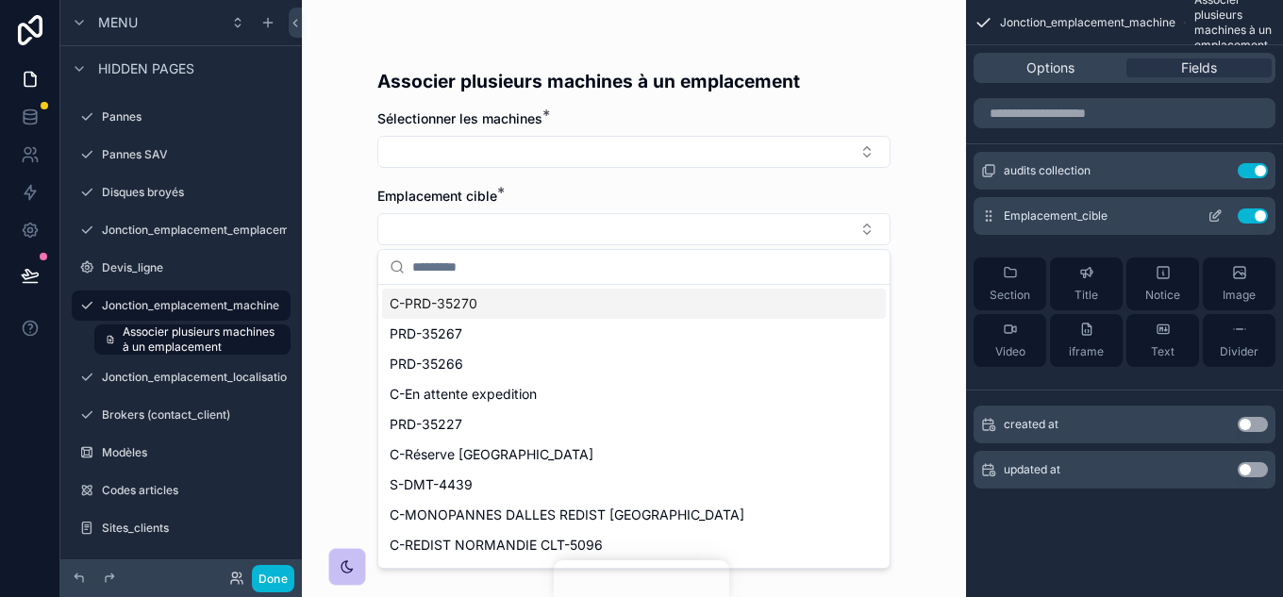
click at [1212, 211] on icon "scrollable content" at bounding box center [1215, 216] width 15 height 15
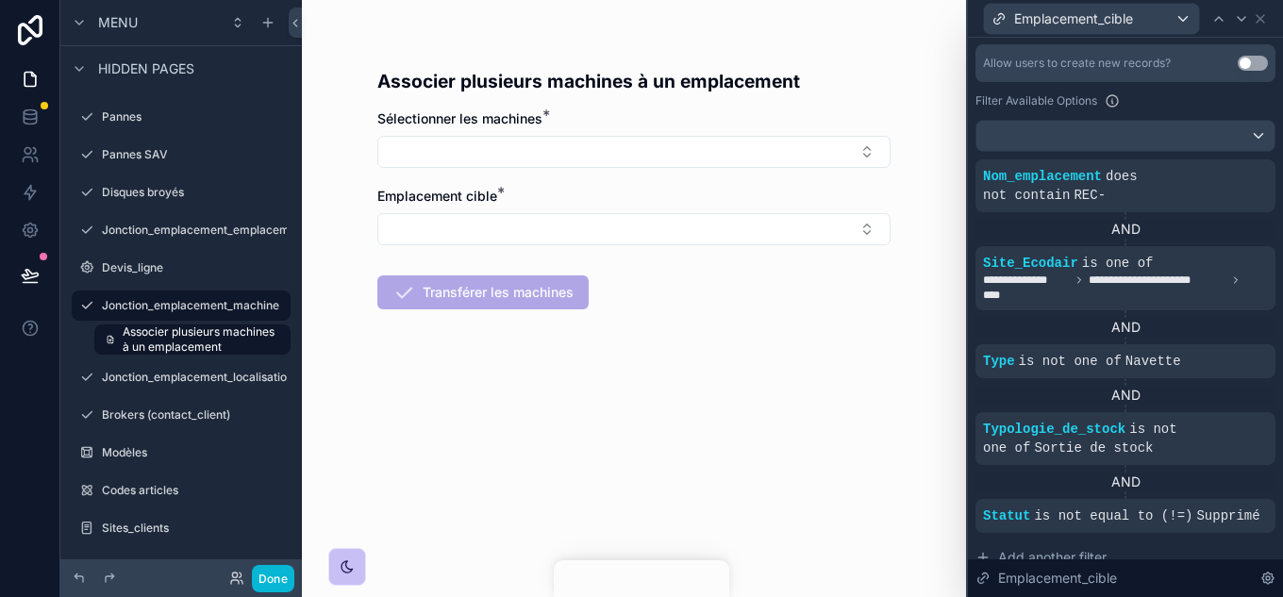
scroll to position [472, 0]
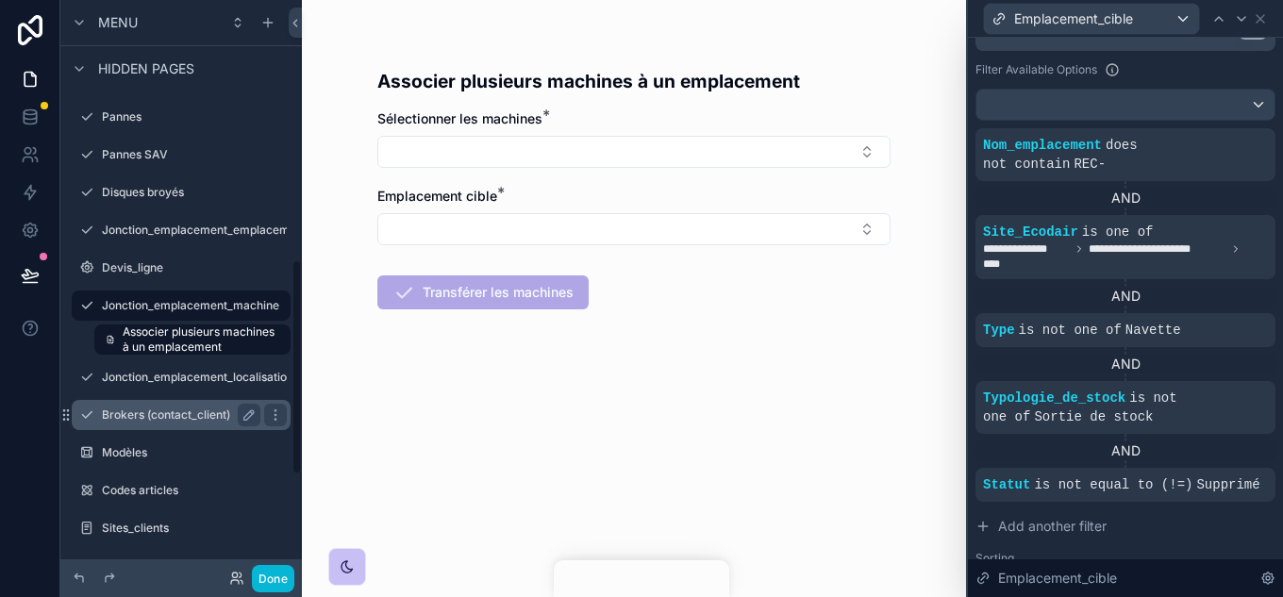
click at [188, 384] on label "Jonction_emplacement_localisation" at bounding box center [198, 377] width 192 height 15
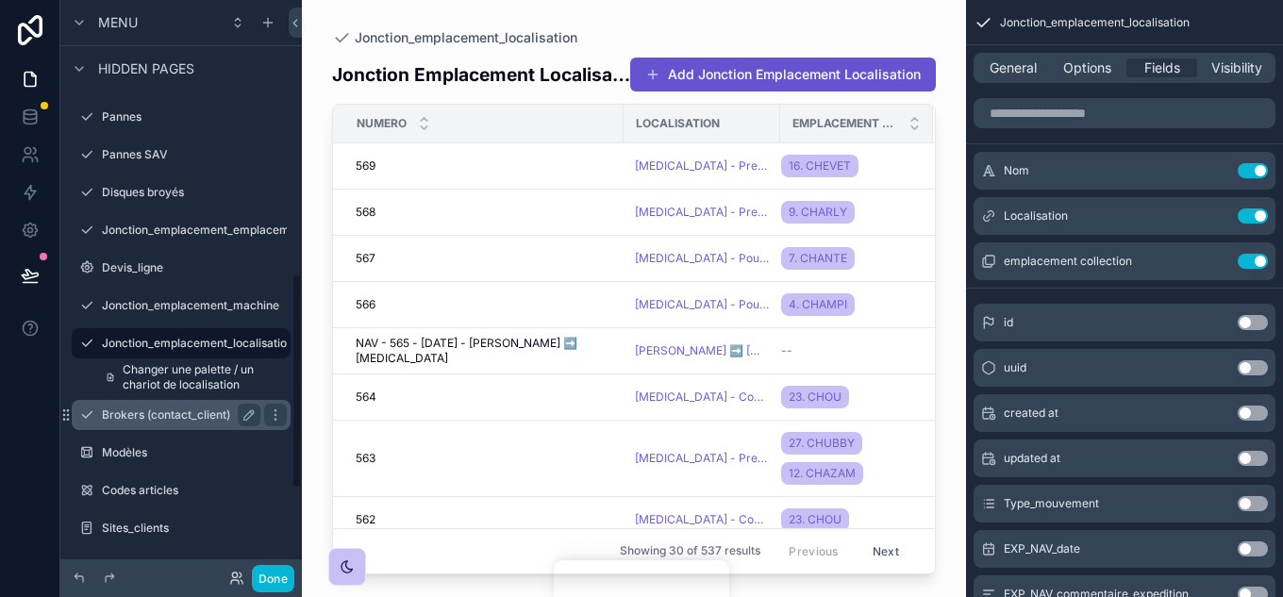
scroll to position [732, 0]
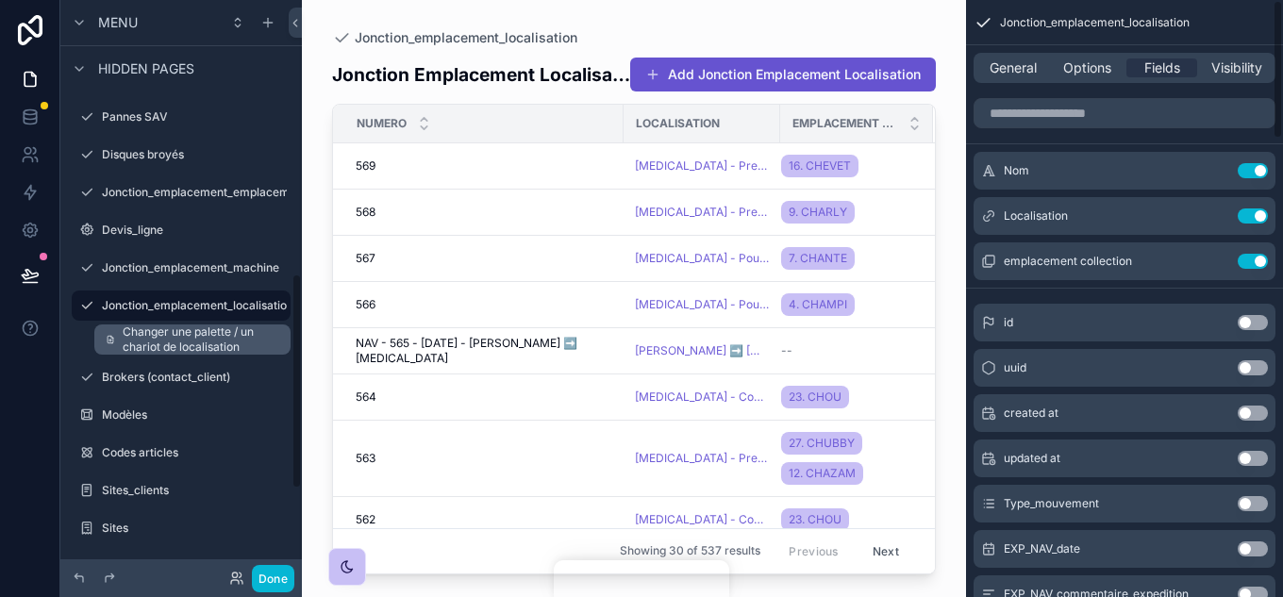
click at [165, 325] on span "Changer une palette / un chariot de localisation" at bounding box center [201, 340] width 157 height 30
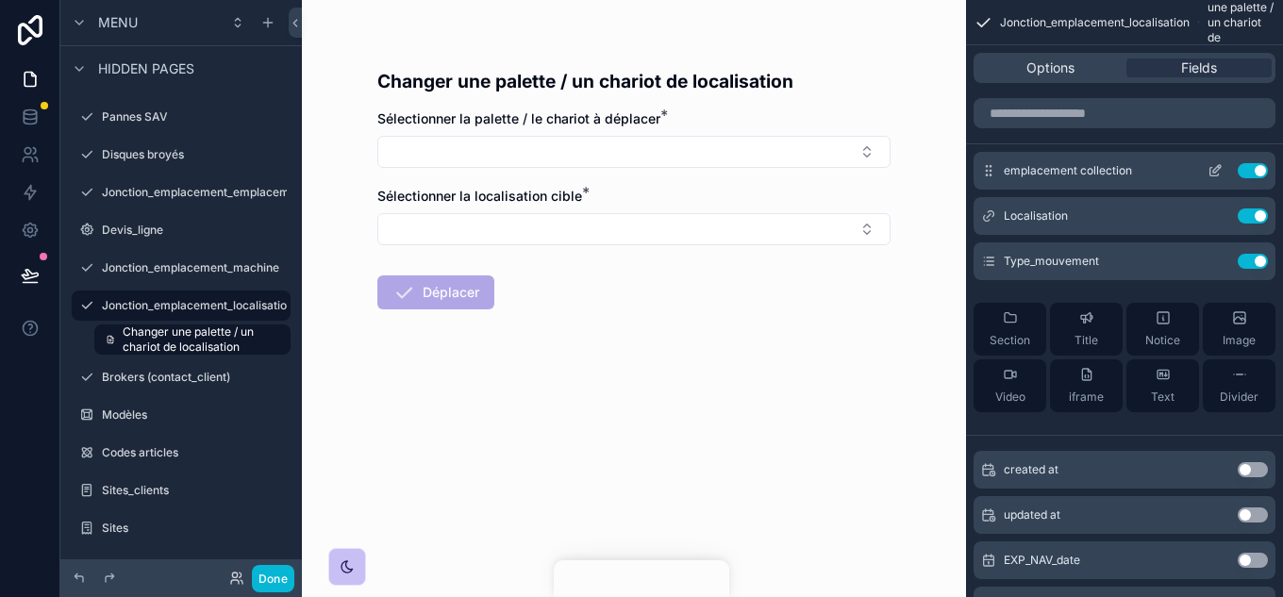
click at [1217, 174] on icon "scrollable content" at bounding box center [1215, 170] width 15 height 15
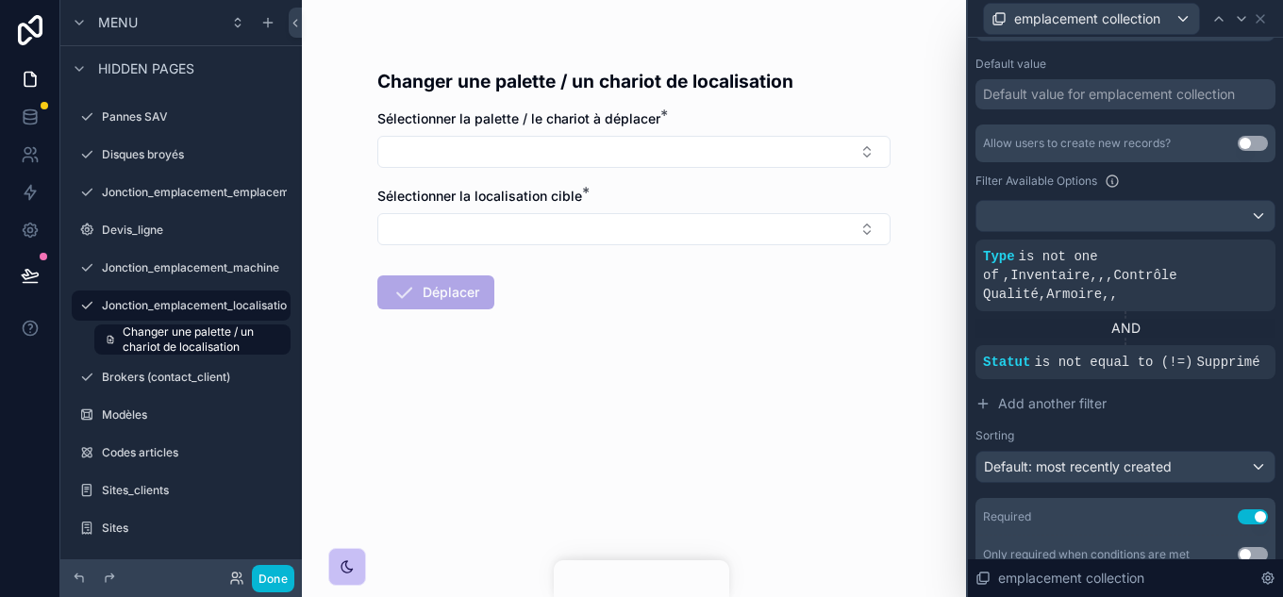
scroll to position [377, 0]
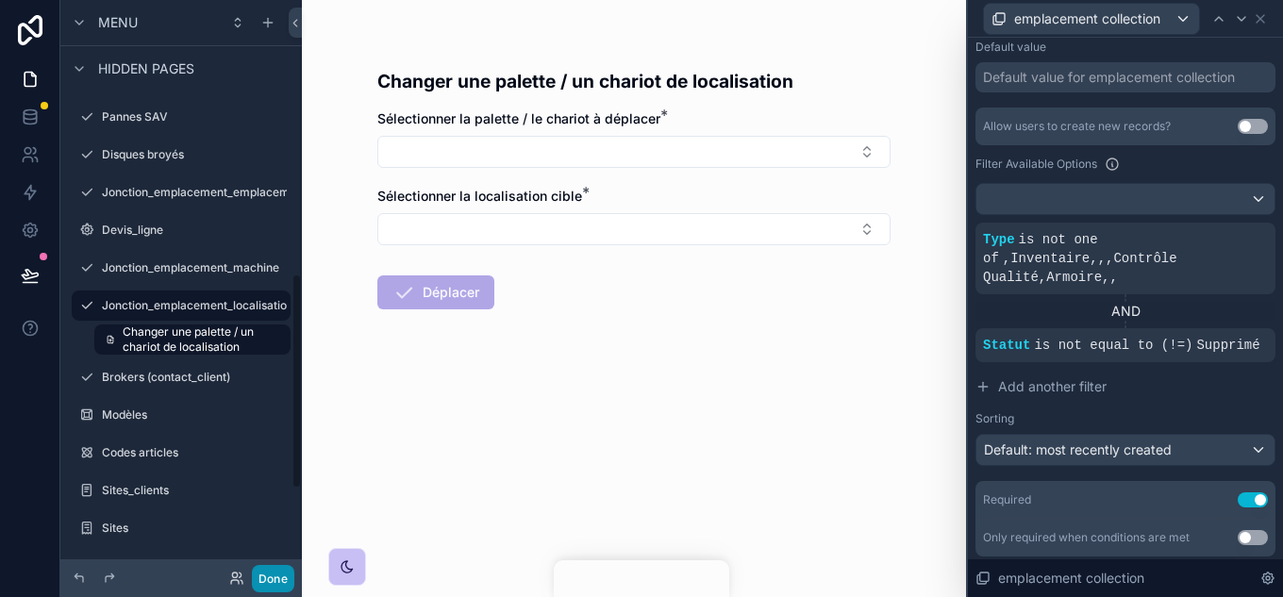
click at [276, 571] on button "Done" at bounding box center [273, 578] width 42 height 27
